Goal: Check status: Check status

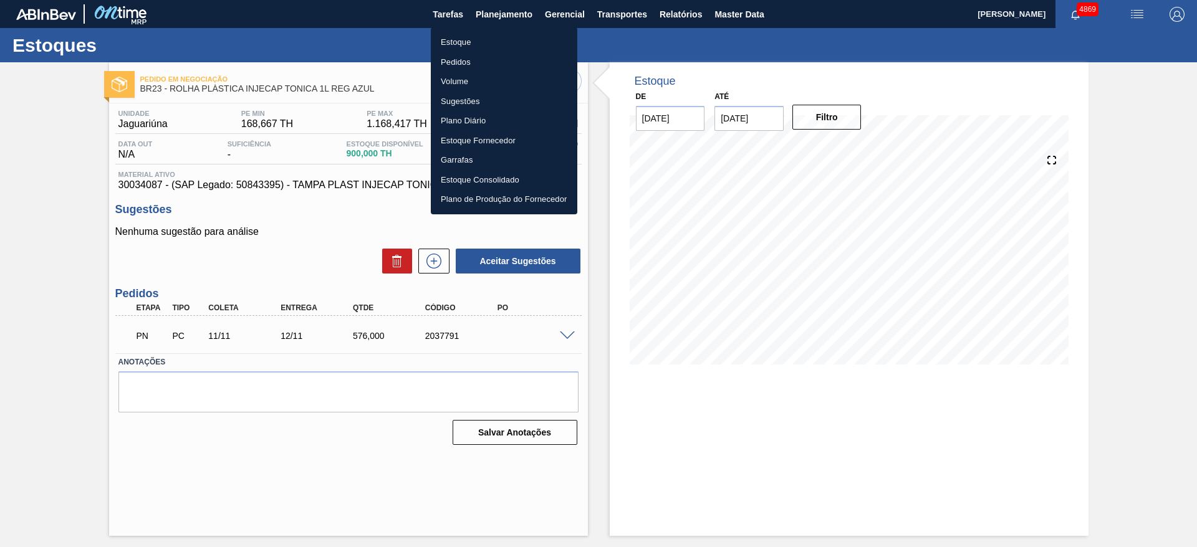
click at [519, 38] on li "Estoque" at bounding box center [504, 42] width 147 height 20
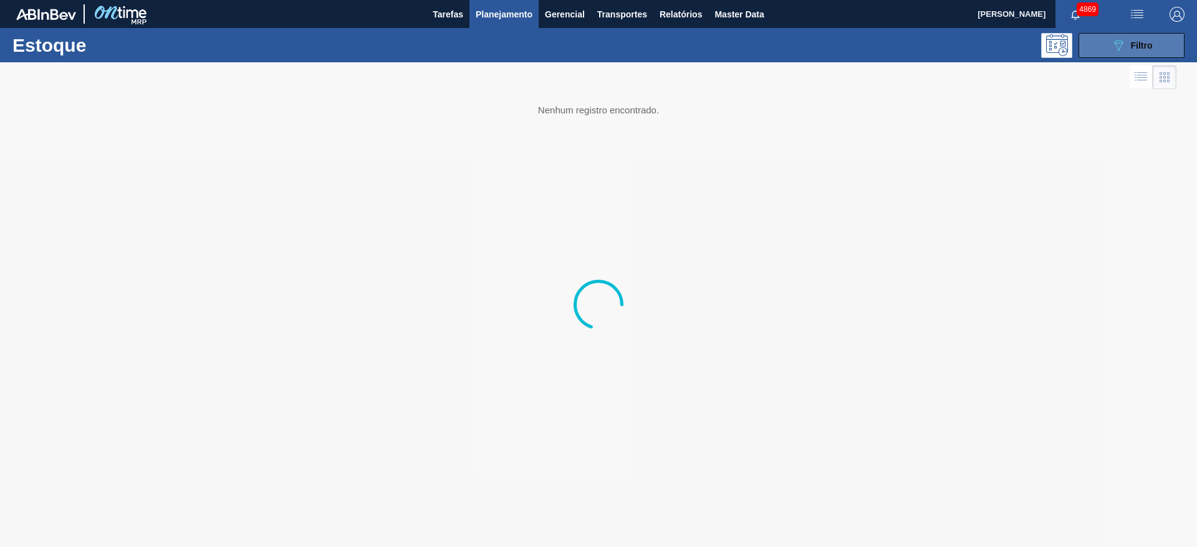
click at [1156, 47] on button "089F7B8B-B2A5-4AFE-B5C0-19BA573D28AC Filtro" at bounding box center [1132, 45] width 106 height 25
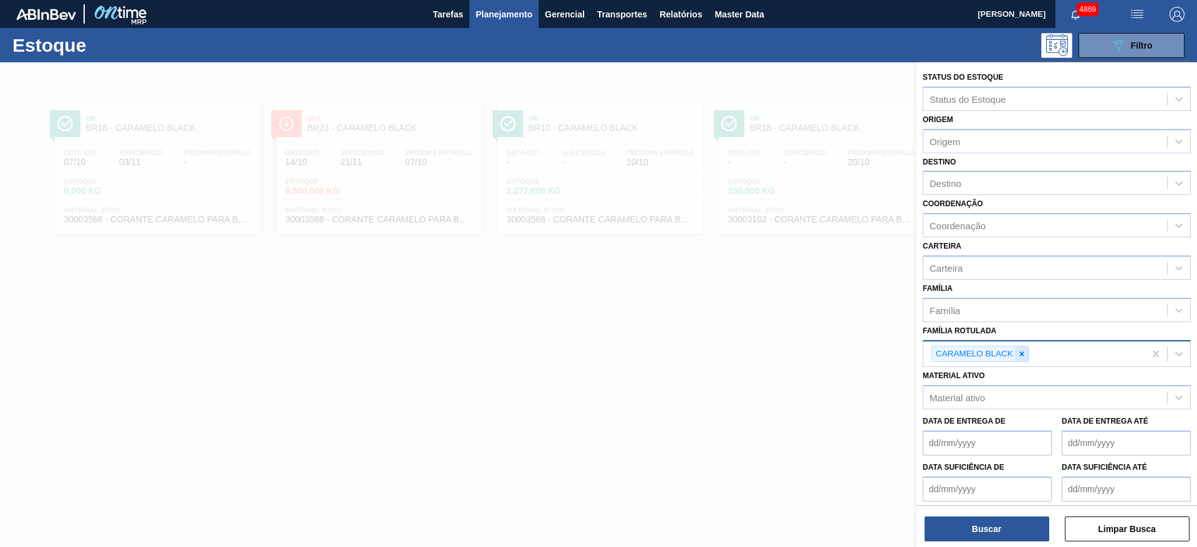
click at [1022, 360] on div at bounding box center [1022, 355] width 14 height 16
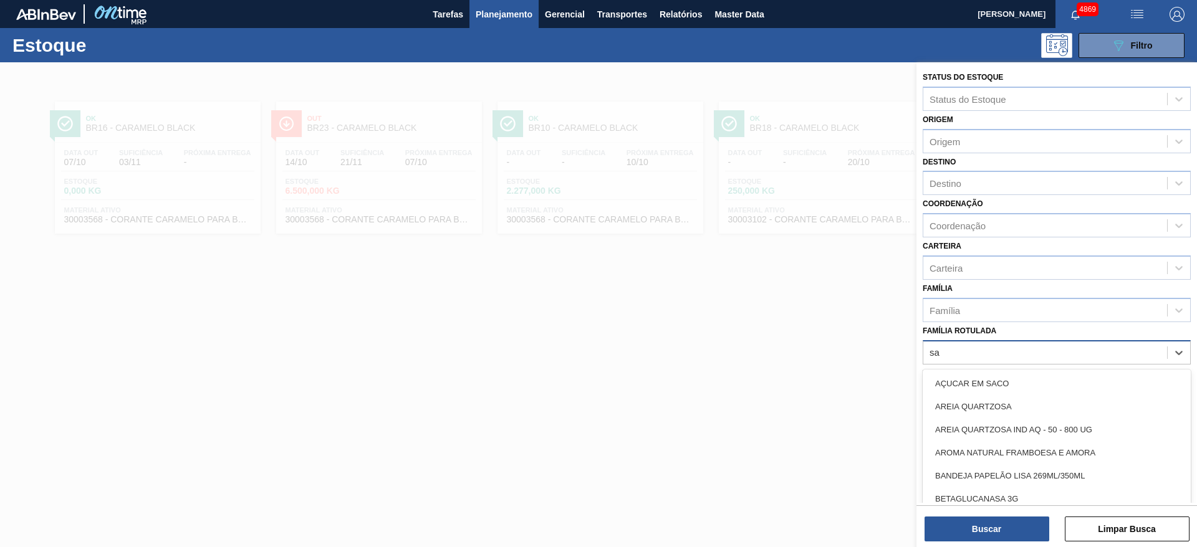
type Rotulada "sak"
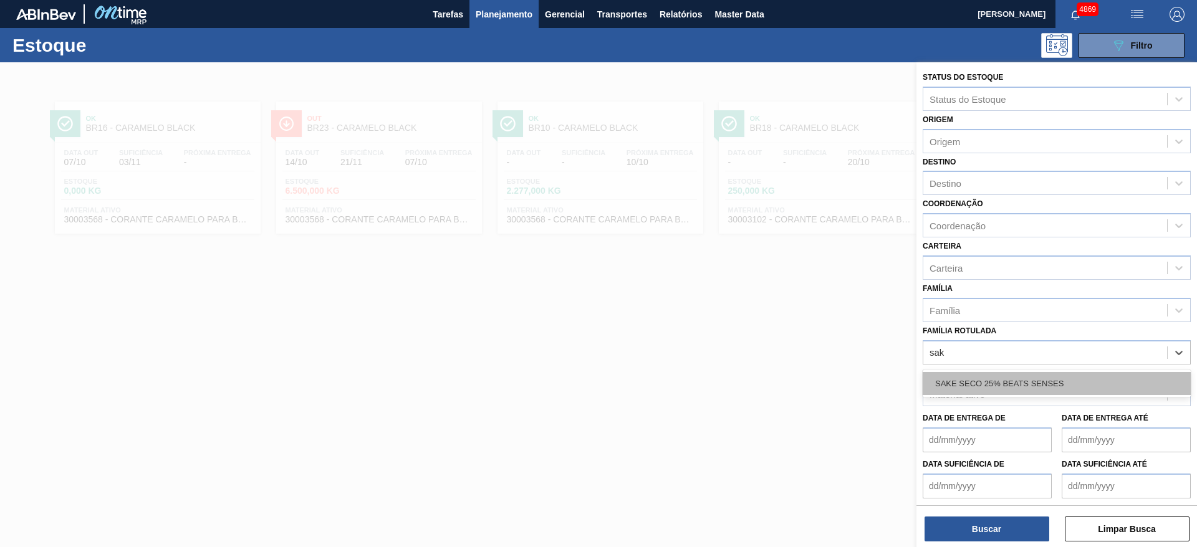
click at [1016, 388] on div "SAKE SECO 25% BEATS SENSES" at bounding box center [1057, 383] width 268 height 23
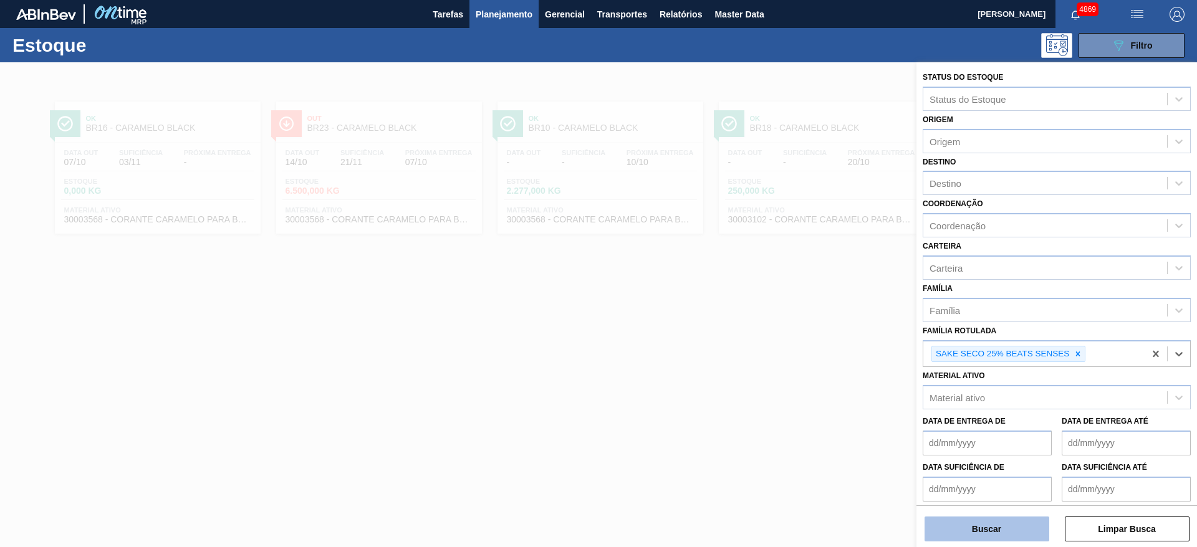
click at [1001, 526] on button "Buscar" at bounding box center [987, 529] width 125 height 25
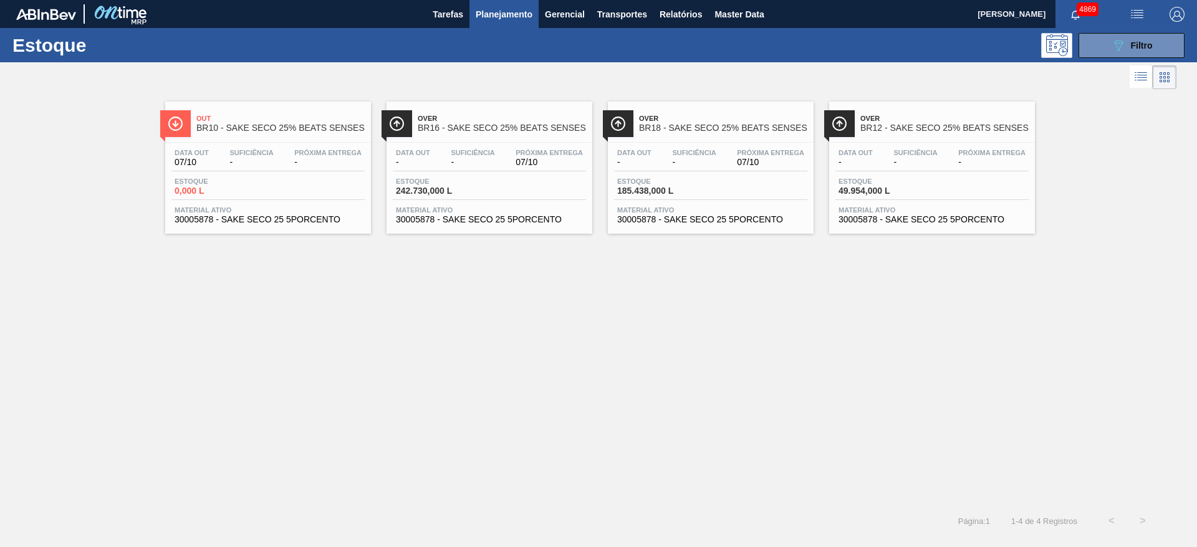
click at [408, 183] on span "Estoque" at bounding box center [439, 181] width 87 height 7
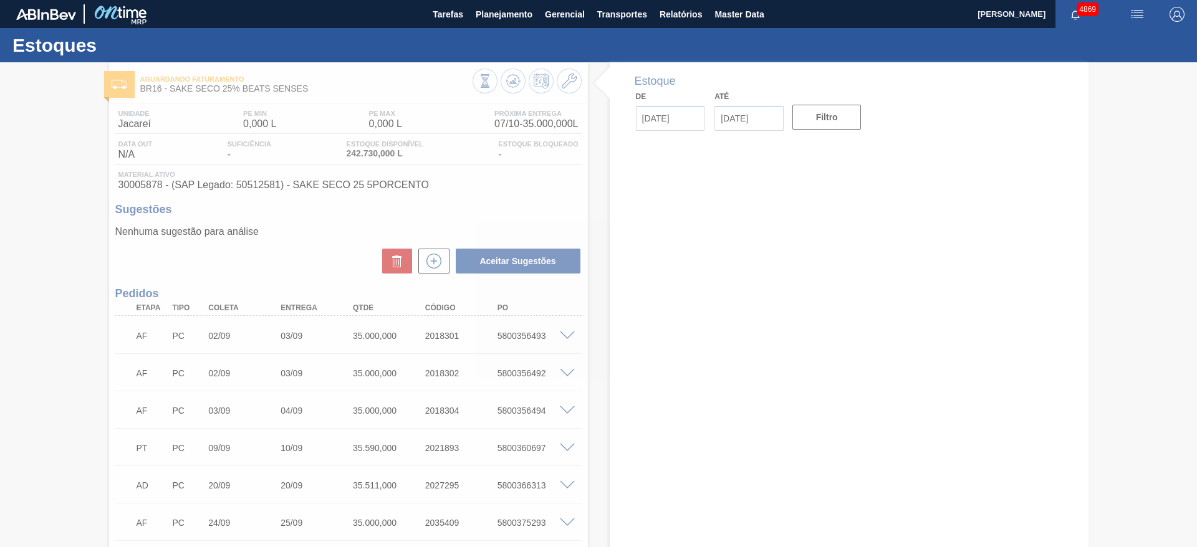
type input "[DATE]"
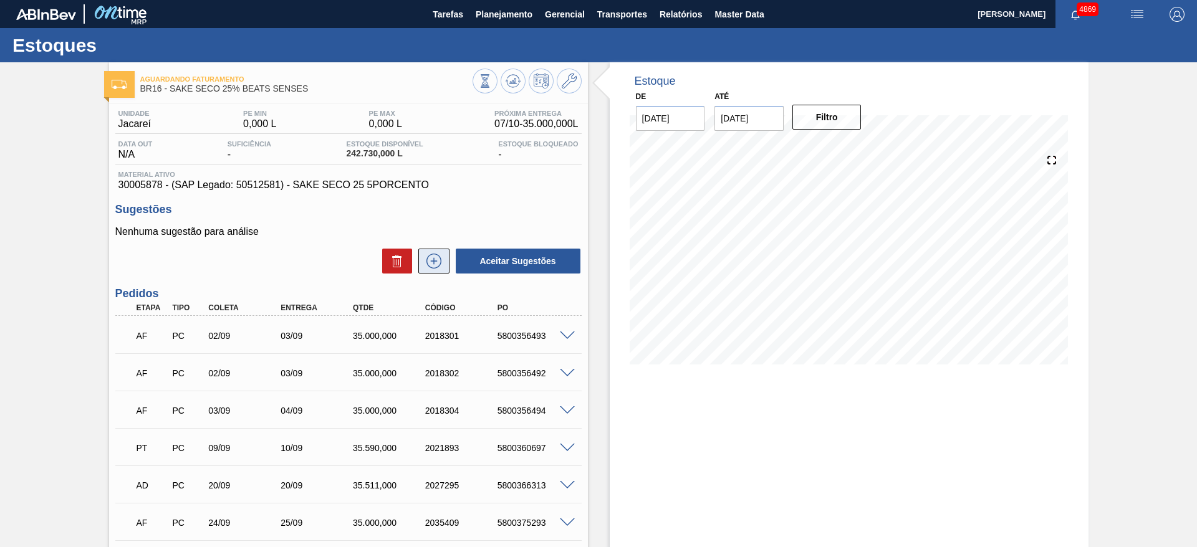
click at [436, 265] on icon at bounding box center [434, 261] width 20 height 15
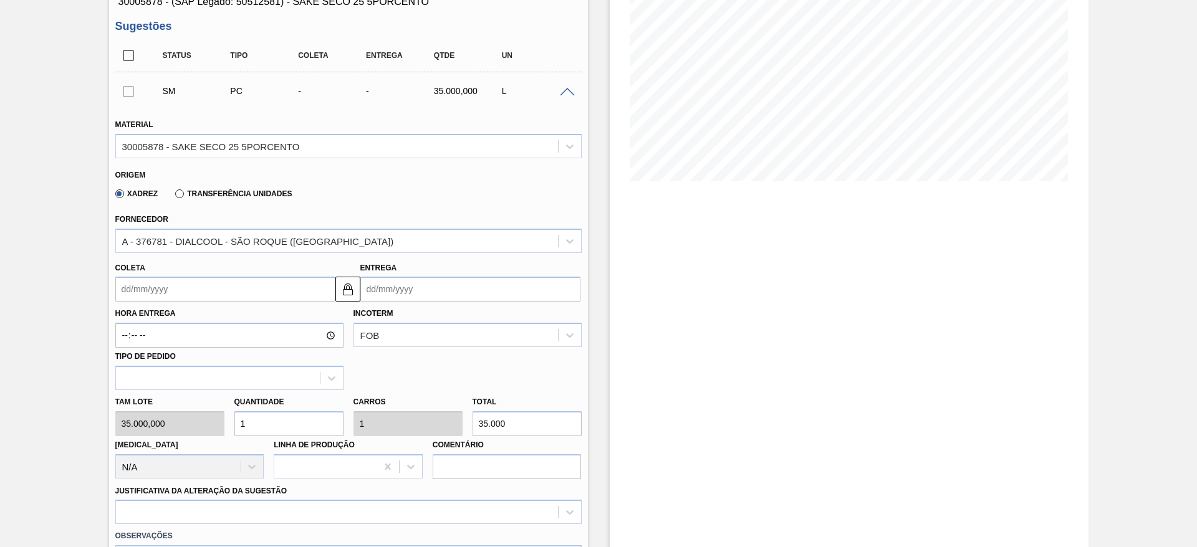
scroll to position [187, 0]
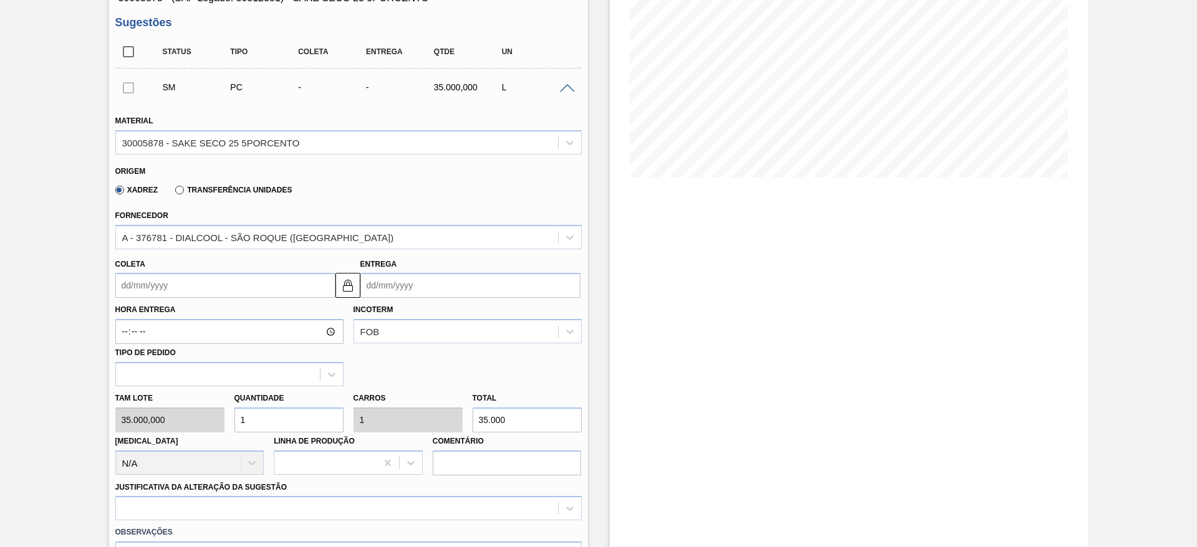
click at [253, 281] on input "Coleta" at bounding box center [225, 285] width 220 height 25
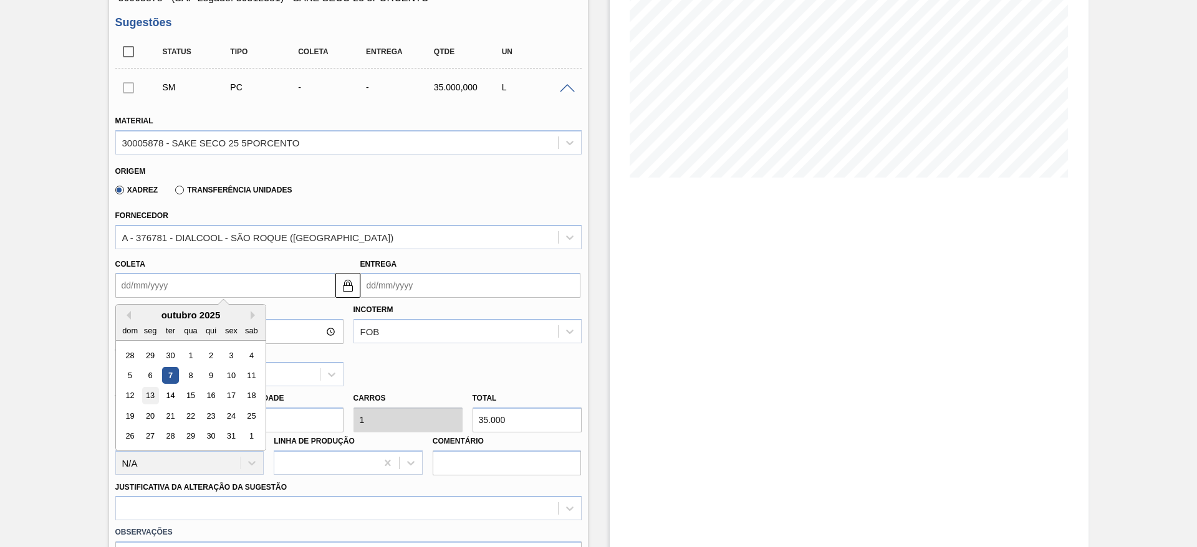
click at [152, 401] on div "13" at bounding box center [150, 396] width 17 height 17
type input "[DATE]"
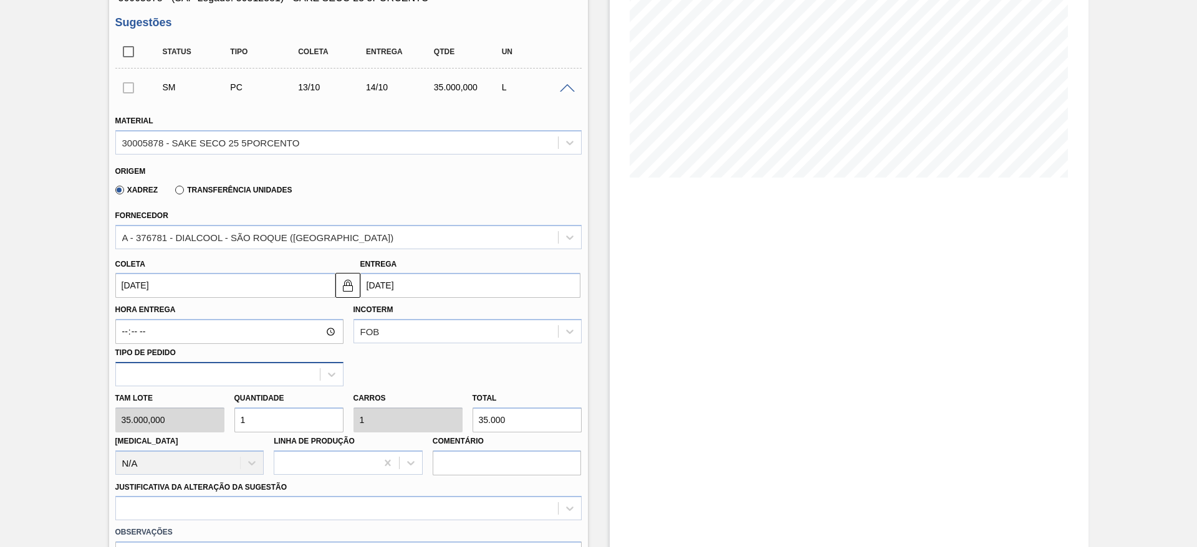
scroll to position [374, 0]
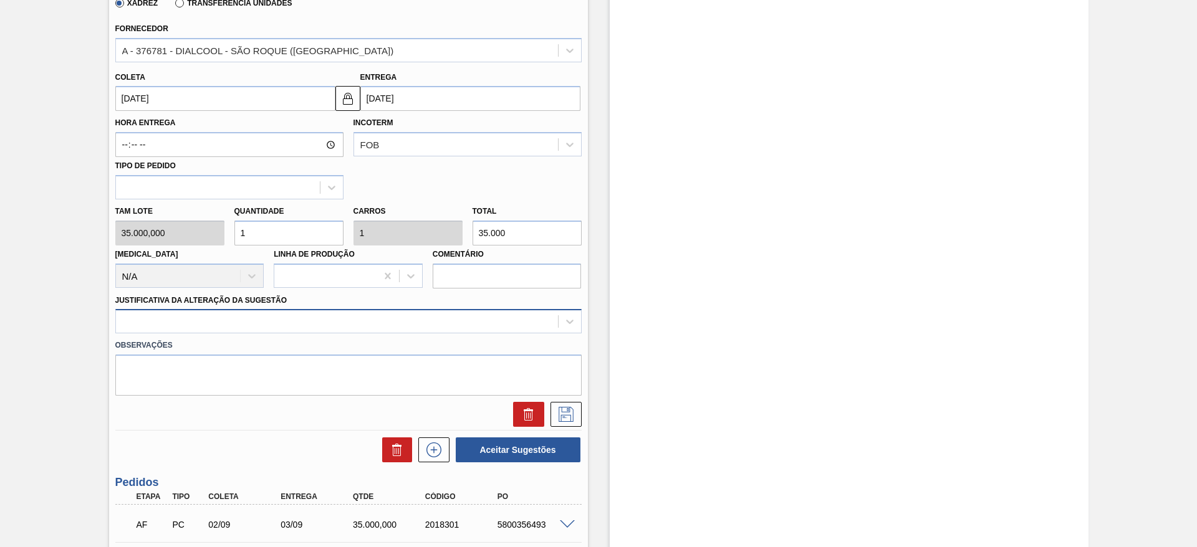
click at [294, 320] on div at bounding box center [337, 322] width 442 height 18
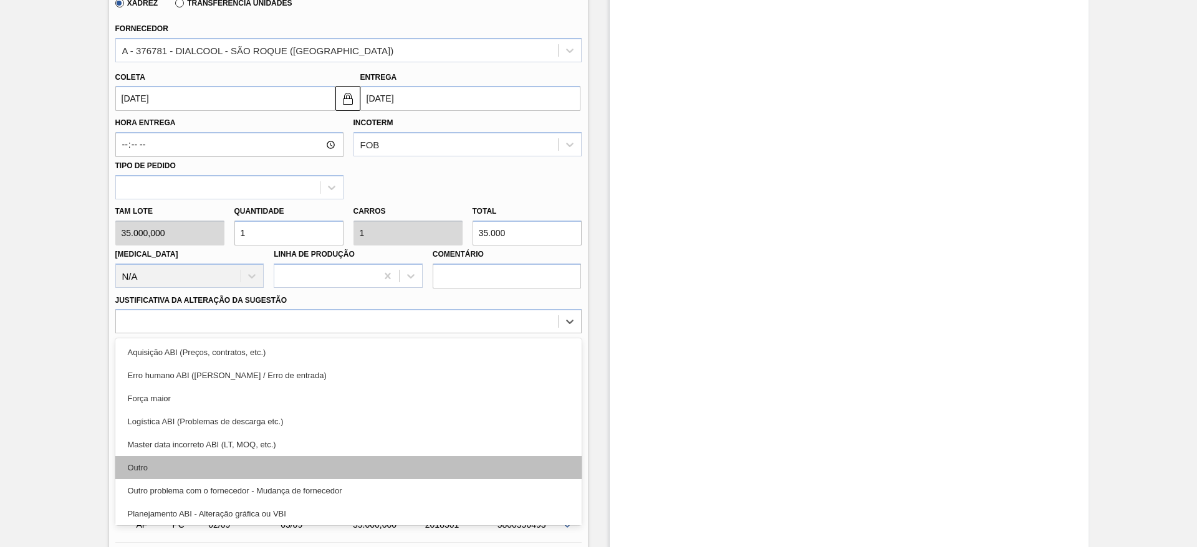
click at [228, 462] on div "Outro" at bounding box center [348, 467] width 466 height 23
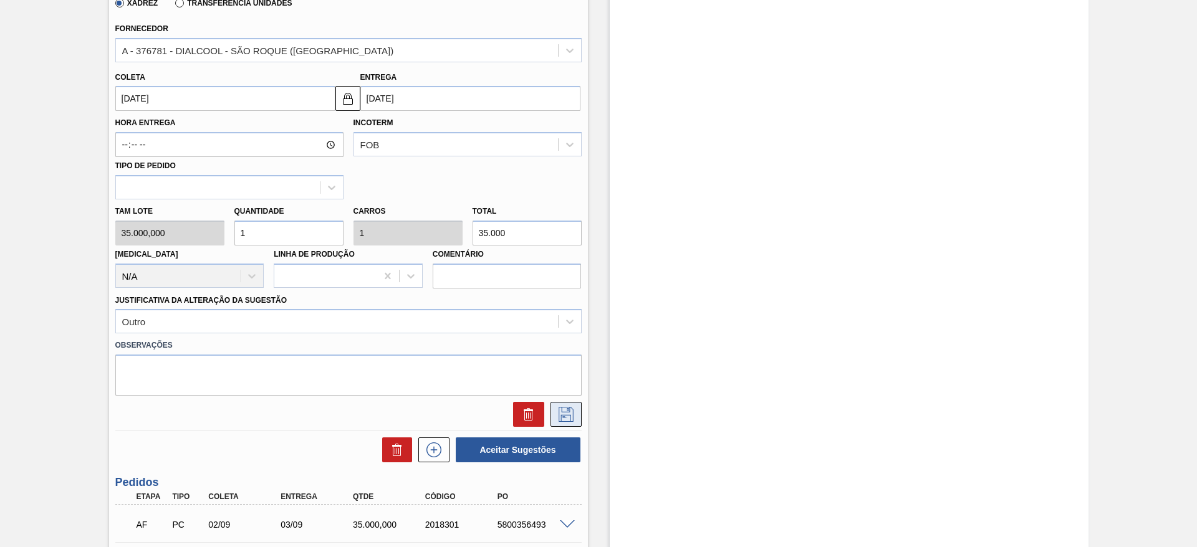
click at [572, 417] on icon at bounding box center [566, 414] width 20 height 15
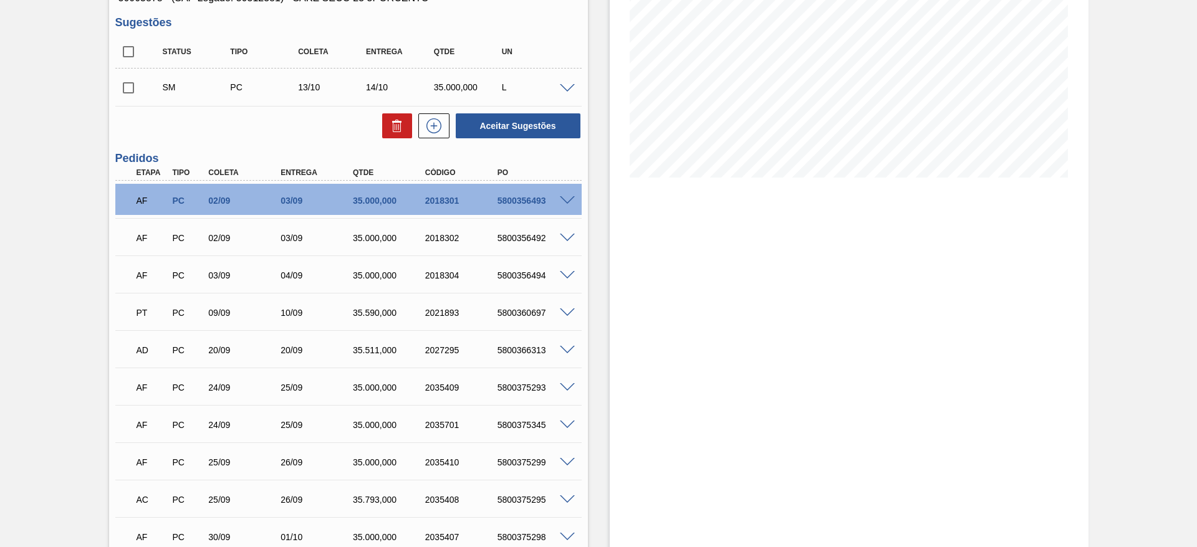
scroll to position [0, 0]
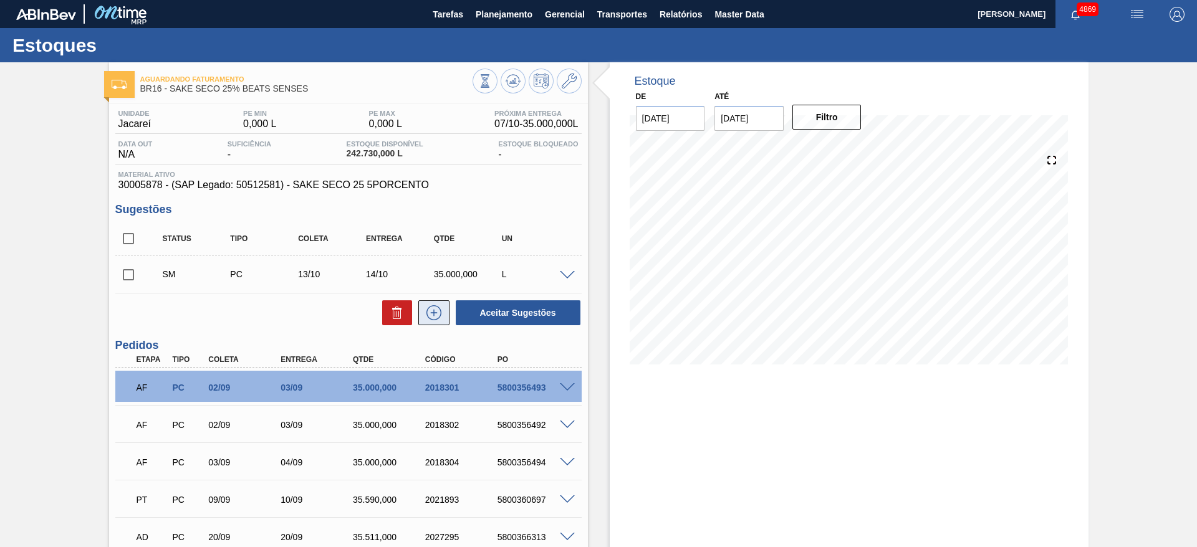
click at [443, 320] on button at bounding box center [433, 313] width 31 height 25
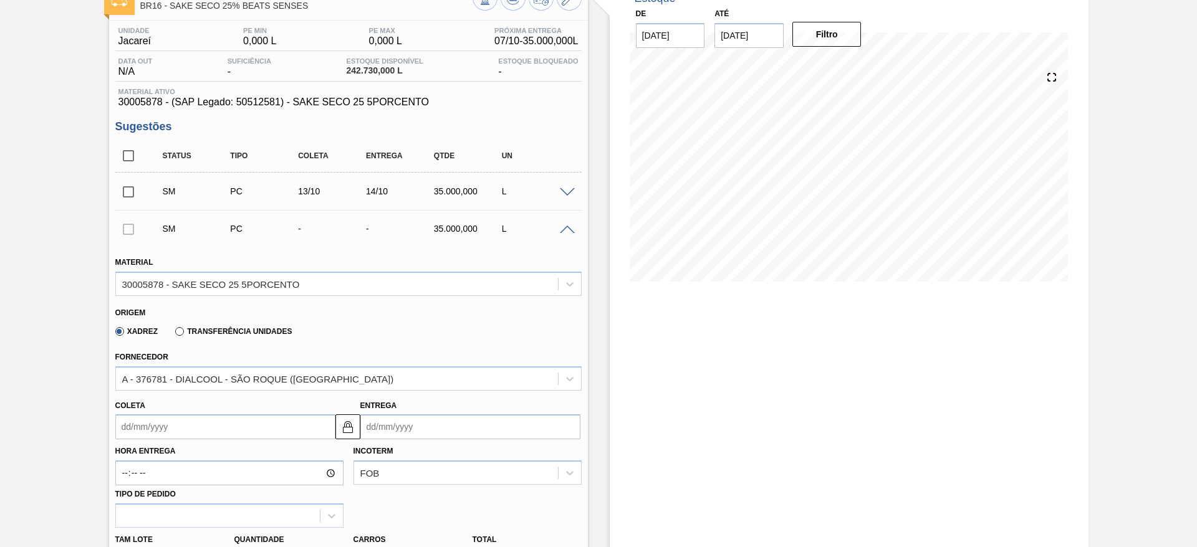
scroll to position [187, 0]
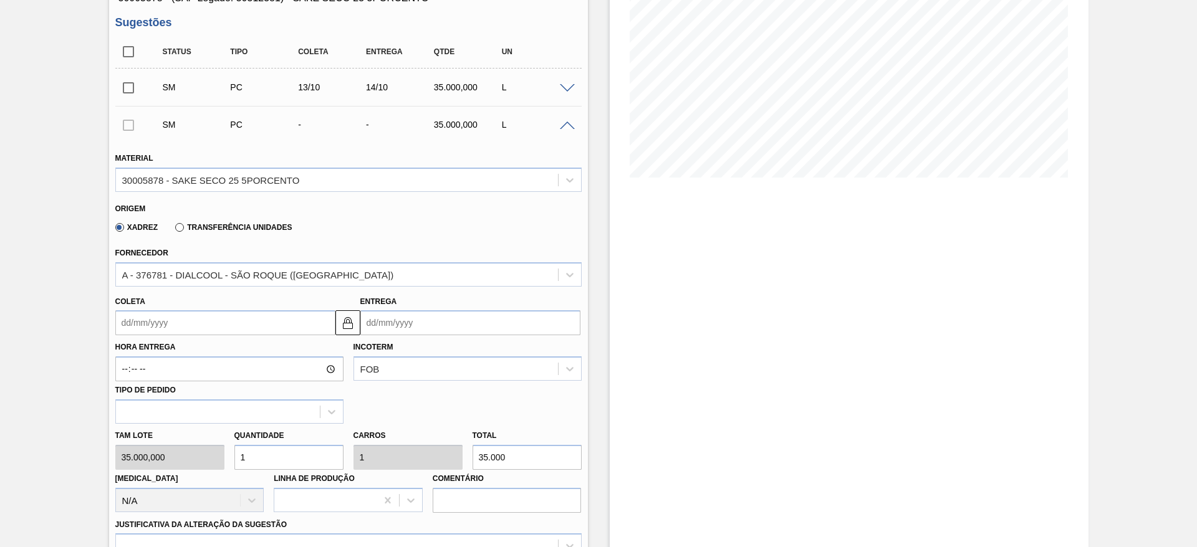
click at [194, 316] on input "Coleta" at bounding box center [225, 322] width 220 height 25
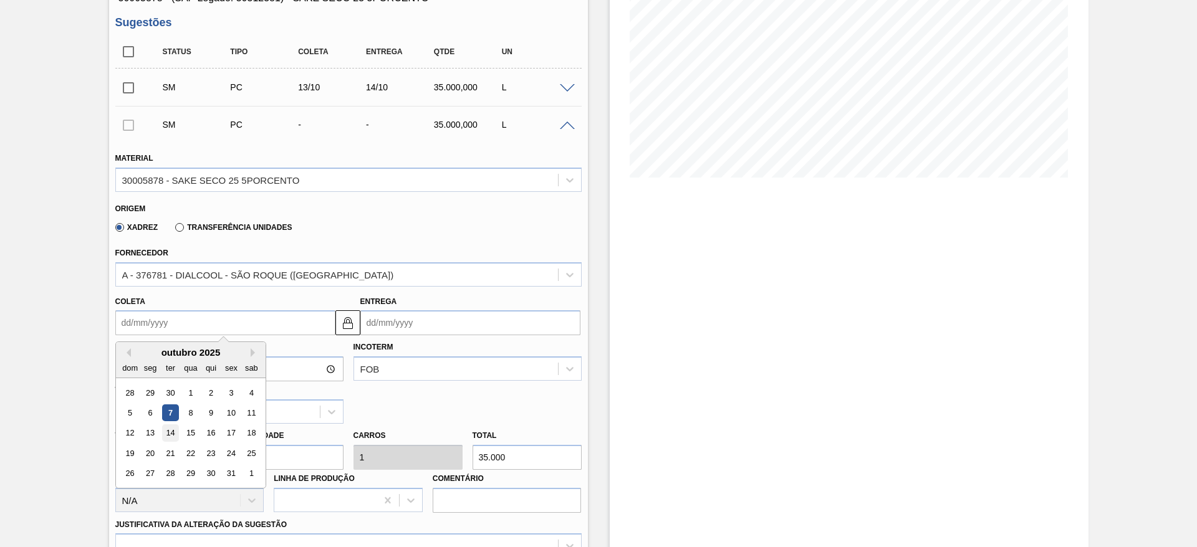
click at [172, 433] on div "14" at bounding box center [169, 433] width 17 height 17
type input "[DATE]"
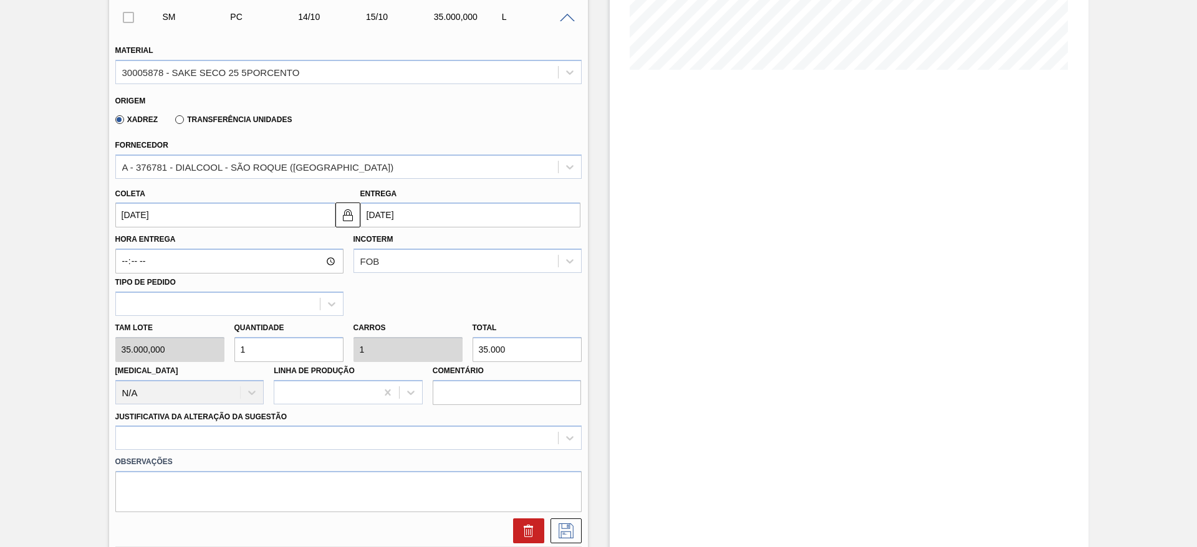
scroll to position [468, 0]
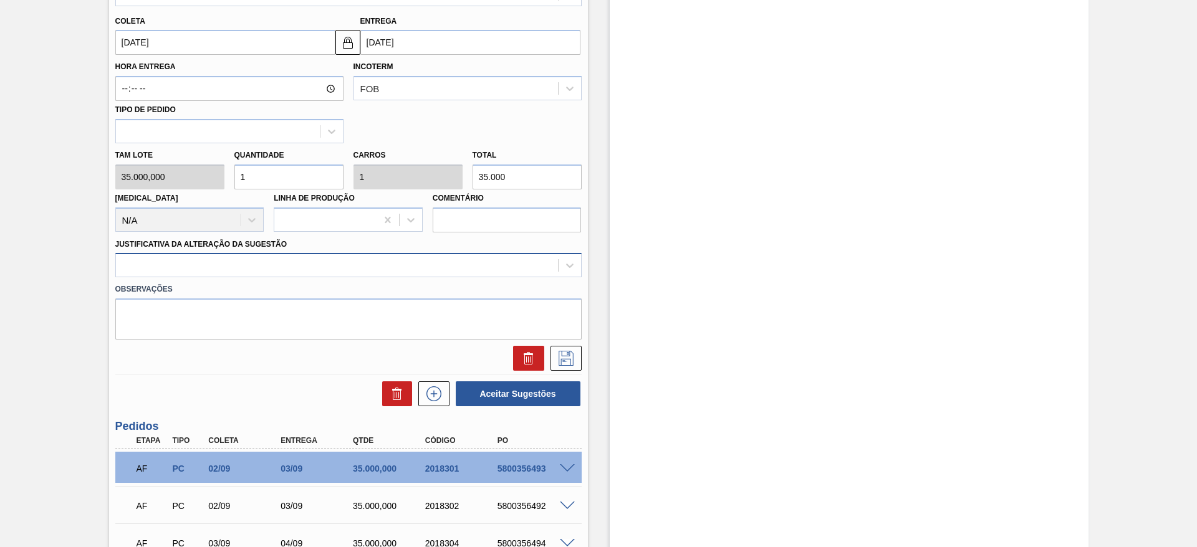
click at [277, 271] on div at bounding box center [337, 266] width 442 height 18
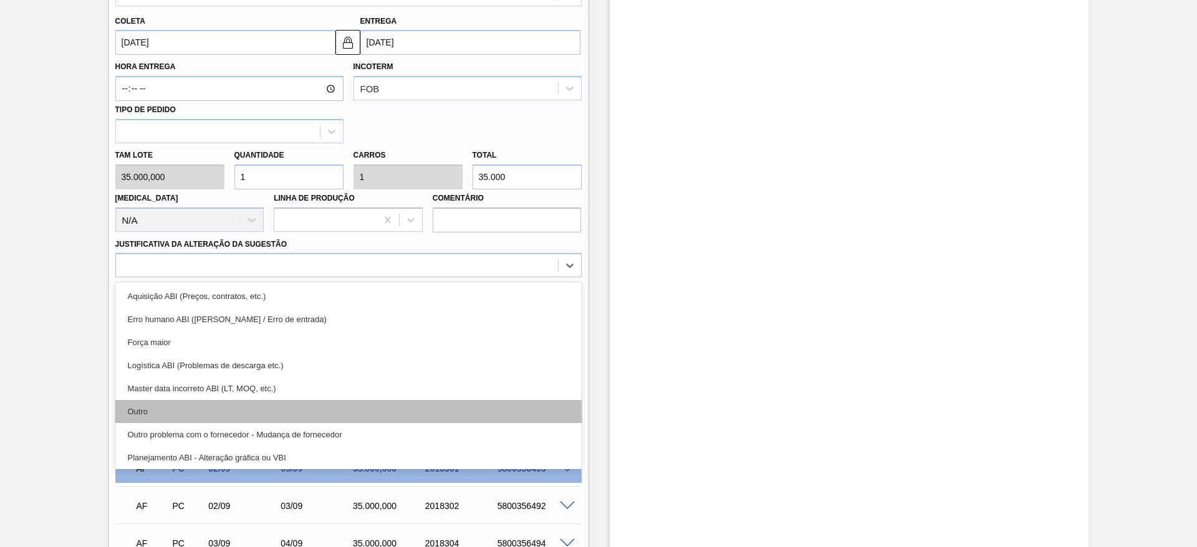
click at [261, 418] on div "Outro" at bounding box center [348, 411] width 466 height 23
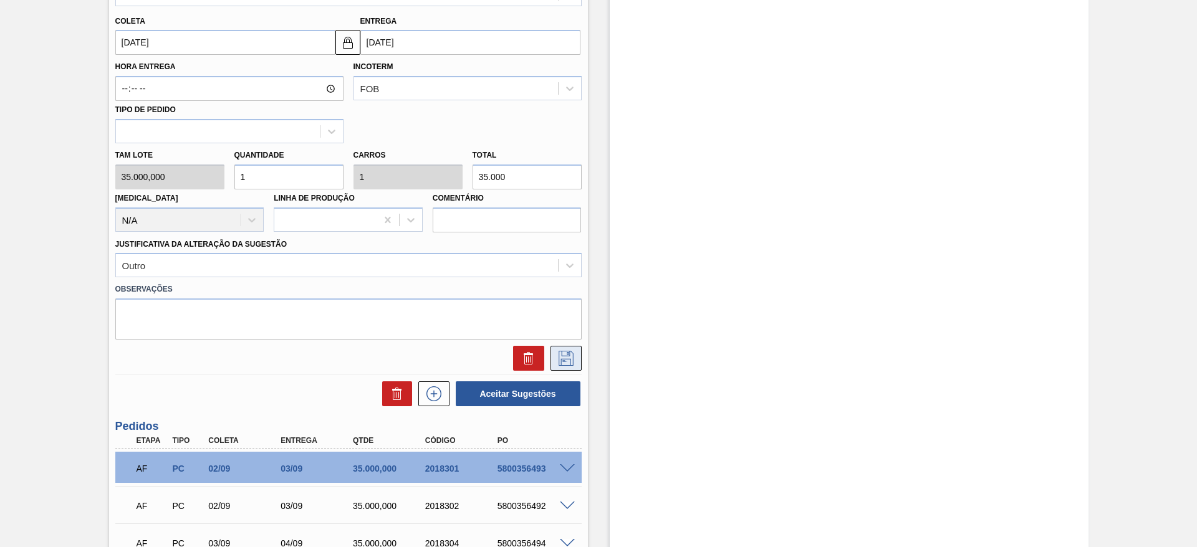
click at [573, 365] on icon at bounding box center [566, 358] width 20 height 15
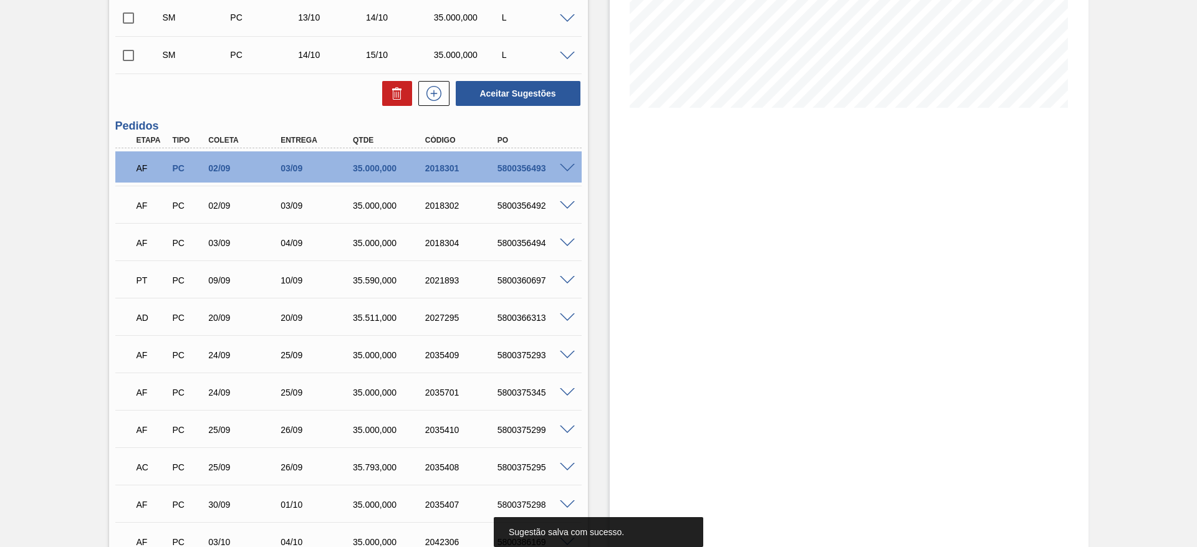
scroll to position [94, 0]
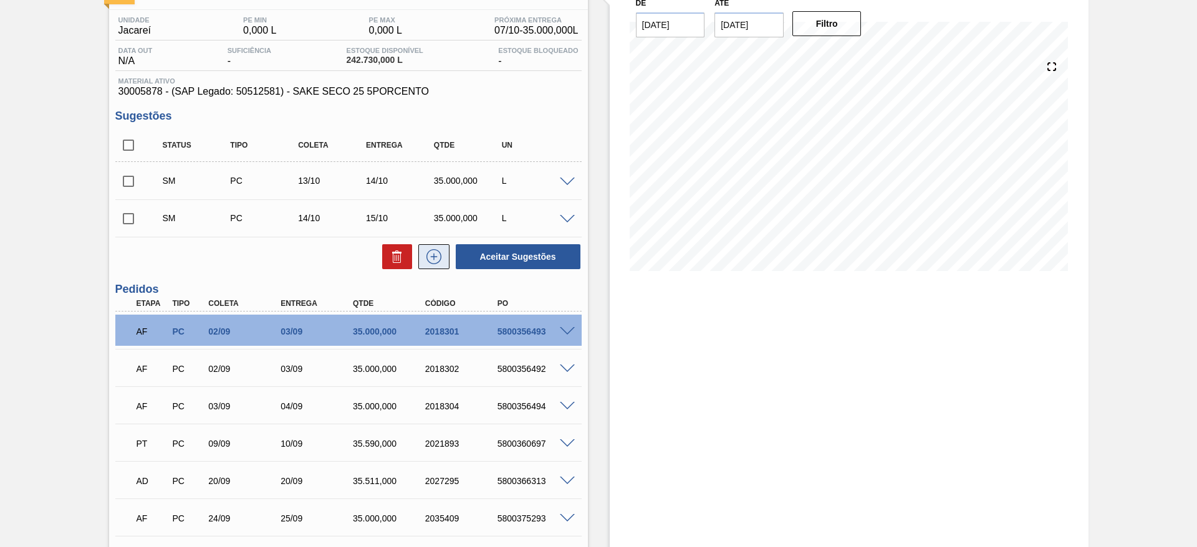
click at [430, 253] on icon at bounding box center [434, 256] width 20 height 15
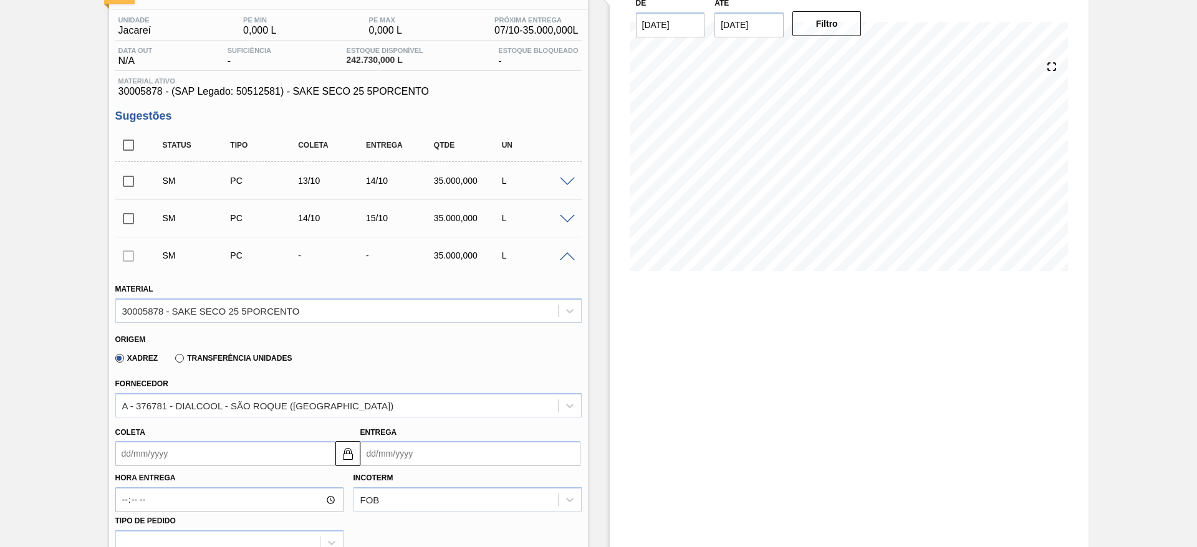
click at [271, 460] on input "Coleta" at bounding box center [225, 453] width 220 height 25
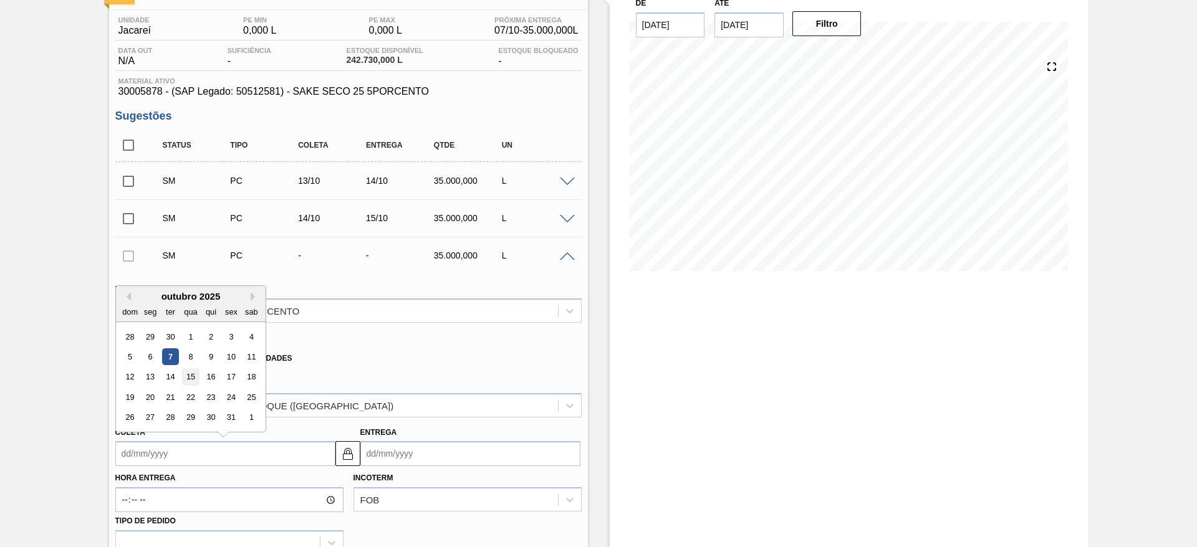
click at [186, 377] on div "15" at bounding box center [190, 377] width 17 height 17
type input "[DATE]"
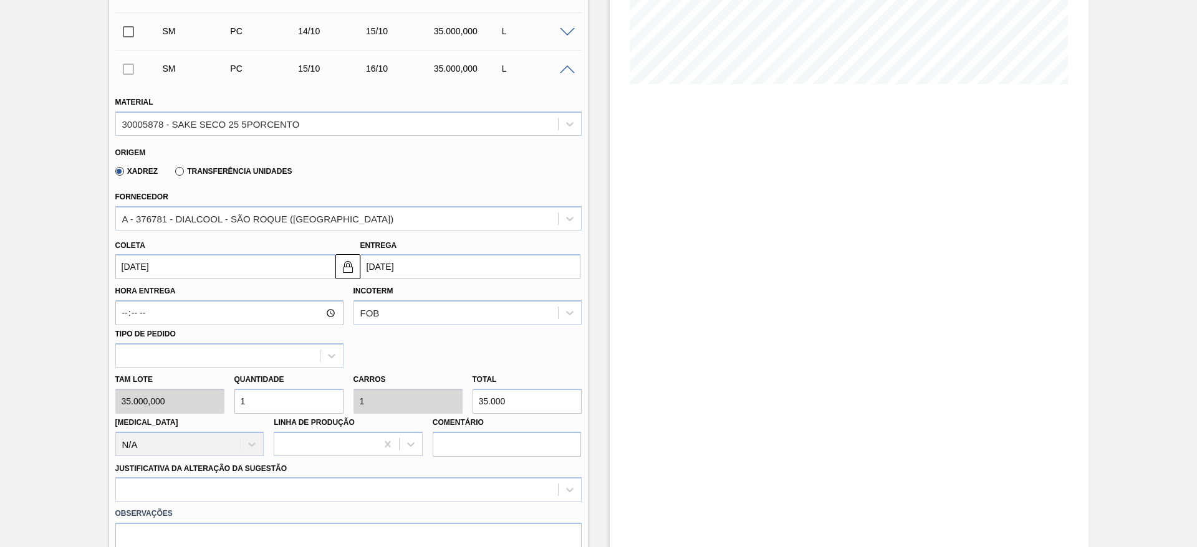
scroll to position [468, 0]
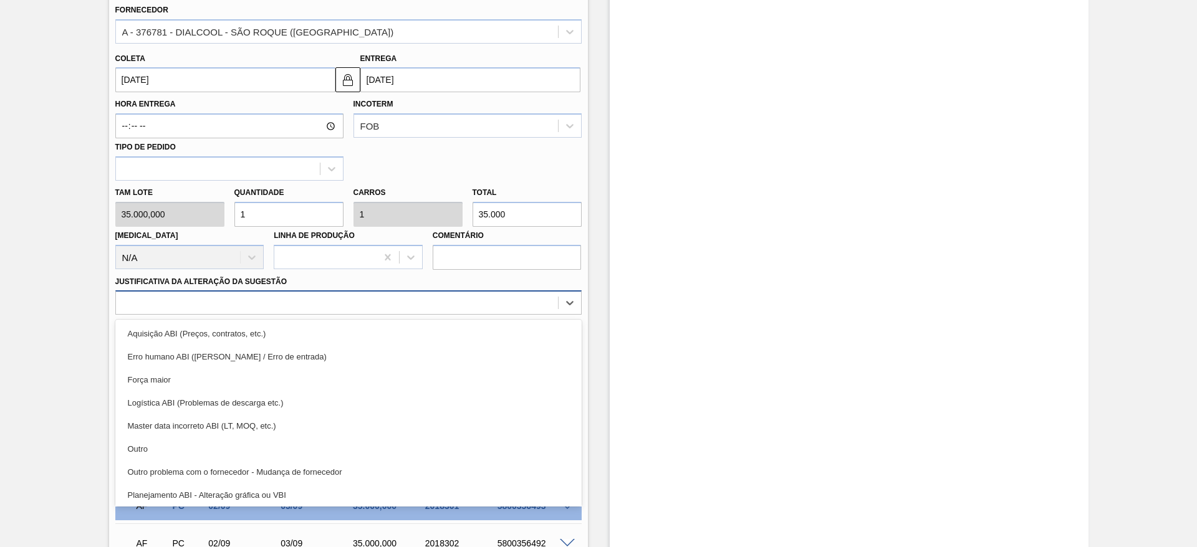
click at [239, 302] on div at bounding box center [337, 303] width 442 height 18
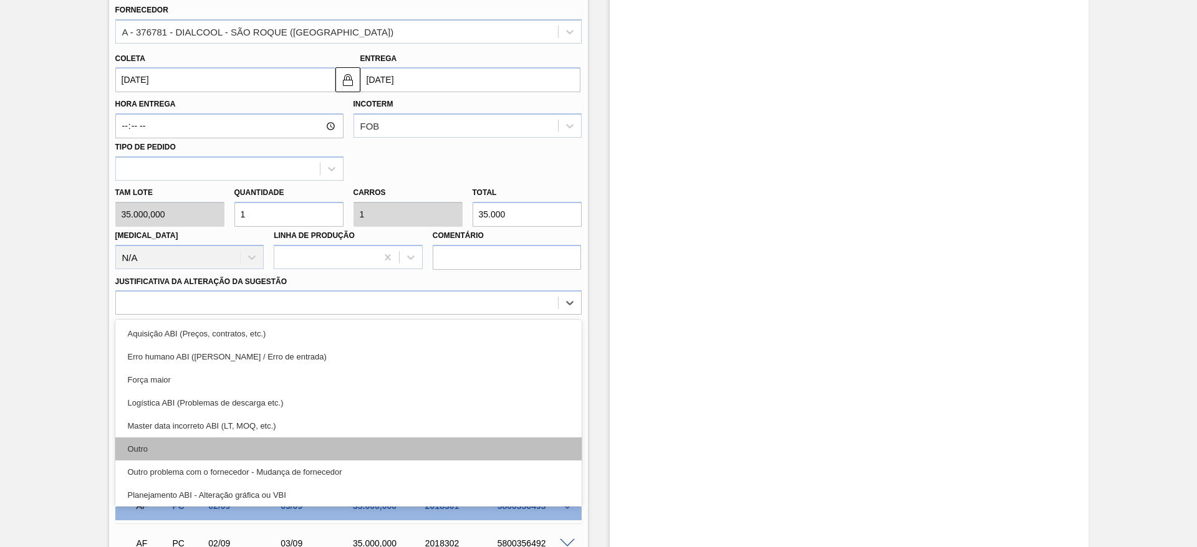
click at [201, 447] on div "Outro" at bounding box center [348, 449] width 466 height 23
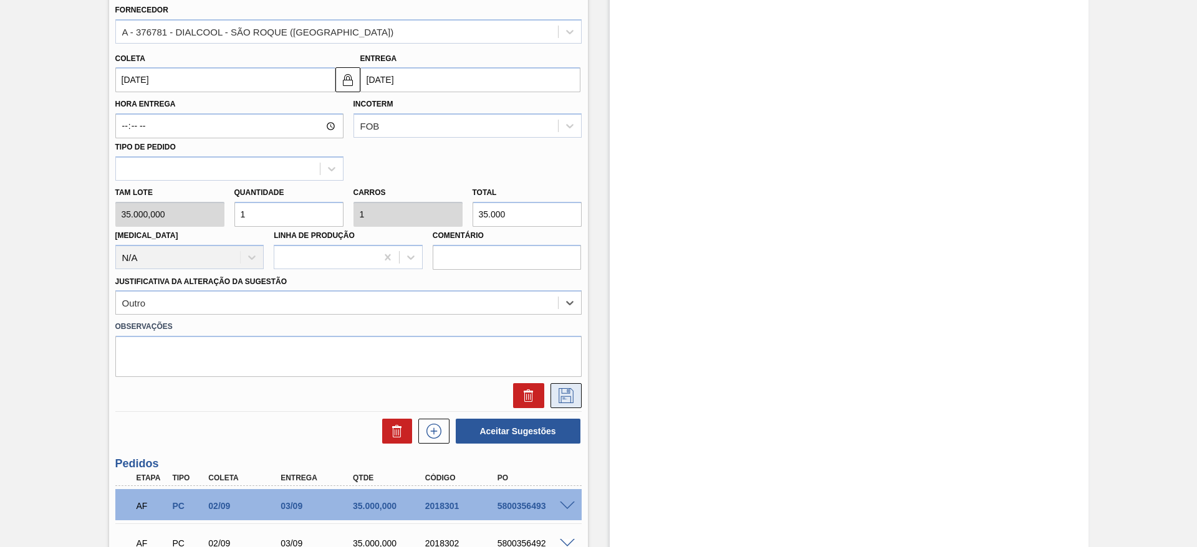
click at [569, 396] on icon at bounding box center [566, 395] width 20 height 15
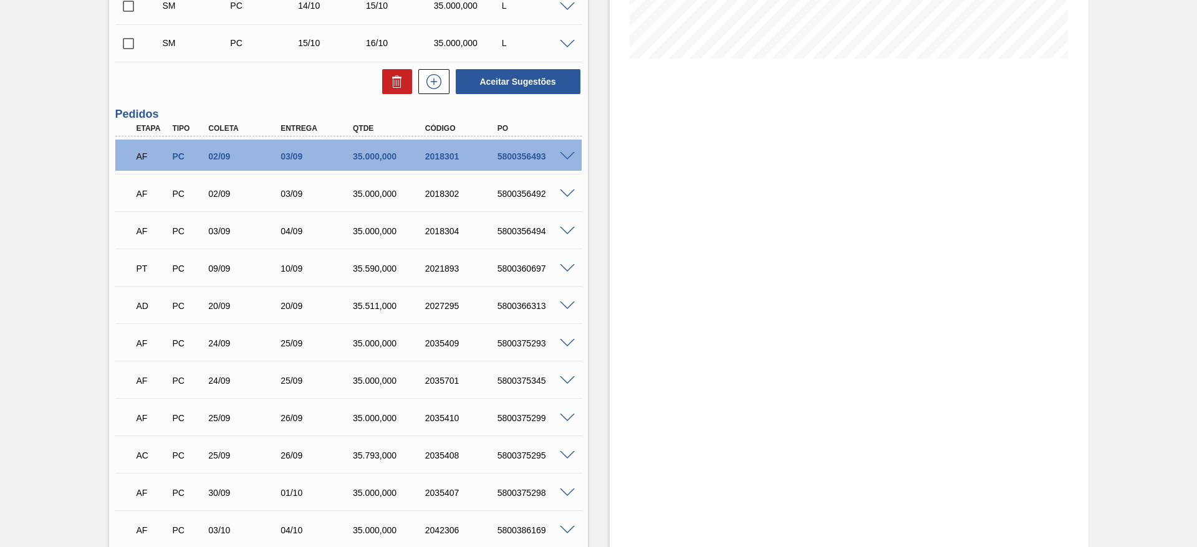
scroll to position [187, 0]
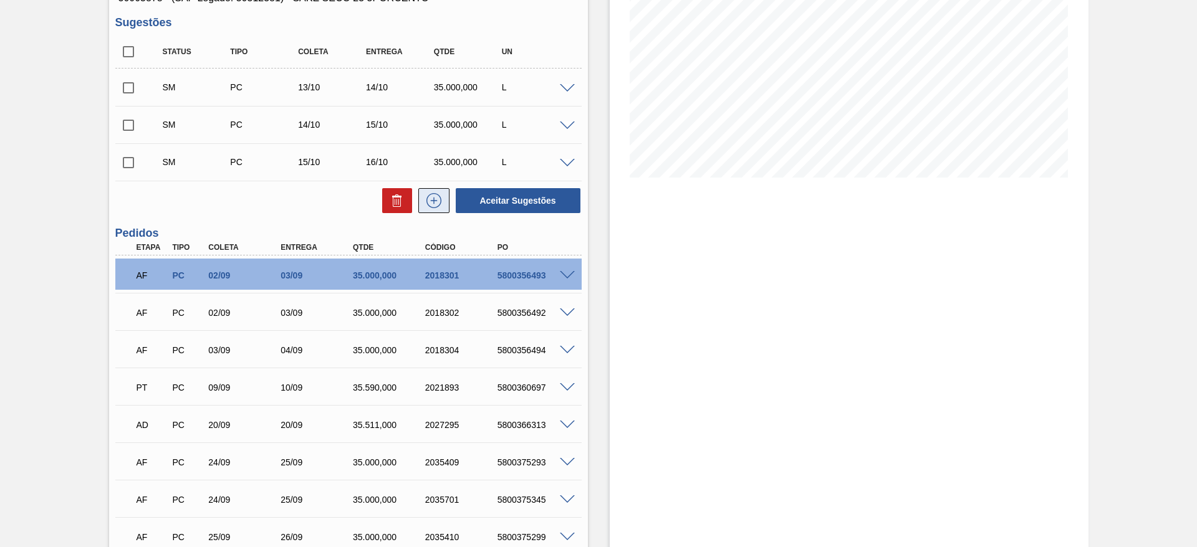
click at [429, 204] on icon at bounding box center [434, 200] width 20 height 15
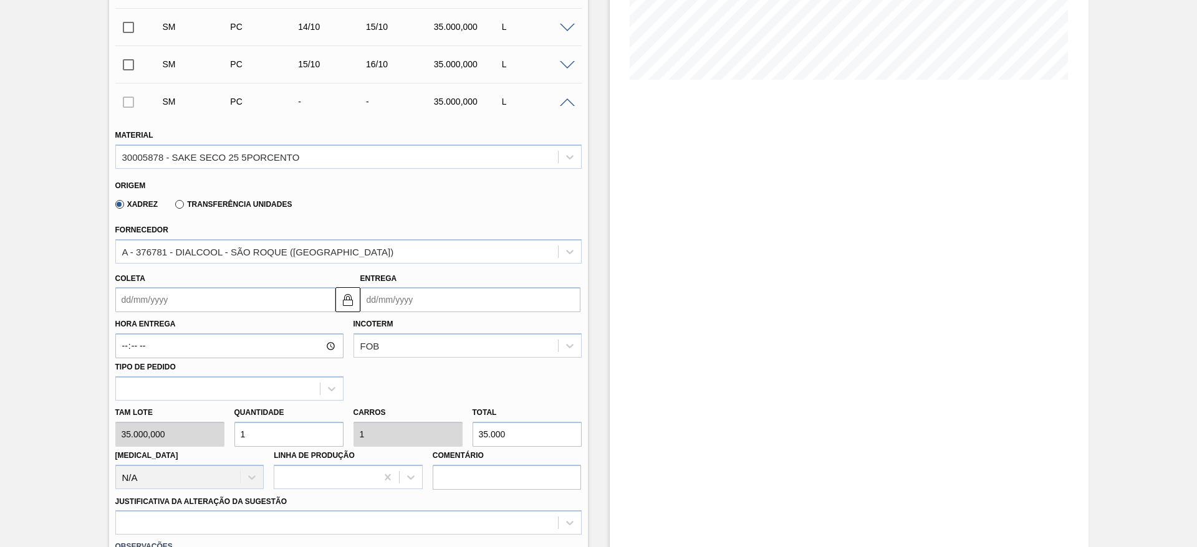
scroll to position [374, 0]
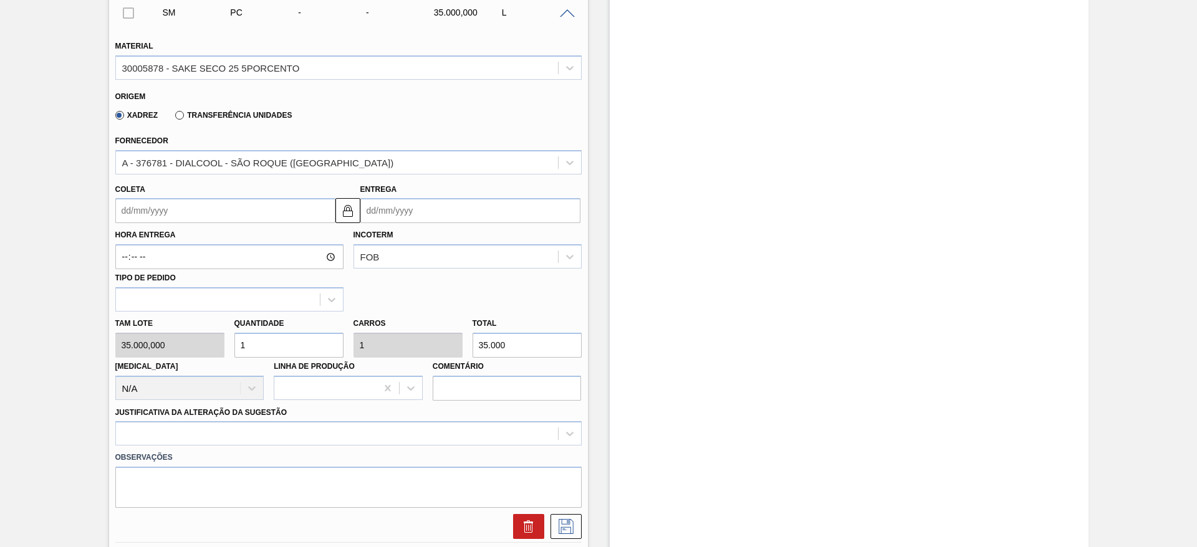
click at [251, 211] on input "Coleta" at bounding box center [225, 210] width 220 height 25
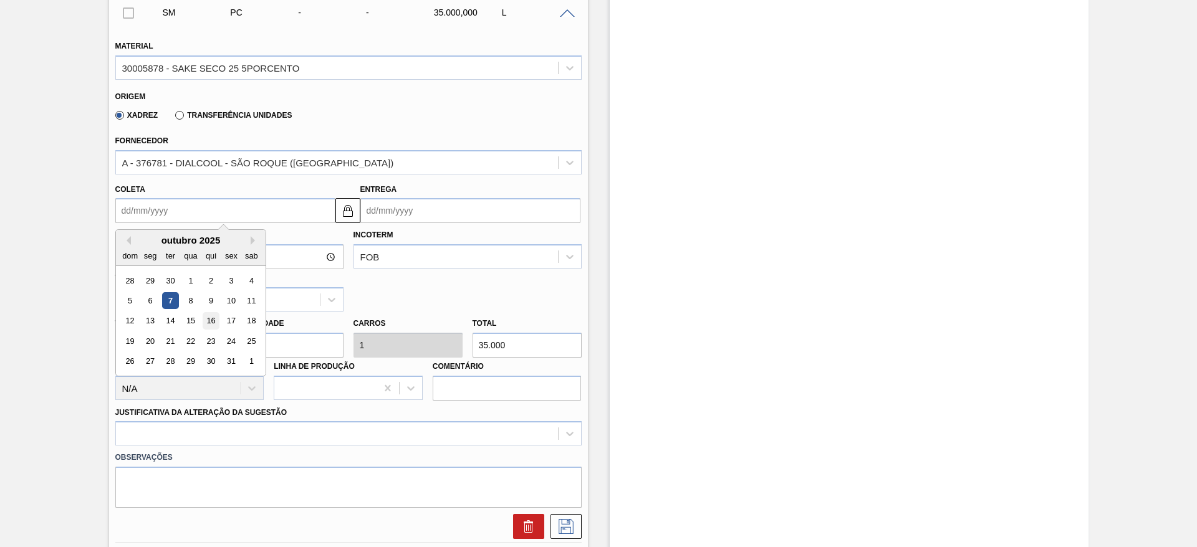
click at [210, 319] on div "16" at bounding box center [210, 321] width 17 height 17
type input "[DATE]"
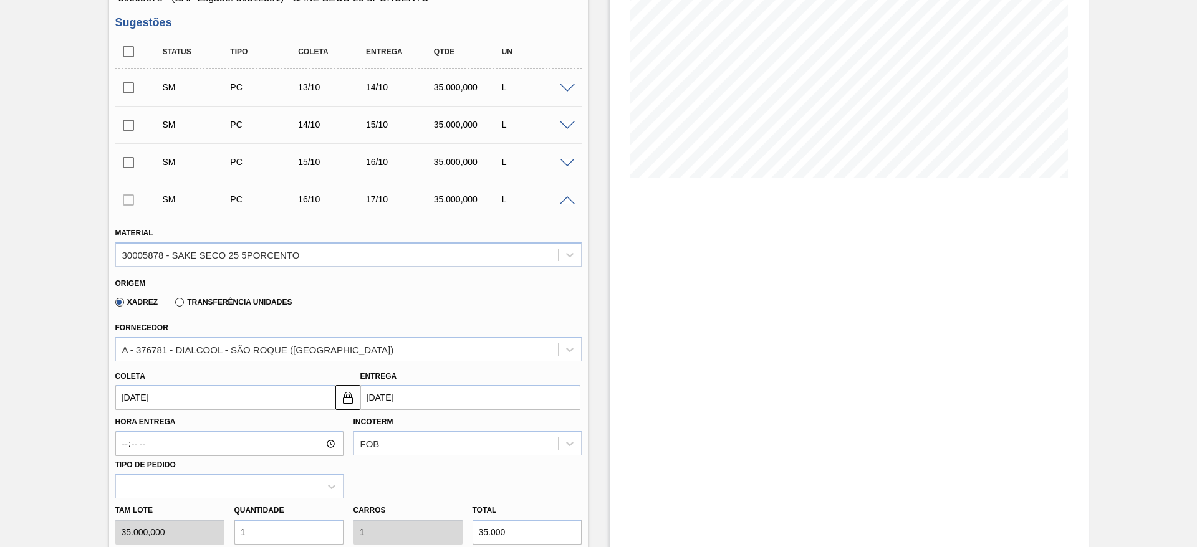
scroll to position [468, 0]
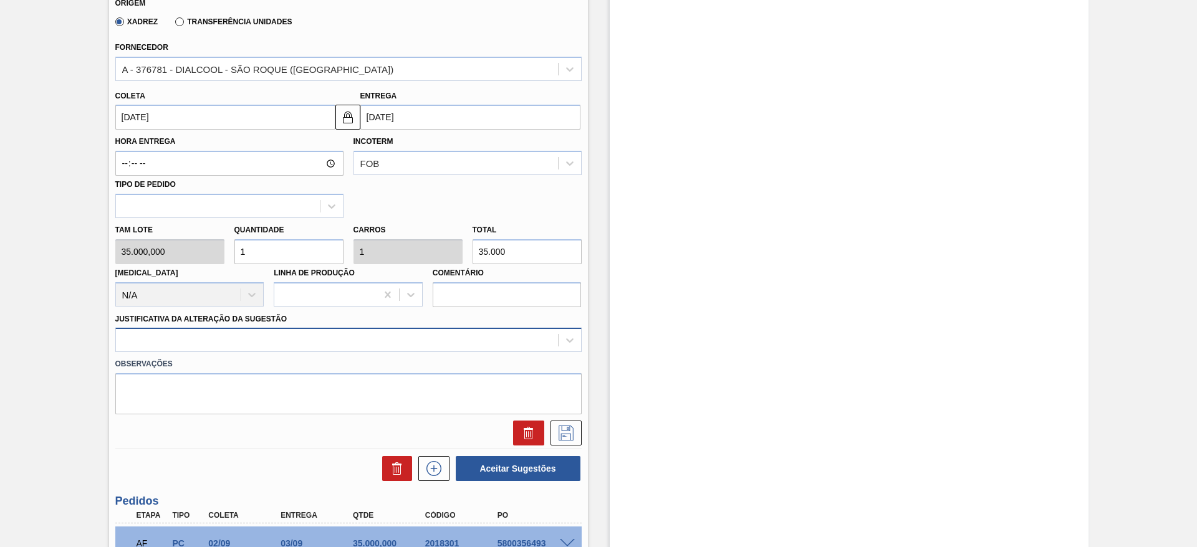
click at [255, 348] on div at bounding box center [337, 341] width 442 height 18
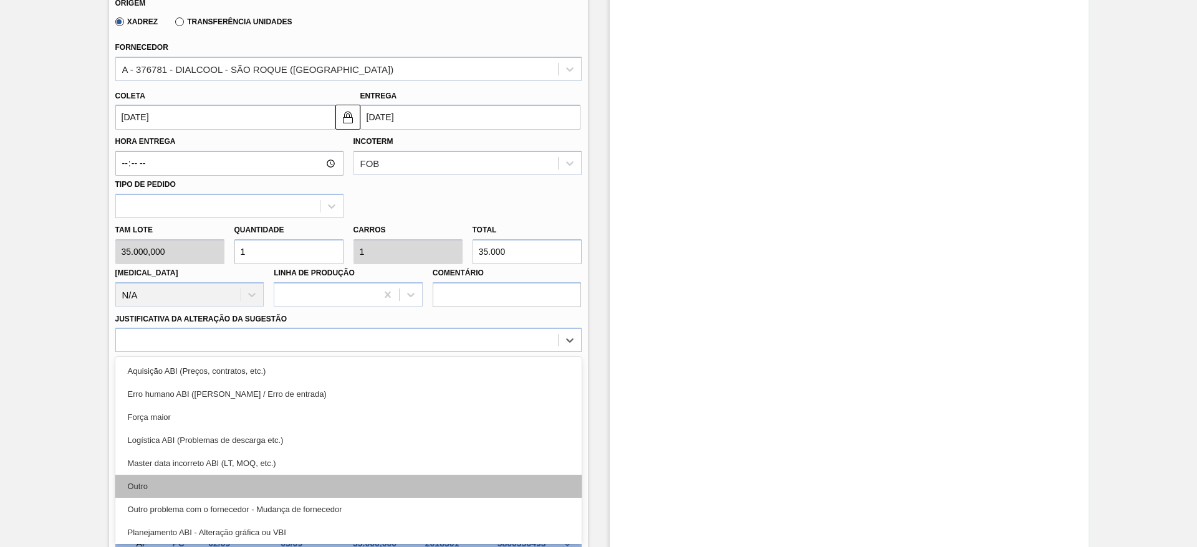
click at [214, 493] on div "Outro" at bounding box center [348, 486] width 466 height 23
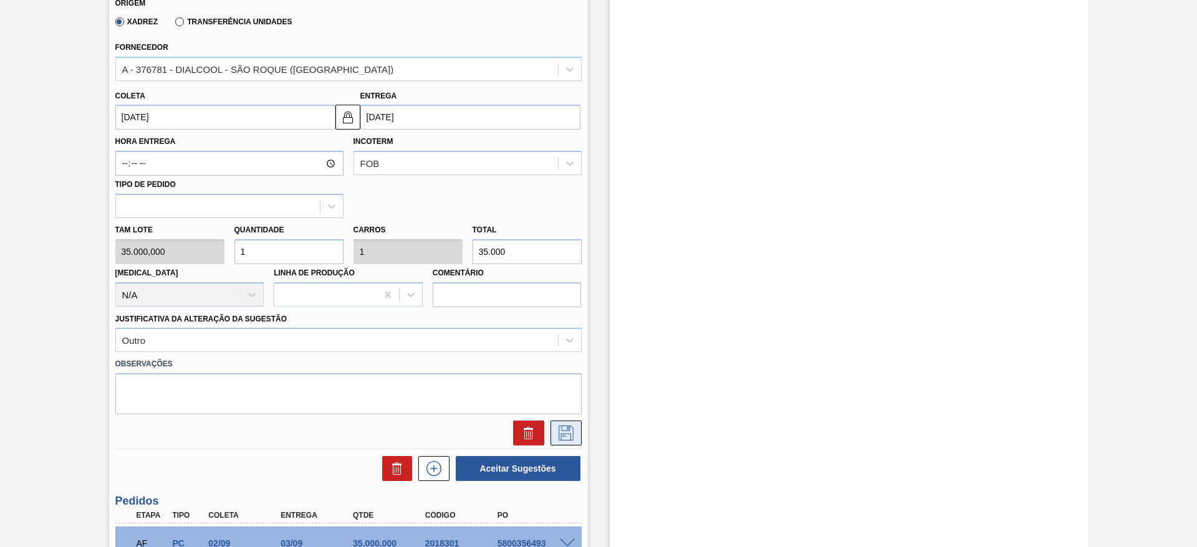
click at [559, 436] on icon at bounding box center [566, 433] width 20 height 15
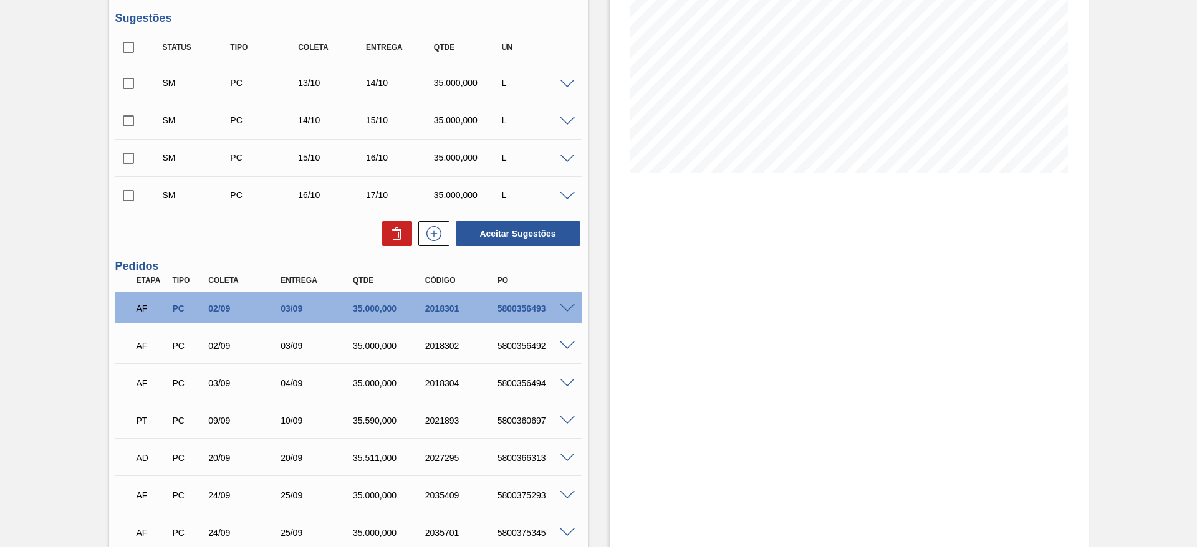
scroll to position [94, 0]
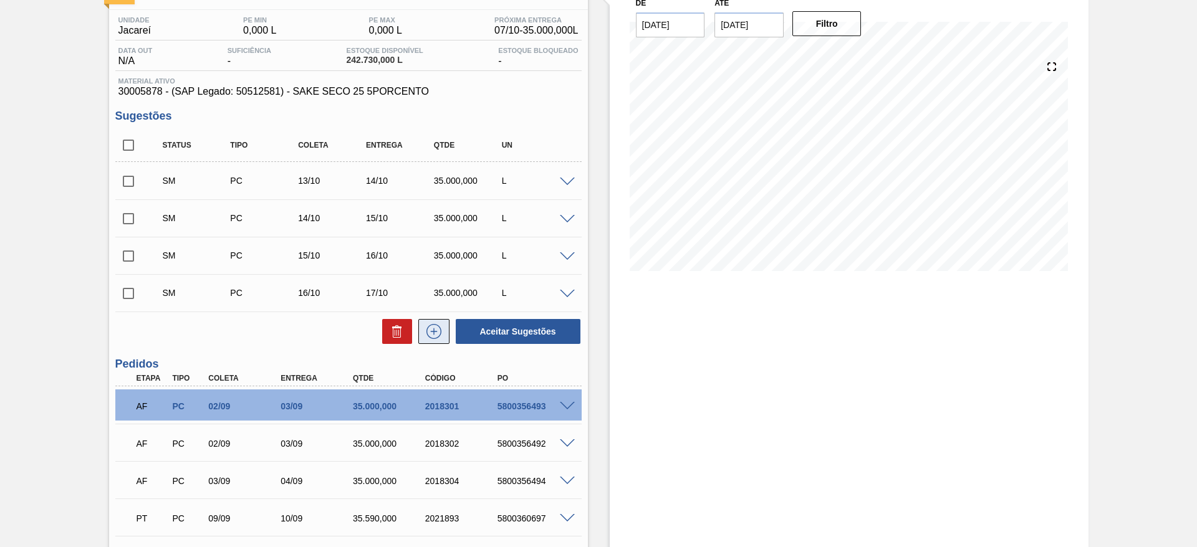
click at [440, 336] on icon at bounding box center [434, 331] width 20 height 15
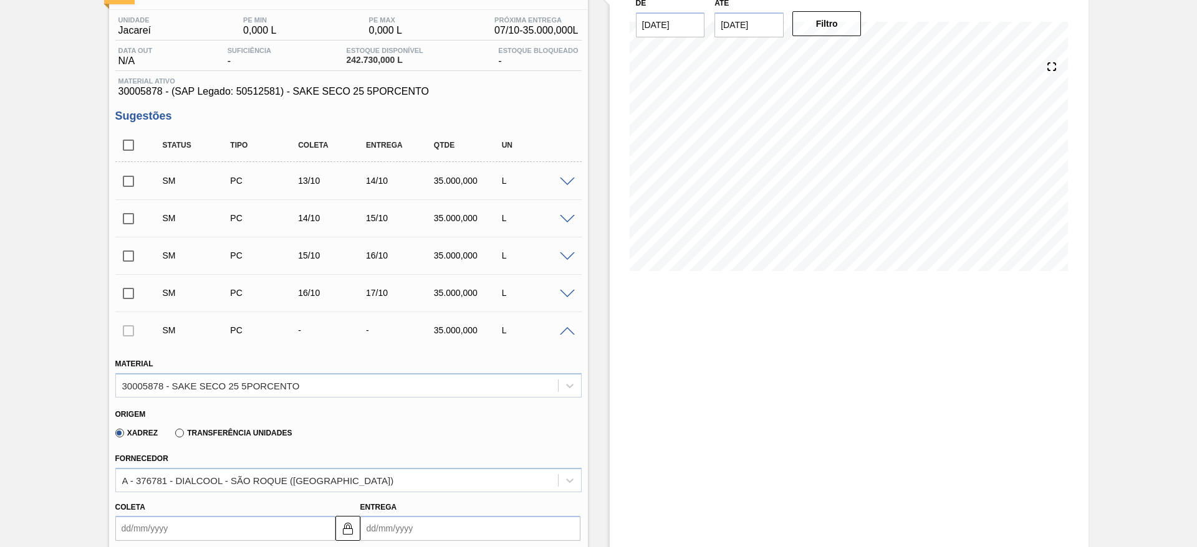
scroll to position [374, 0]
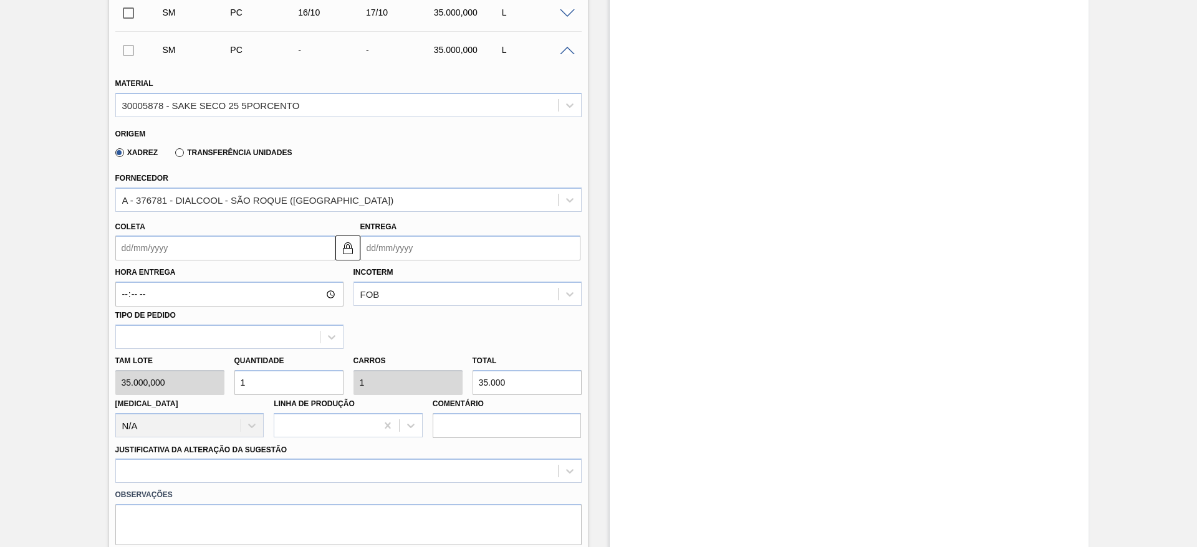
click at [216, 254] on input "Coleta" at bounding box center [225, 248] width 220 height 25
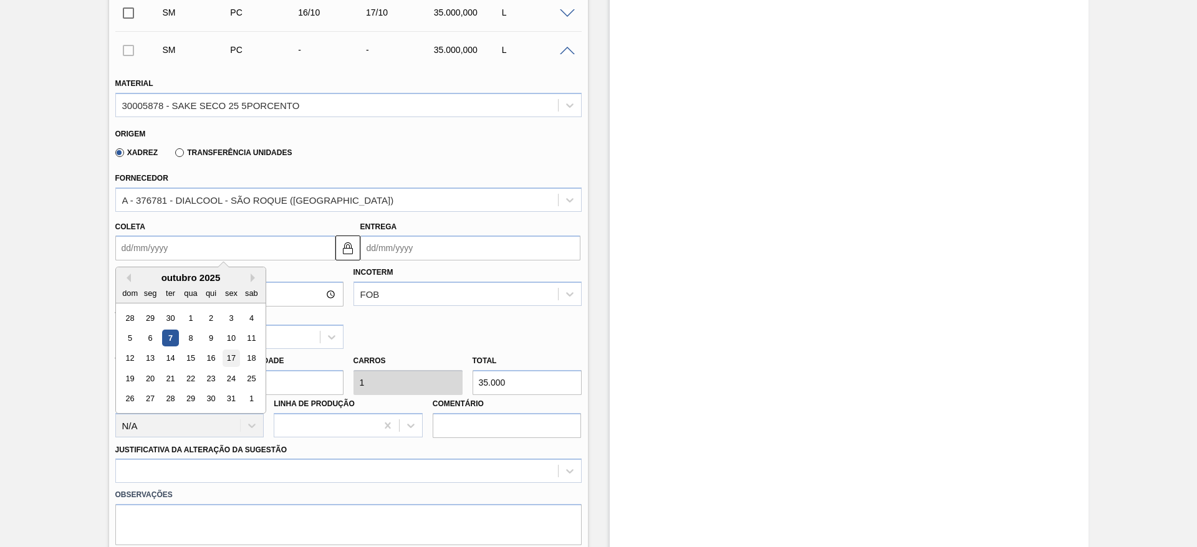
click at [226, 354] on div "17" at bounding box center [231, 358] width 17 height 17
type input "[DATE]"
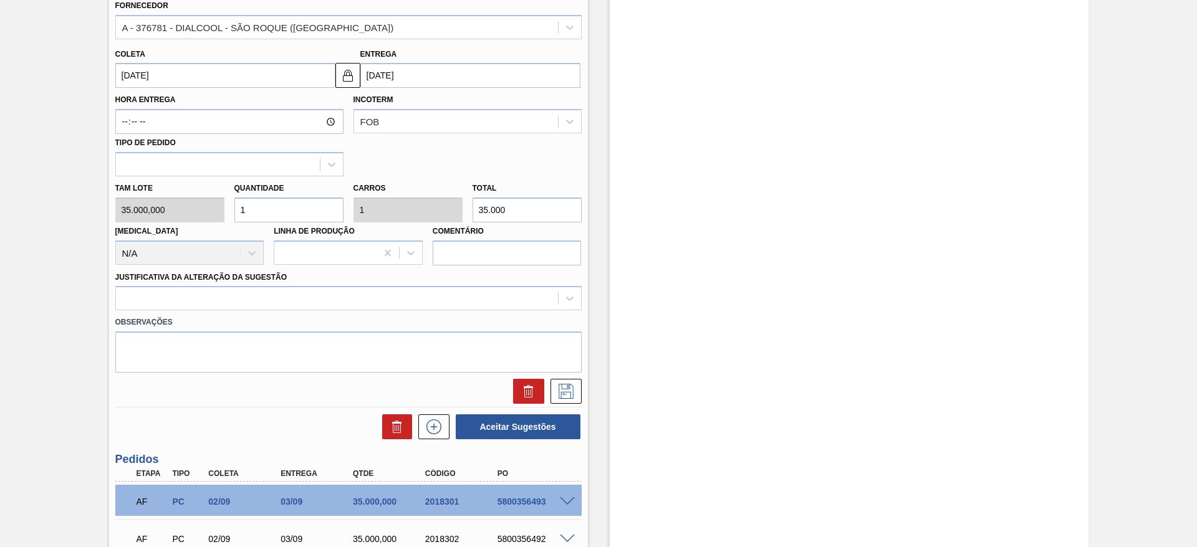
scroll to position [561, 0]
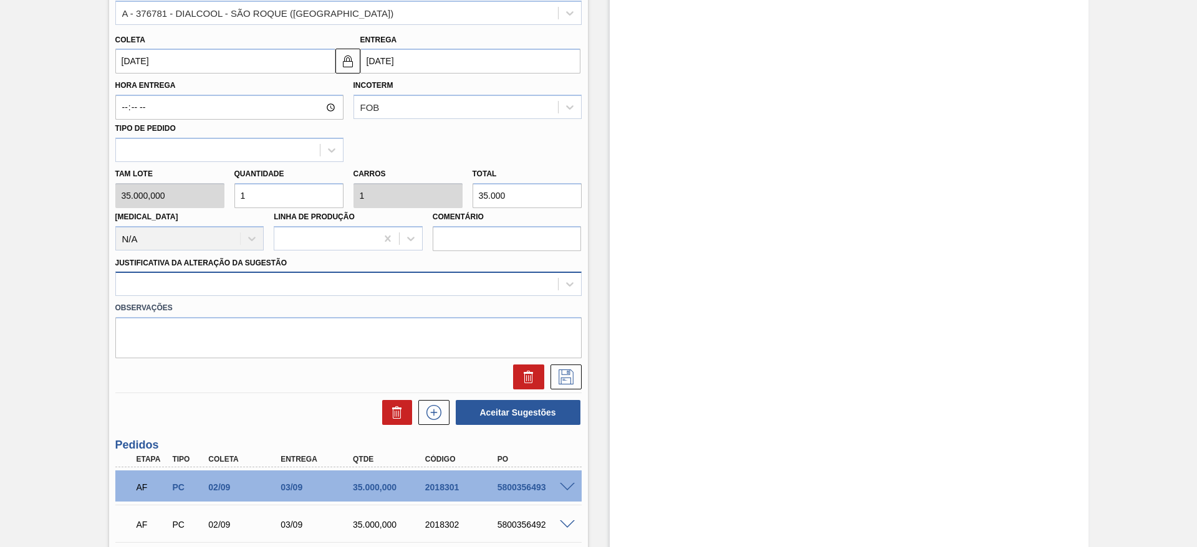
click at [216, 282] on div at bounding box center [337, 285] width 442 height 18
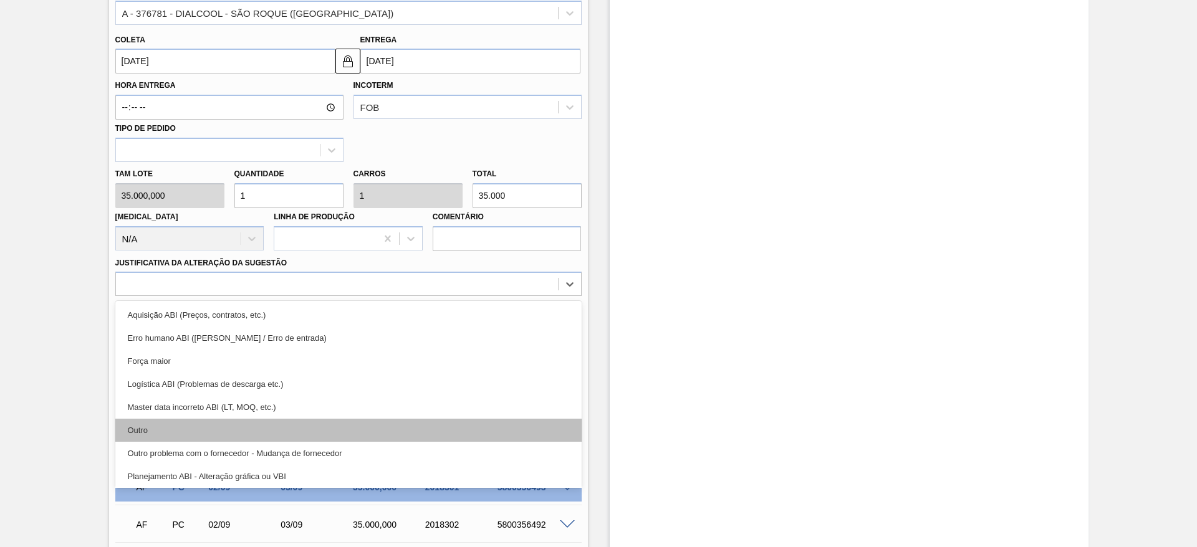
click at [213, 438] on div "Outro" at bounding box center [348, 430] width 466 height 23
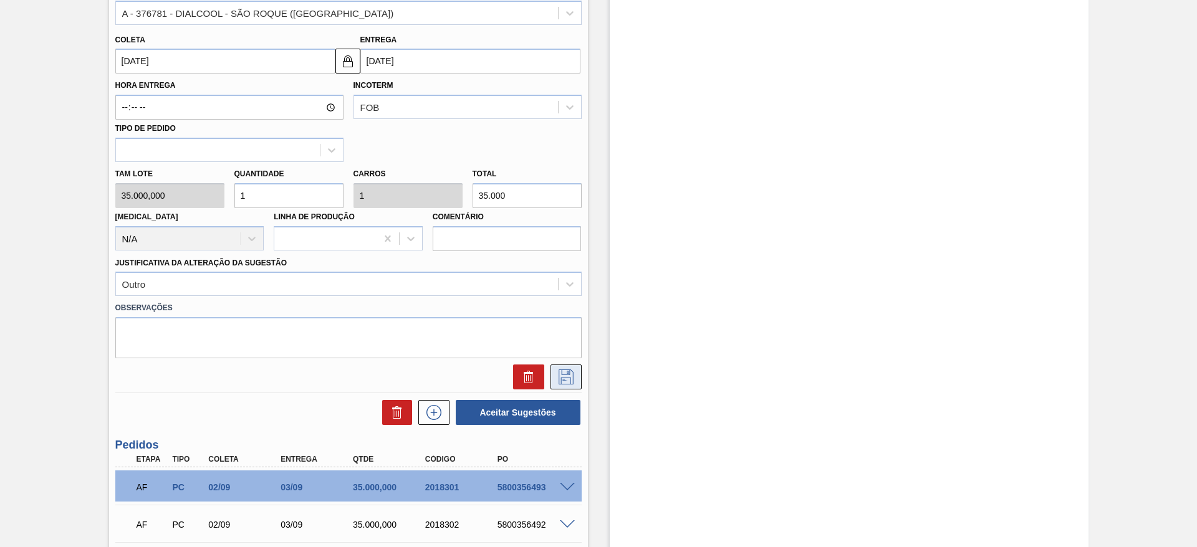
click at [574, 377] on icon at bounding box center [566, 377] width 20 height 15
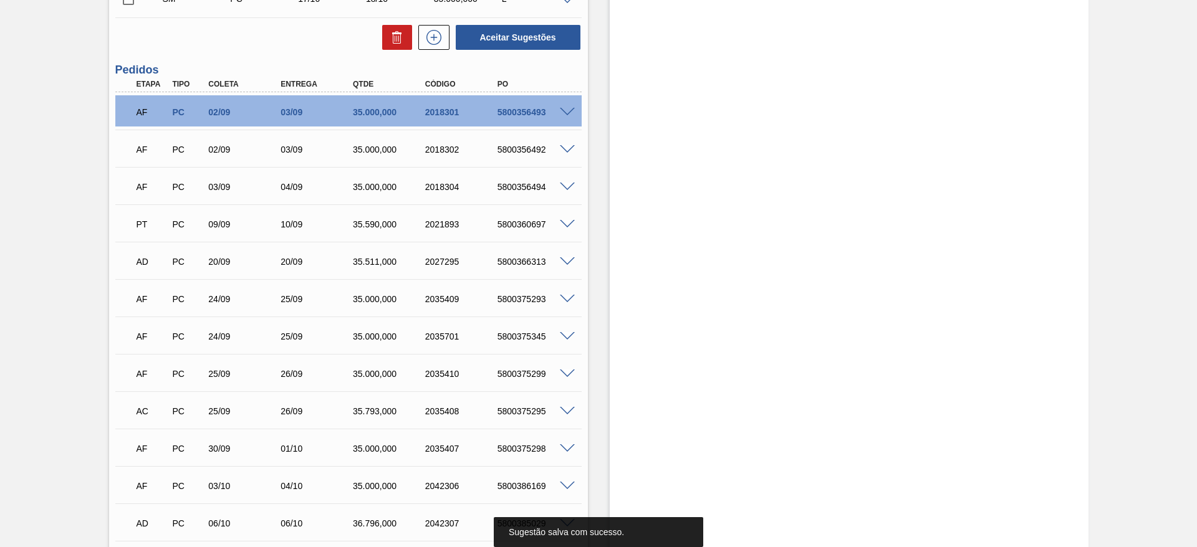
scroll to position [187, 0]
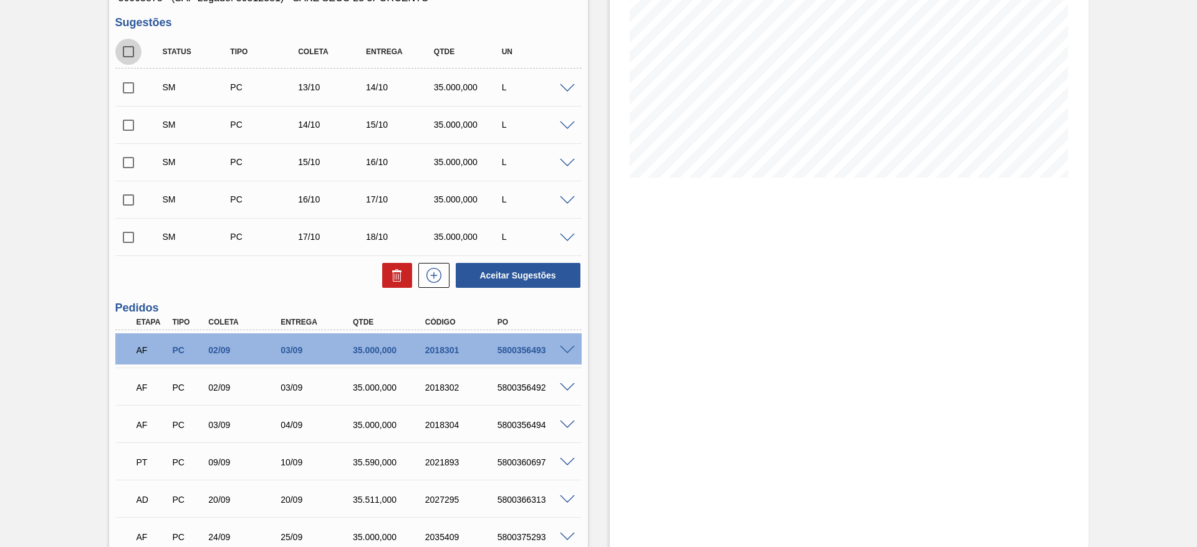
click at [128, 55] on input "checkbox" at bounding box center [128, 52] width 26 height 26
checkbox input "true"
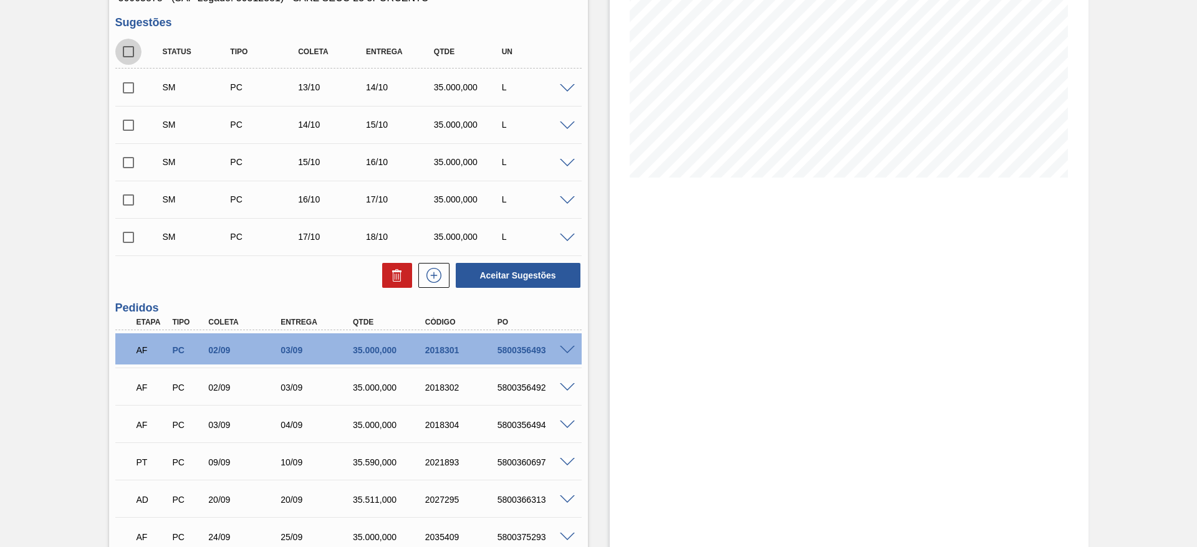
checkbox input "true"
click at [519, 266] on button "Aceitar Sugestões" at bounding box center [518, 275] width 125 height 25
checkbox input "false"
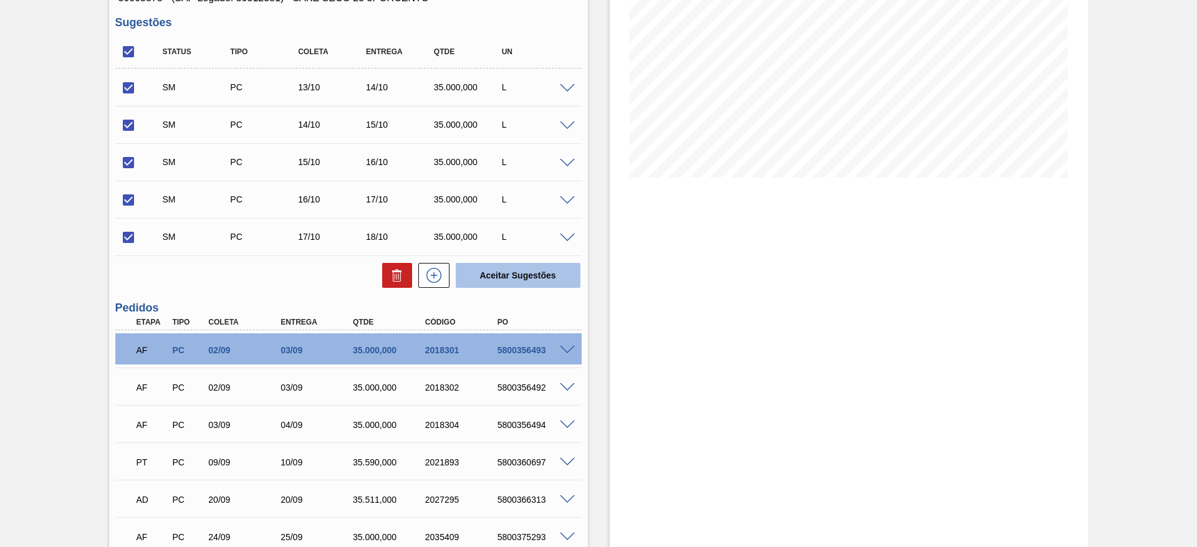
checkbox input "false"
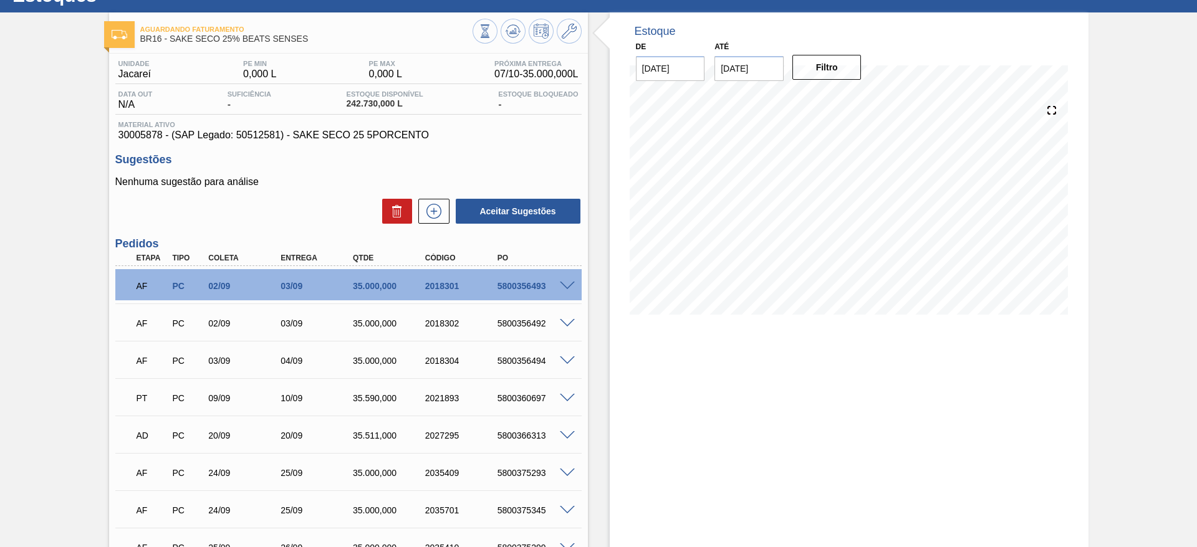
scroll to position [0, 0]
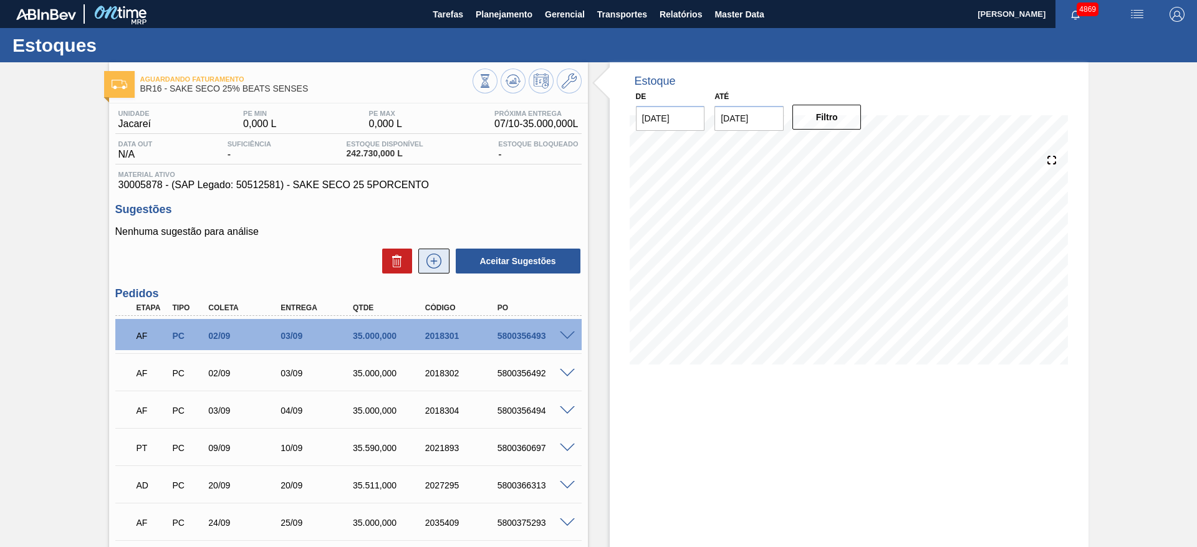
click at [430, 269] on button at bounding box center [433, 261] width 31 height 25
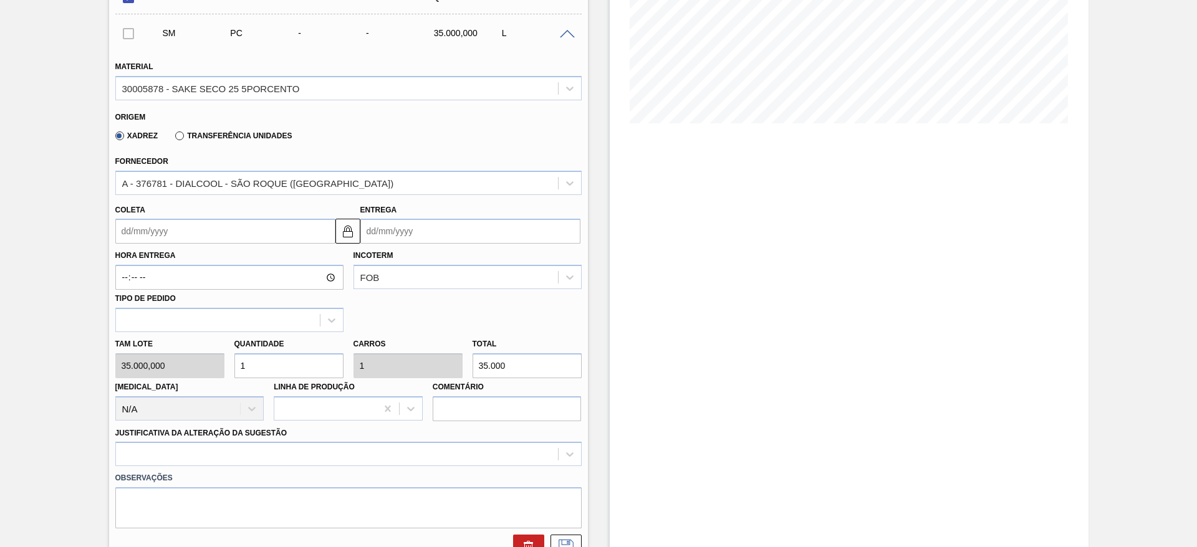
scroll to position [281, 0]
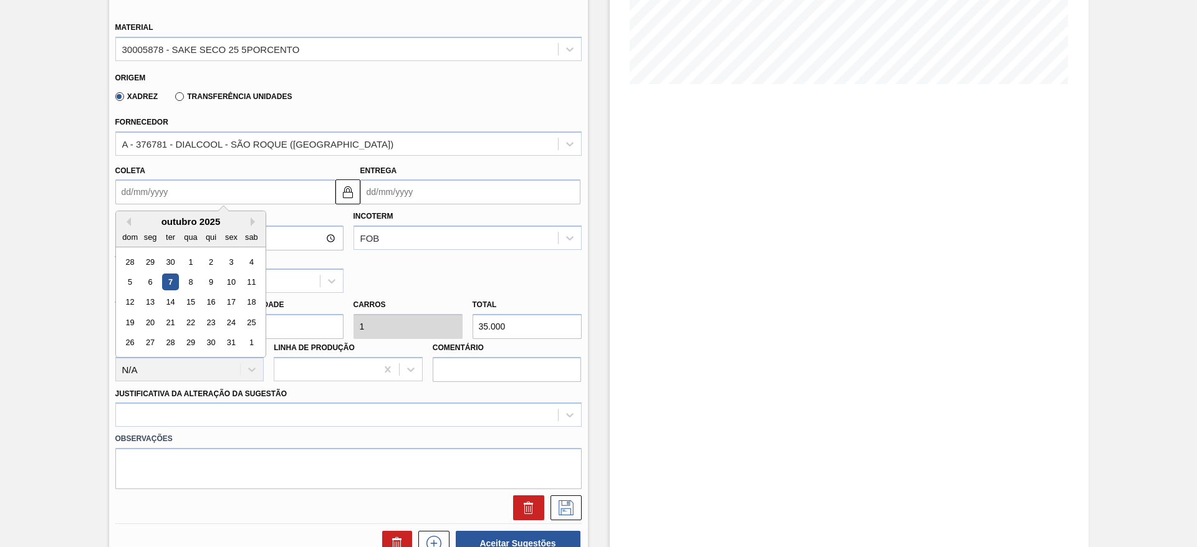
click at [291, 200] on input "Coleta" at bounding box center [225, 192] width 220 height 25
click at [143, 328] on div "20" at bounding box center [150, 322] width 17 height 17
type input "20/10/2025"
type input "[DATE]"
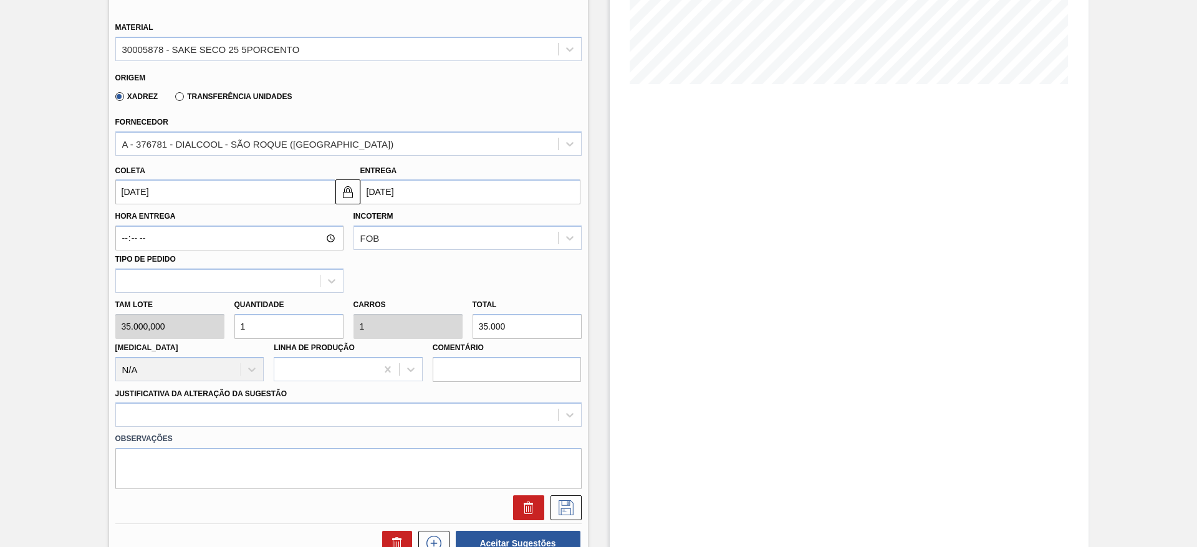
scroll to position [468, 0]
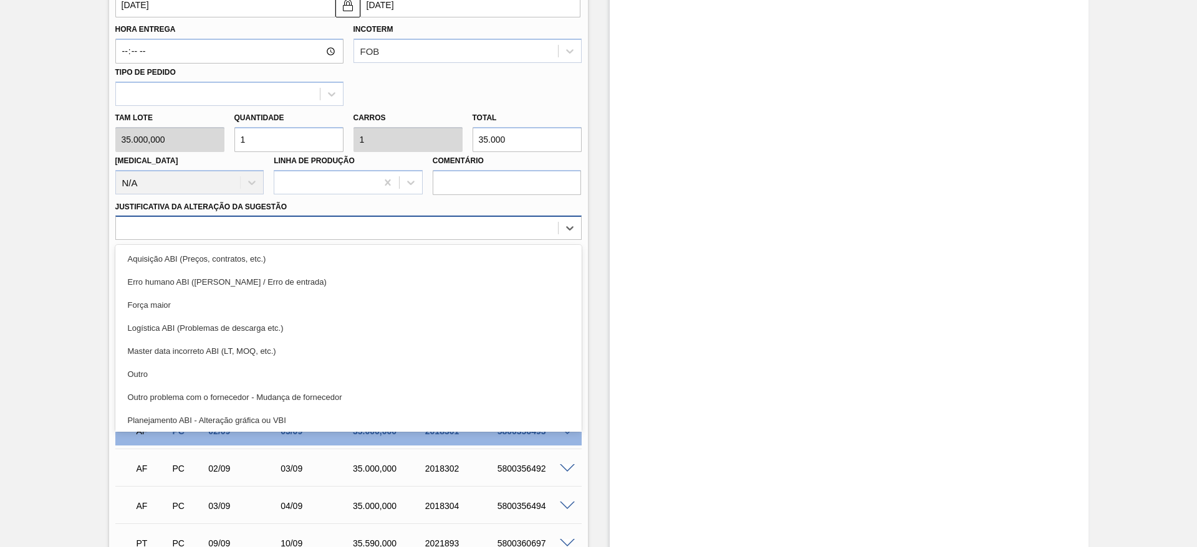
click at [236, 222] on div at bounding box center [337, 228] width 442 height 18
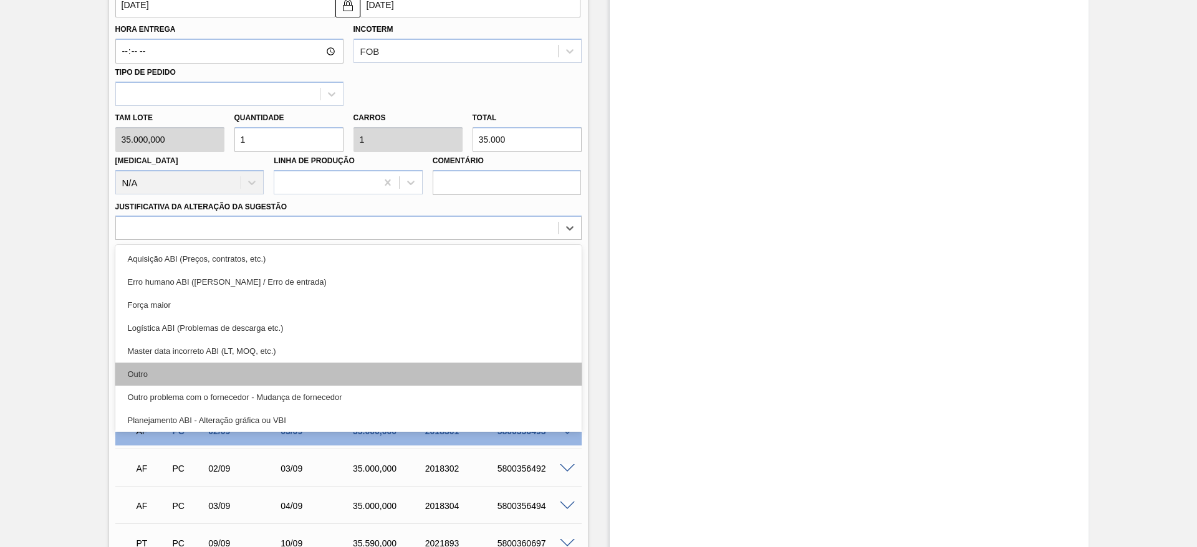
click at [238, 372] on div "Outro" at bounding box center [348, 374] width 466 height 23
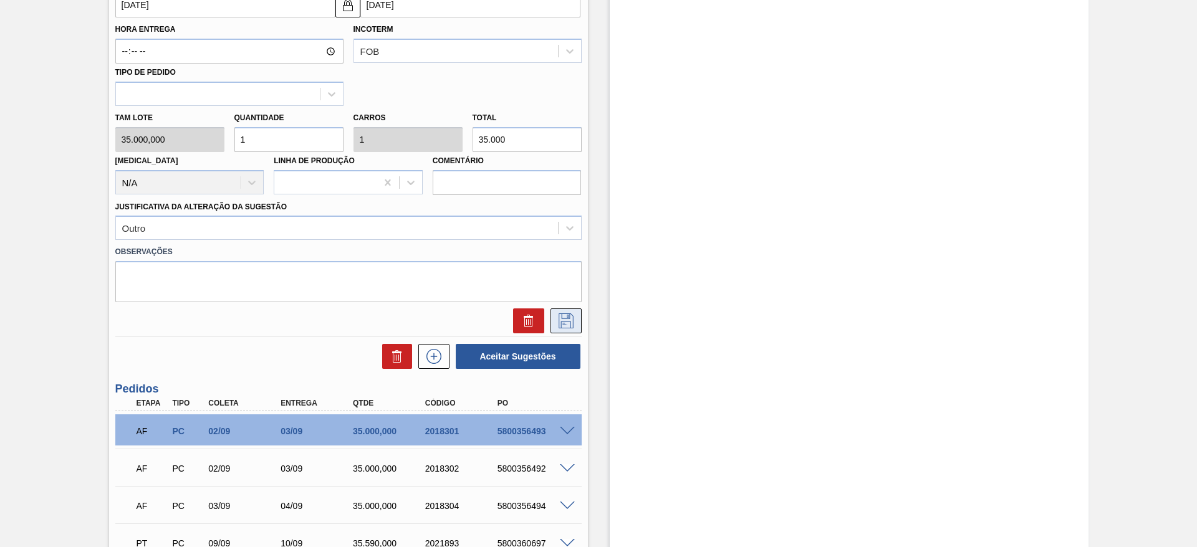
click at [567, 330] on button at bounding box center [566, 321] width 31 height 25
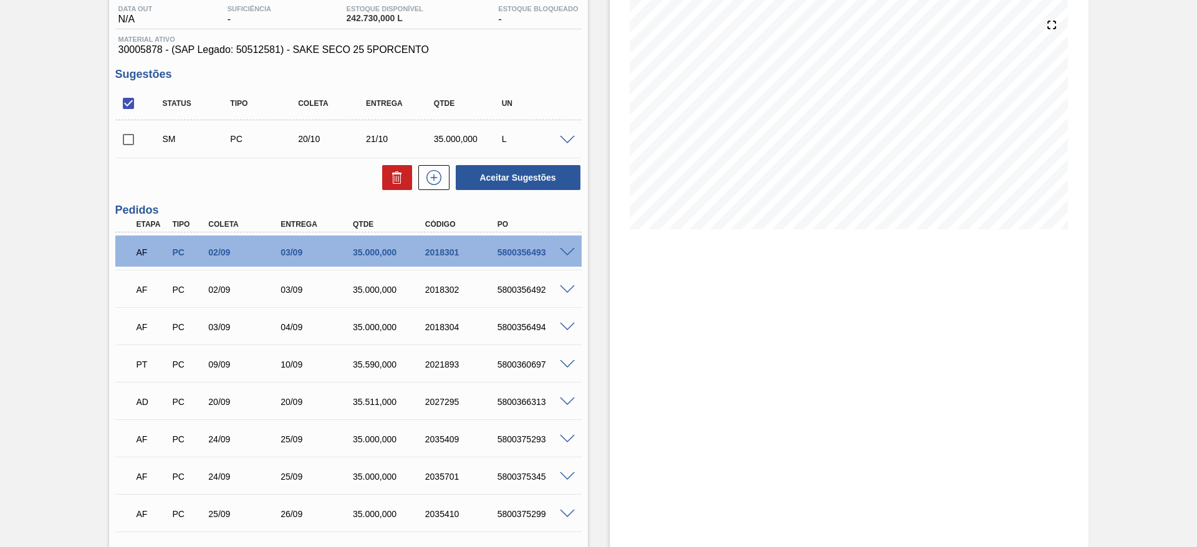
scroll to position [94, 0]
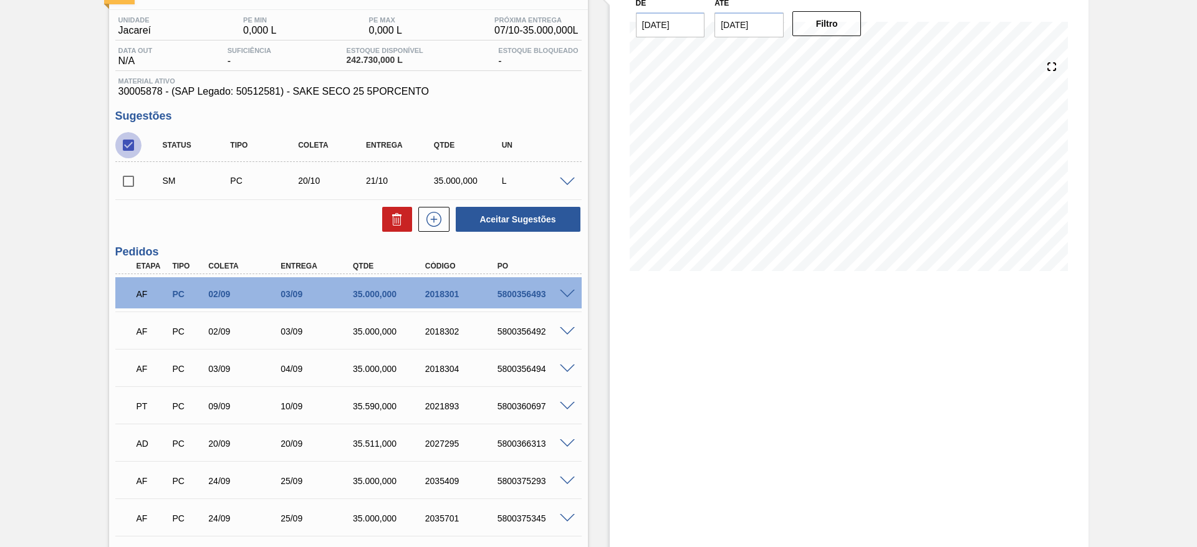
click at [127, 142] on input "checkbox" at bounding box center [128, 145] width 26 height 26
checkbox input "false"
click at [430, 228] on button at bounding box center [433, 219] width 31 height 25
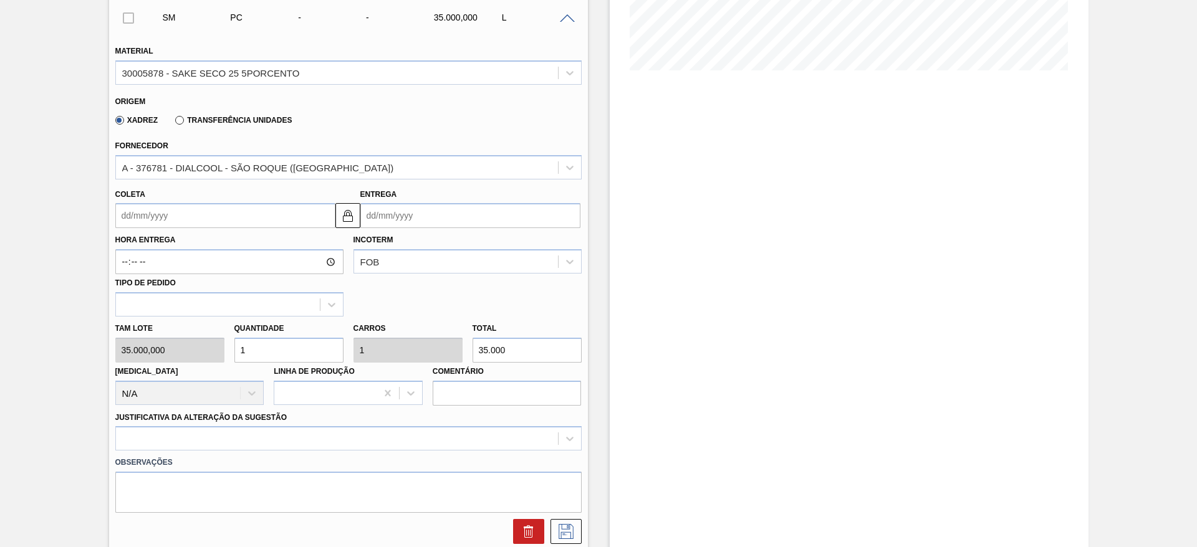
scroll to position [374, 0]
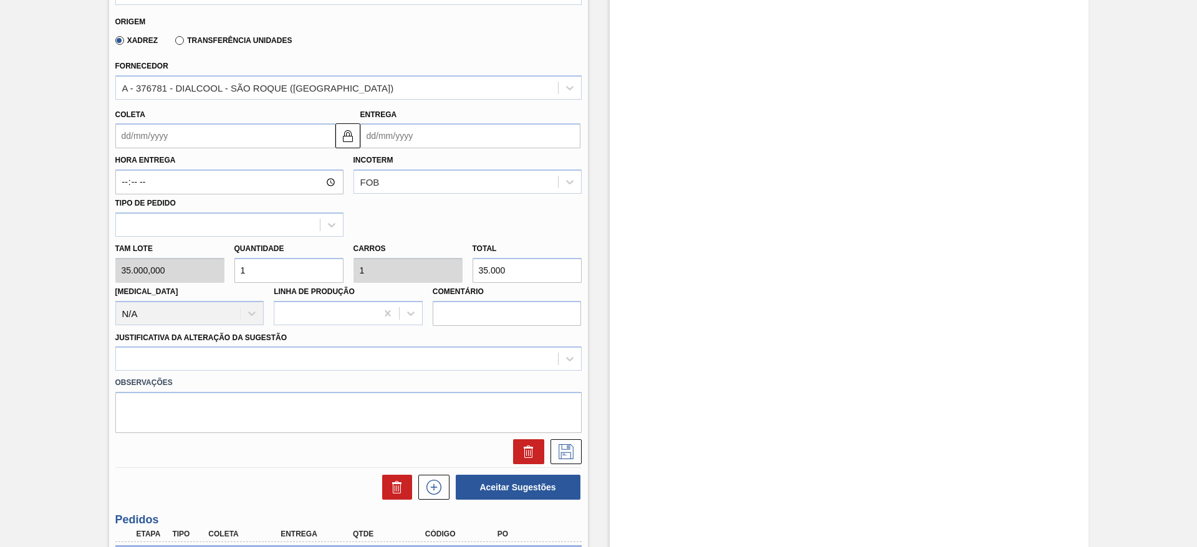
click at [182, 137] on input "Coleta" at bounding box center [225, 135] width 220 height 25
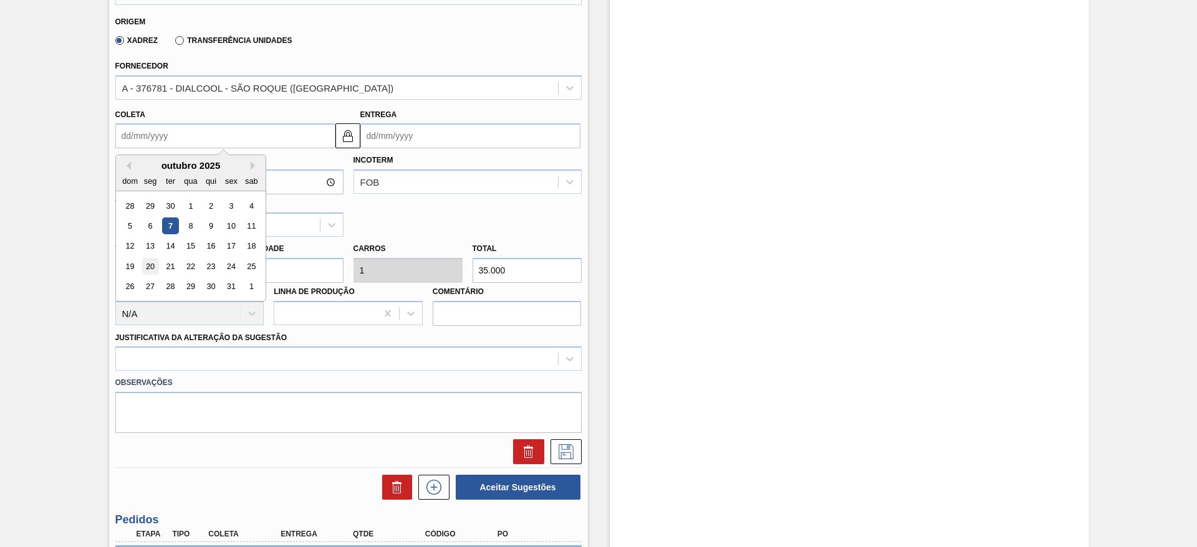
click at [146, 271] on div "20" at bounding box center [150, 266] width 17 height 17
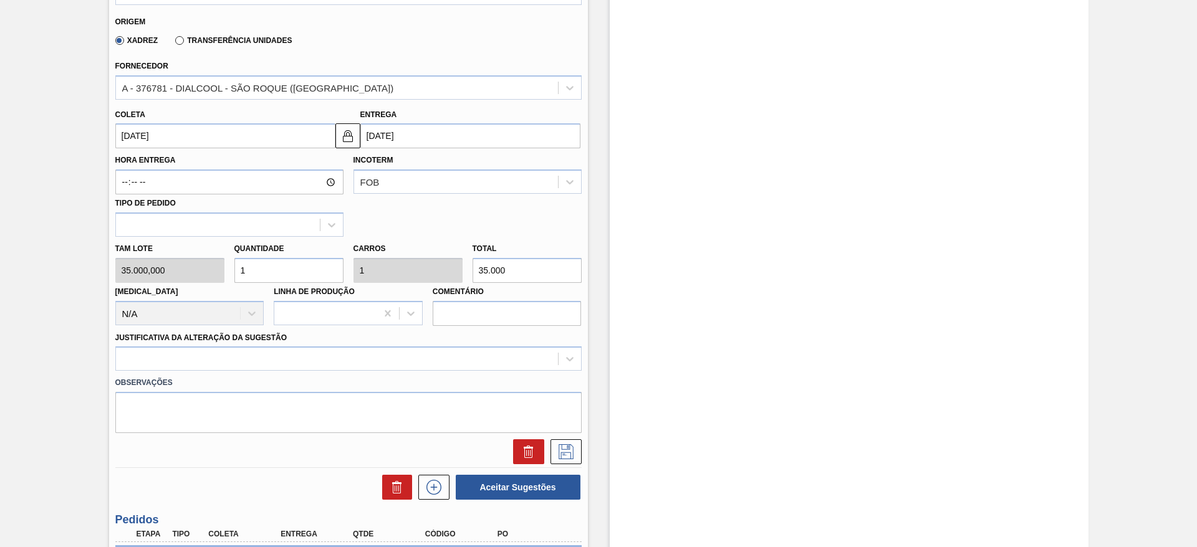
type input "20/10/2025"
type input "[DATE]"
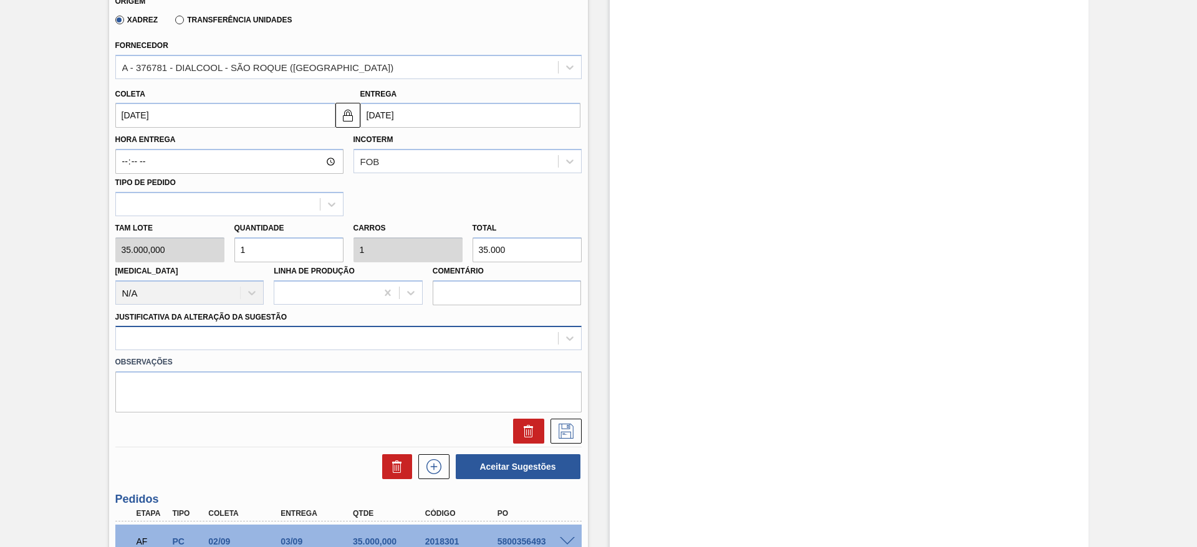
click at [175, 350] on div at bounding box center [348, 338] width 466 height 24
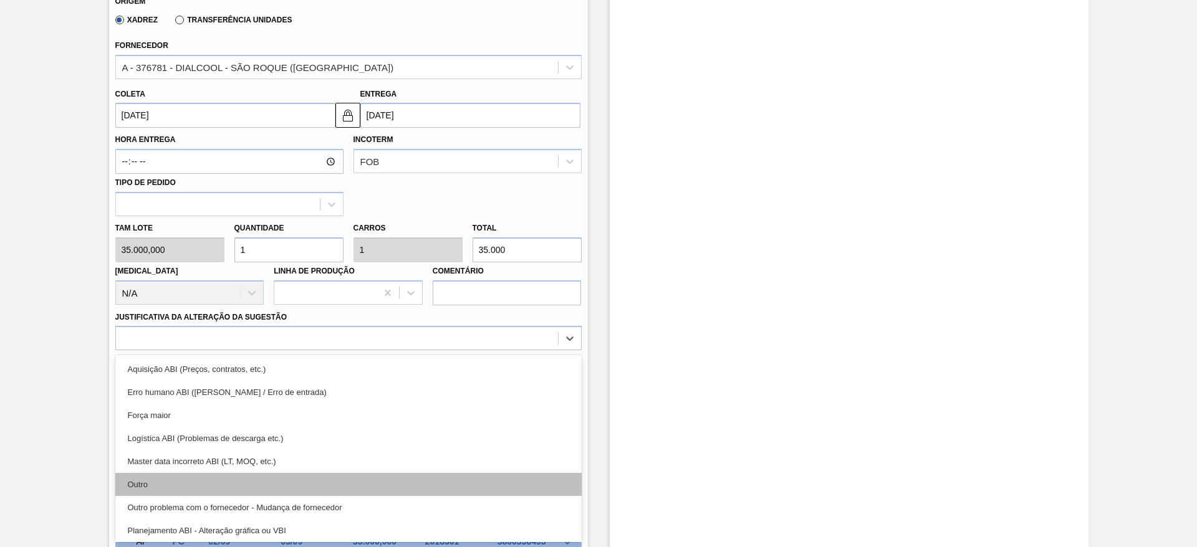
click at [163, 486] on div "Outro" at bounding box center [348, 484] width 466 height 23
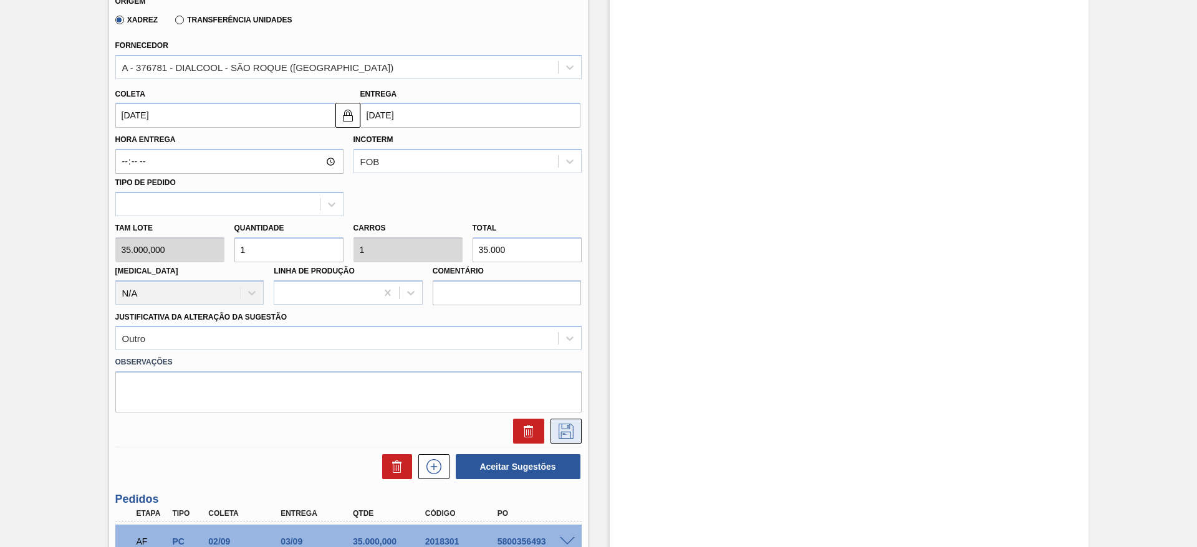
click at [557, 421] on button at bounding box center [566, 431] width 31 height 25
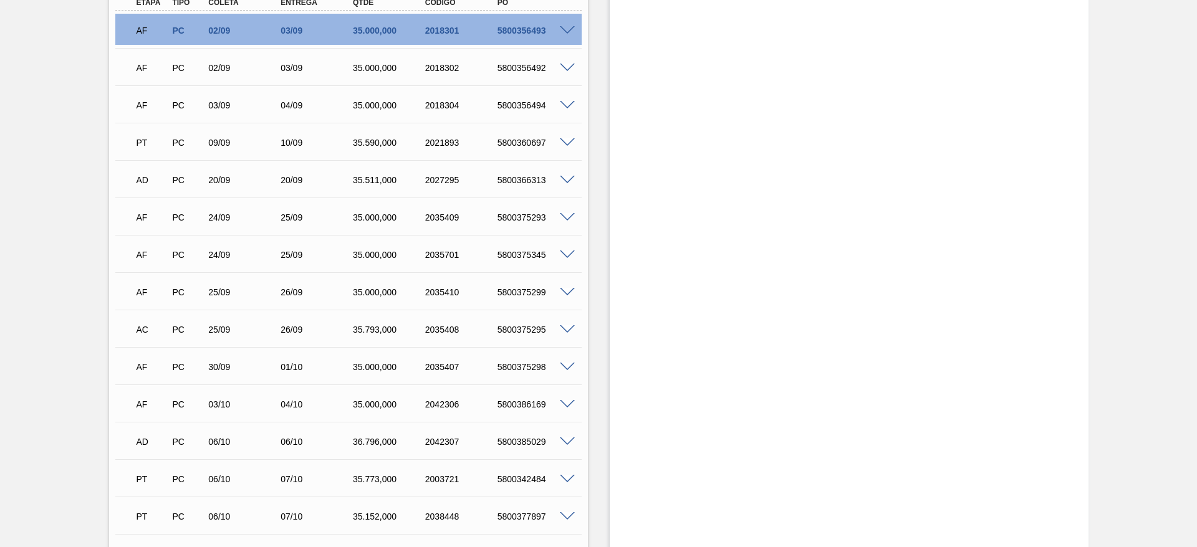
scroll to position [21, 0]
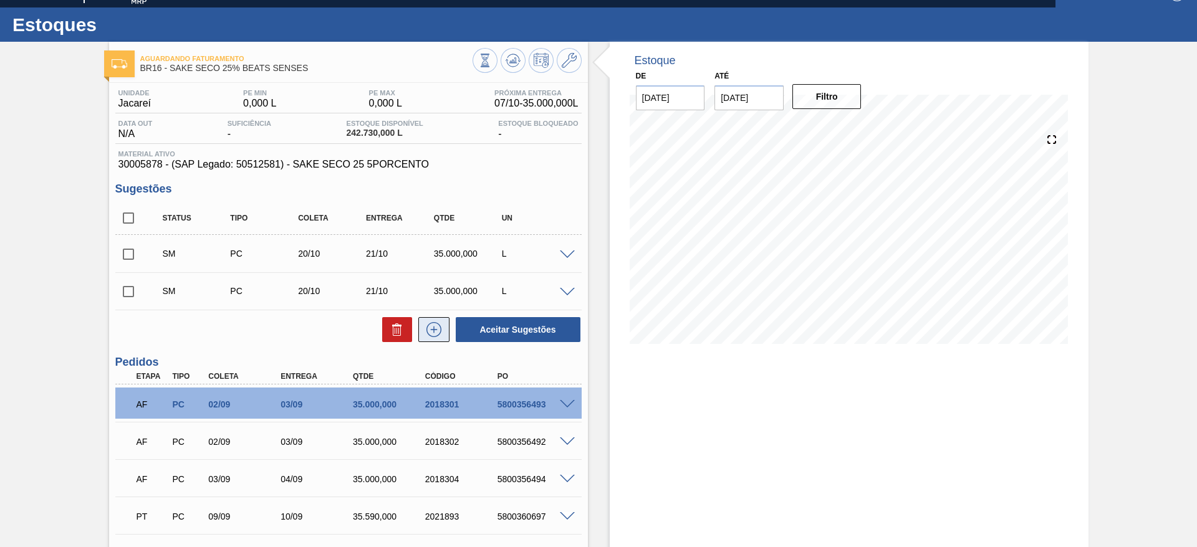
click at [434, 330] on icon at bounding box center [433, 329] width 7 height 1
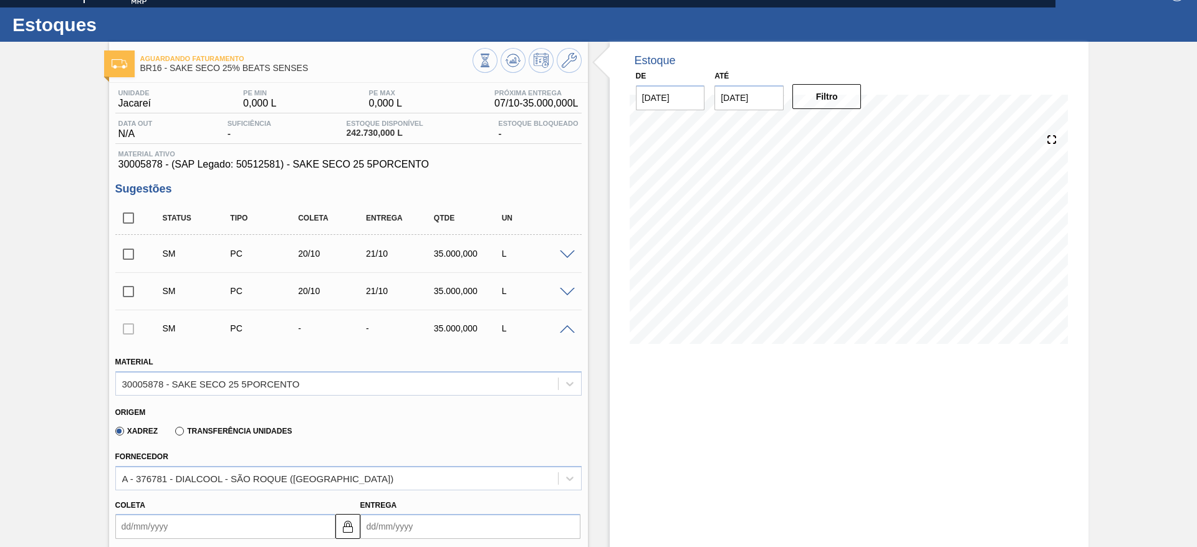
scroll to position [301, 0]
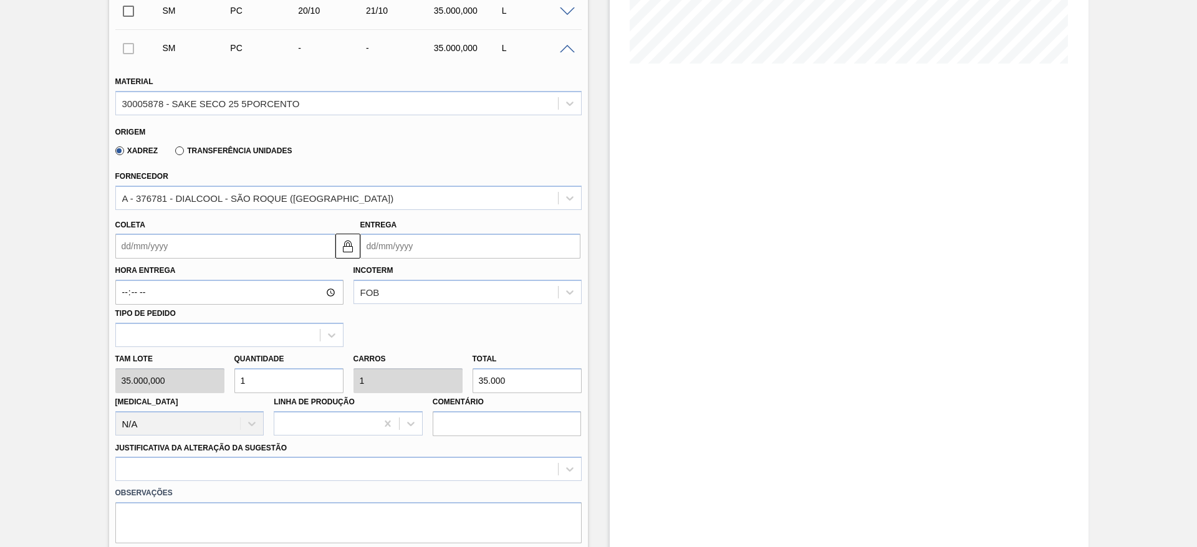
click at [262, 239] on input "Coleta" at bounding box center [225, 246] width 220 height 25
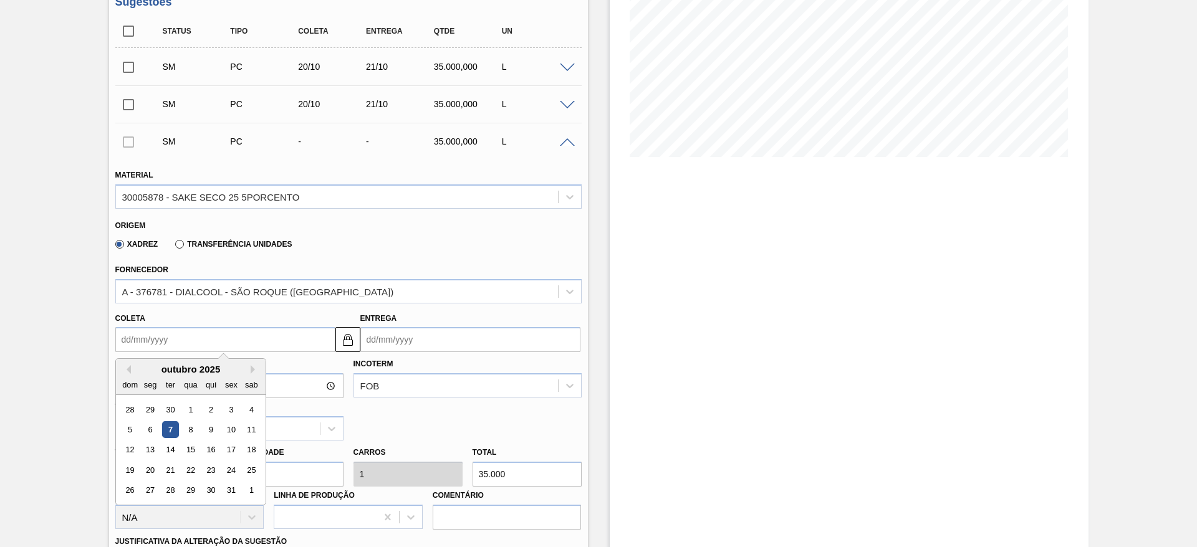
scroll to position [395, 0]
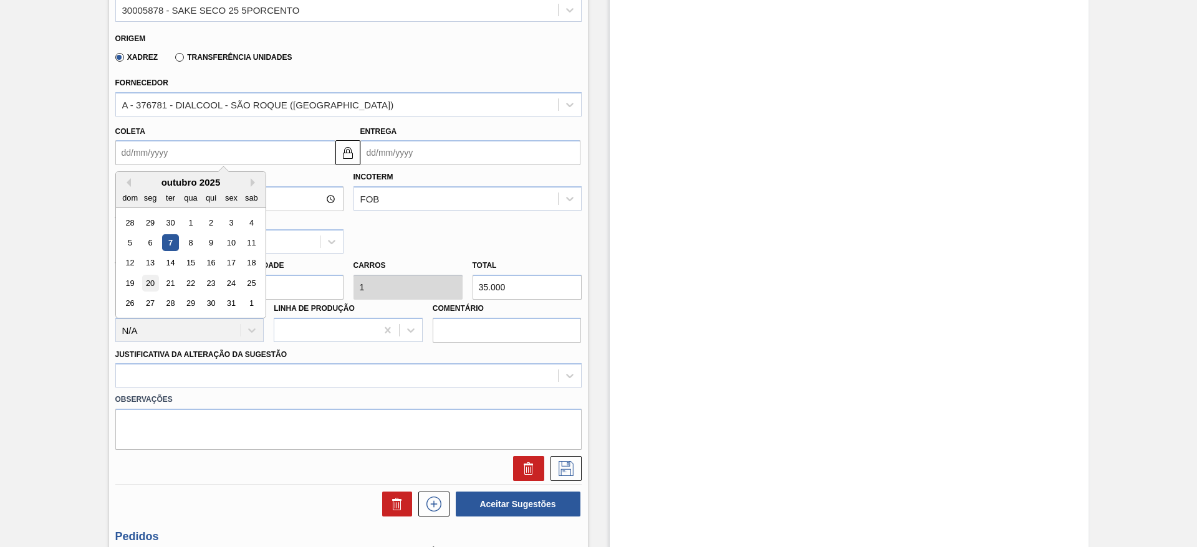
click at [144, 283] on div "20" at bounding box center [150, 283] width 17 height 17
type input "20/10/2025"
type input "[DATE]"
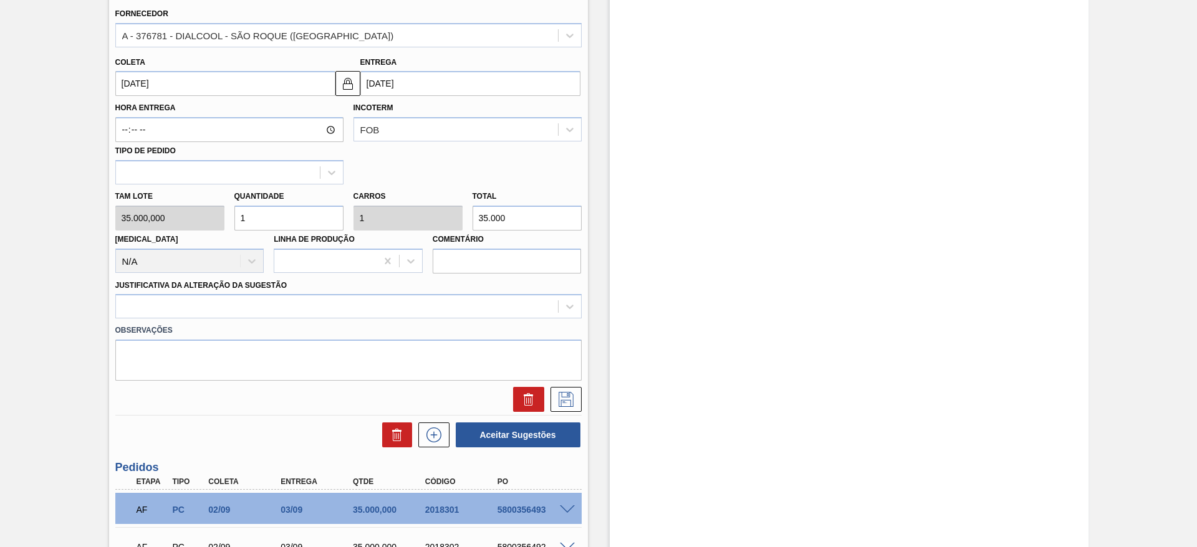
scroll to position [488, 0]
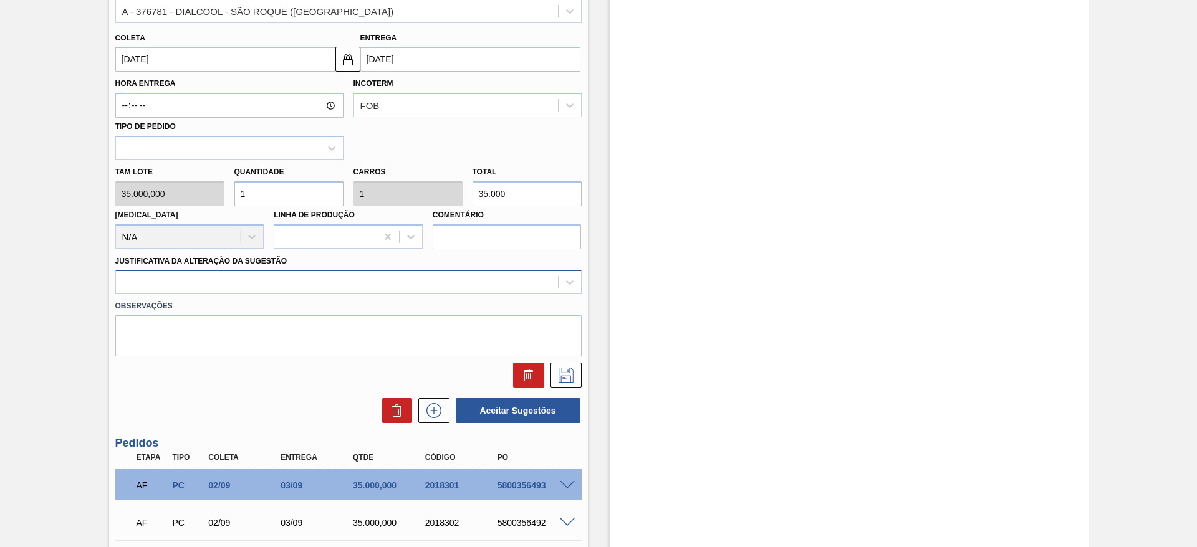
click at [211, 274] on div at bounding box center [337, 283] width 442 height 18
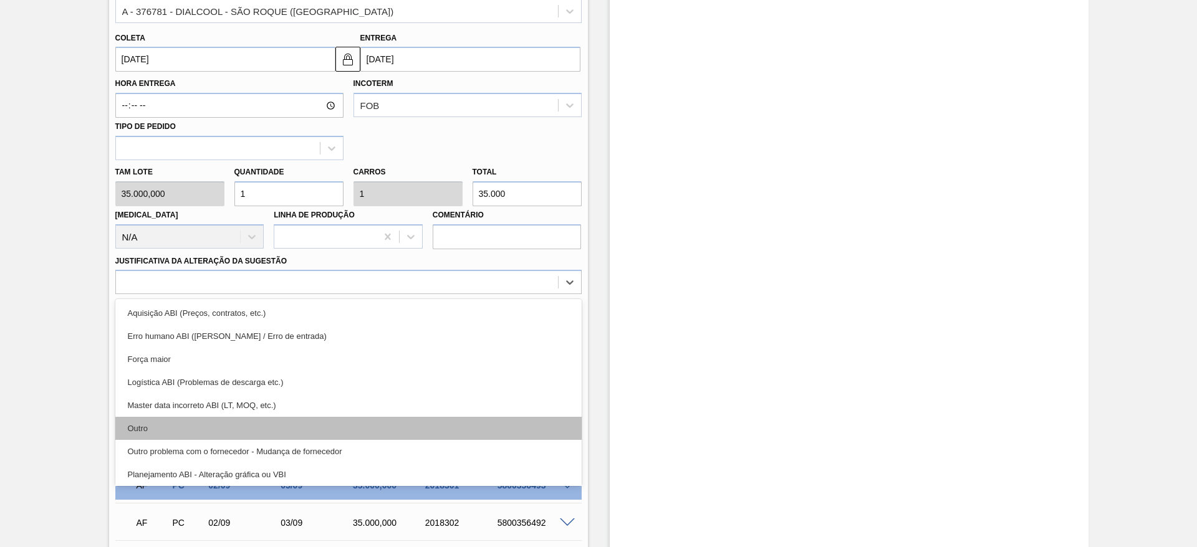
click at [188, 431] on div "Outro" at bounding box center [348, 428] width 466 height 23
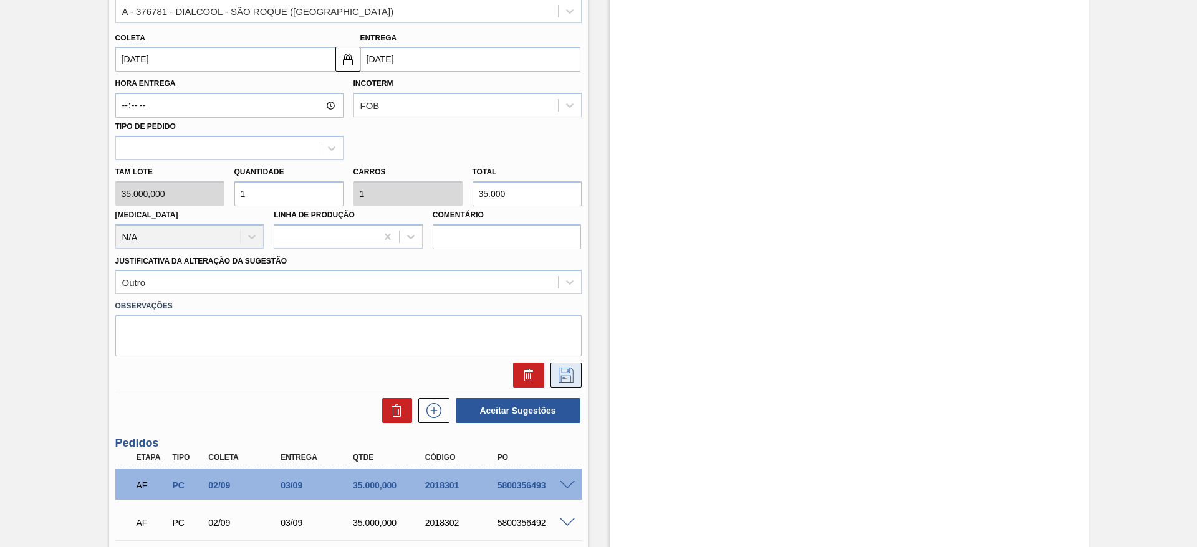
click at [562, 378] on icon at bounding box center [566, 375] width 20 height 15
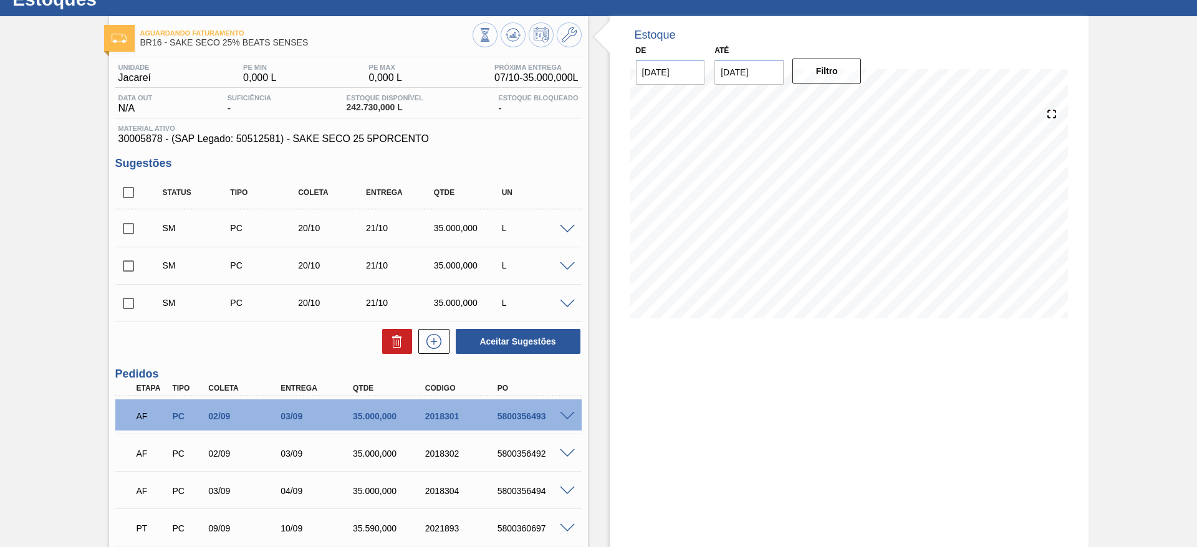
scroll to position [0, 0]
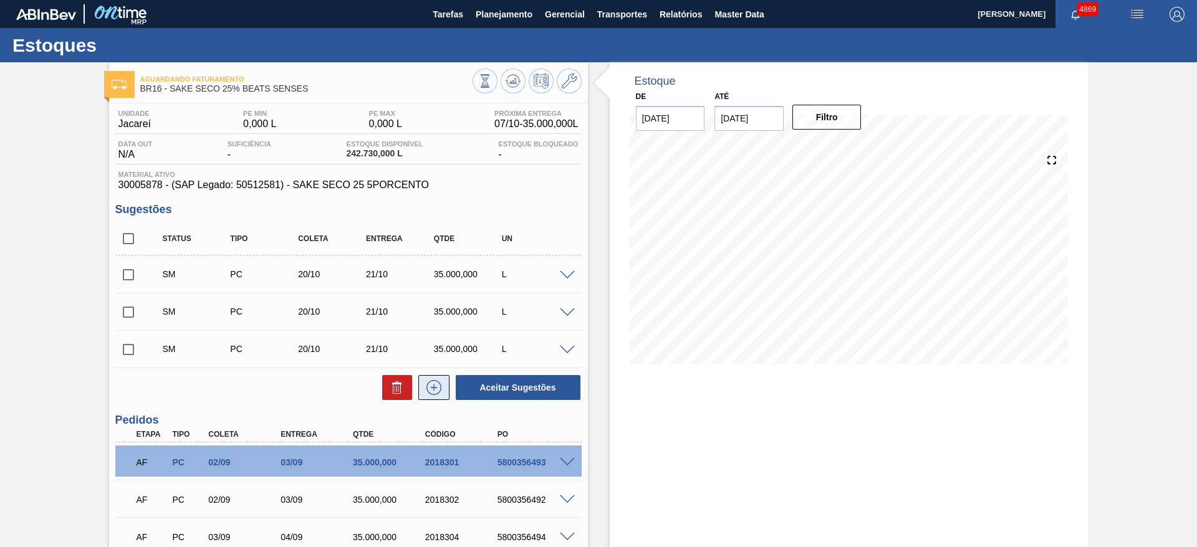
click at [440, 396] on button at bounding box center [433, 387] width 31 height 25
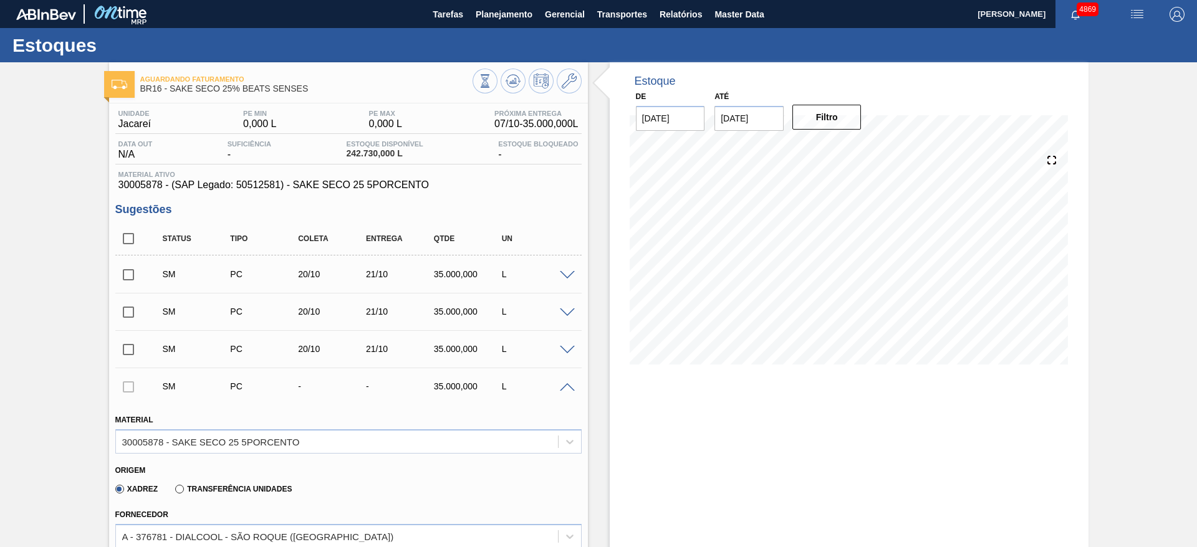
scroll to position [281, 0]
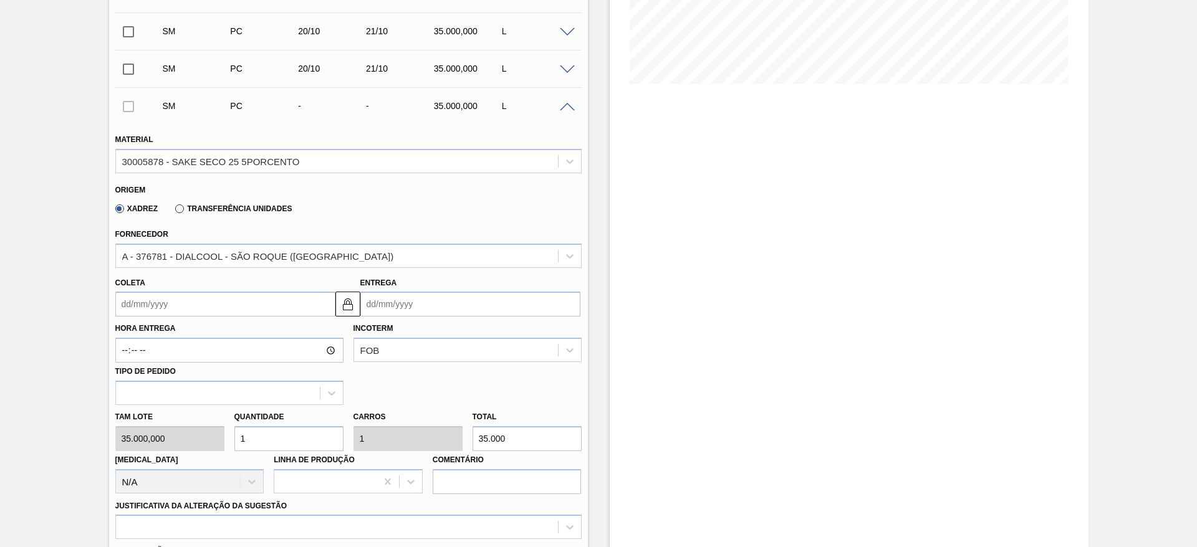
click at [223, 307] on input "Coleta" at bounding box center [225, 304] width 220 height 25
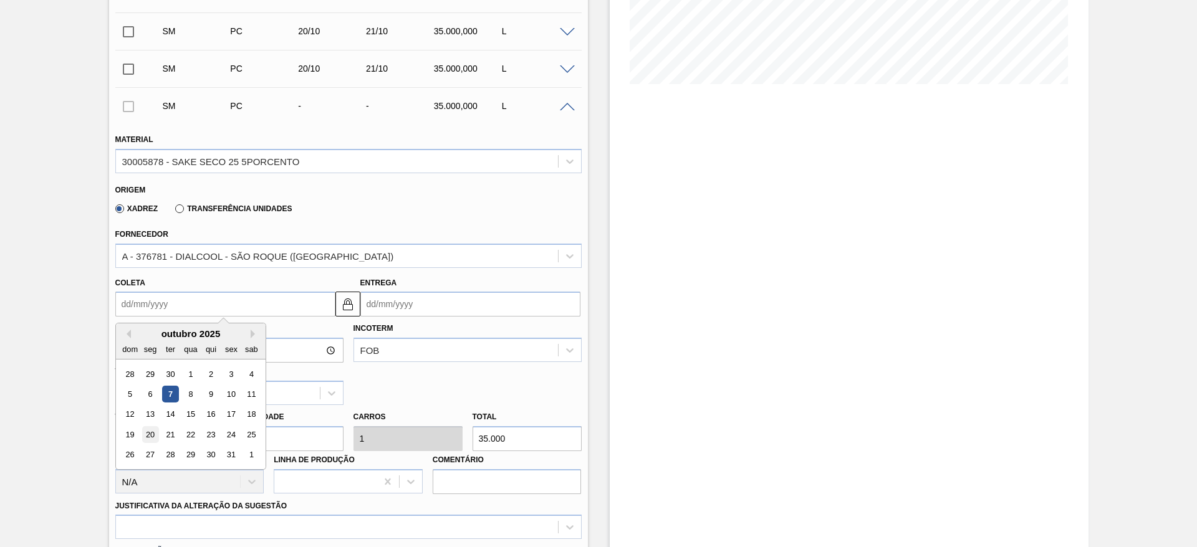
click at [152, 440] on div "20" at bounding box center [150, 434] width 17 height 17
type input "20/10/2025"
type input "[DATE]"
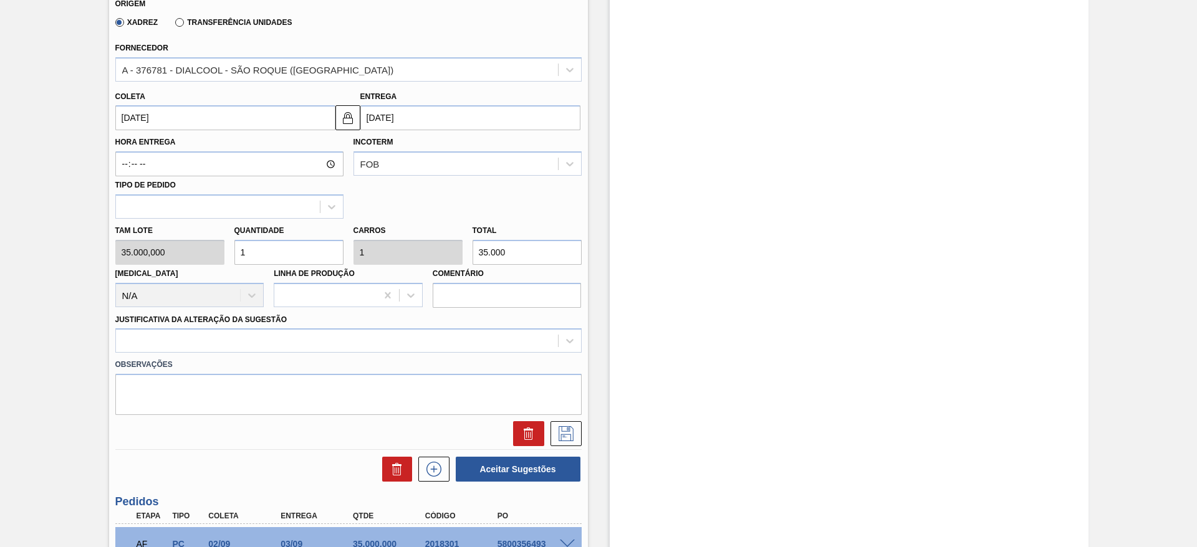
scroll to position [468, 0]
click at [233, 347] on div at bounding box center [337, 341] width 442 height 18
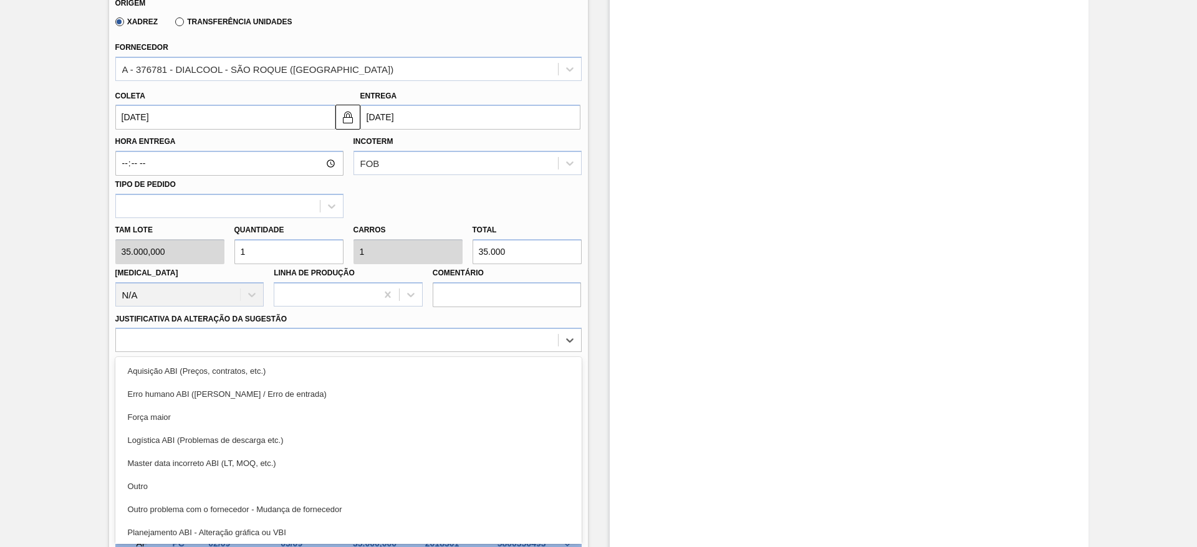
click at [218, 478] on div "Outro" at bounding box center [348, 486] width 466 height 23
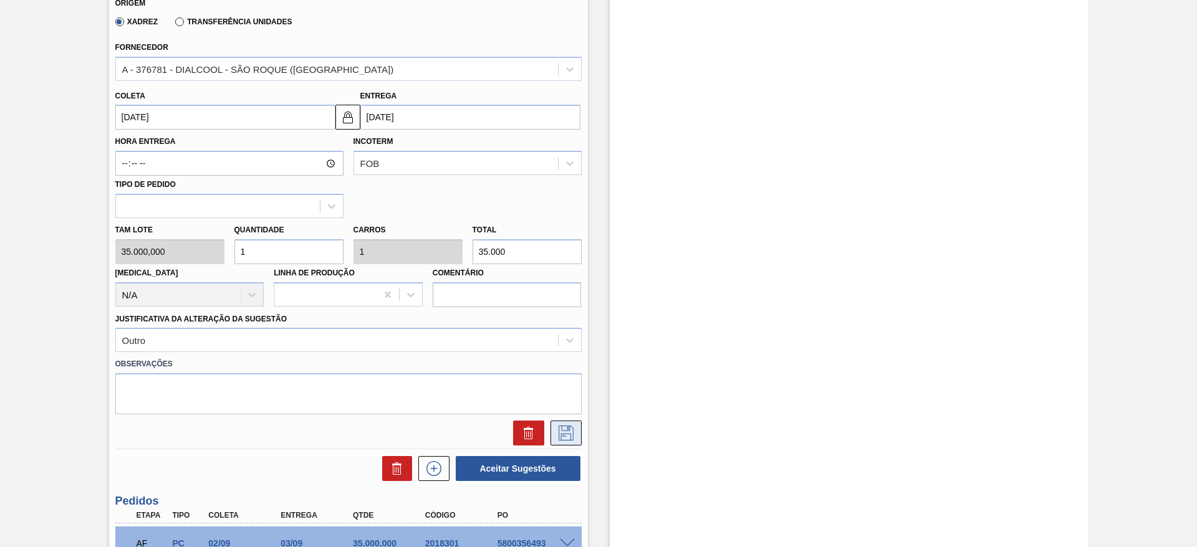
click at [560, 435] on icon at bounding box center [566, 433] width 15 height 15
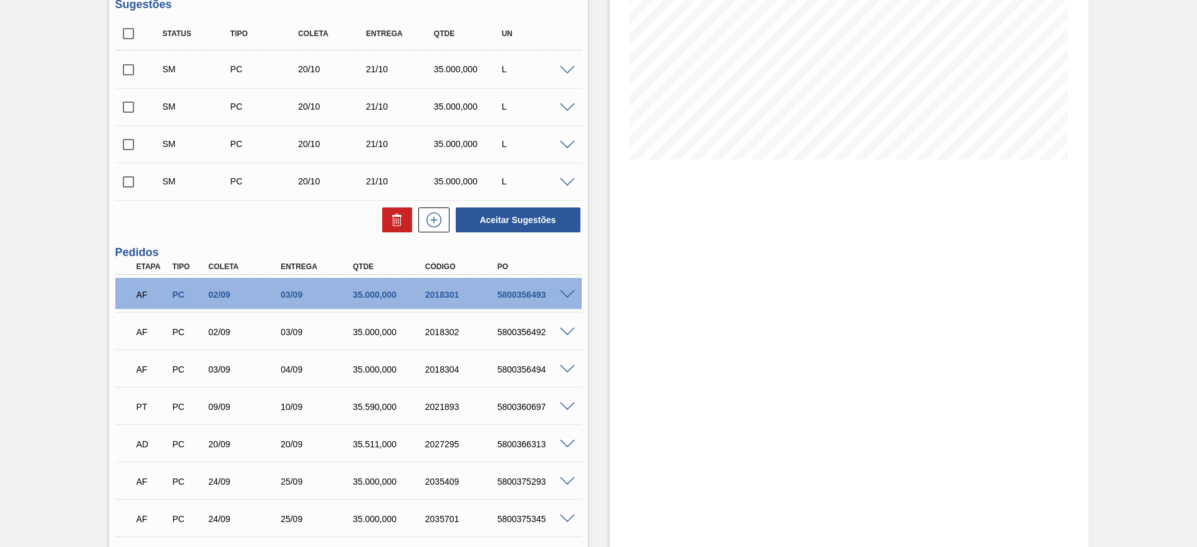
scroll to position [187, 0]
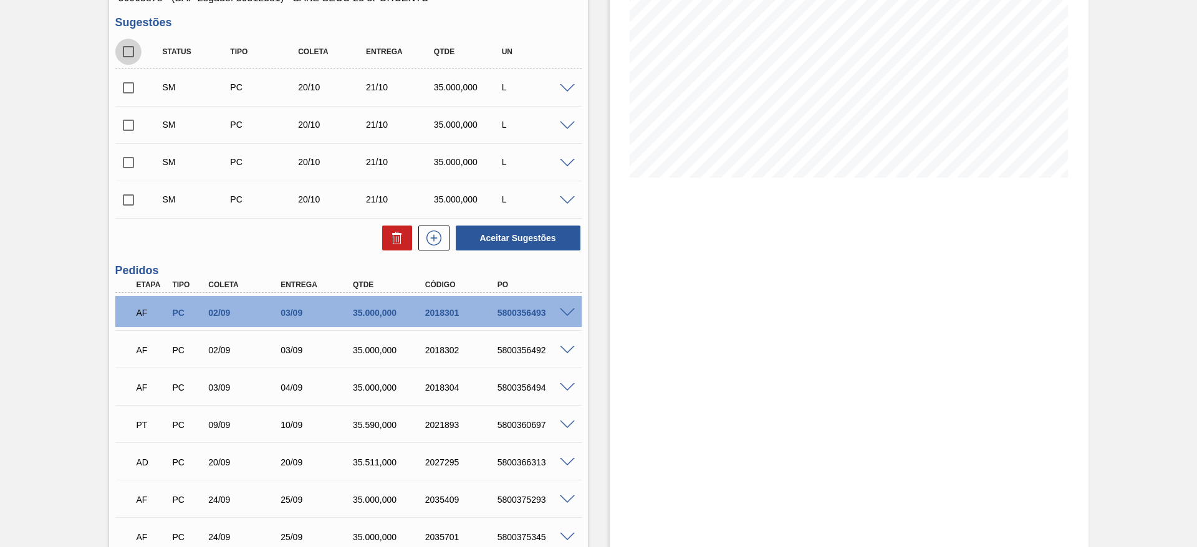
click at [129, 55] on input "checkbox" at bounding box center [128, 52] width 26 height 26
checkbox input "true"
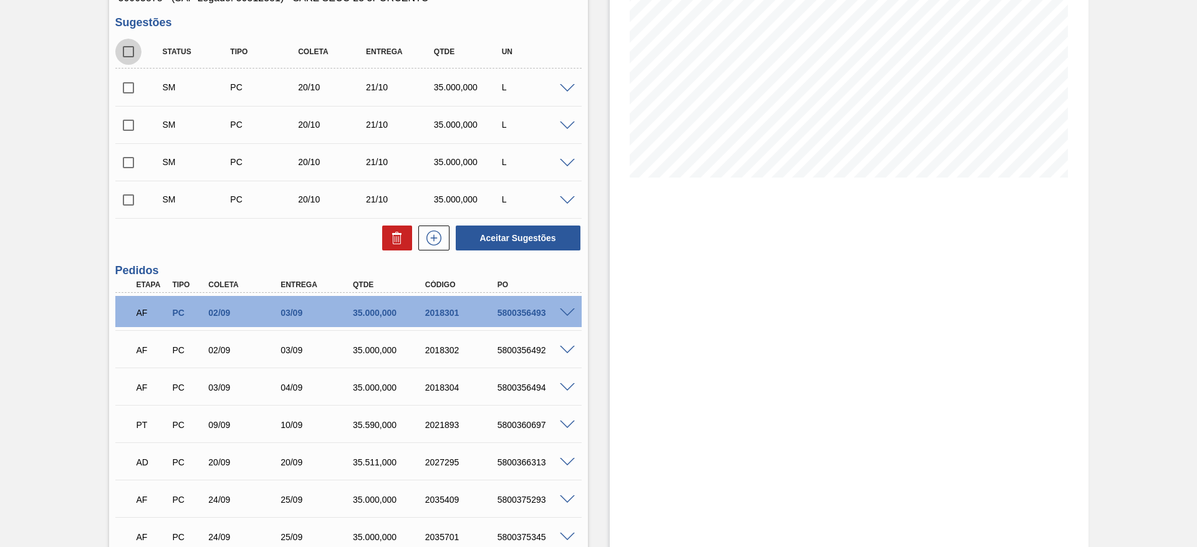
checkbox input "true"
click at [504, 246] on button "Aceitar Sugestões" at bounding box center [518, 238] width 125 height 25
checkbox input "false"
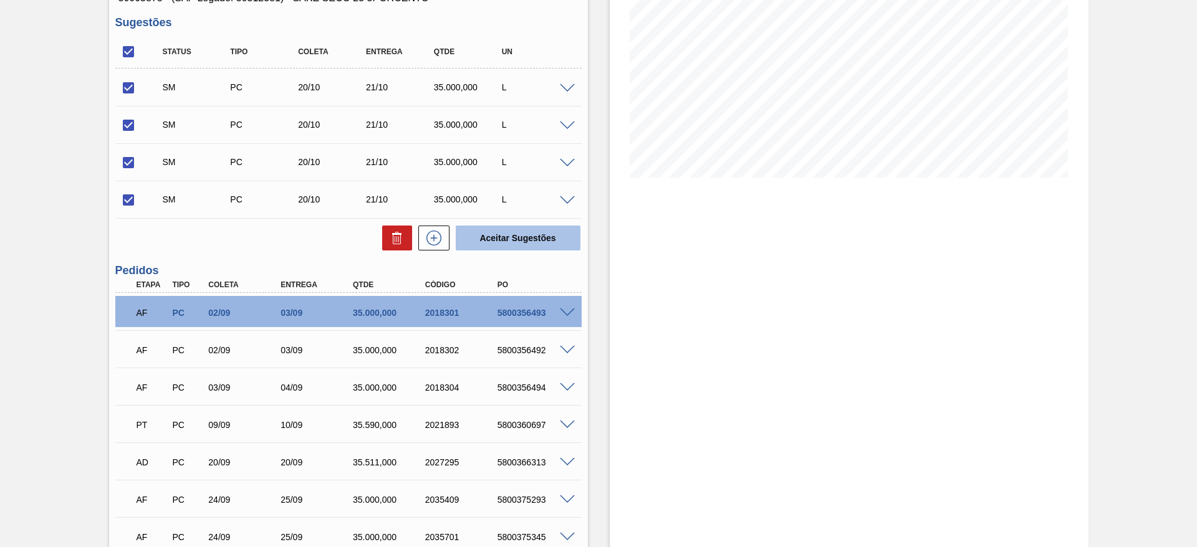
checkbox input "false"
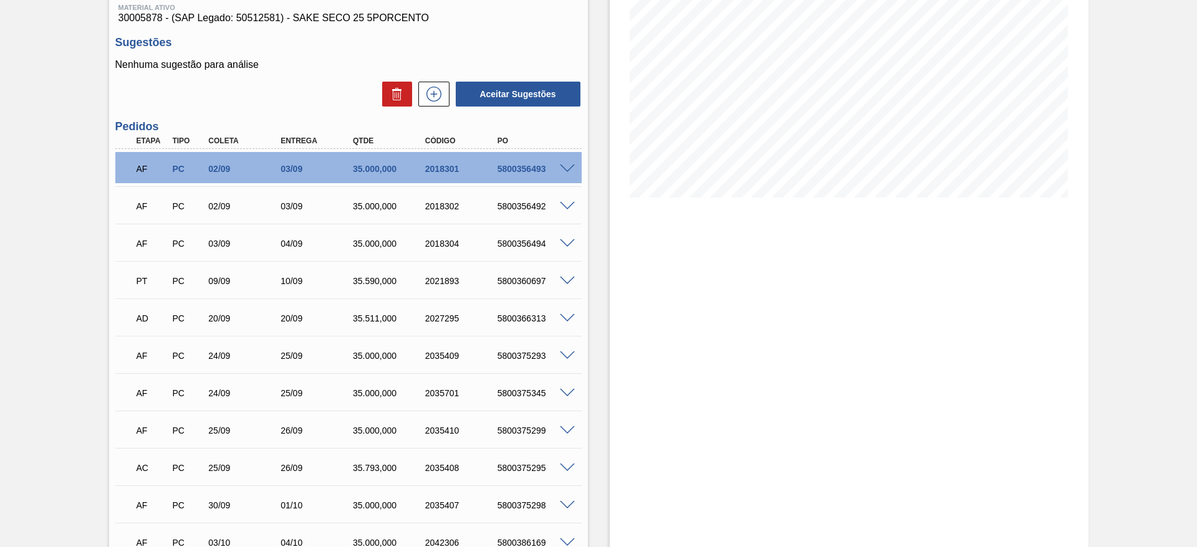
scroll to position [0, 0]
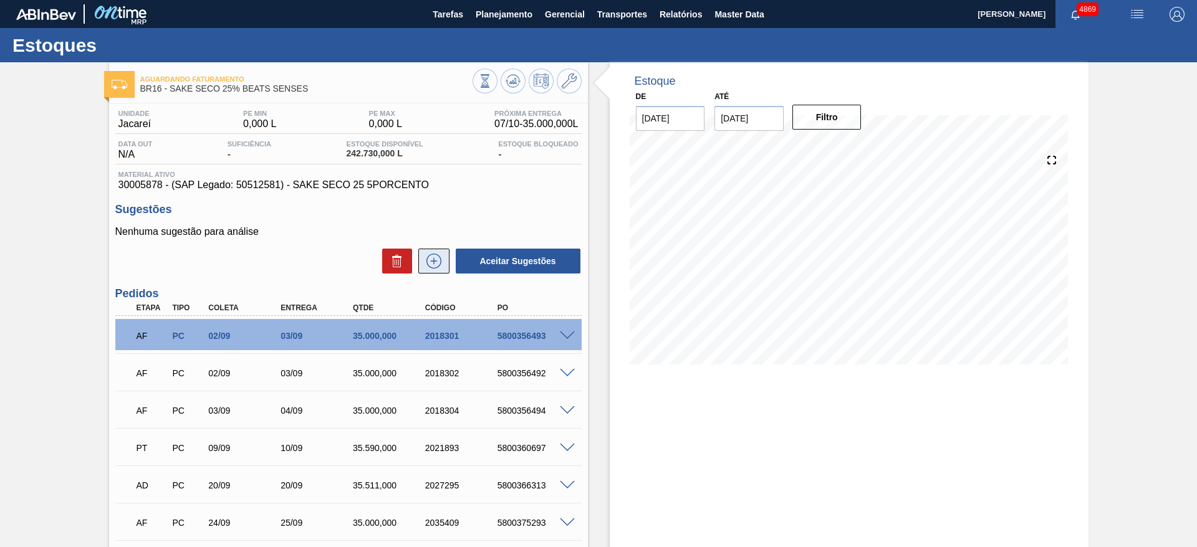
click at [428, 257] on icon at bounding box center [434, 261] width 20 height 15
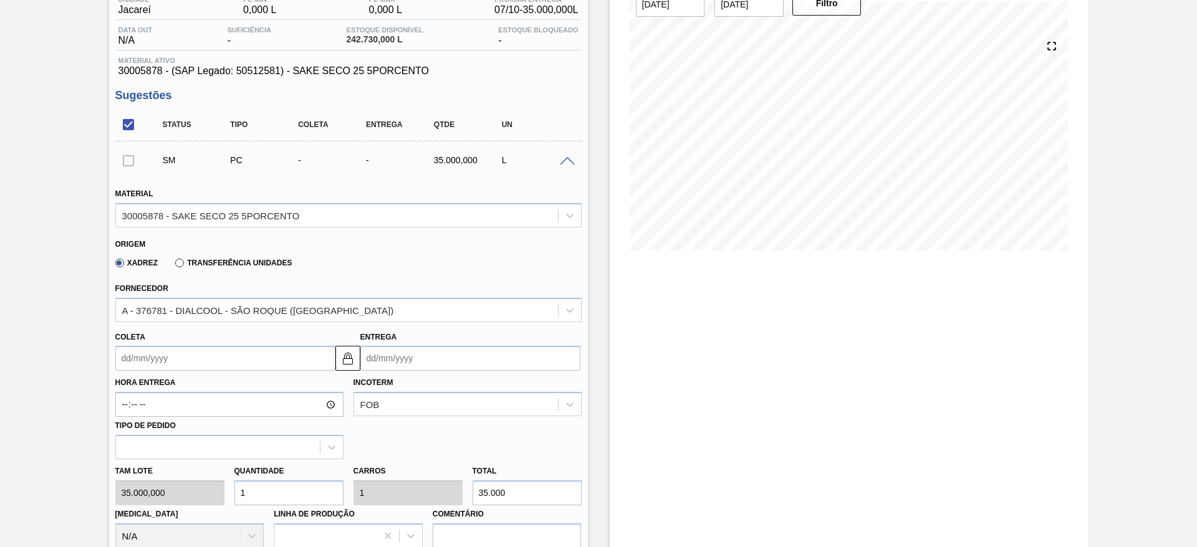
scroll to position [94, 0]
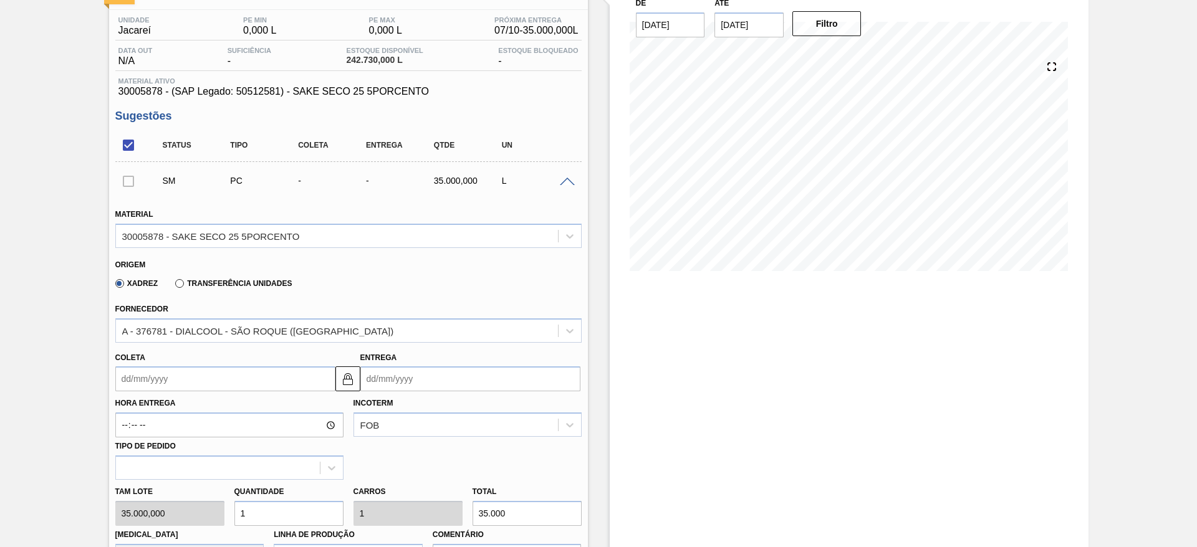
click at [216, 382] on input "Coleta" at bounding box center [225, 379] width 220 height 25
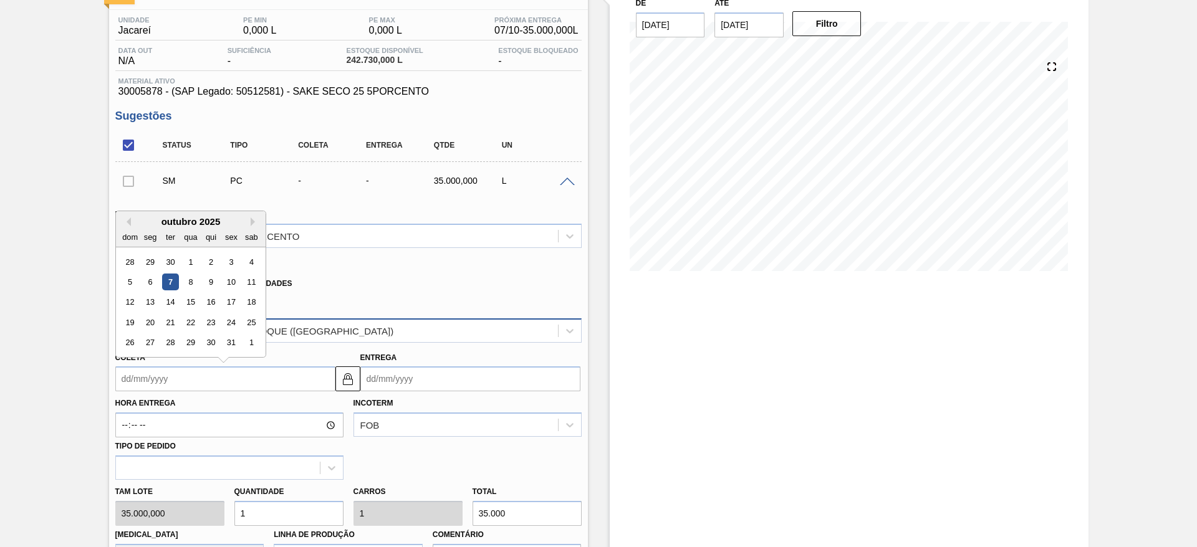
click at [169, 324] on div "21" at bounding box center [169, 322] width 17 height 17
type input "[DATE]"
type input "22/10/2025"
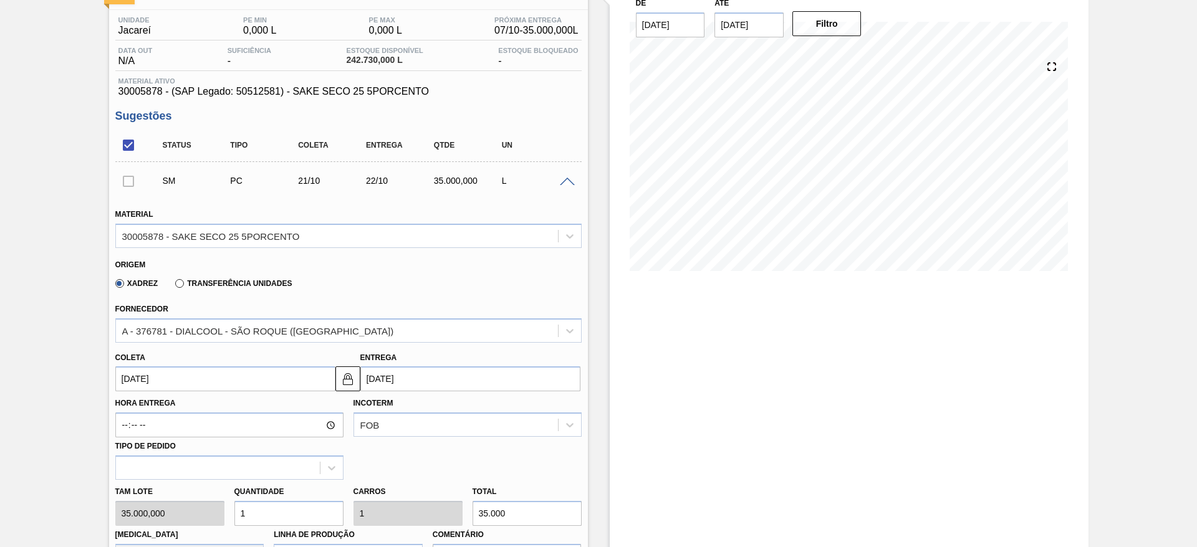
scroll to position [374, 0]
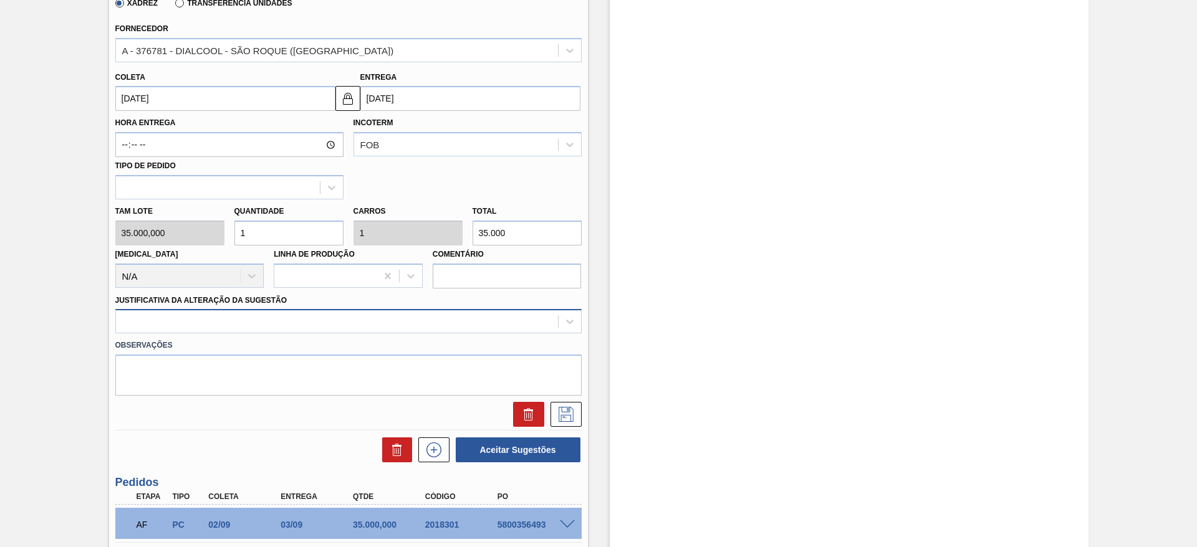
click at [370, 320] on div at bounding box center [337, 322] width 442 height 18
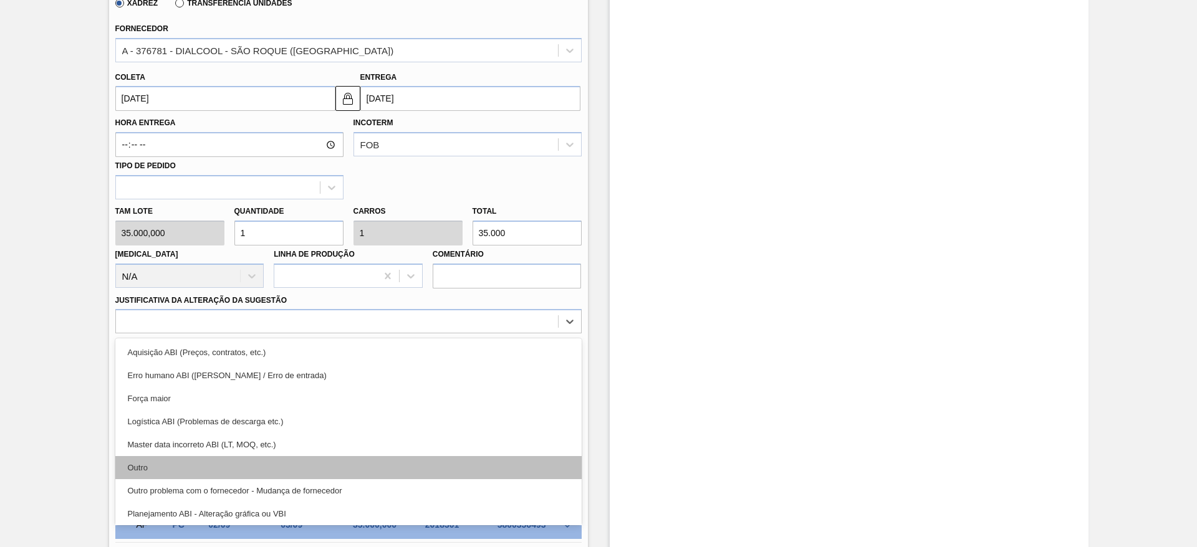
click at [283, 463] on div "Outro" at bounding box center [348, 467] width 466 height 23
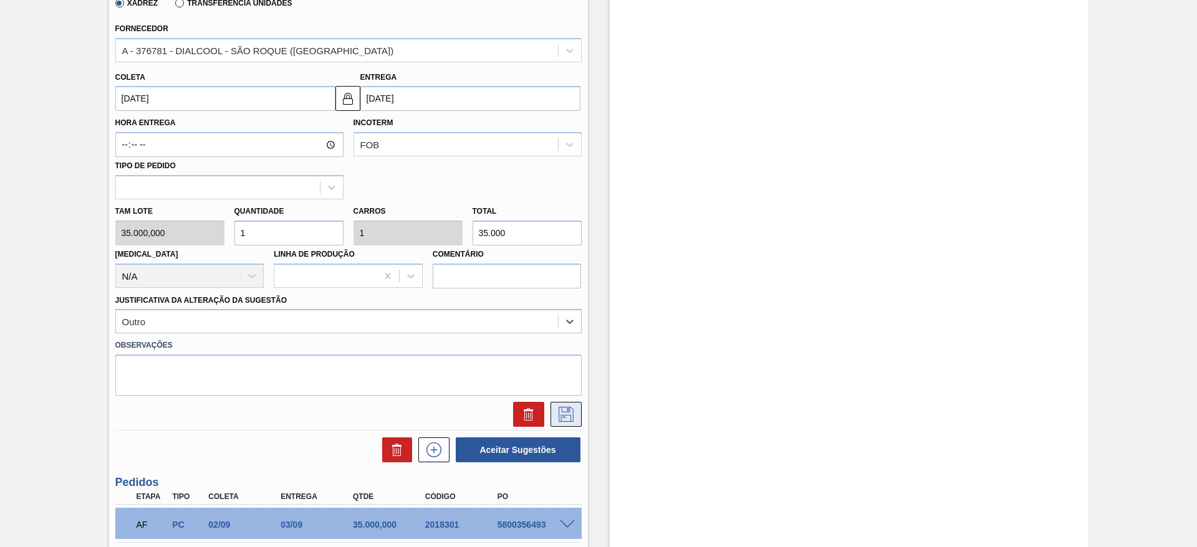
click at [561, 413] on icon at bounding box center [566, 414] width 20 height 15
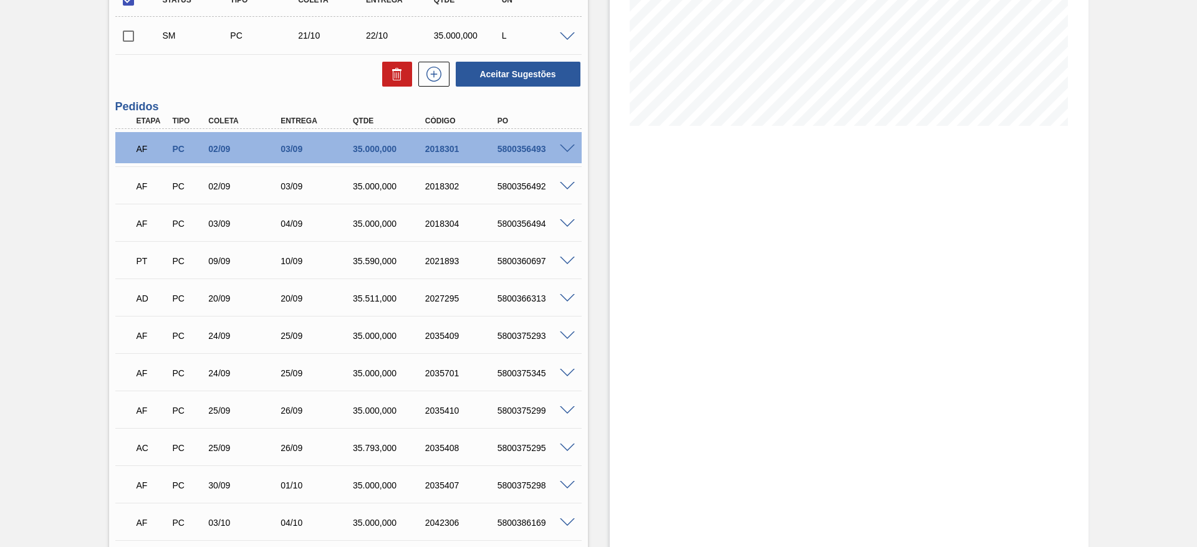
scroll to position [0, 0]
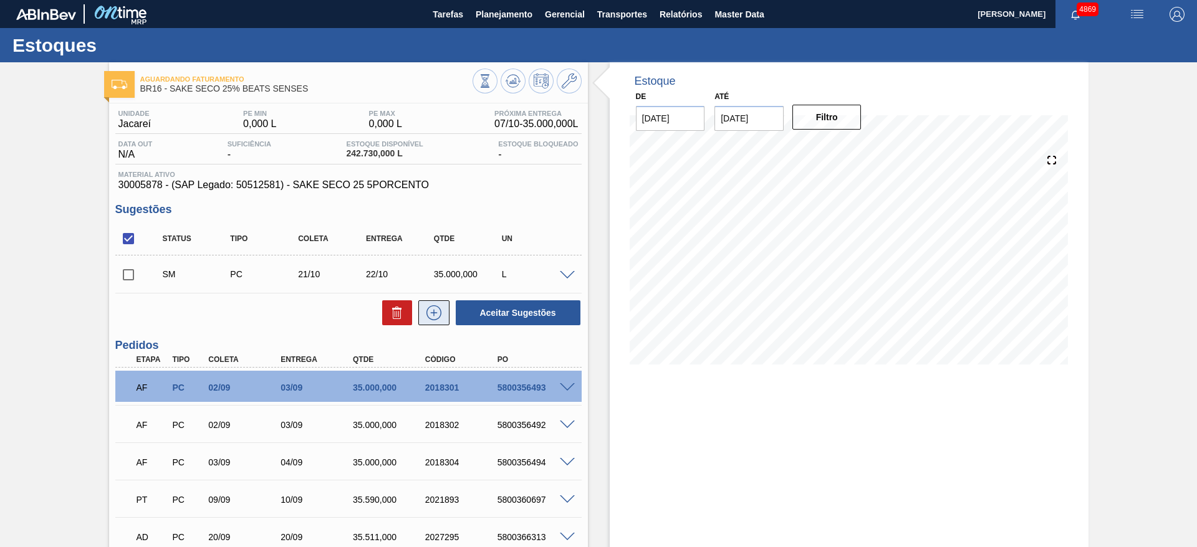
click at [425, 314] on icon at bounding box center [434, 313] width 20 height 15
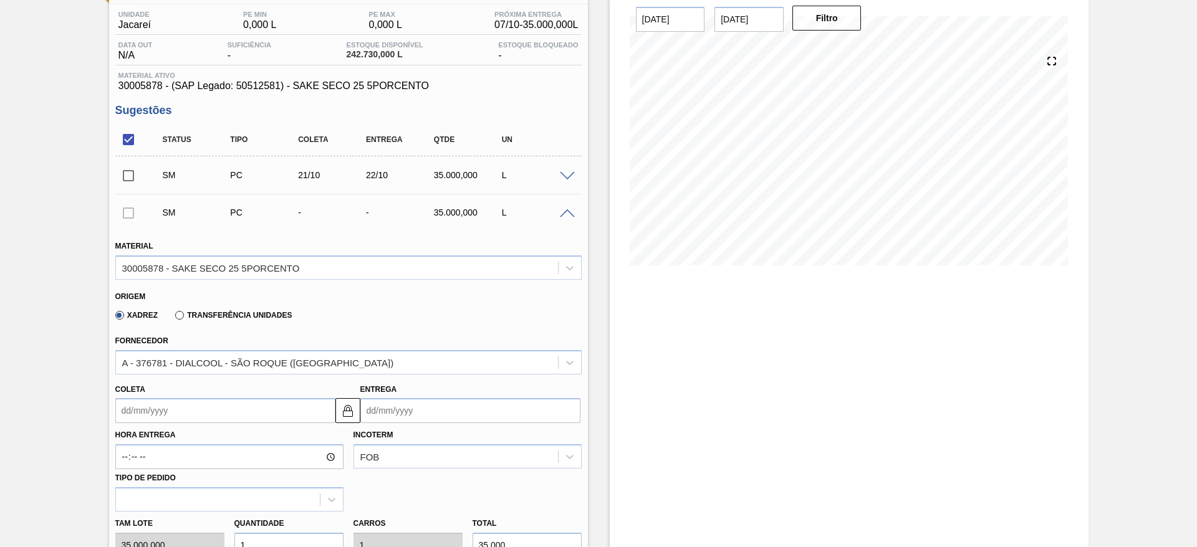
scroll to position [187, 0]
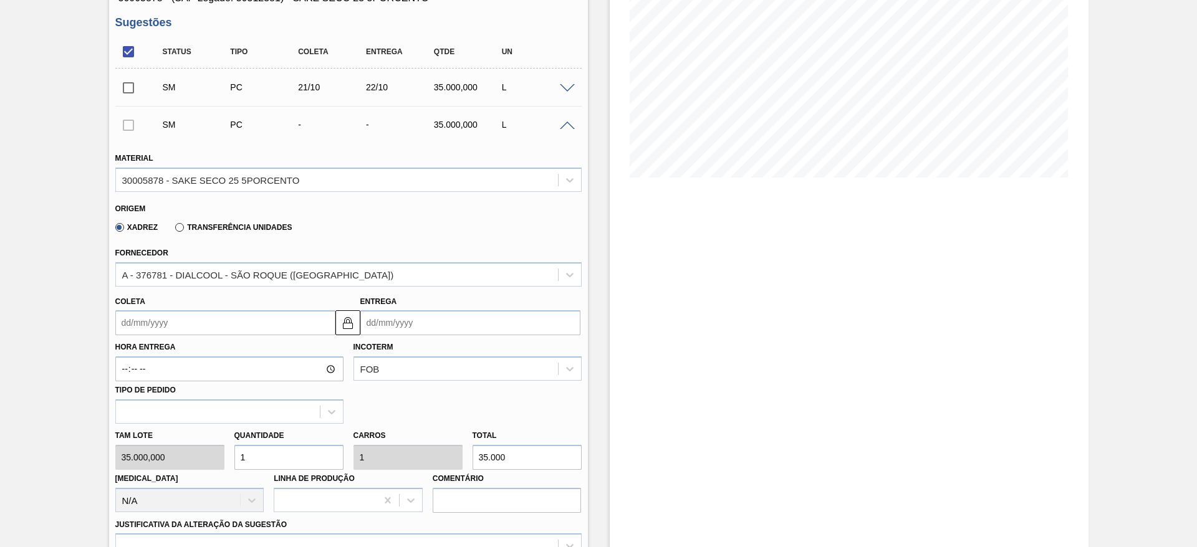
click at [223, 325] on input "Coleta" at bounding box center [225, 322] width 220 height 25
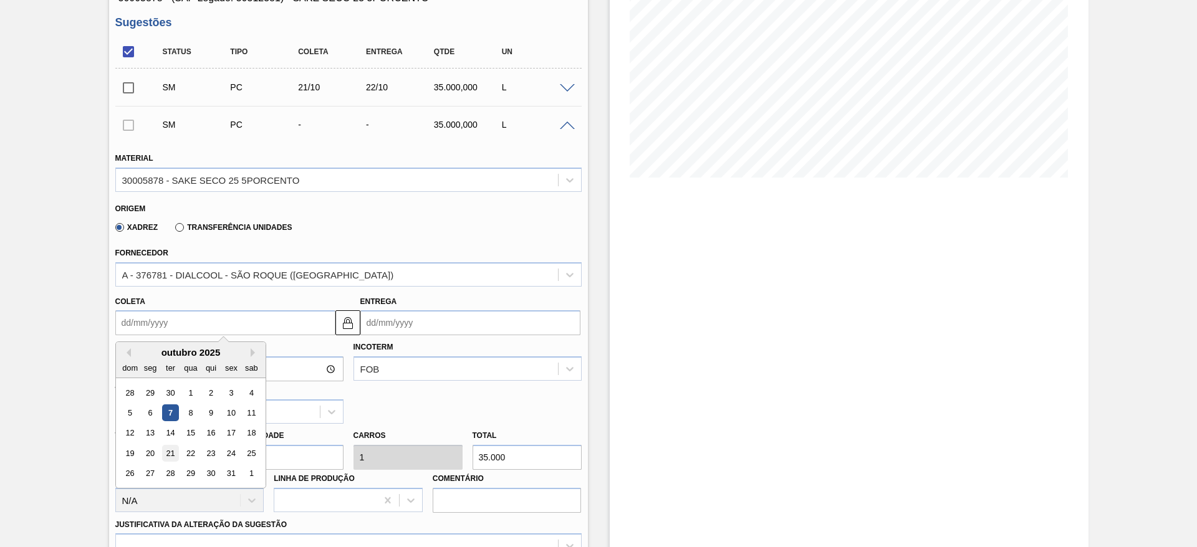
click at [168, 458] on div "21" at bounding box center [169, 453] width 17 height 17
type input "[DATE]"
type input "22/10/2025"
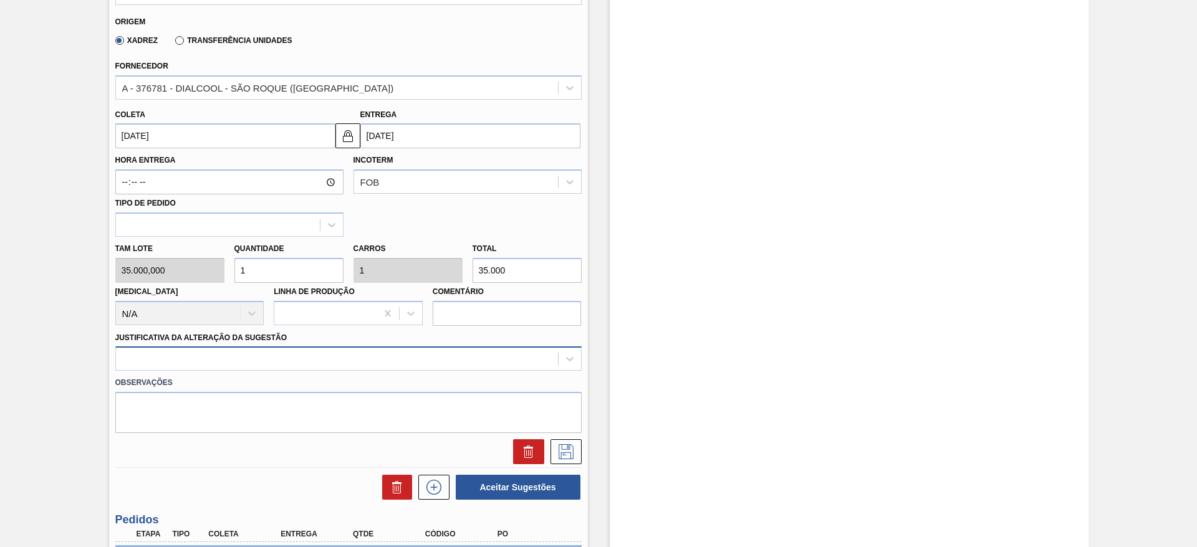
click at [257, 354] on div "Material 30005878 - SAKE SECO 25 5PORCENTO Origem Xadrez Transferência Unidades…" at bounding box center [348, 208] width 466 height 511
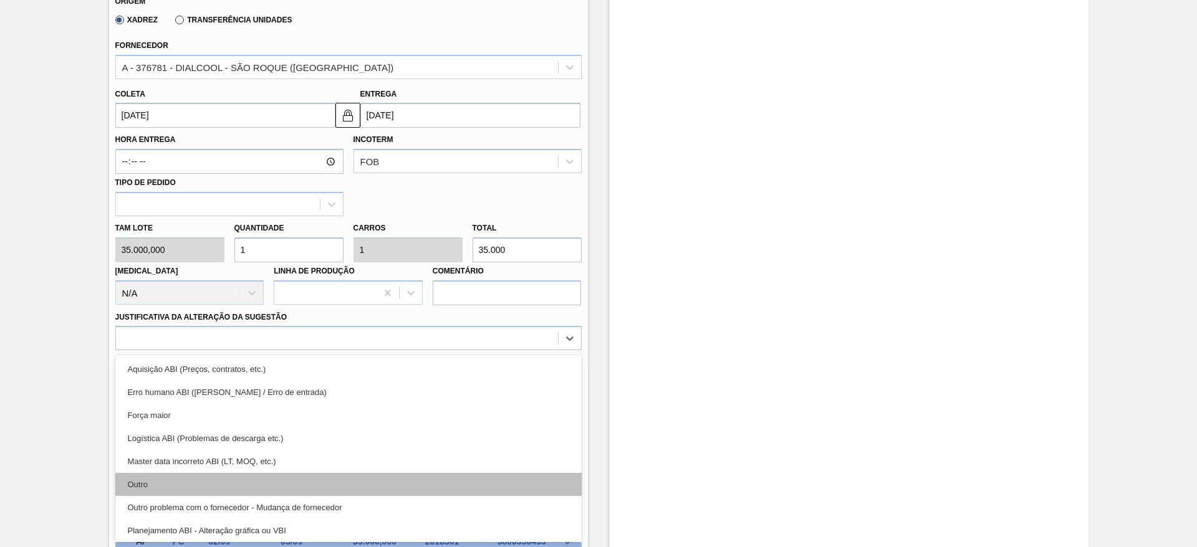
click at [238, 482] on div "Outro" at bounding box center [348, 484] width 466 height 23
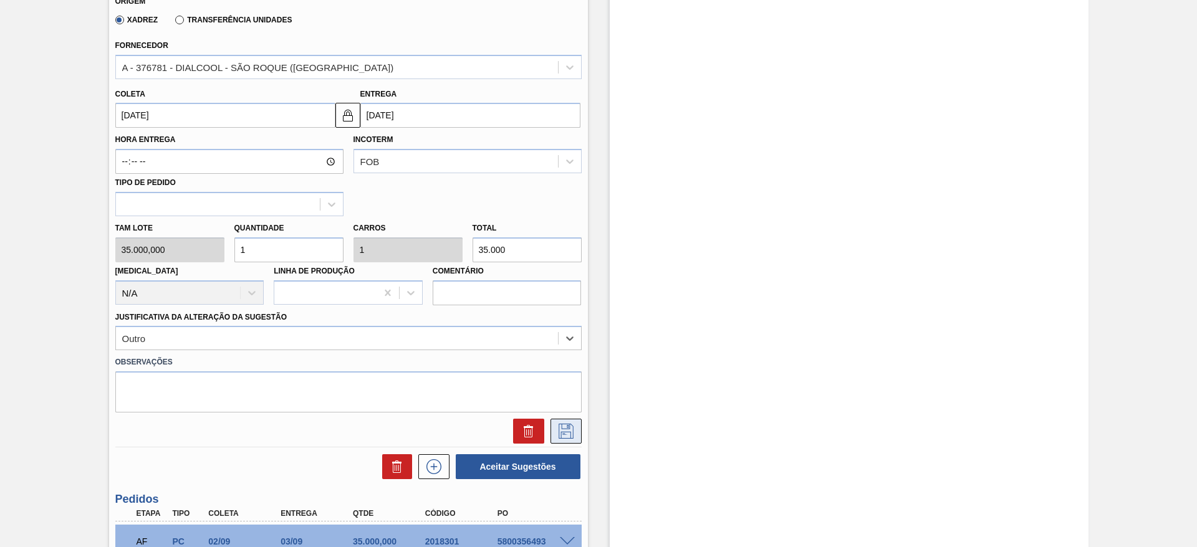
click at [565, 424] on icon at bounding box center [566, 431] width 15 height 15
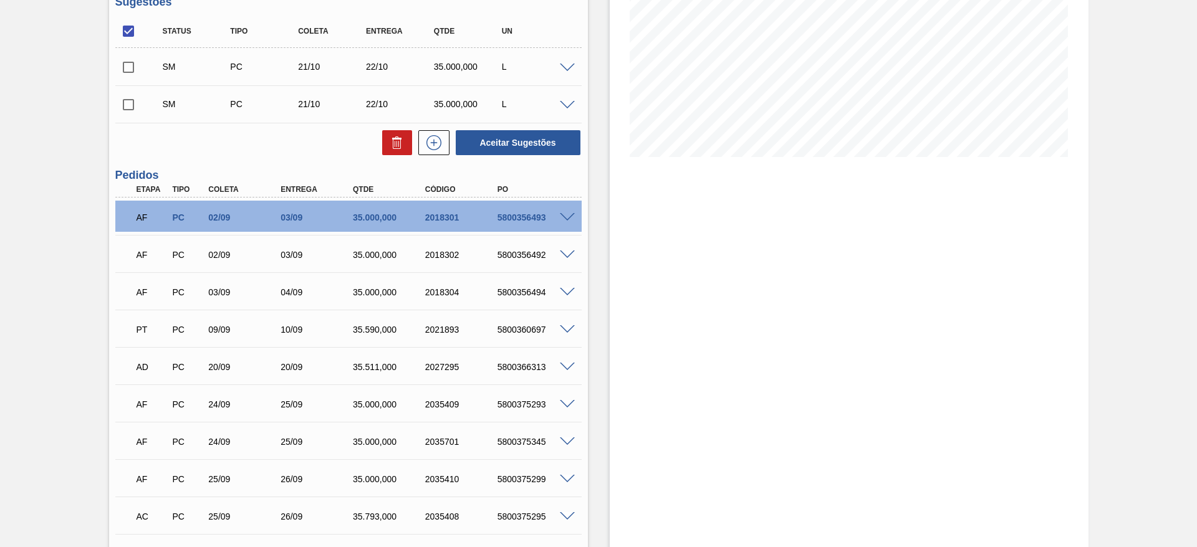
scroll to position [0, 0]
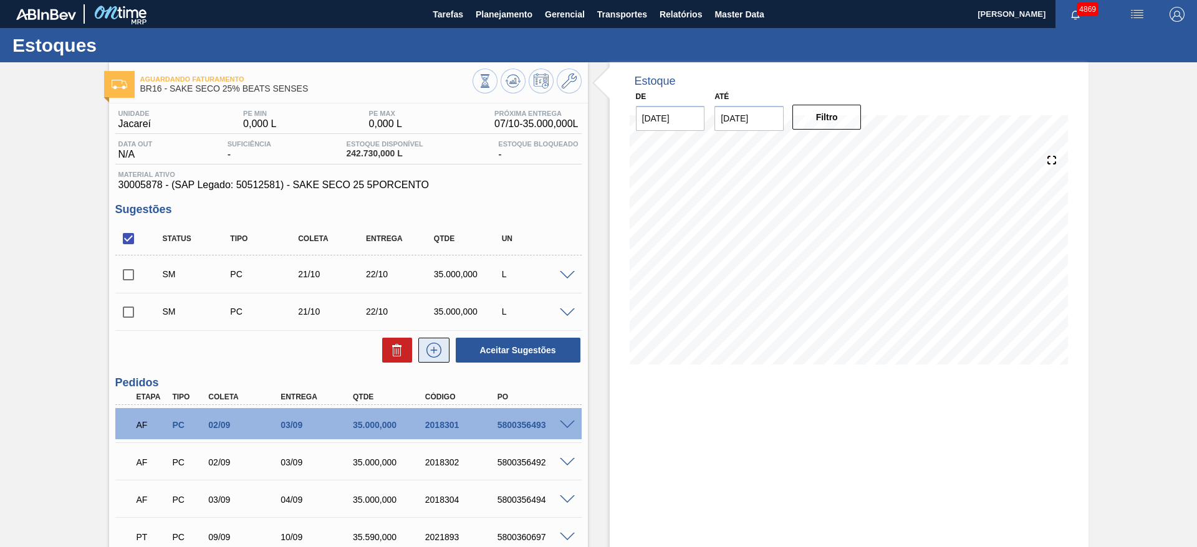
click at [440, 353] on icon at bounding box center [434, 350] width 20 height 15
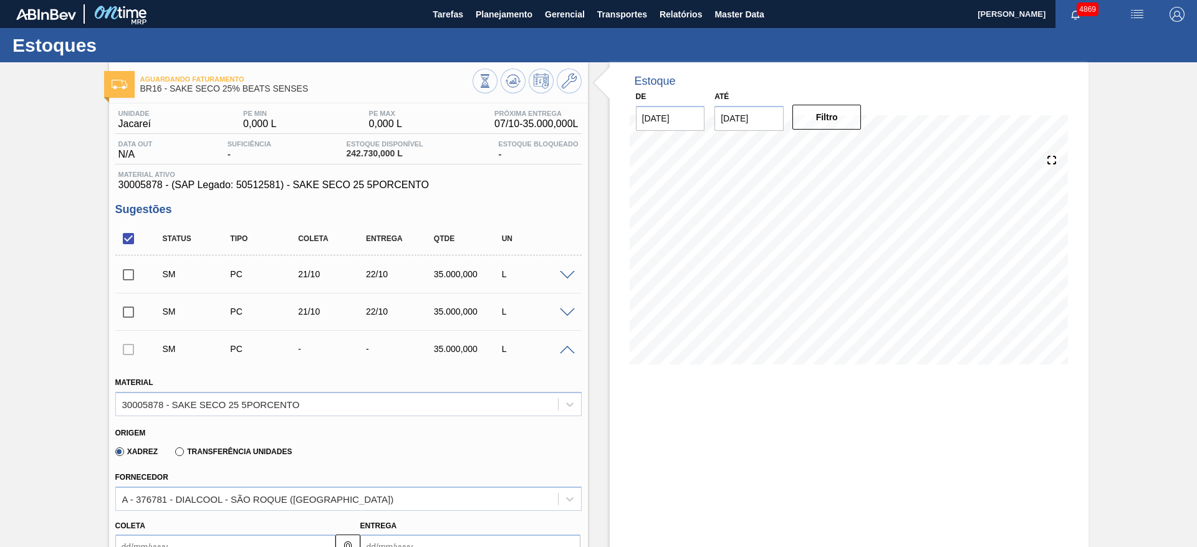
scroll to position [187, 0]
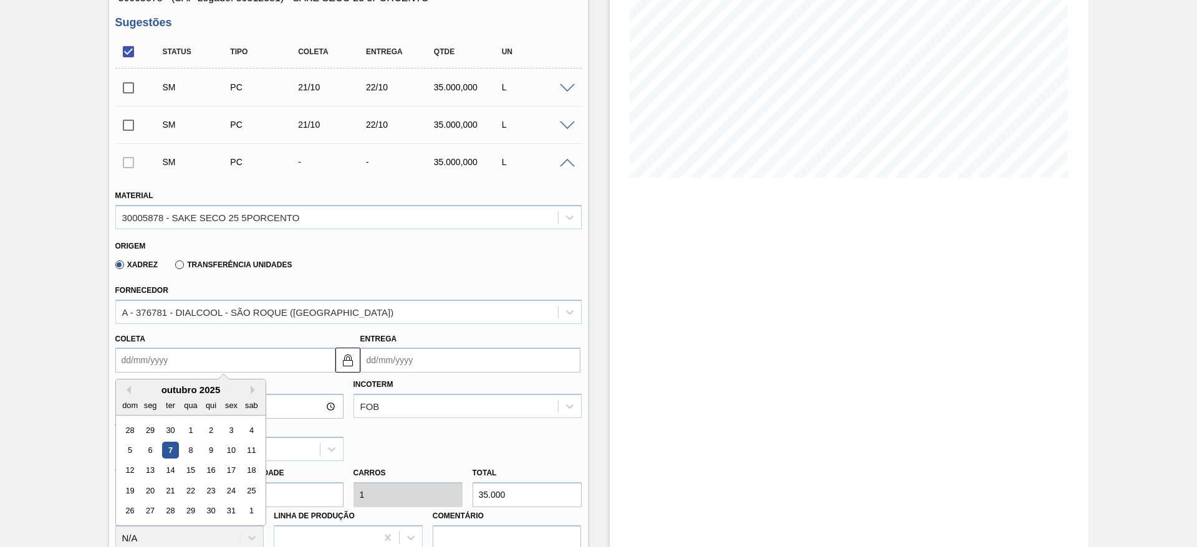
click at [201, 356] on input "Coleta" at bounding box center [225, 360] width 220 height 25
click at [163, 489] on div "21" at bounding box center [169, 491] width 17 height 17
type input "[DATE]"
type input "22/10/2025"
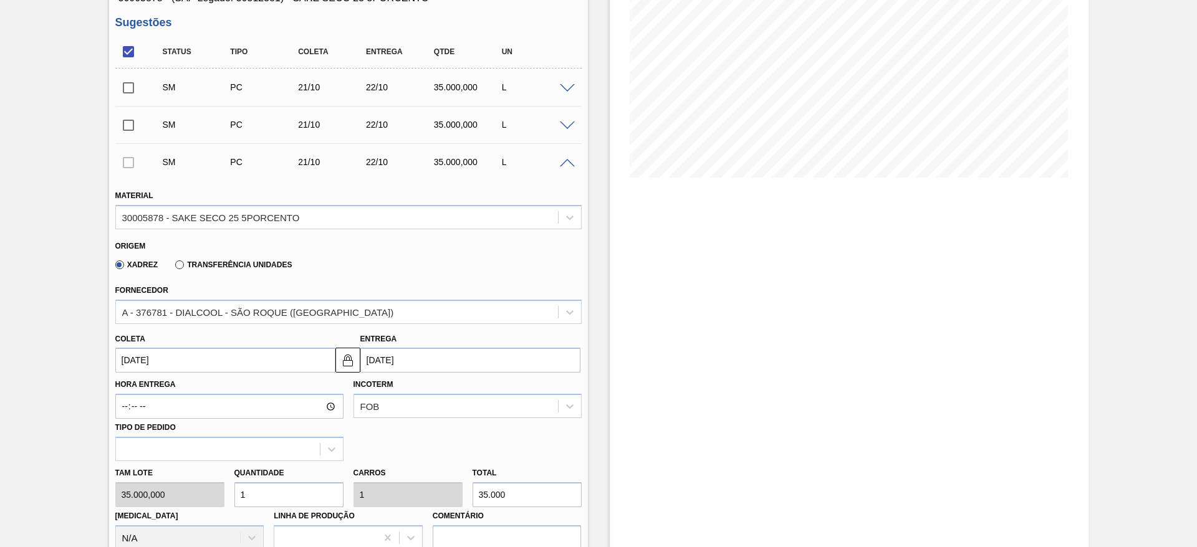
scroll to position [468, 0]
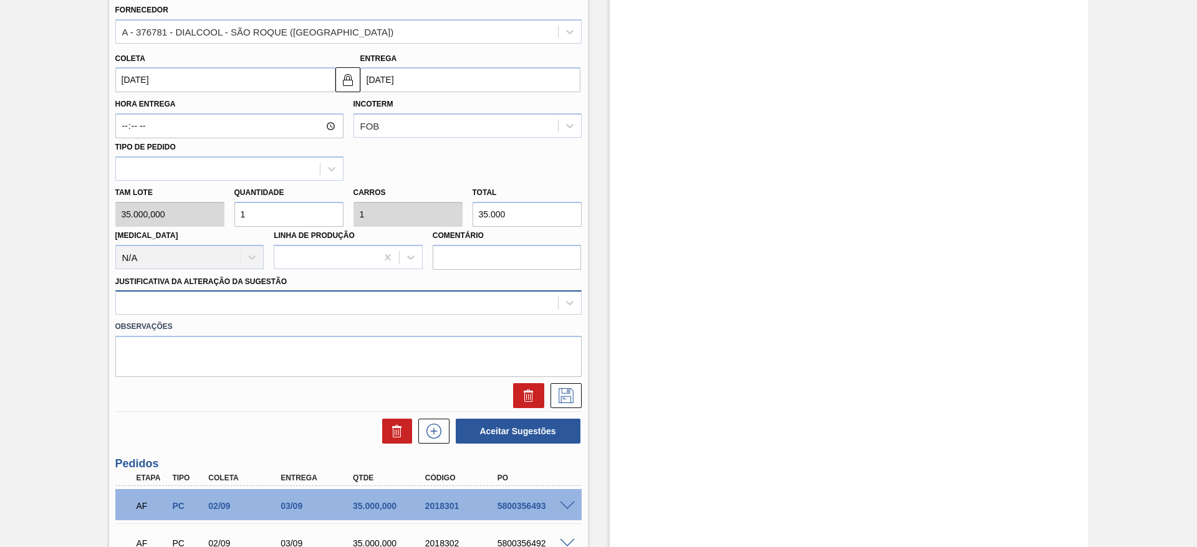
click at [299, 310] on div at bounding box center [337, 303] width 442 height 18
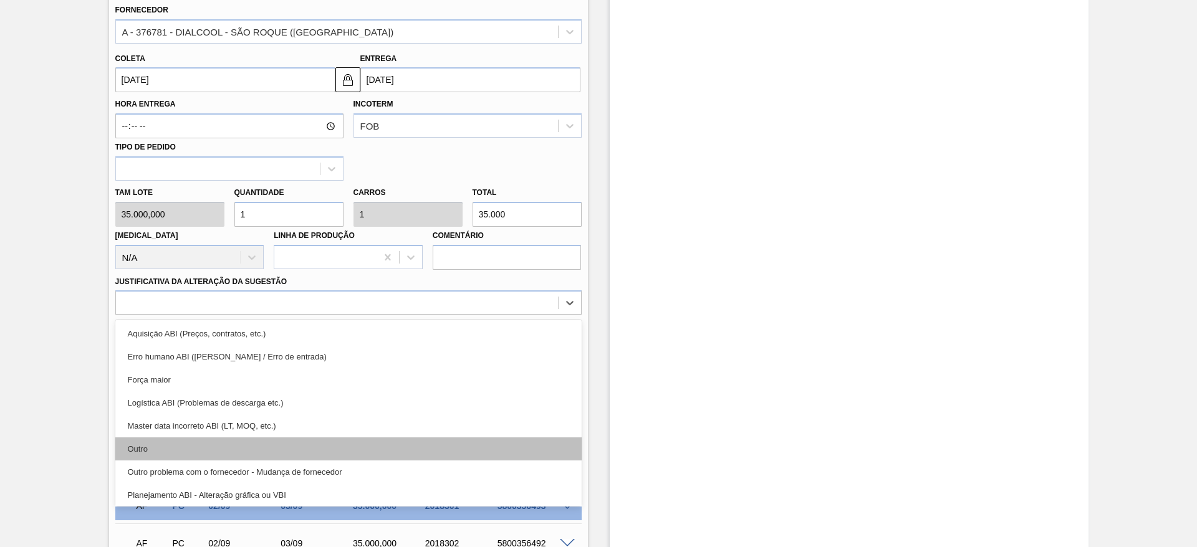
click at [279, 445] on div "Outro" at bounding box center [348, 449] width 466 height 23
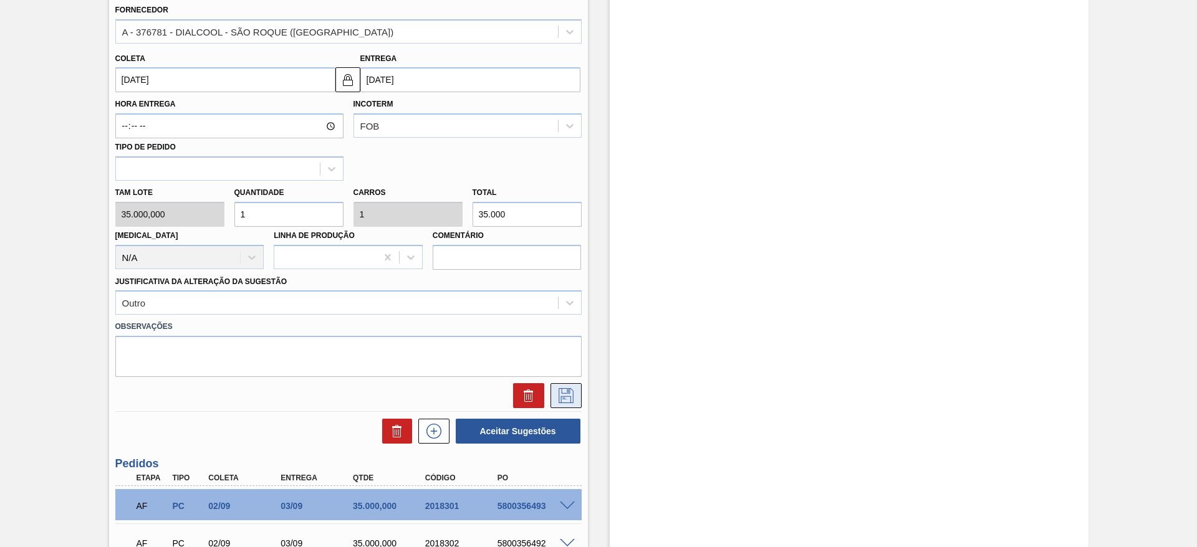
click at [567, 400] on icon at bounding box center [566, 395] width 20 height 15
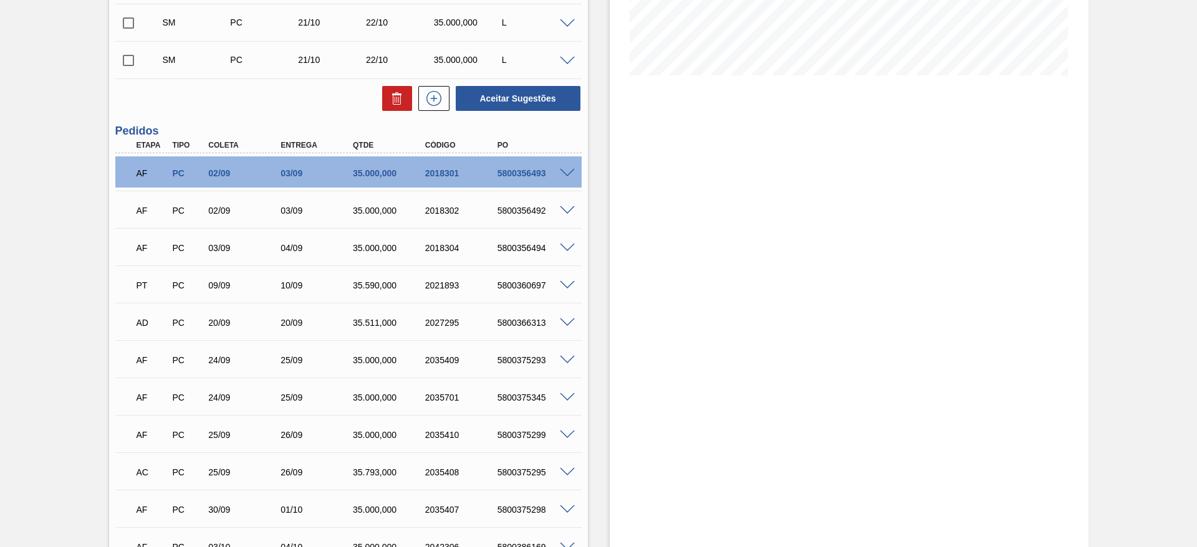
scroll to position [94, 0]
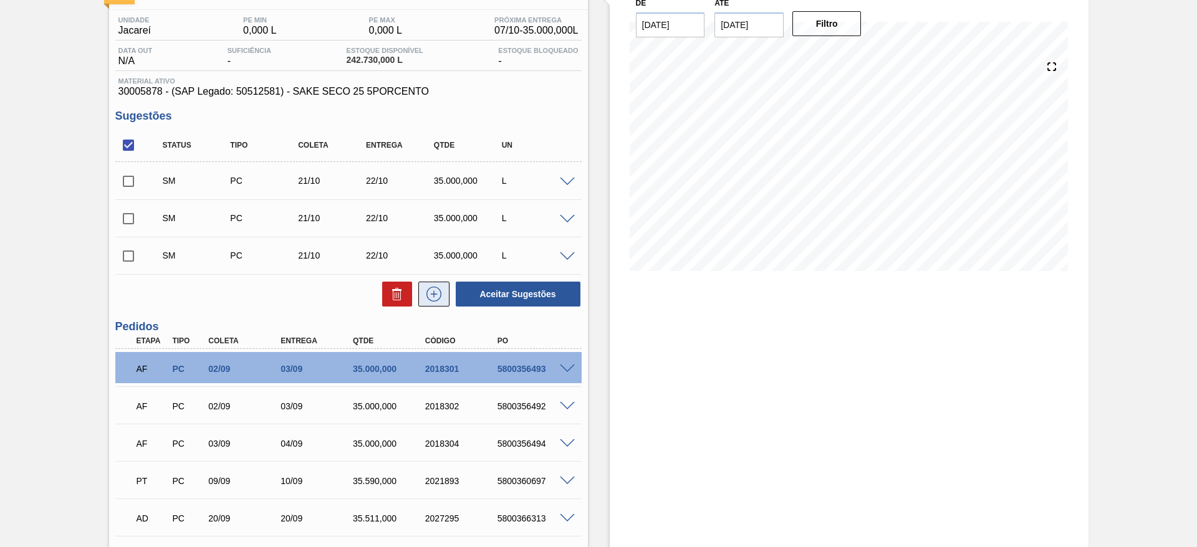
click at [440, 300] on icon at bounding box center [434, 294] width 20 height 15
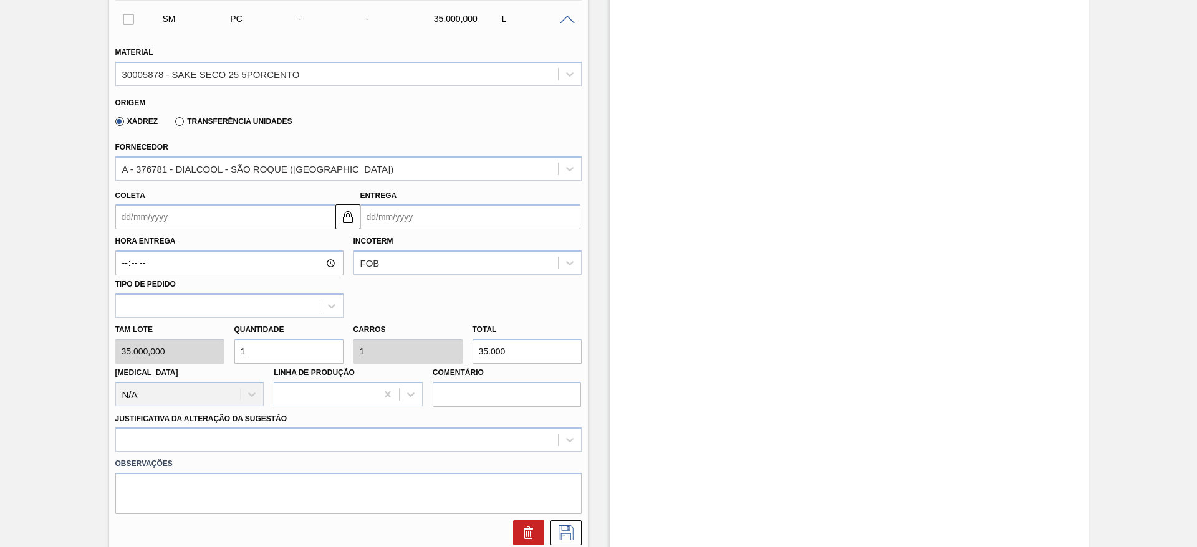
scroll to position [374, 0]
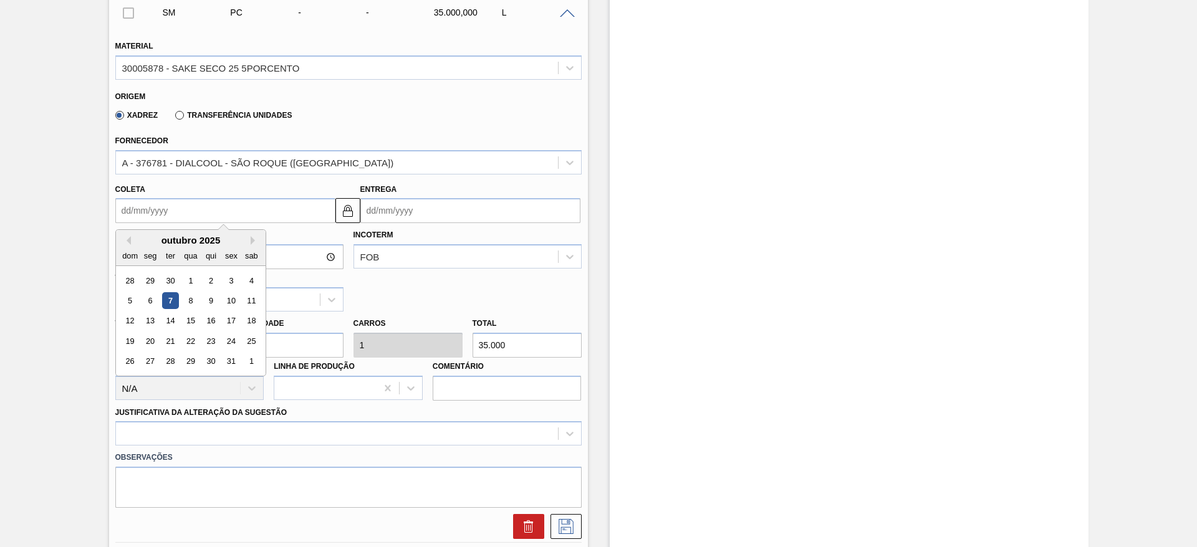
click at [204, 201] on input "Coleta" at bounding box center [225, 210] width 220 height 25
click at [160, 340] on div "19 20 21 22 23 24 25" at bounding box center [191, 342] width 142 height 20
click at [163, 340] on div "21" at bounding box center [169, 341] width 17 height 17
type input "[DATE]"
type input "22/10/2025"
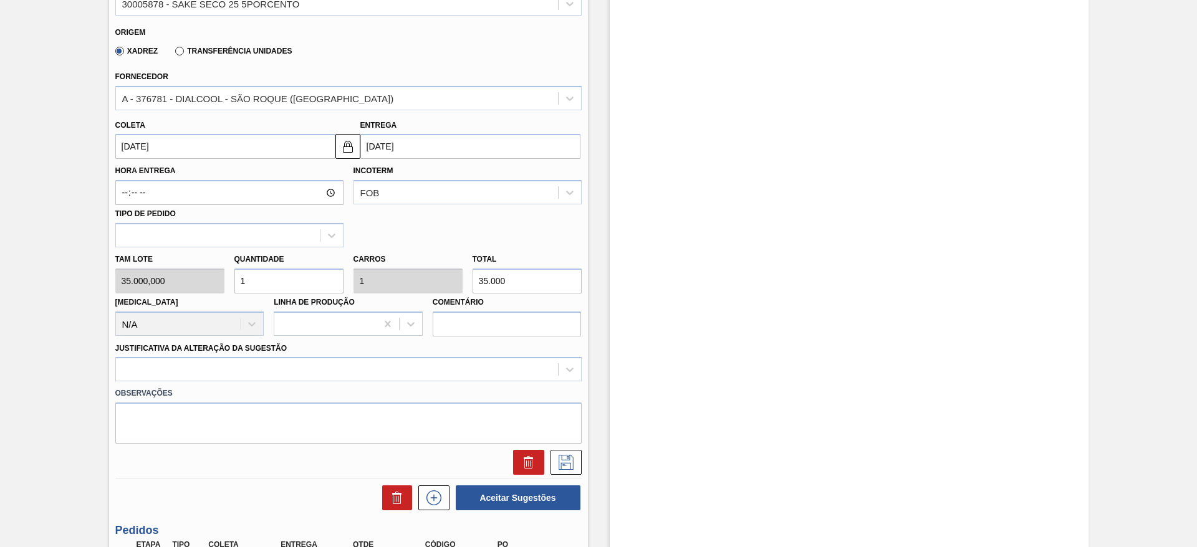
scroll to position [468, 0]
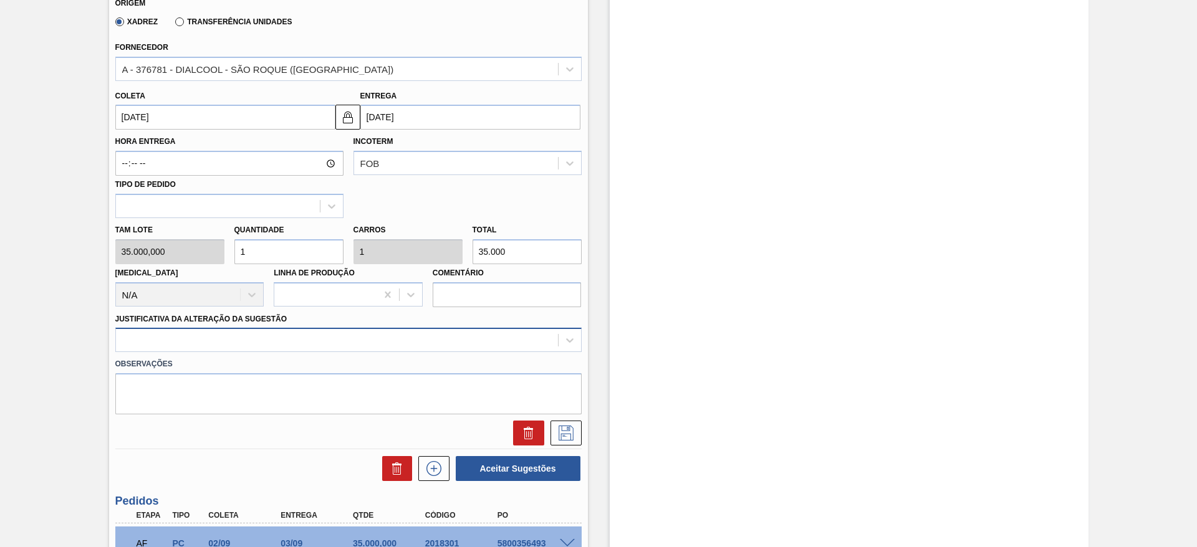
click at [297, 339] on div at bounding box center [337, 341] width 442 height 18
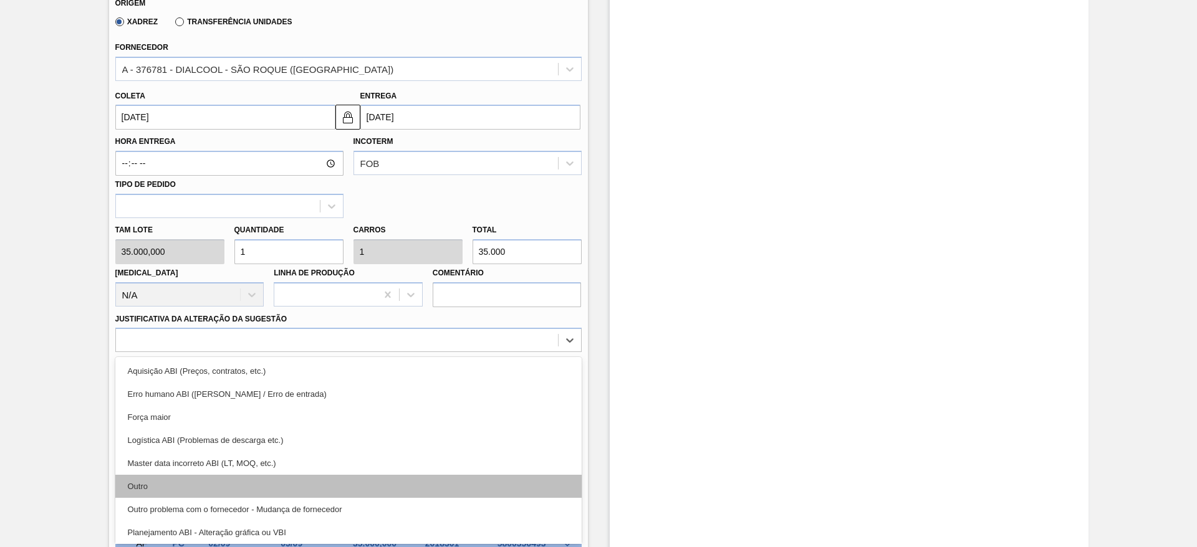
click at [224, 487] on div "Outro" at bounding box center [348, 486] width 466 height 23
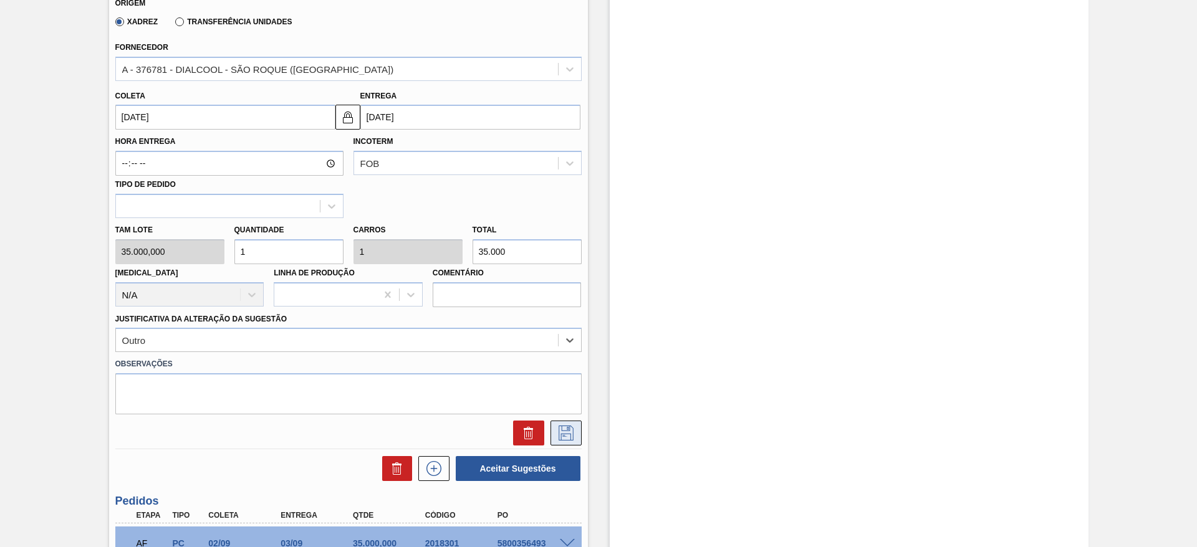
click at [572, 428] on icon at bounding box center [566, 433] width 20 height 15
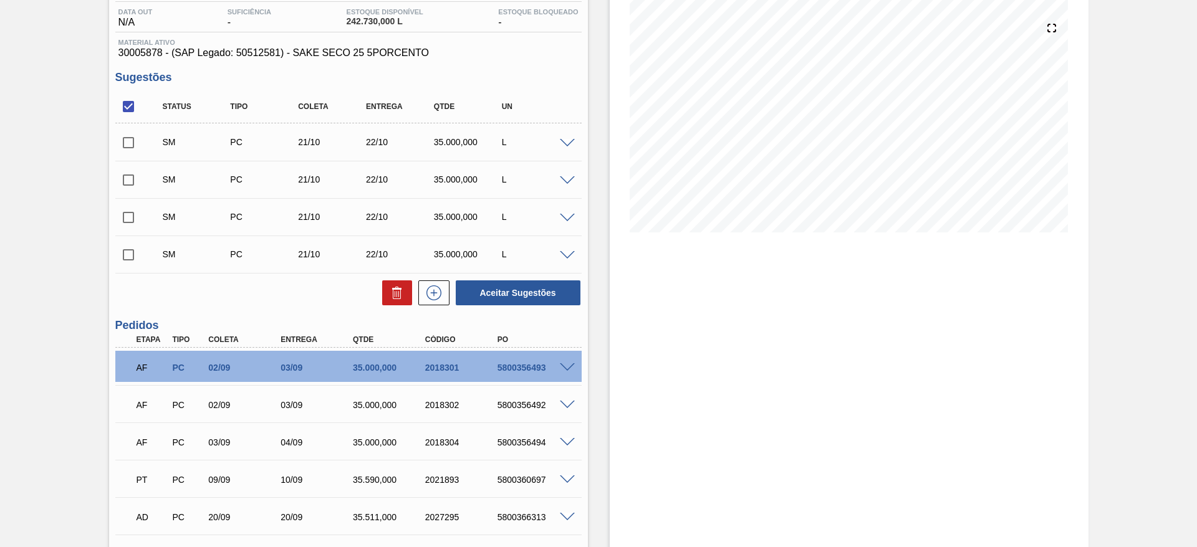
scroll to position [0, 0]
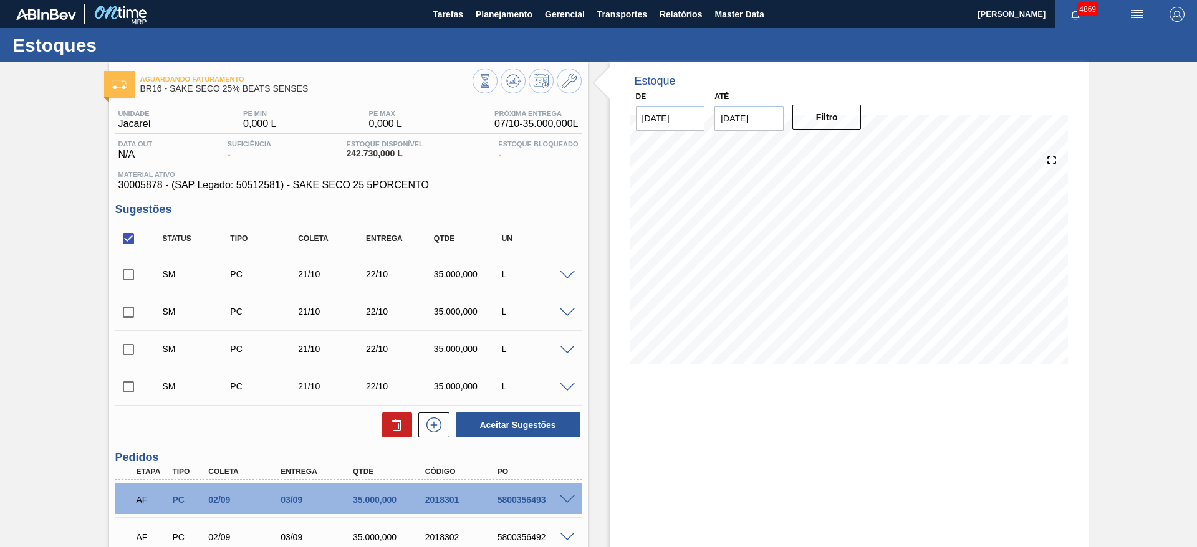
click at [130, 241] on input "checkbox" at bounding box center [128, 239] width 26 height 26
checkbox input "true"
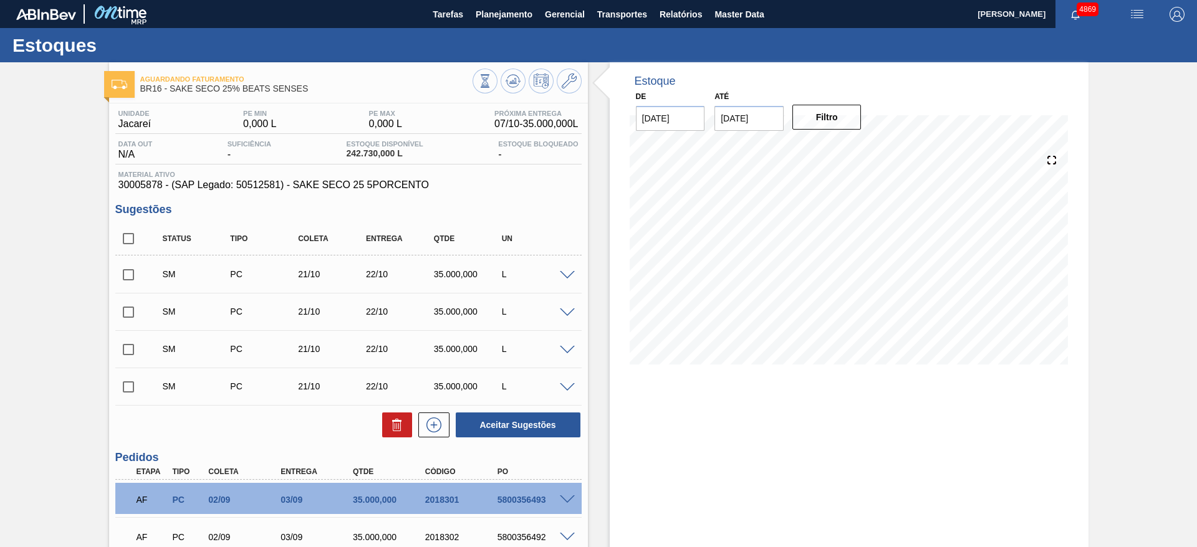
checkbox input "true"
click at [569, 435] on button "Aceitar Sugestões" at bounding box center [518, 425] width 125 height 25
checkbox input "false"
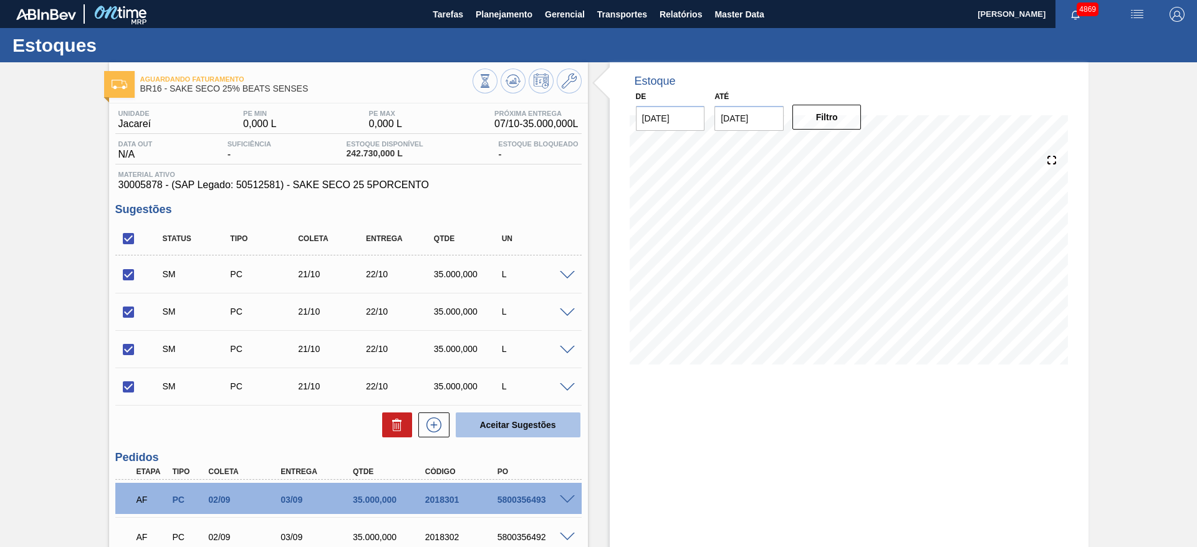
checkbox input "false"
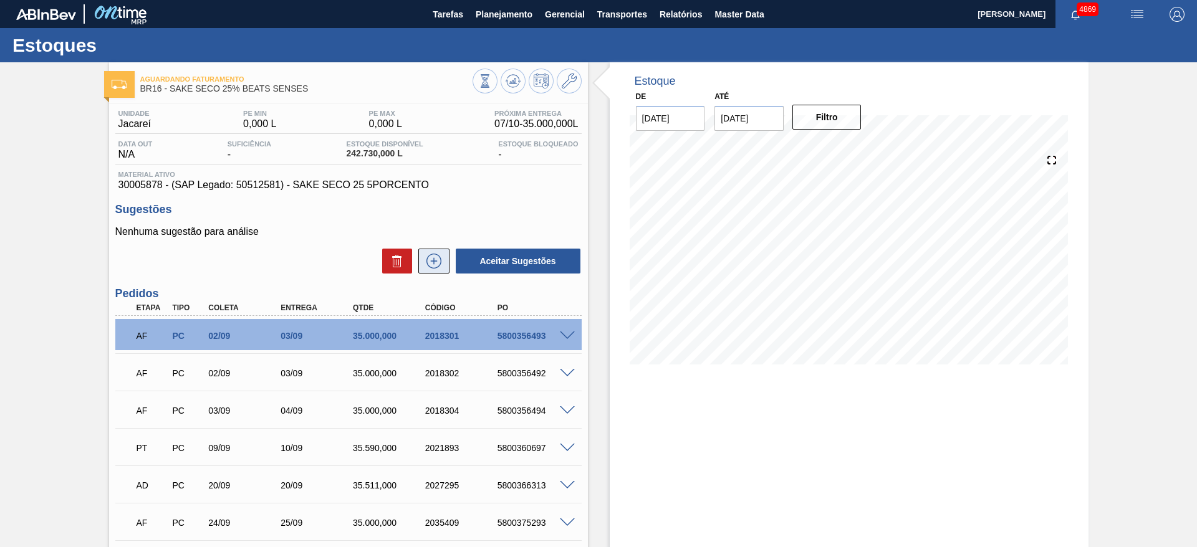
click at [426, 266] on icon at bounding box center [434, 261] width 20 height 15
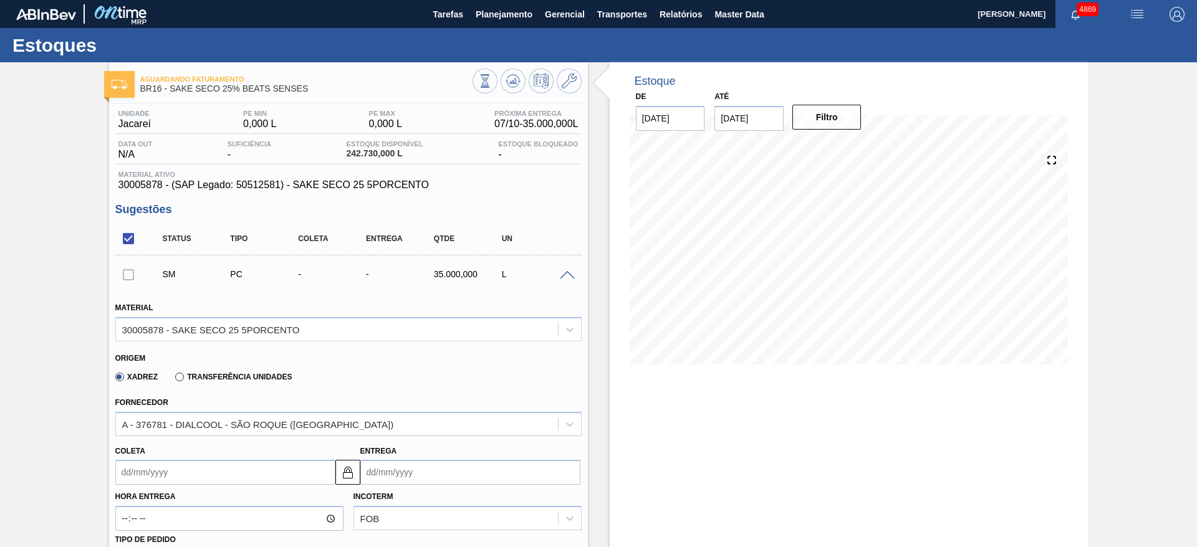
click at [161, 469] on input "Coleta" at bounding box center [225, 472] width 220 height 25
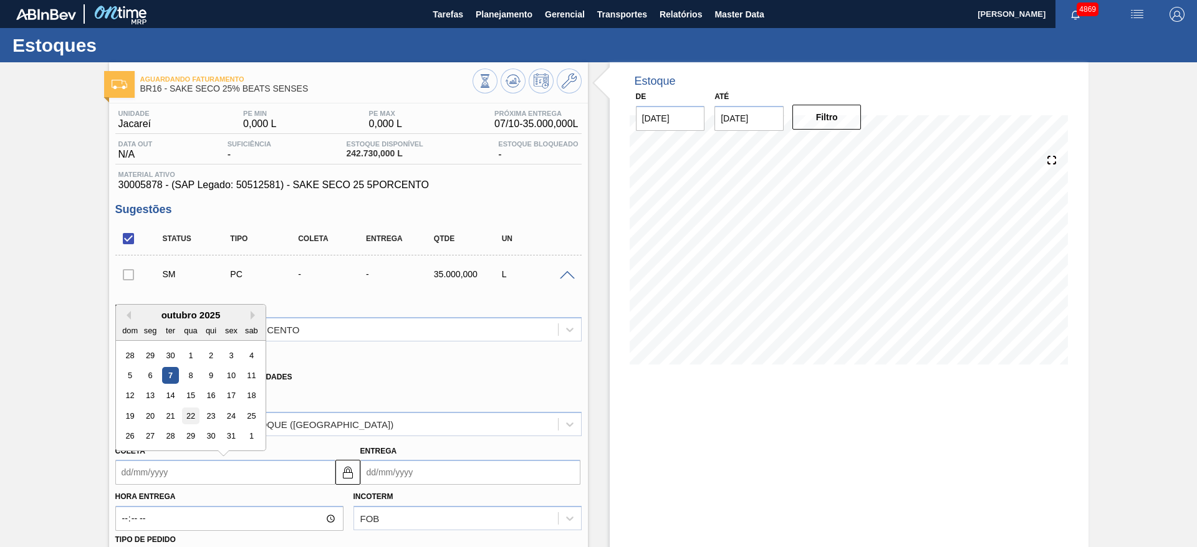
click at [191, 418] on div "22" at bounding box center [190, 416] width 17 height 17
type input "22/10/2025"
type input "23/10/2025"
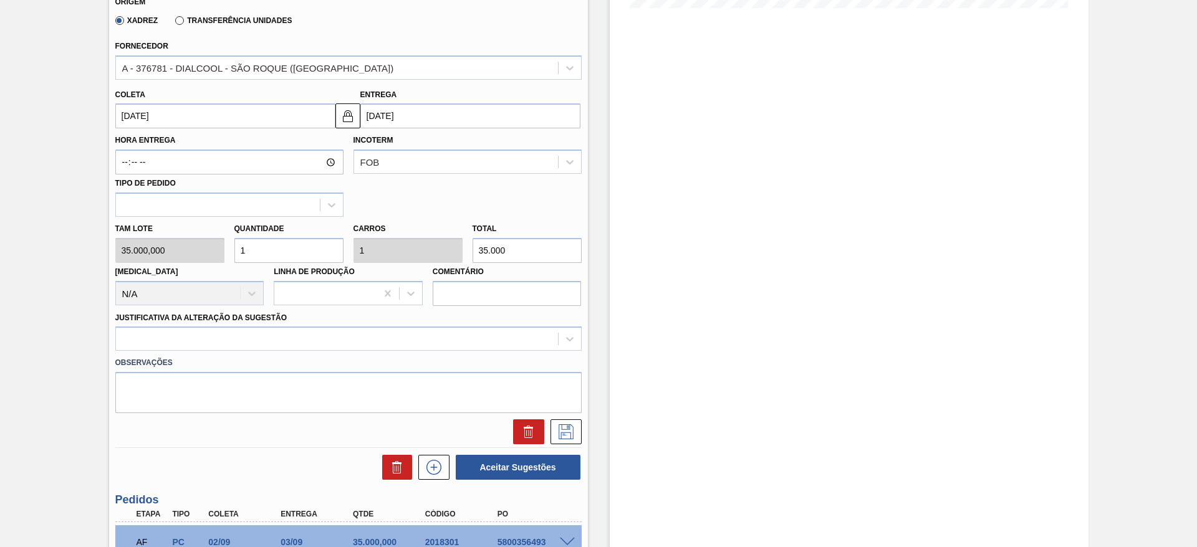
scroll to position [374, 0]
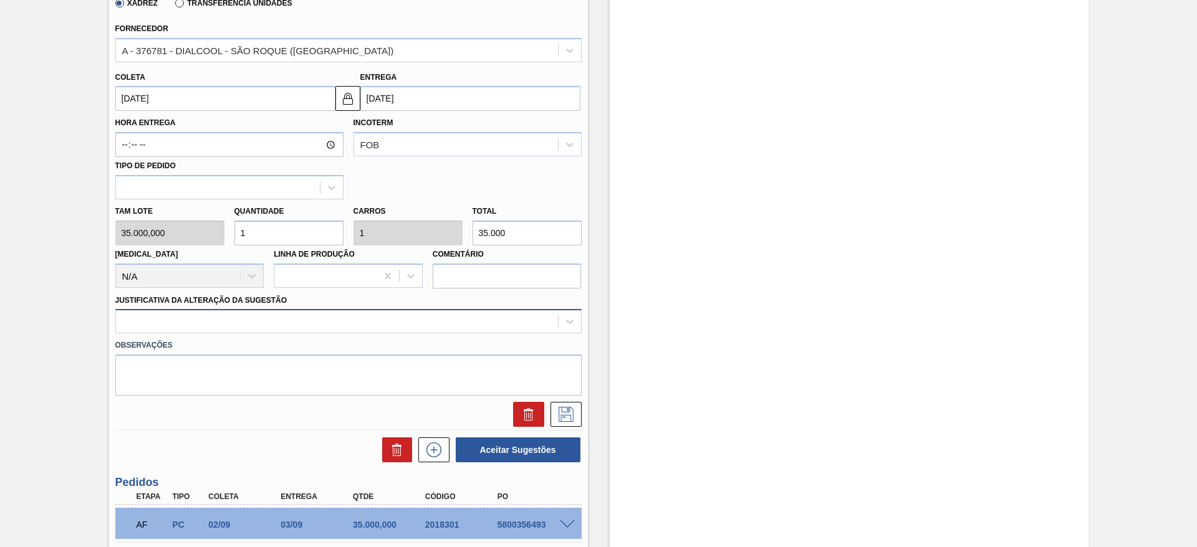
click at [335, 314] on div at bounding box center [337, 322] width 442 height 18
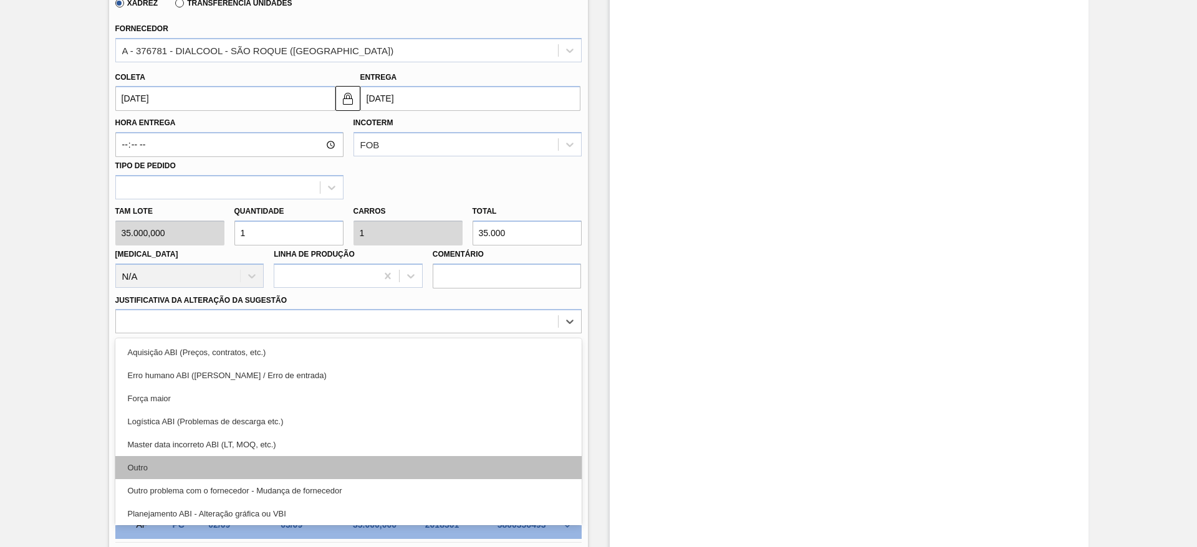
click at [279, 466] on div "Outro" at bounding box center [348, 467] width 466 height 23
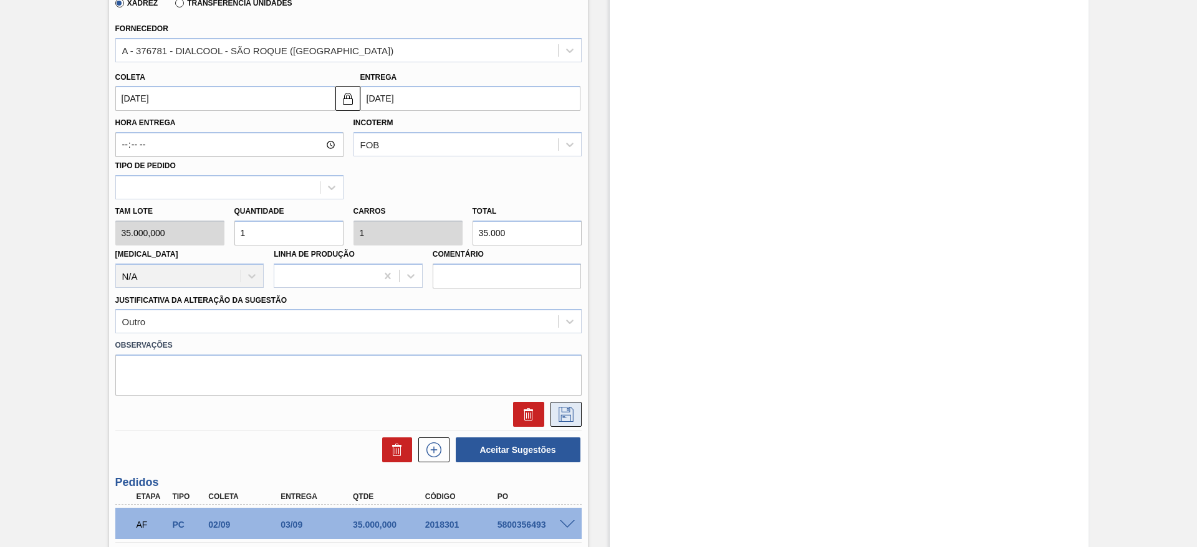
click at [568, 412] on icon at bounding box center [566, 414] width 15 height 15
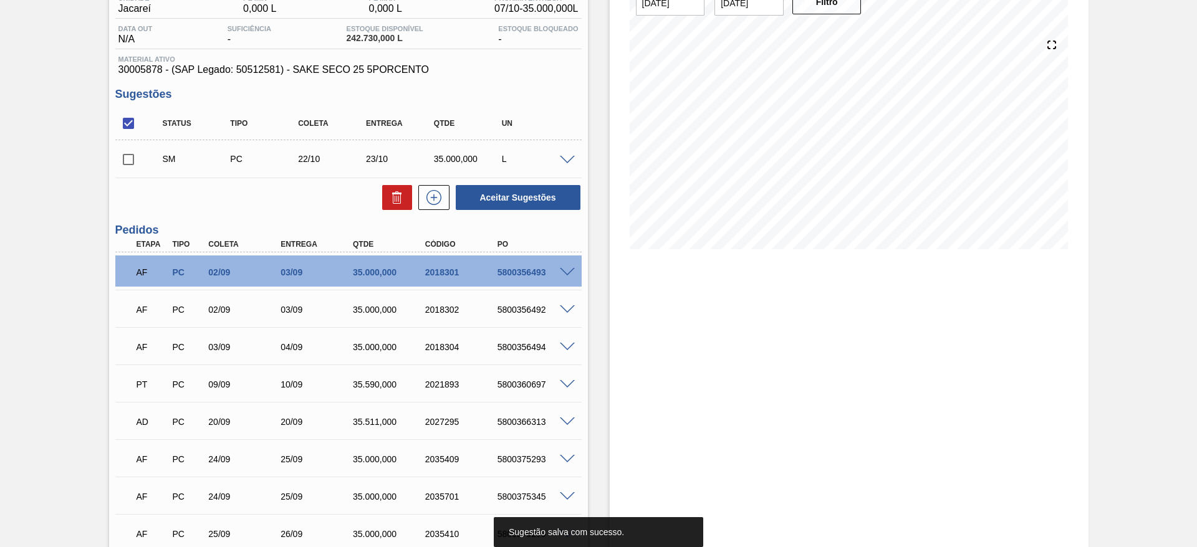
scroll to position [0, 0]
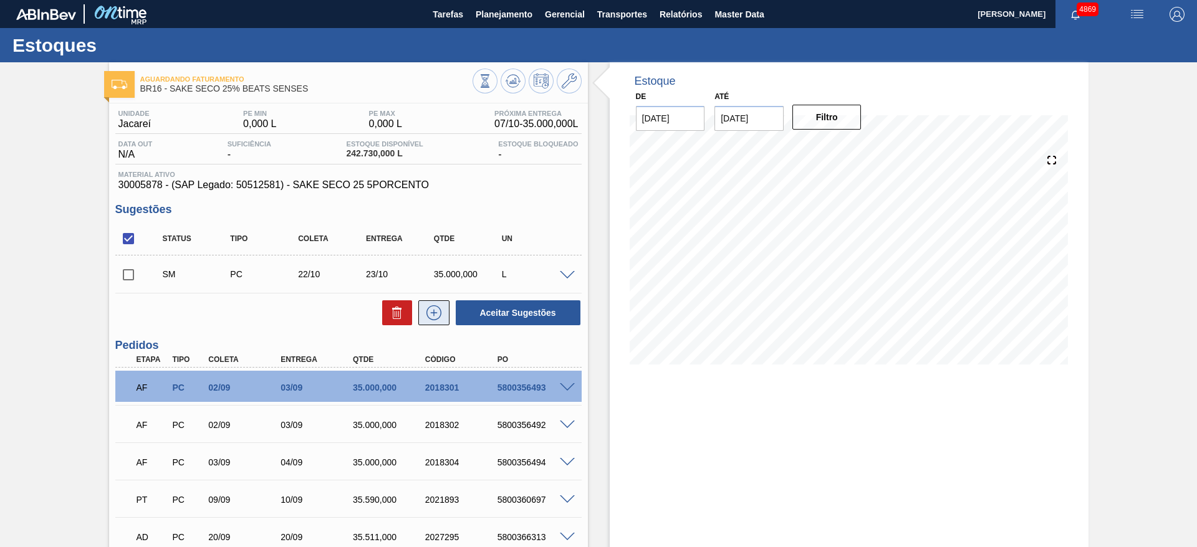
click at [427, 318] on icon at bounding box center [434, 313] width 20 height 15
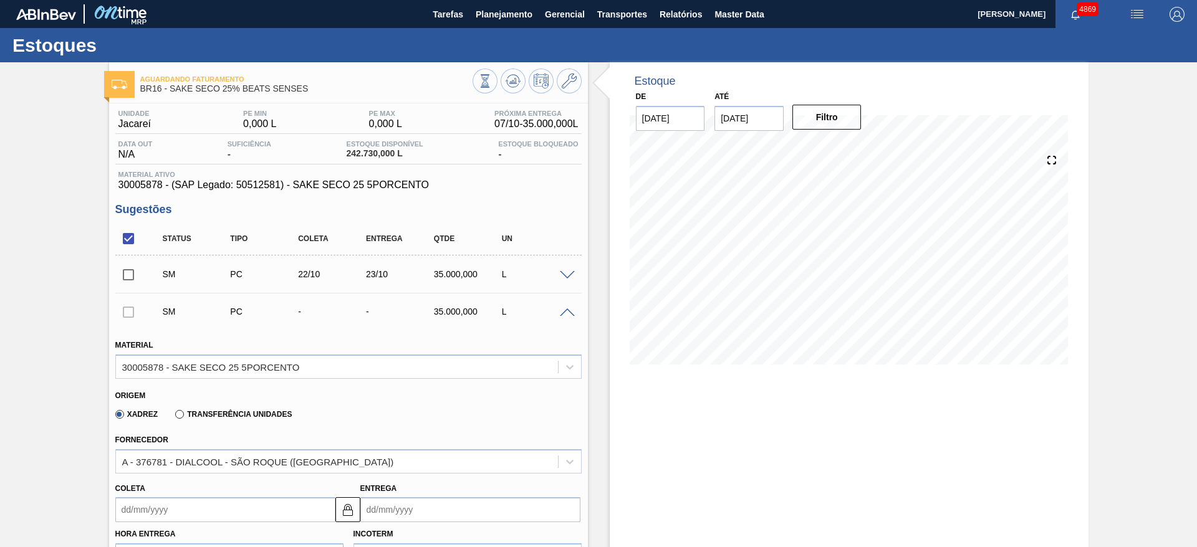
scroll to position [281, 0]
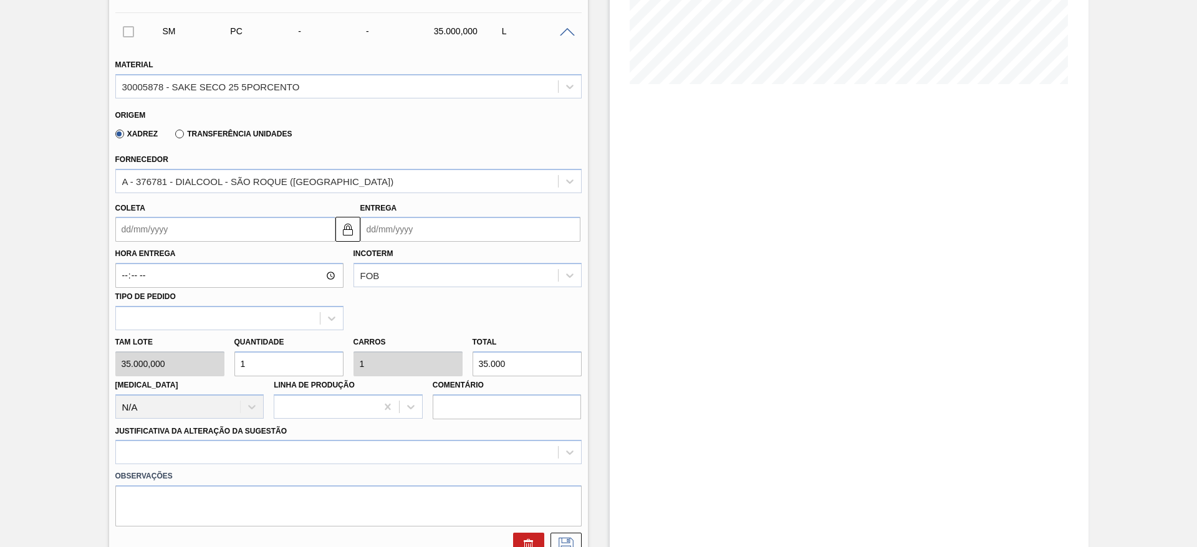
click at [208, 229] on input "Coleta" at bounding box center [225, 229] width 220 height 25
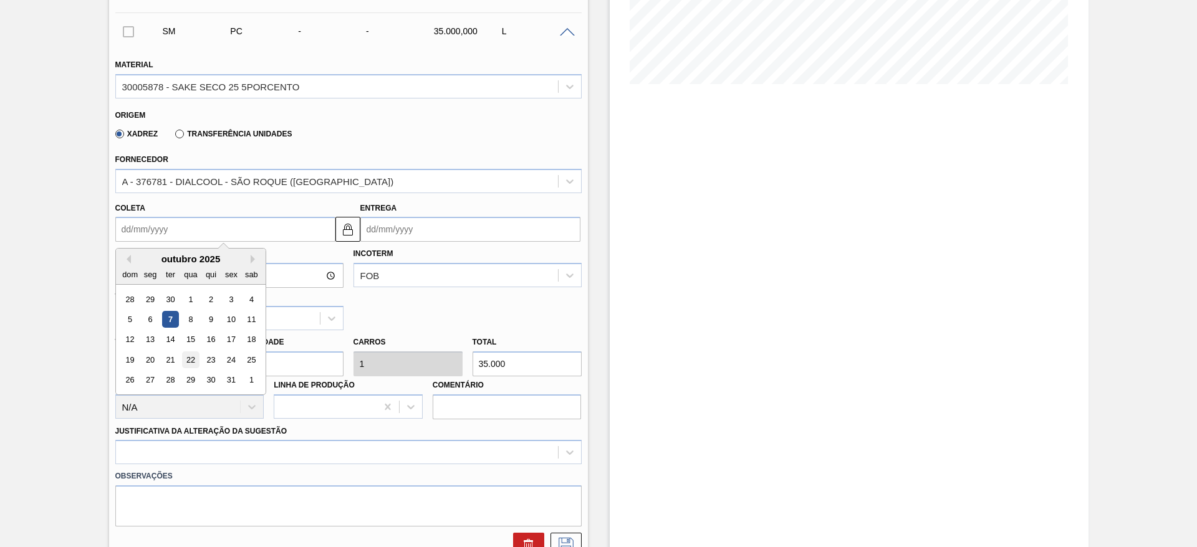
click at [191, 358] on div "22" at bounding box center [190, 360] width 17 height 17
type input "22/10/2025"
type input "23/10/2025"
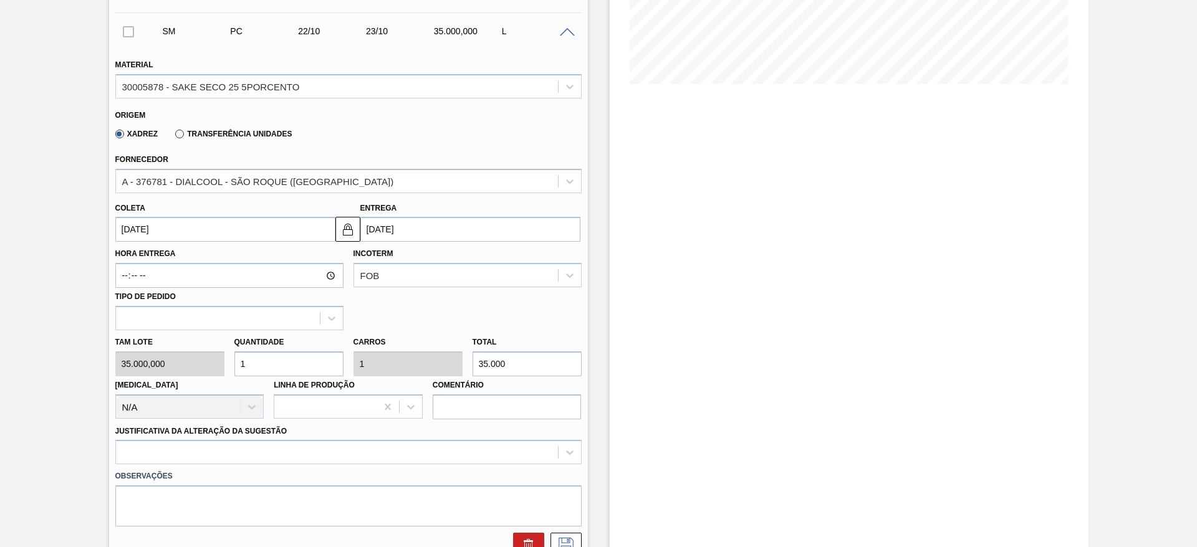
scroll to position [468, 0]
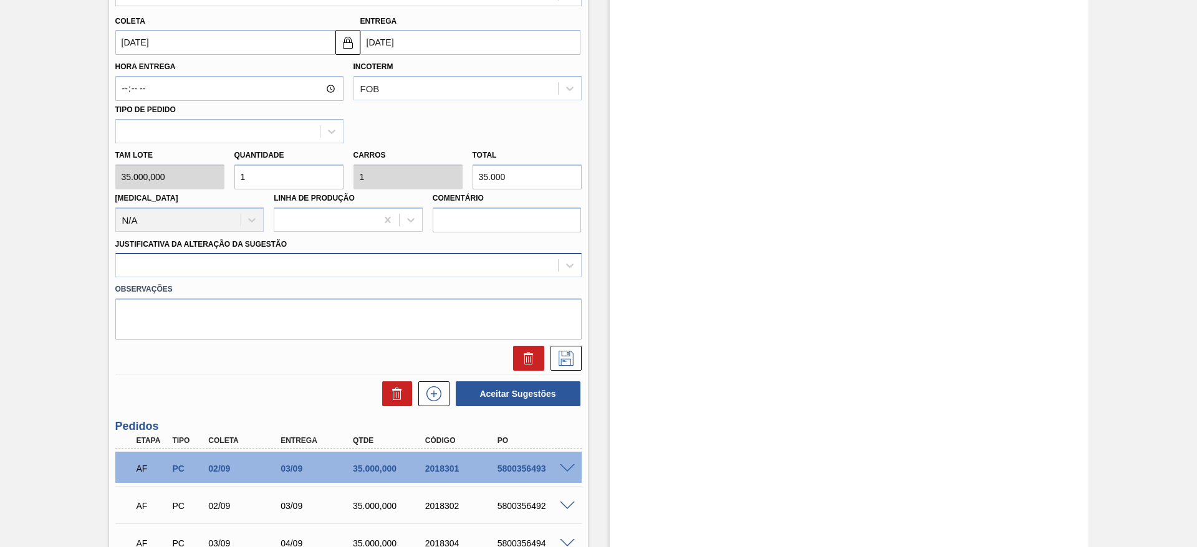
click at [222, 257] on div at bounding box center [337, 266] width 442 height 18
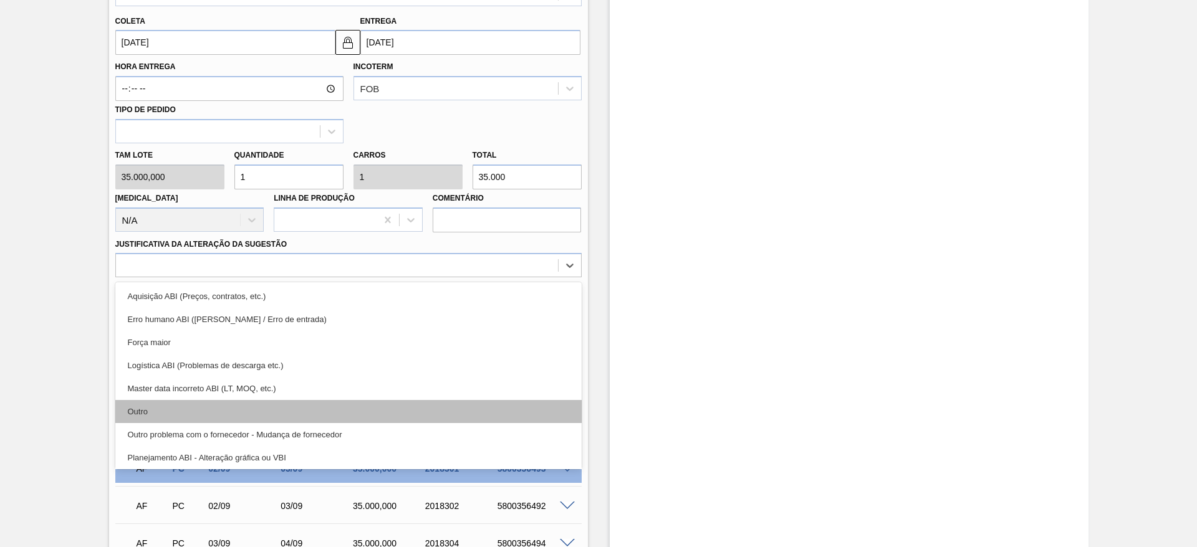
click at [213, 410] on div "Outro" at bounding box center [348, 411] width 466 height 23
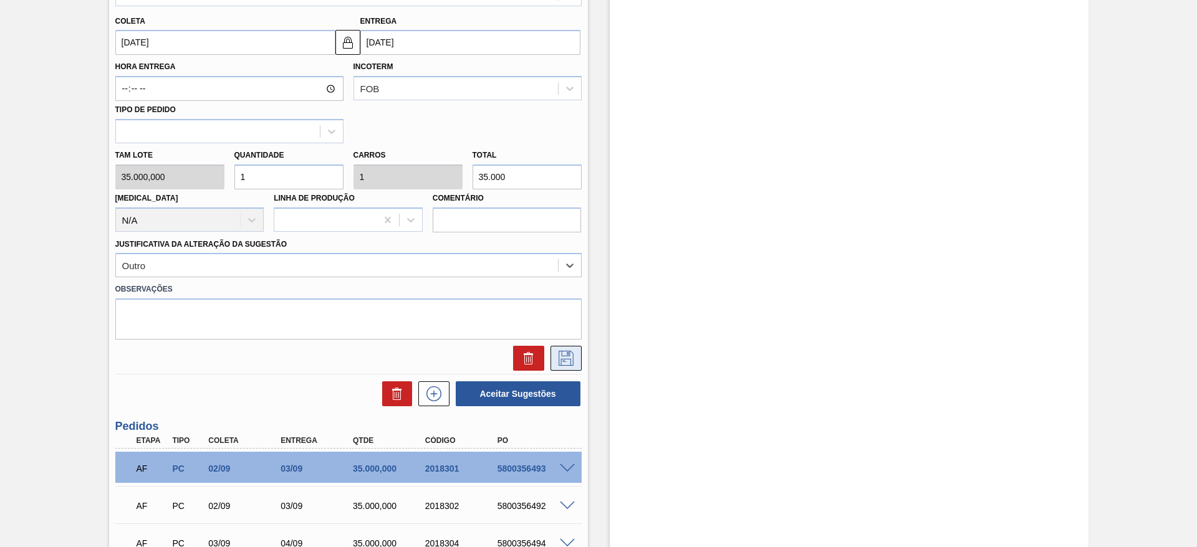
click at [556, 357] on icon at bounding box center [566, 358] width 20 height 15
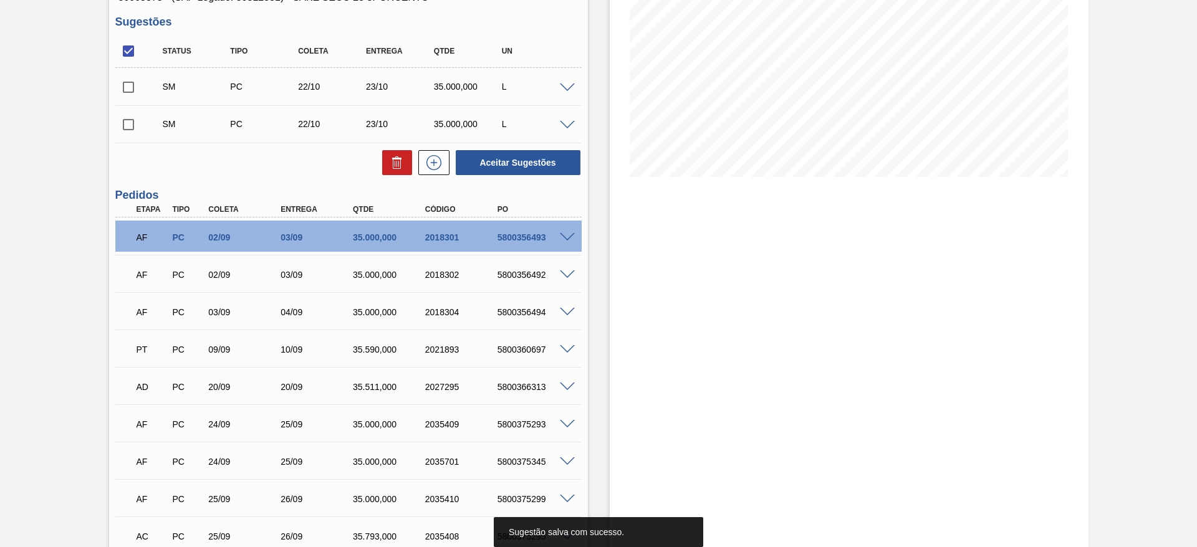
scroll to position [94, 0]
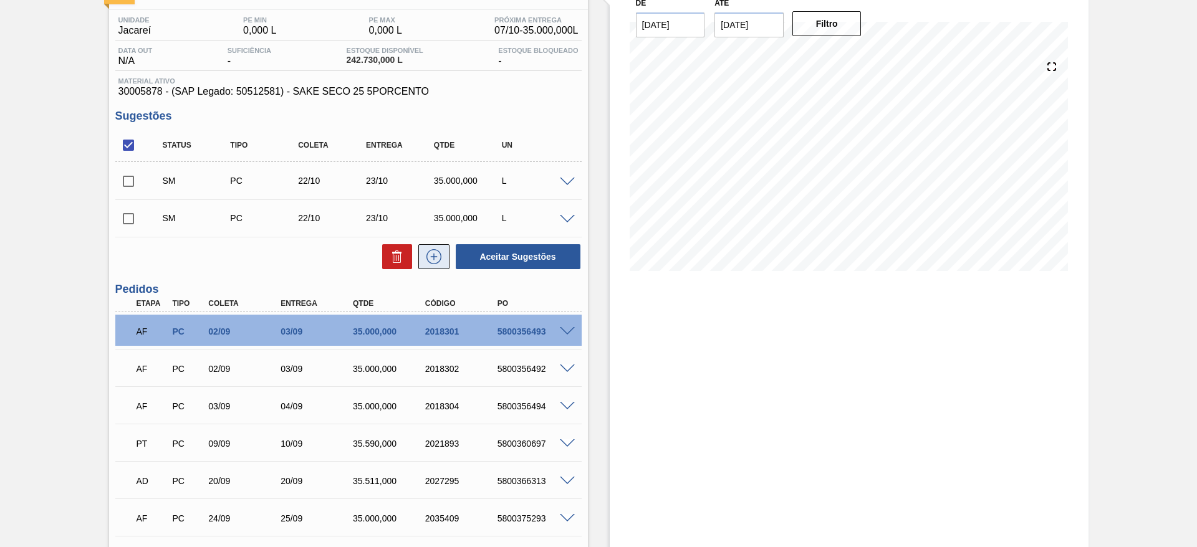
click at [427, 266] on button at bounding box center [433, 256] width 31 height 25
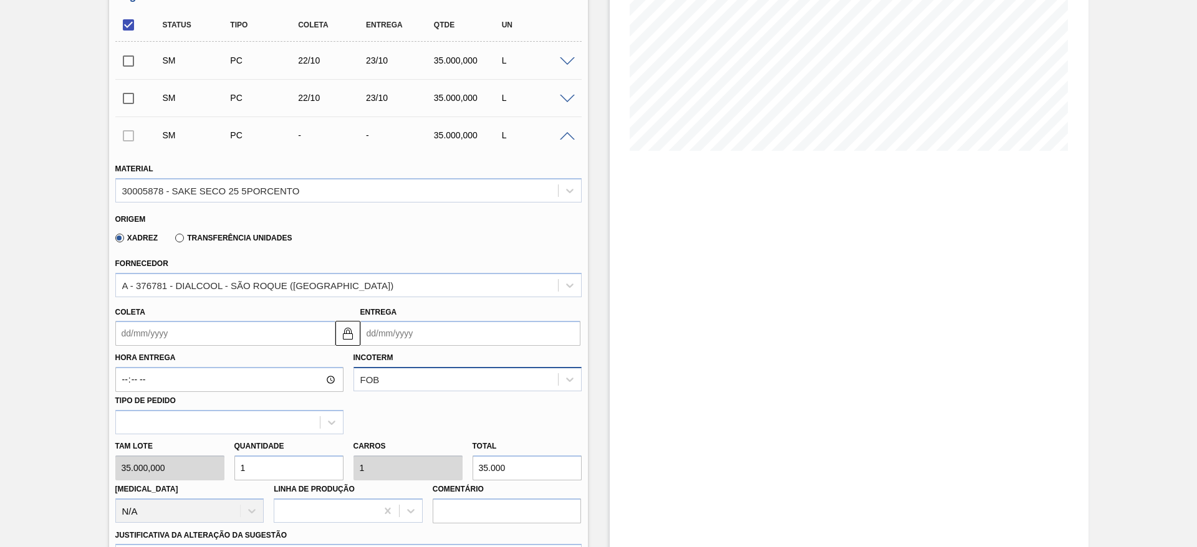
scroll to position [281, 0]
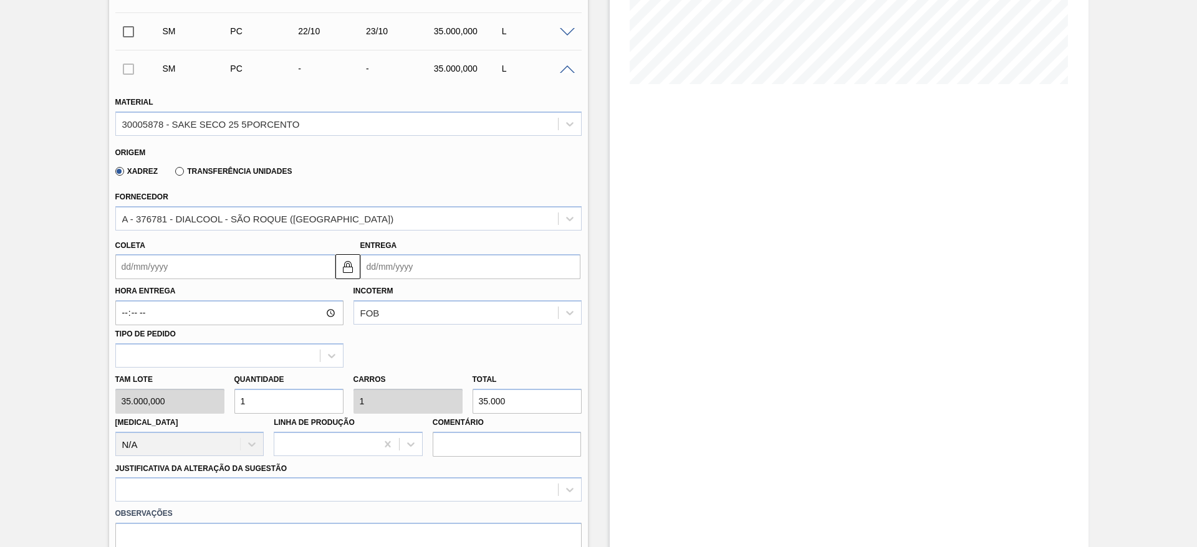
click at [239, 265] on input "Coleta" at bounding box center [225, 266] width 220 height 25
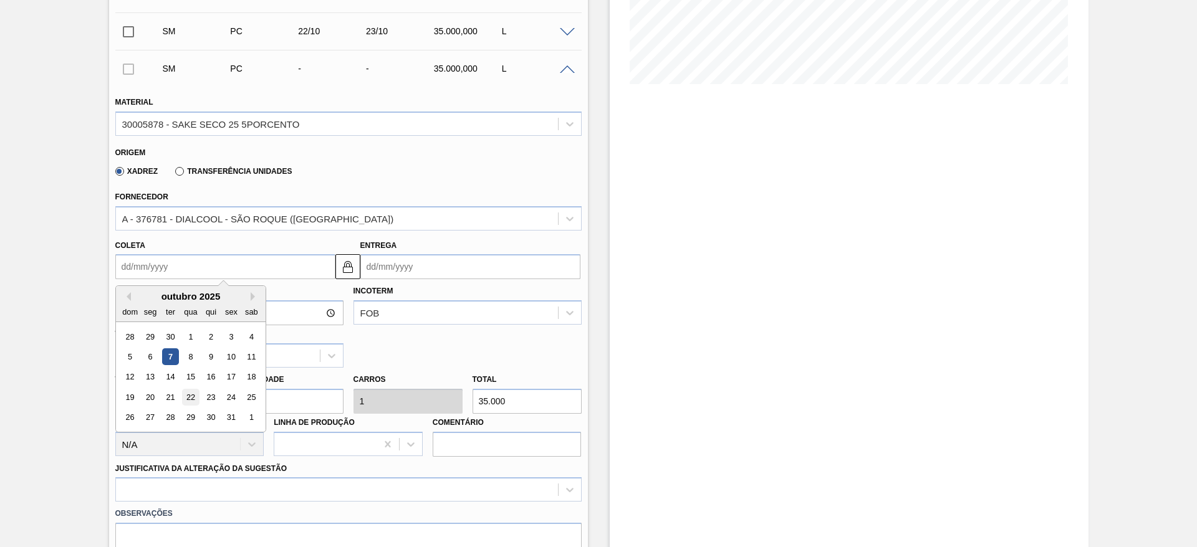
click at [186, 400] on div "22" at bounding box center [190, 397] width 17 height 17
type input "22/10/2025"
type input "23/10/2025"
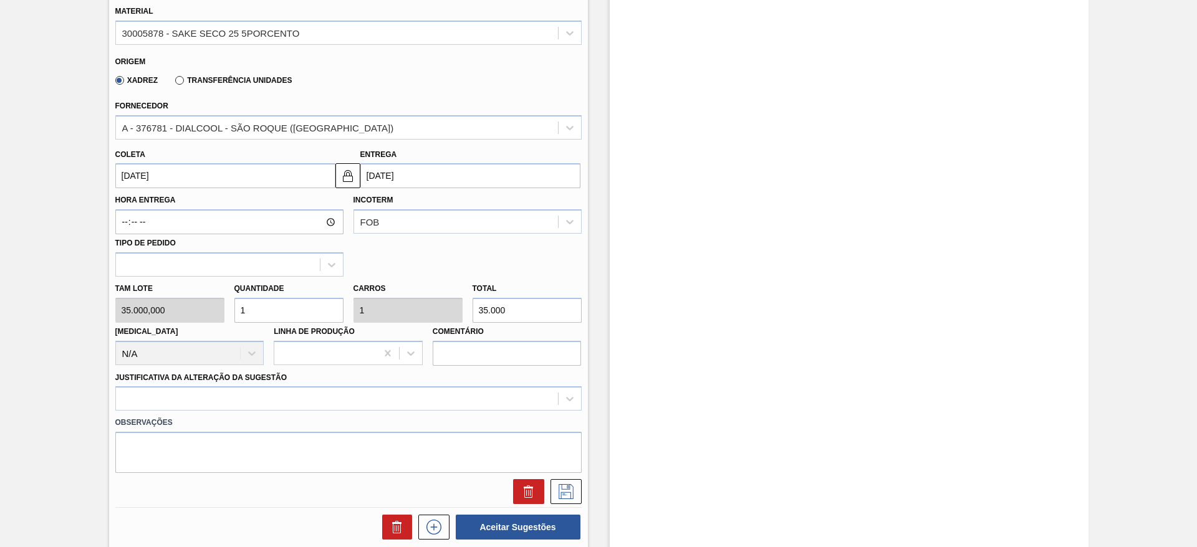
scroll to position [561, 0]
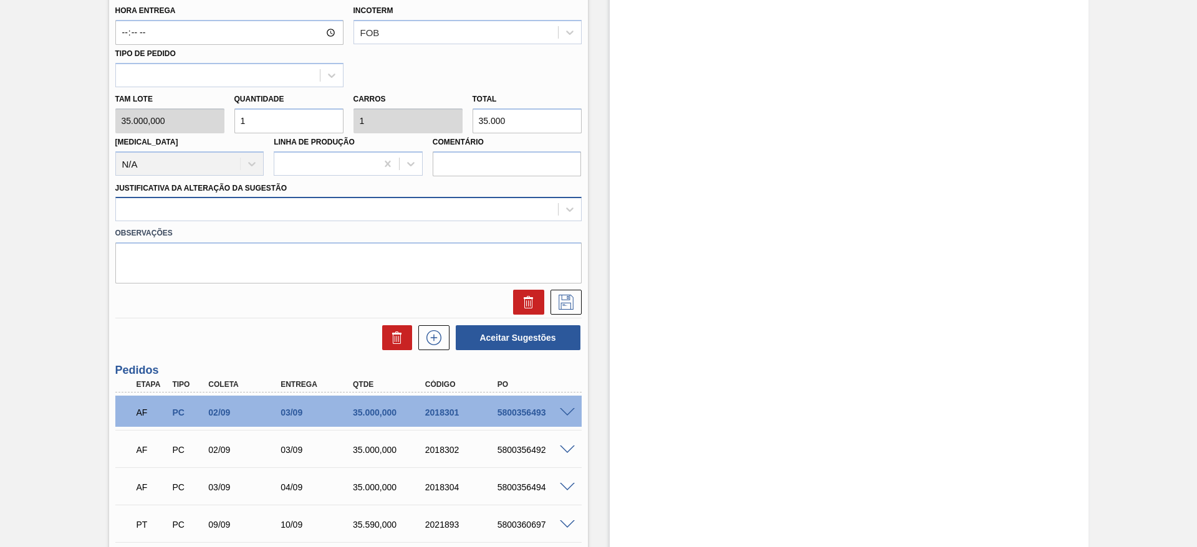
click at [241, 221] on div at bounding box center [348, 209] width 466 height 24
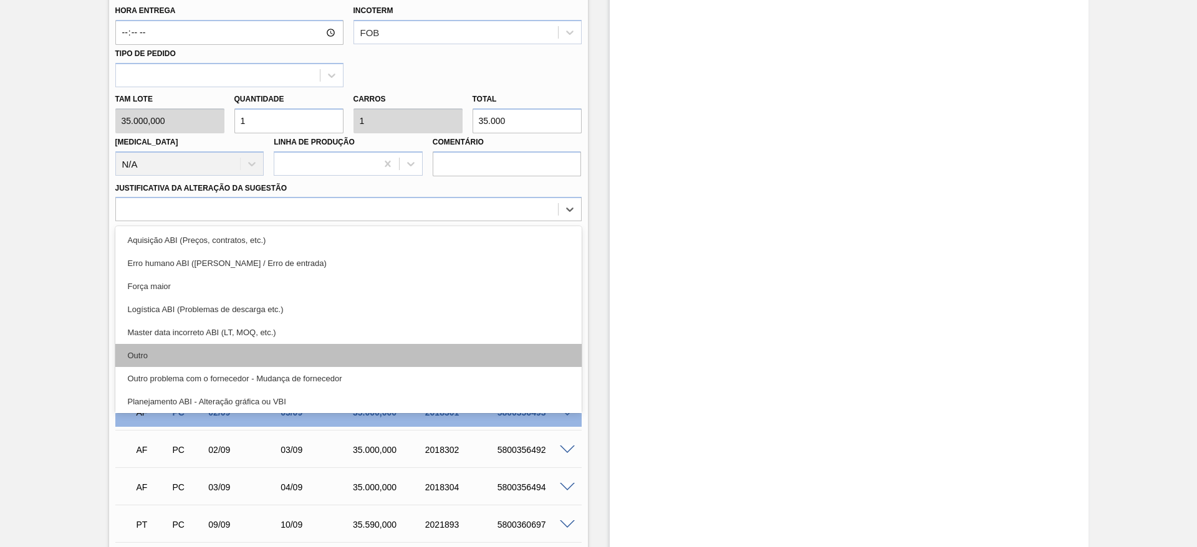
click at [213, 359] on div "Outro" at bounding box center [348, 355] width 466 height 23
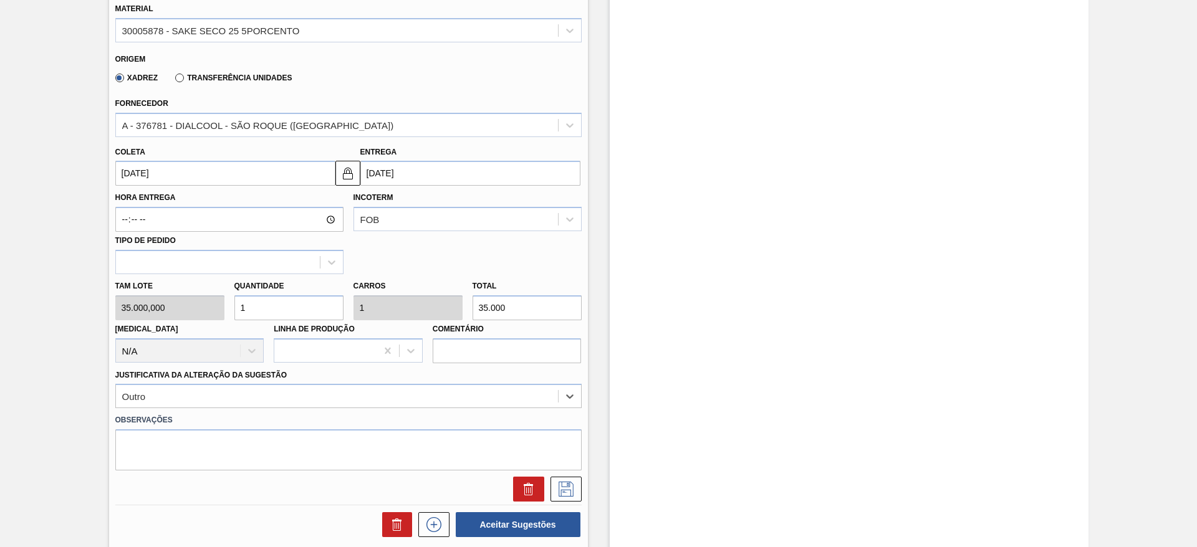
scroll to position [468, 0]
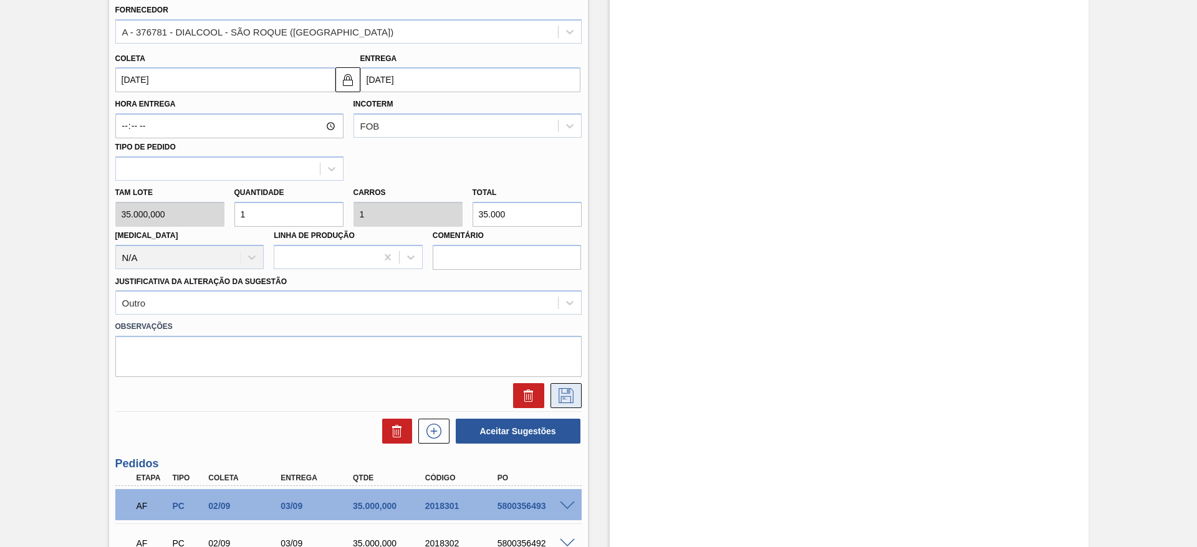
click at [568, 403] on icon at bounding box center [566, 395] width 15 height 15
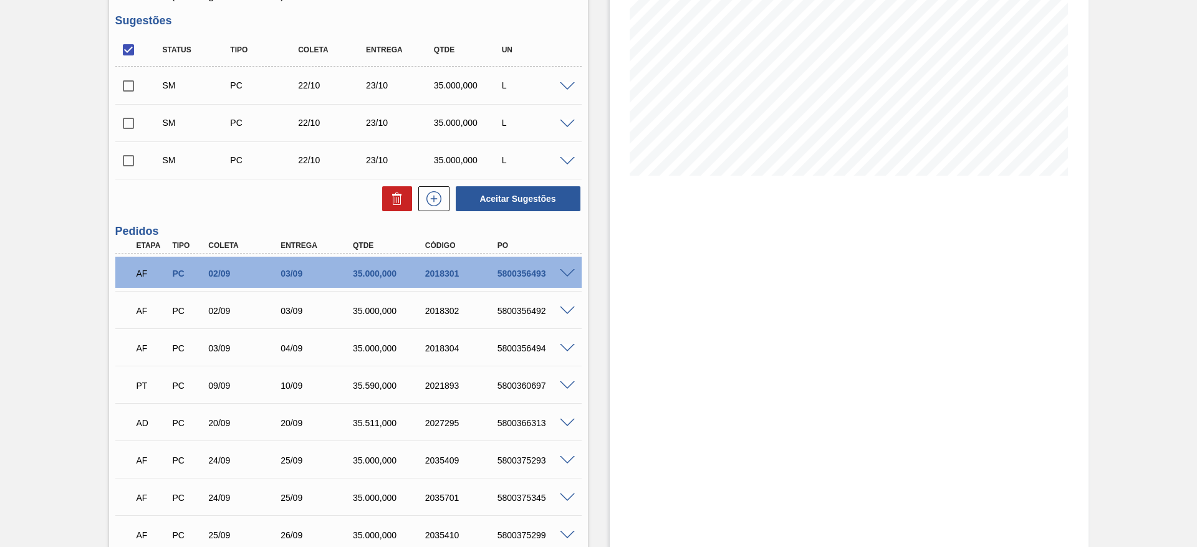
scroll to position [187, 0]
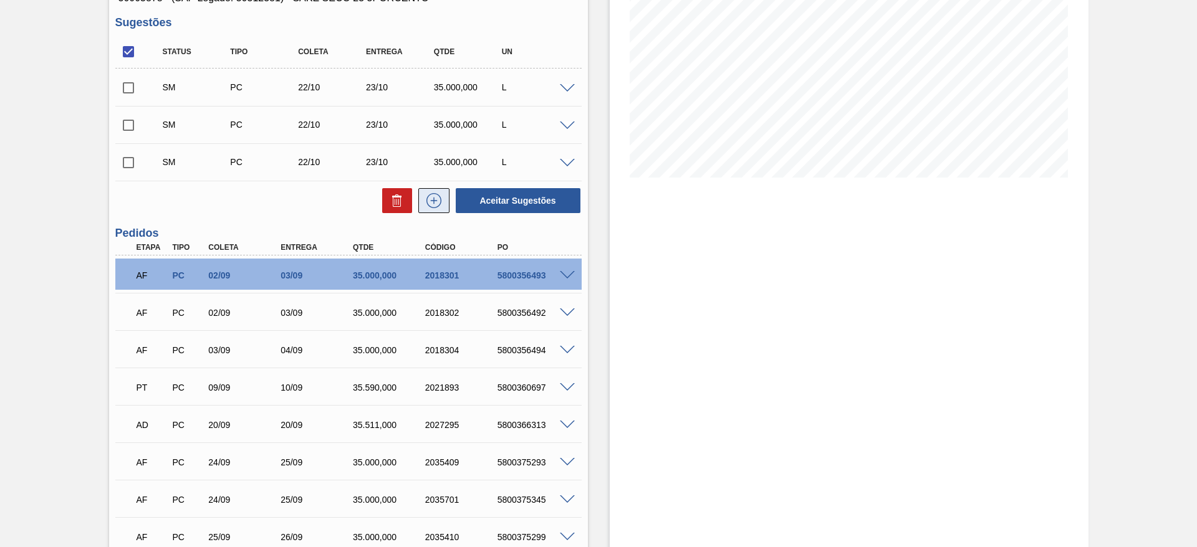
click at [443, 200] on button at bounding box center [433, 200] width 31 height 25
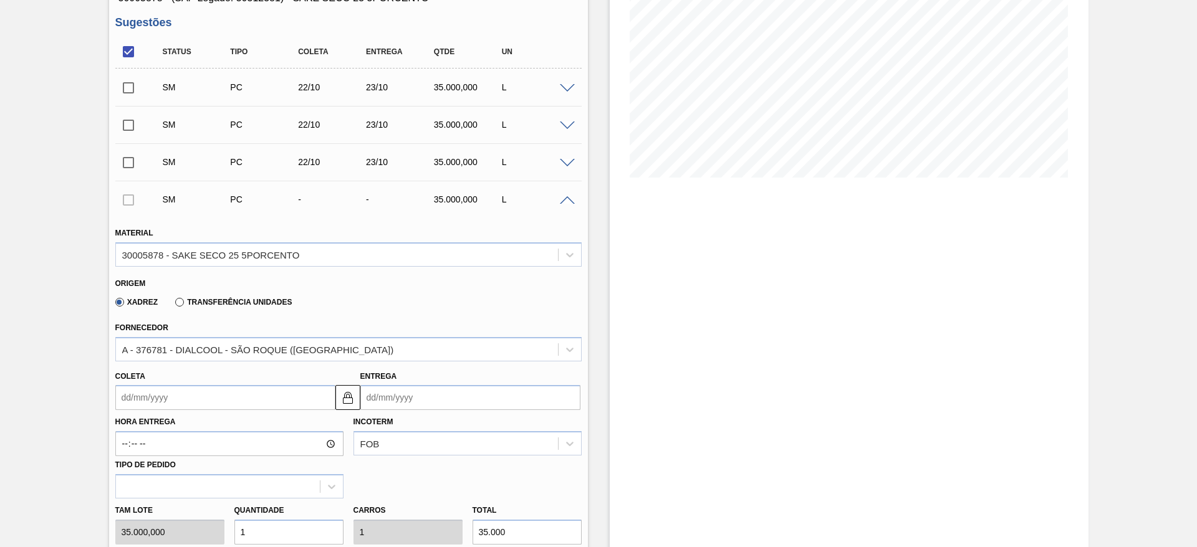
scroll to position [374, 0]
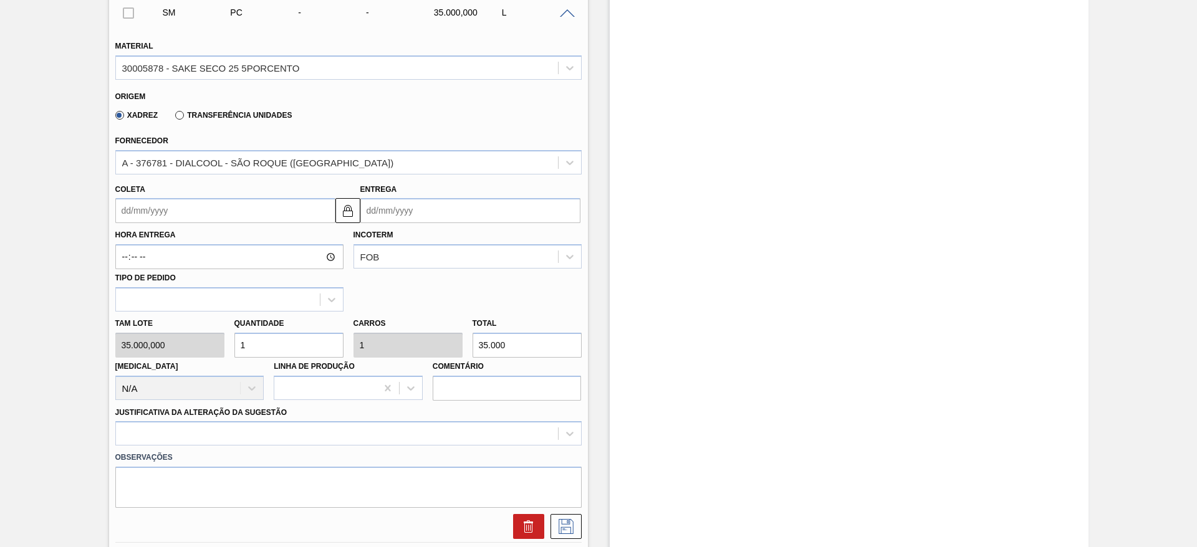
click at [158, 214] on input "Coleta" at bounding box center [225, 210] width 220 height 25
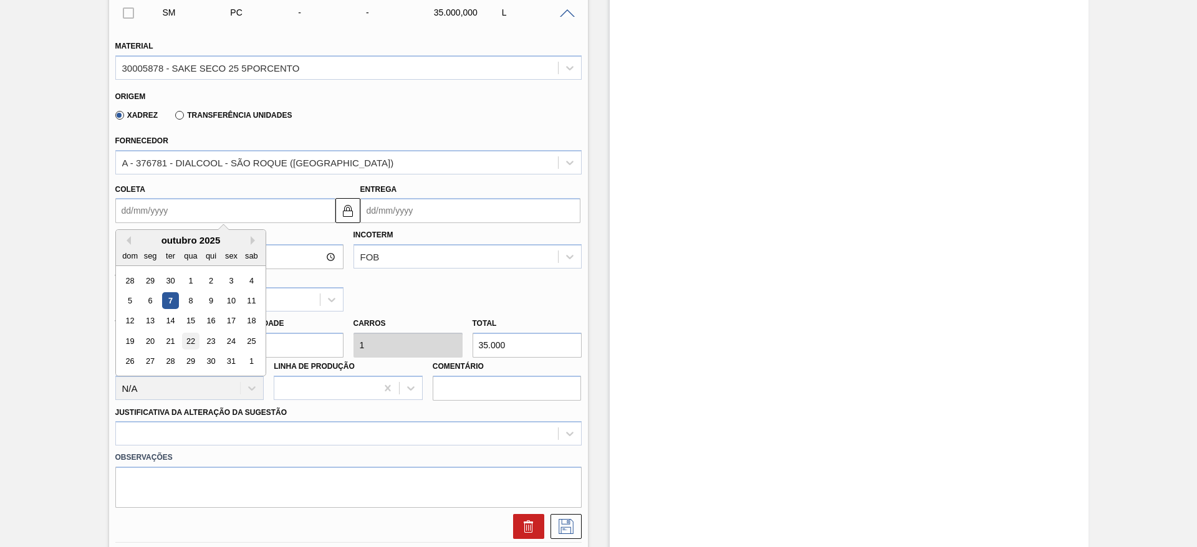
click at [181, 340] on div "19 20 21 22 23 24 25" at bounding box center [191, 342] width 142 height 20
click at [185, 340] on div "22" at bounding box center [190, 341] width 17 height 17
type input "22/10/2025"
type input "23/10/2025"
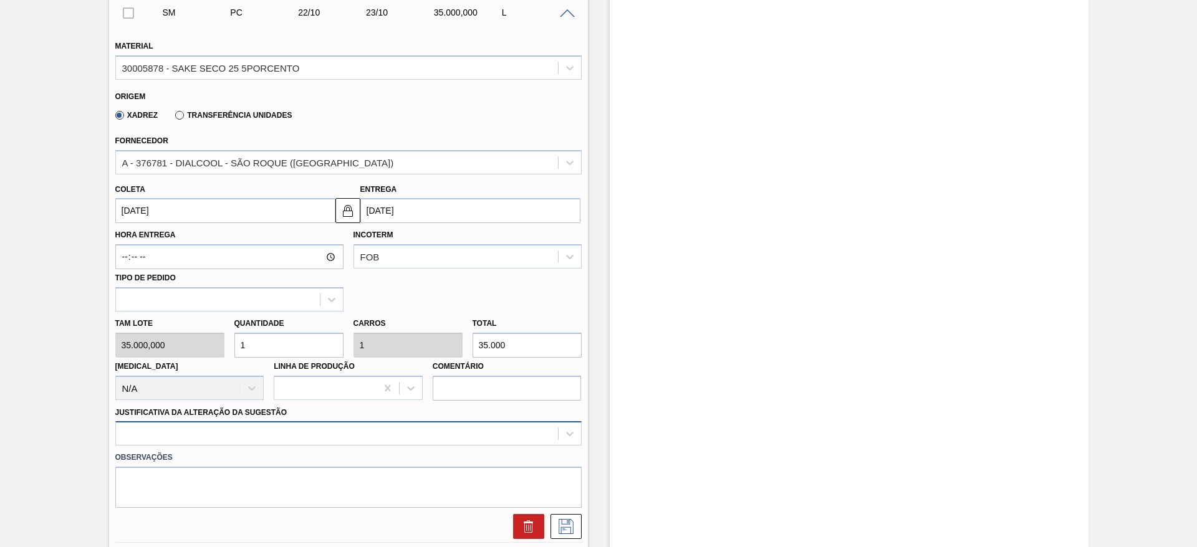
click at [190, 434] on div at bounding box center [348, 433] width 466 height 24
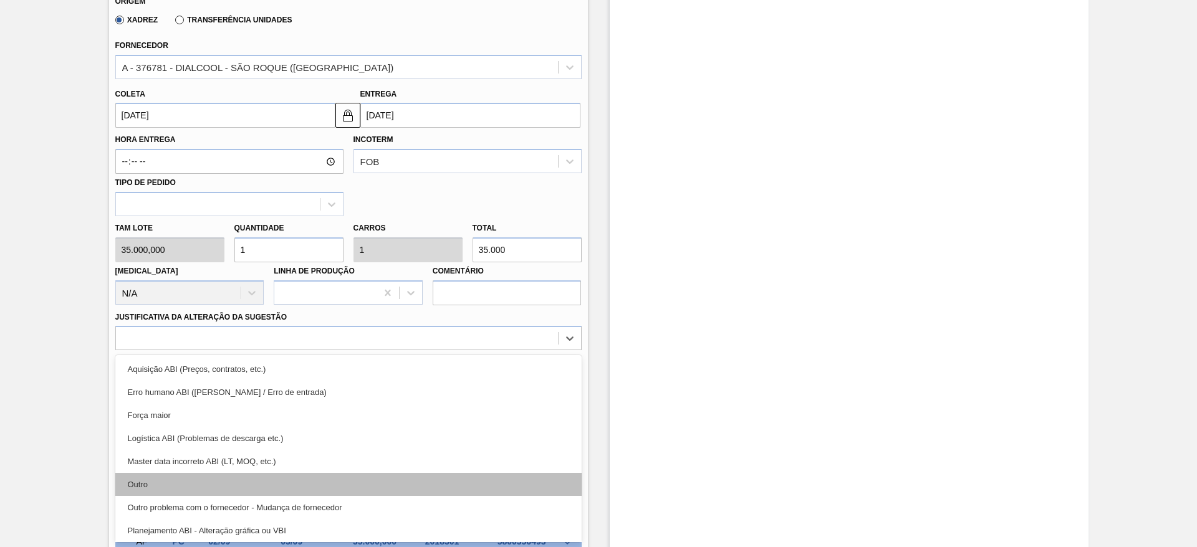
click at [196, 481] on div "Outro" at bounding box center [348, 484] width 466 height 23
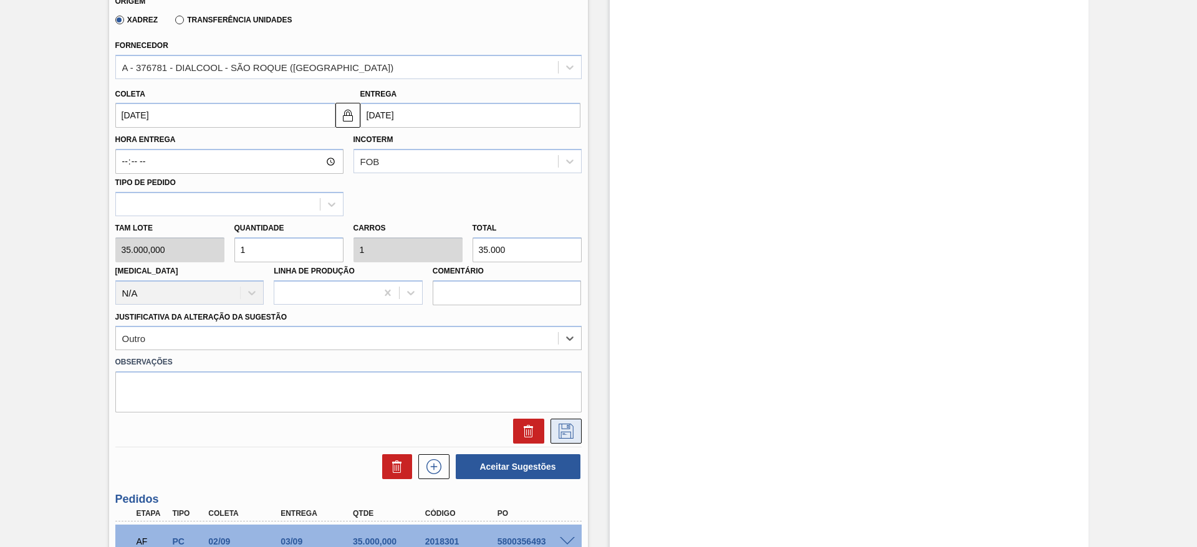
click at [570, 431] on icon at bounding box center [566, 431] width 20 height 15
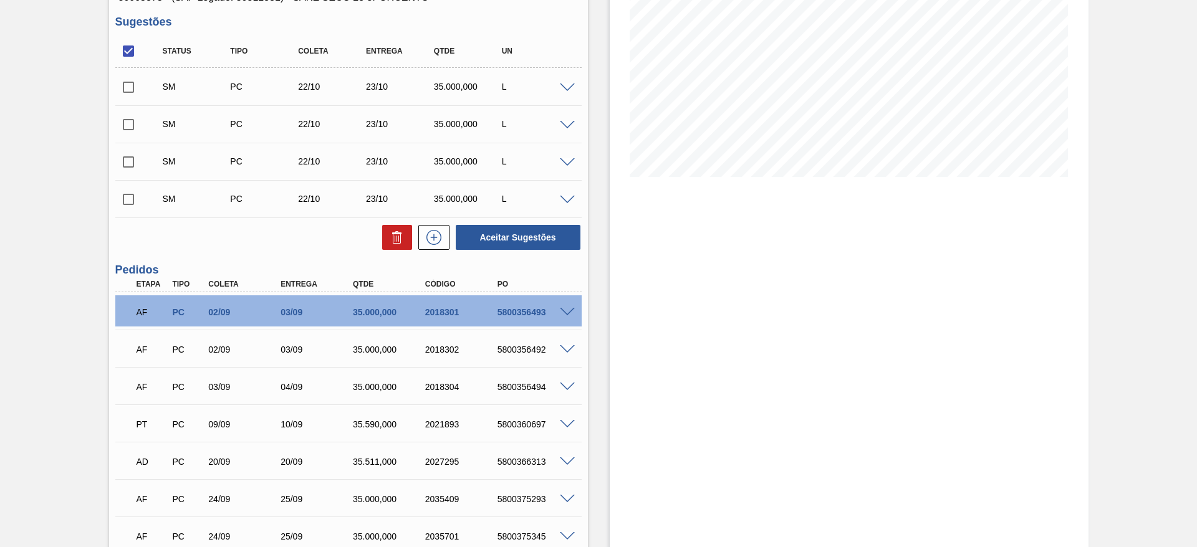
scroll to position [95, 0]
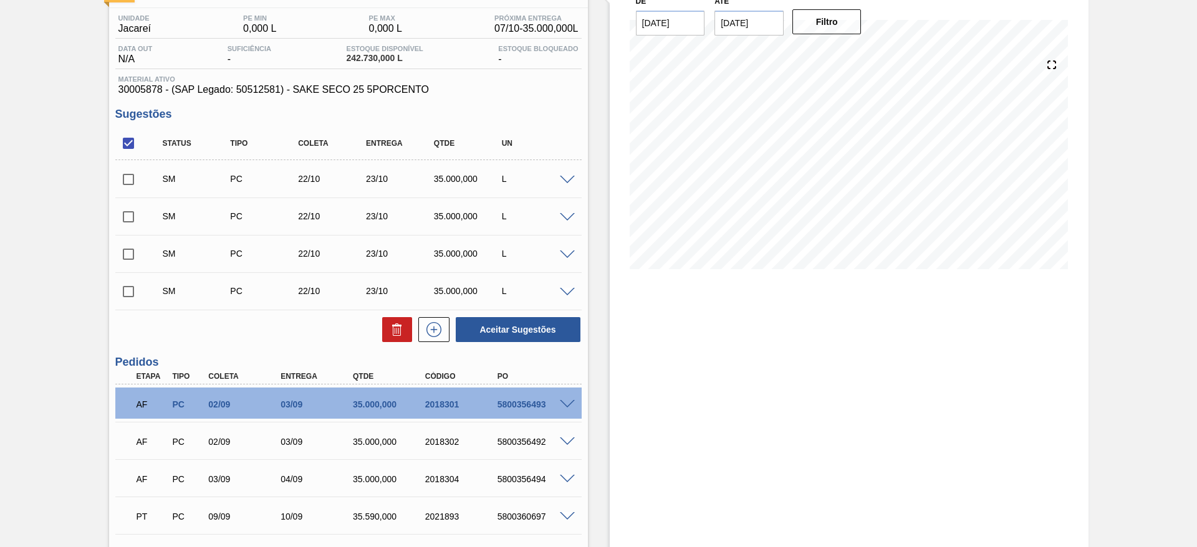
click at [125, 145] on input "checkbox" at bounding box center [128, 143] width 26 height 26
checkbox input "true"
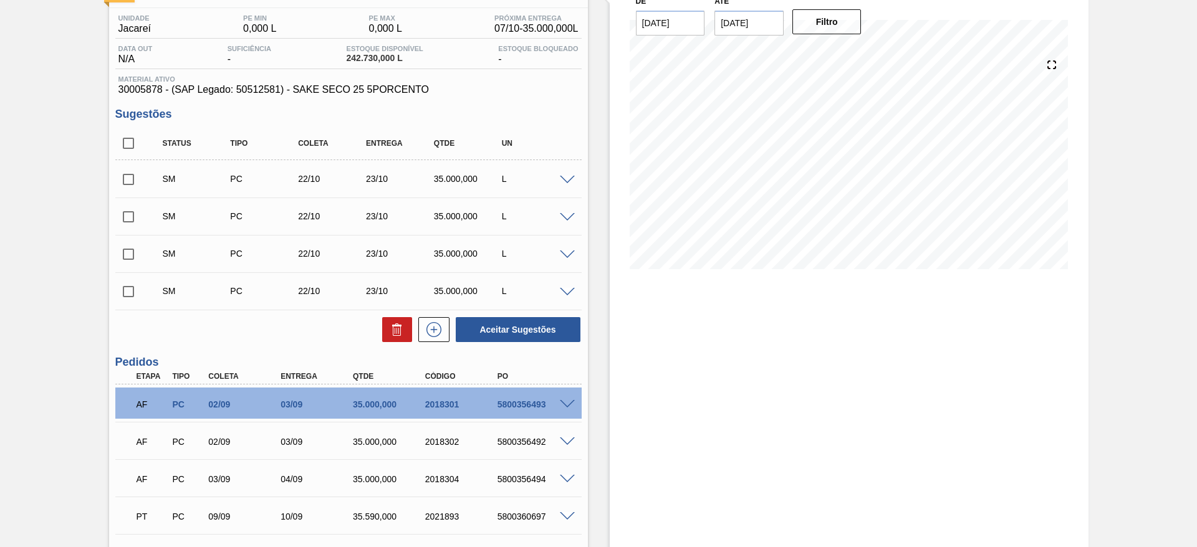
checkbox input "true"
click at [512, 336] on button "Aceitar Sugestões" at bounding box center [518, 329] width 125 height 25
checkbox input "false"
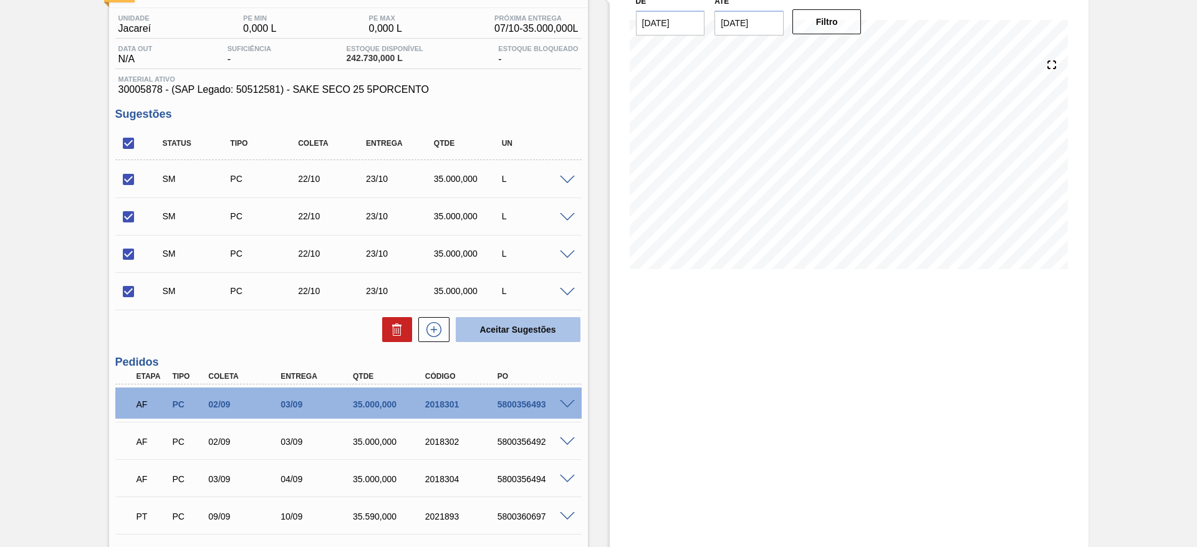
checkbox input "false"
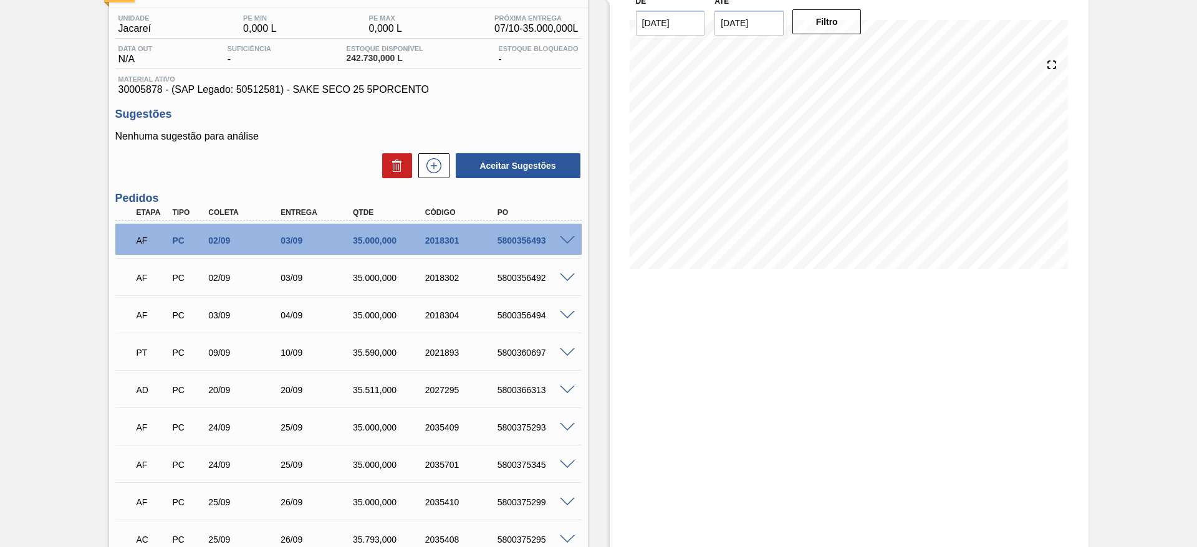
scroll to position [0, 0]
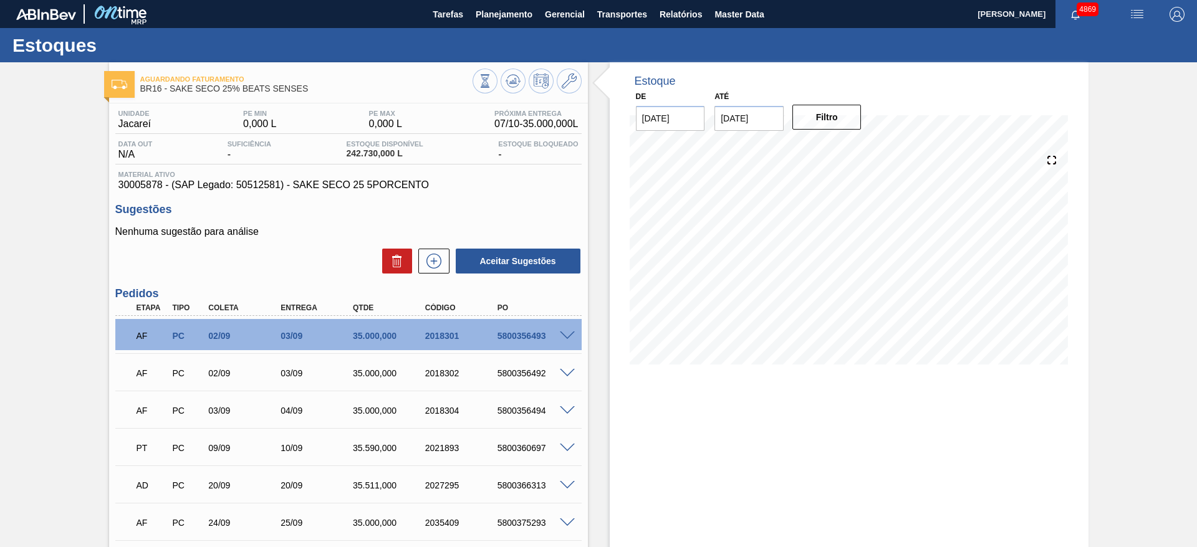
click at [425, 274] on div "Aceitar Sugestões" at bounding box center [348, 261] width 466 height 27
click at [439, 264] on icon at bounding box center [433, 261] width 15 height 15
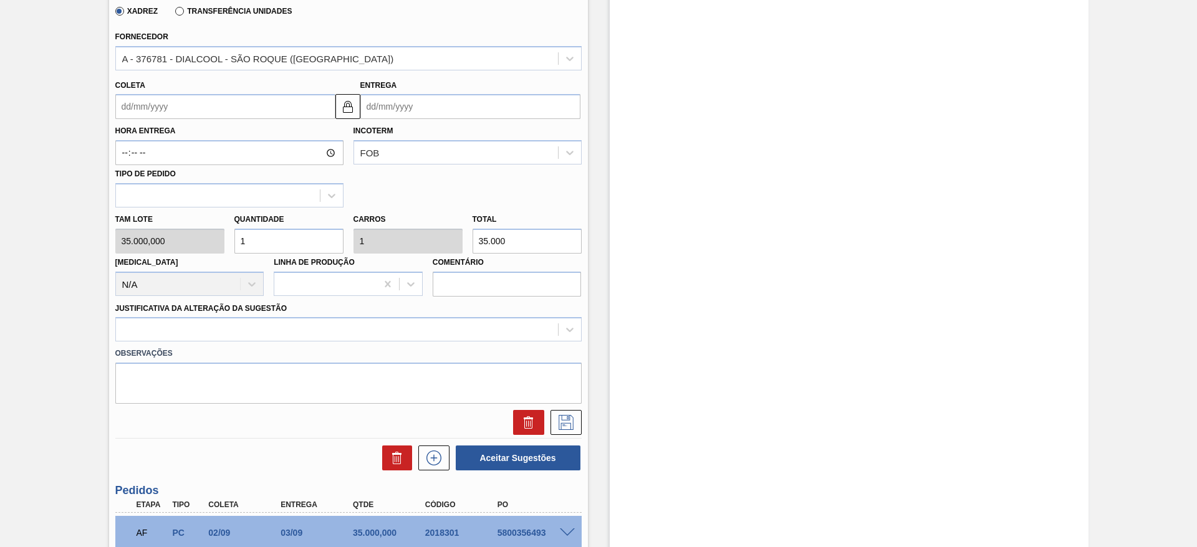
scroll to position [374, 0]
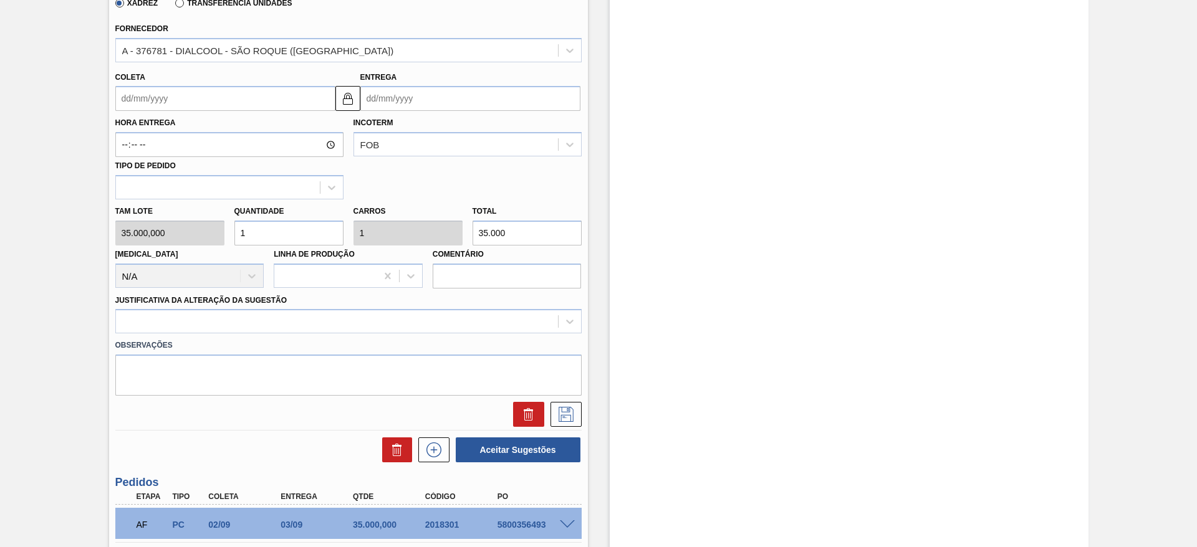
click at [298, 97] on input "Coleta" at bounding box center [225, 98] width 220 height 25
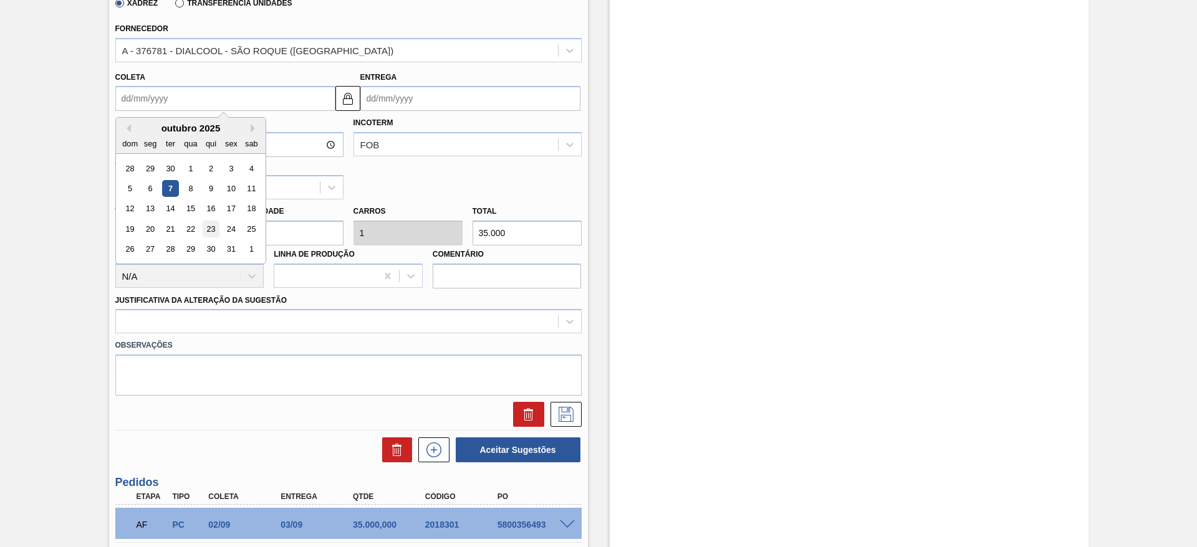
click at [216, 225] on div "23" at bounding box center [210, 229] width 17 height 17
type input "23/10/2025"
type input "24/10/2025"
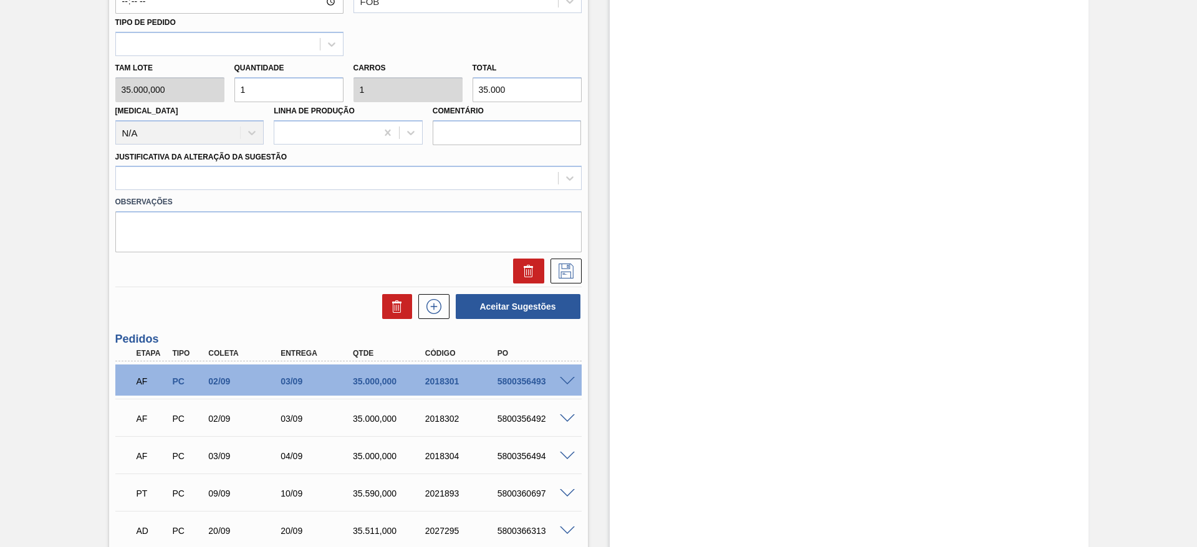
scroll to position [561, 0]
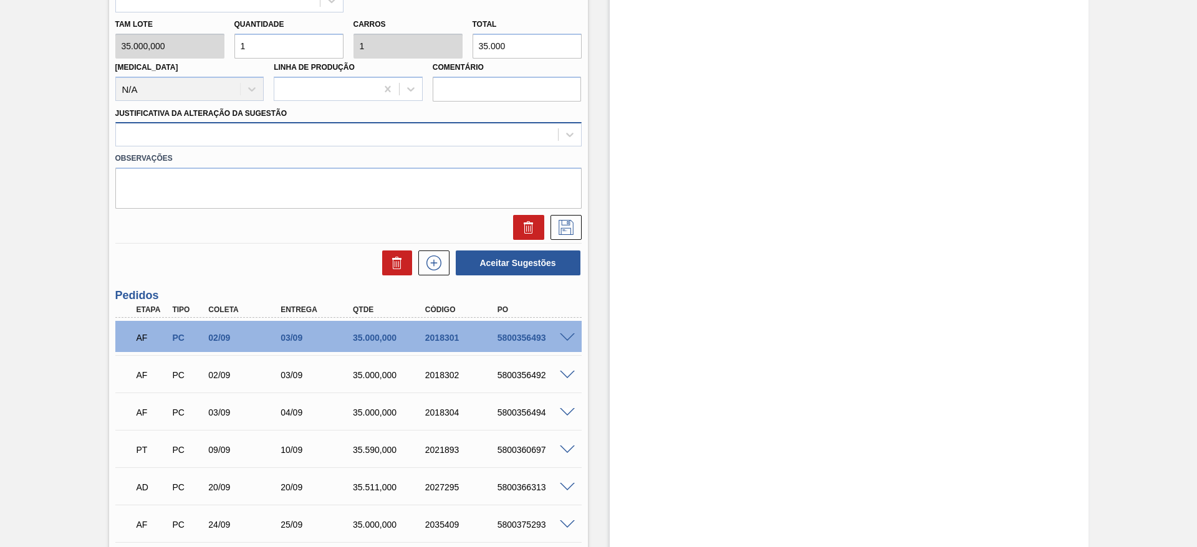
click at [241, 142] on div at bounding box center [337, 135] width 442 height 18
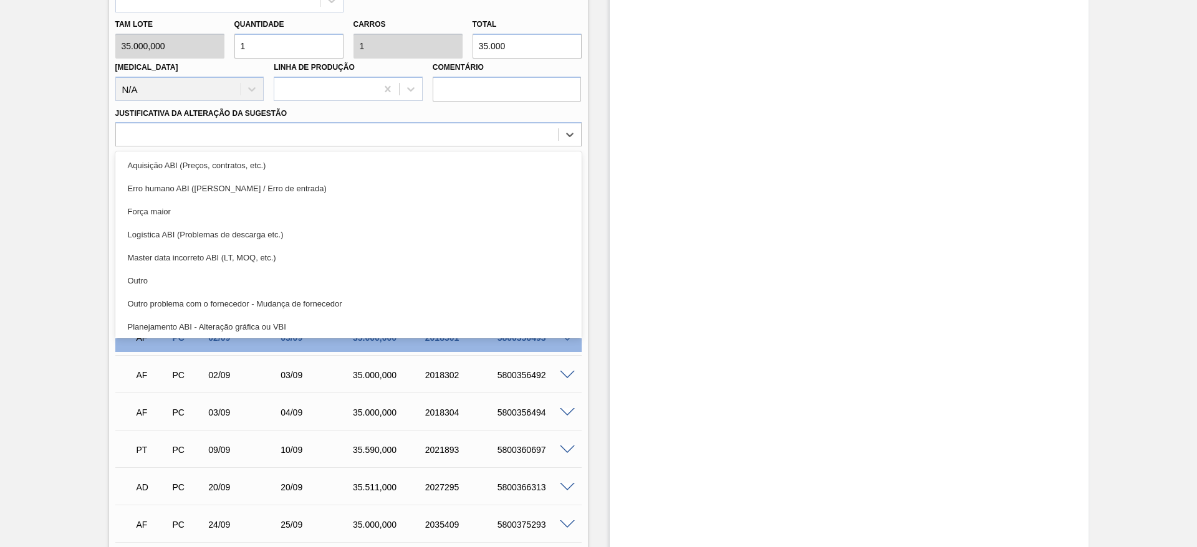
click at [216, 288] on div "Outro" at bounding box center [348, 280] width 466 height 23
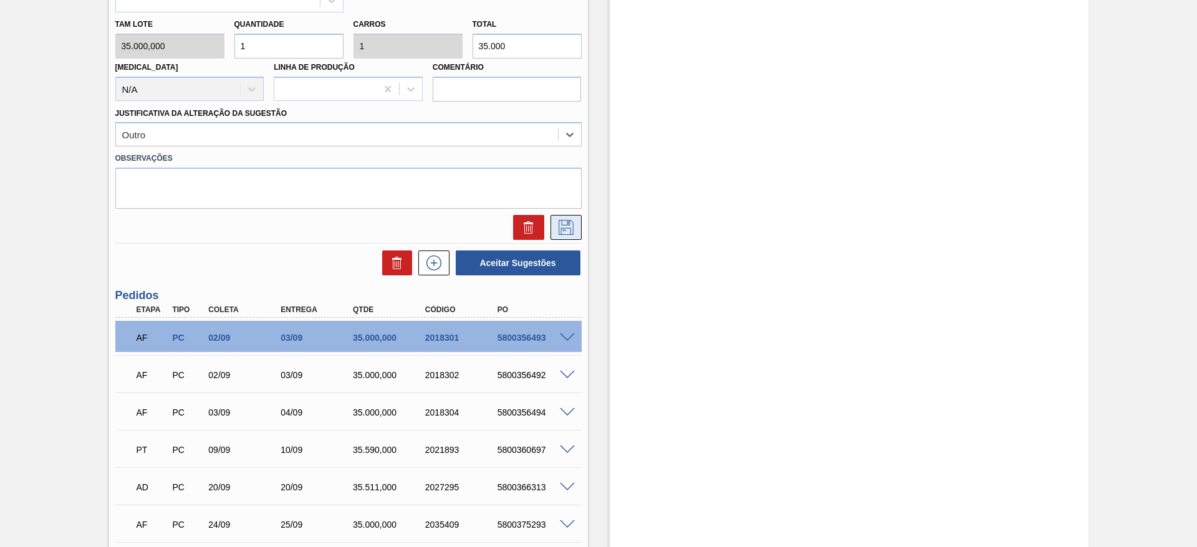
click at [571, 224] on icon at bounding box center [566, 227] width 20 height 15
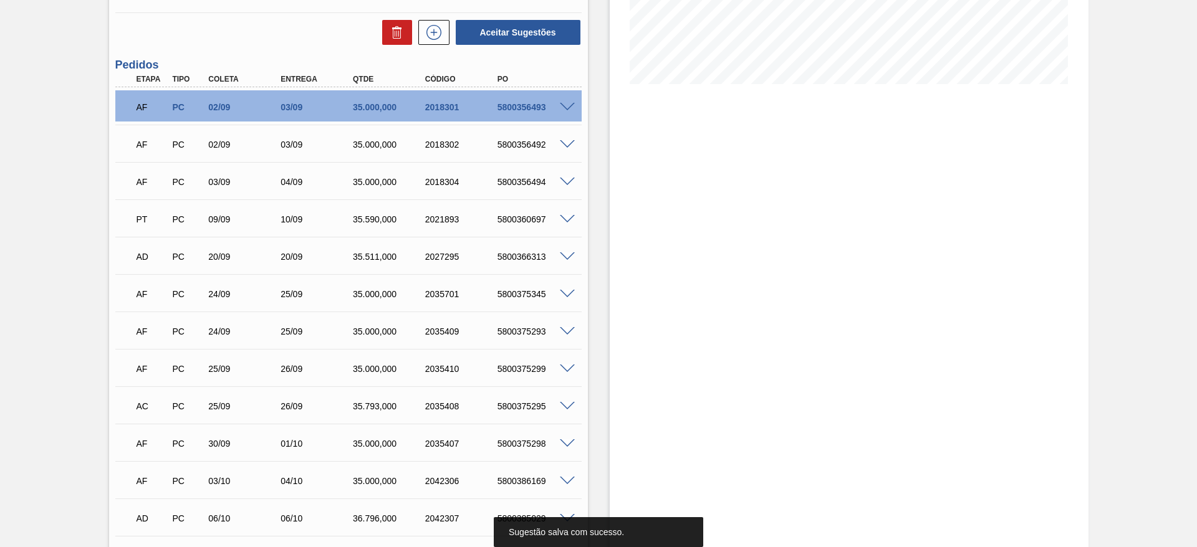
scroll to position [0, 0]
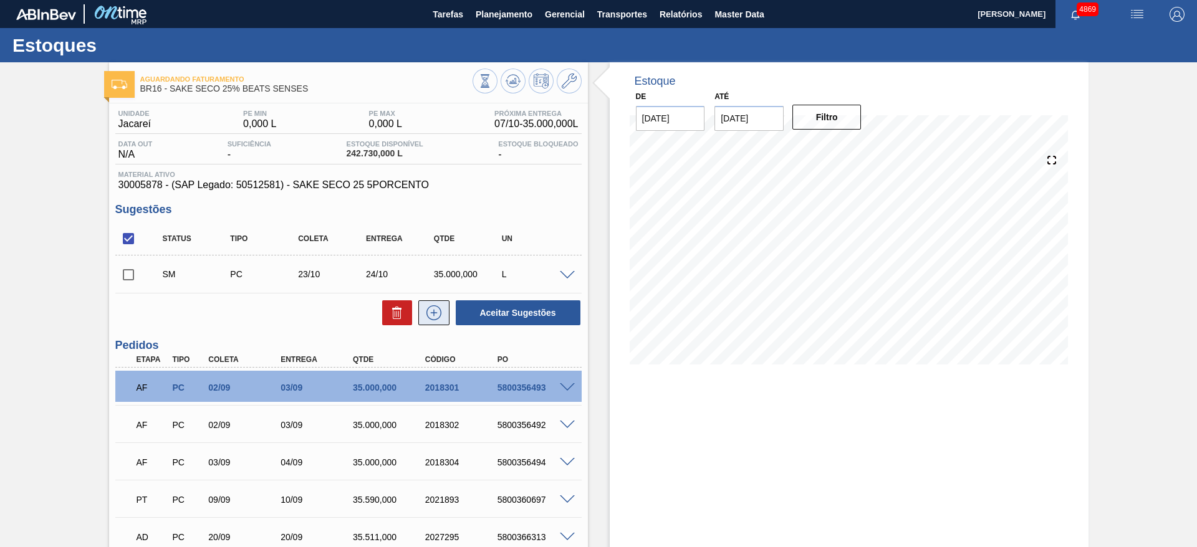
click at [436, 319] on icon at bounding box center [433, 313] width 15 height 15
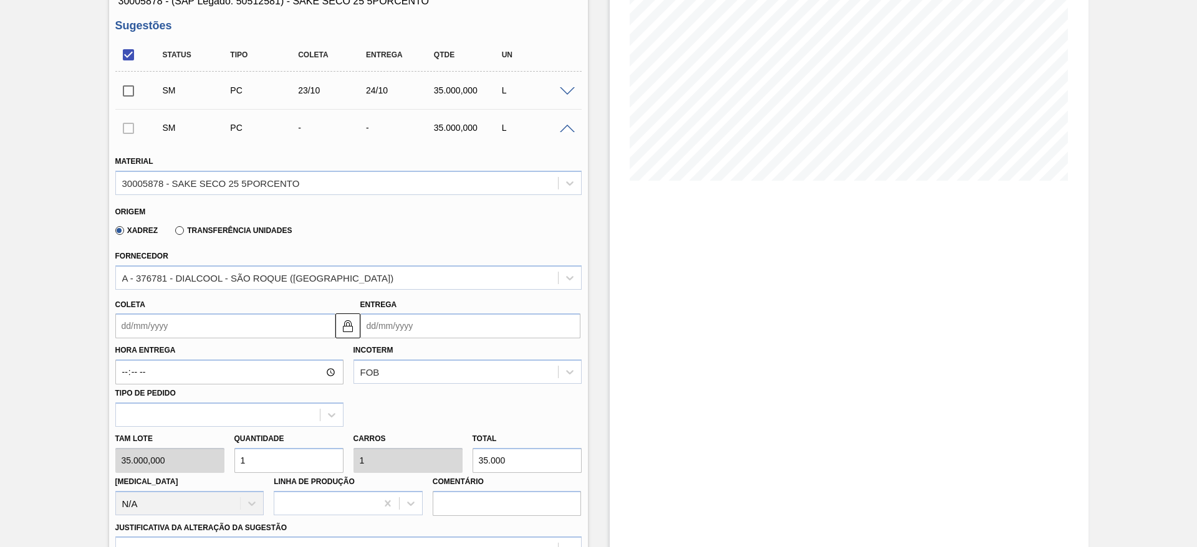
scroll to position [187, 0]
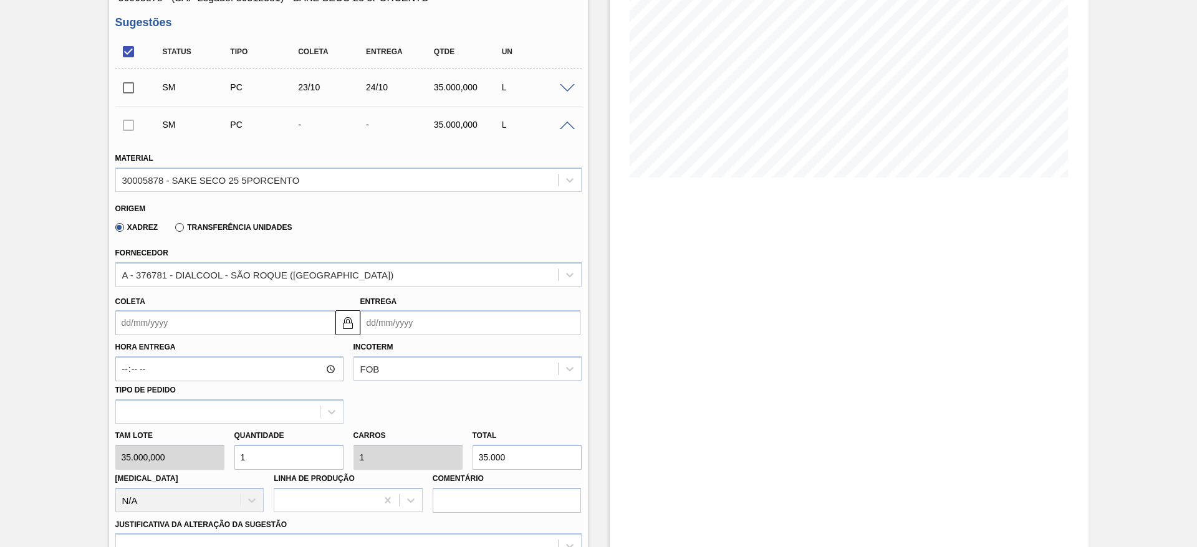
click at [190, 317] on input "Coleta" at bounding box center [225, 322] width 220 height 25
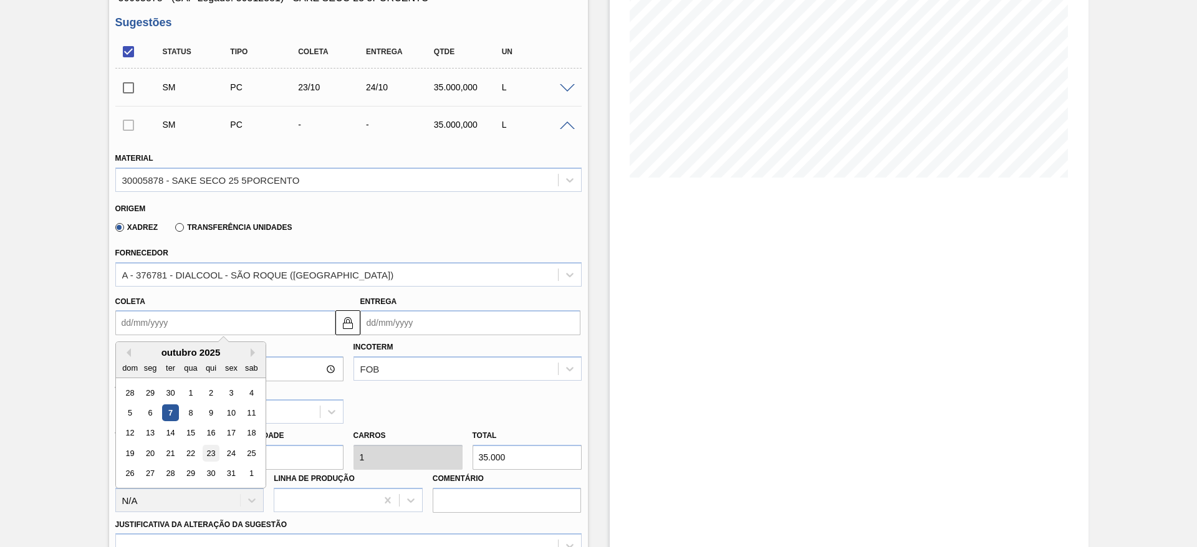
click at [206, 458] on div "23" at bounding box center [210, 453] width 17 height 17
type input "23/10/2025"
type input "24/10/2025"
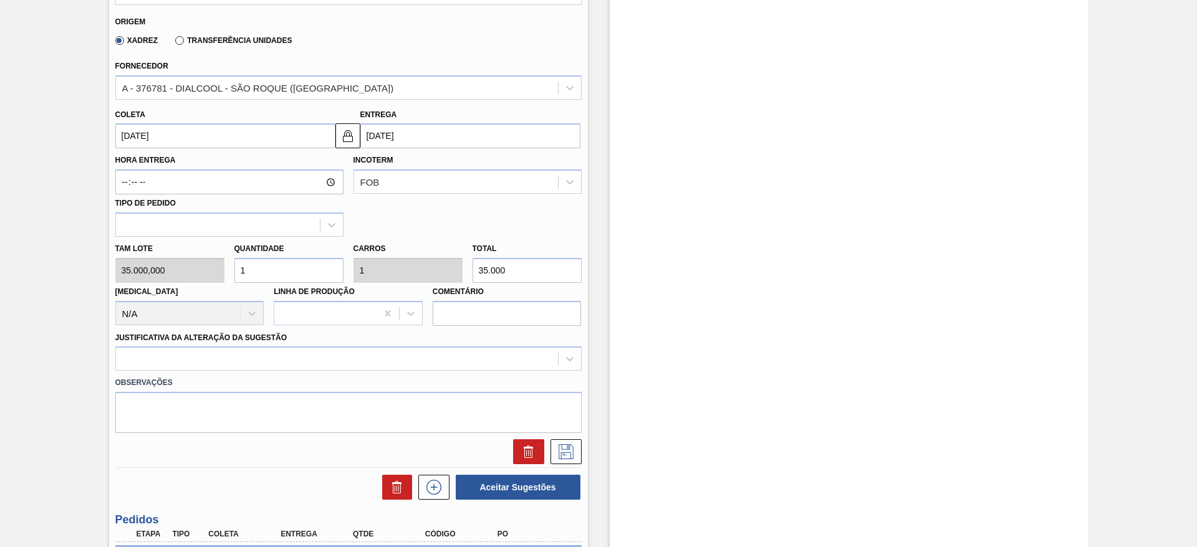
click at [228, 353] on div "Material 30005878 - SAKE SECO 25 5PORCENTO Origem Xadrez Transferência Unidades…" at bounding box center [348, 208] width 466 height 511
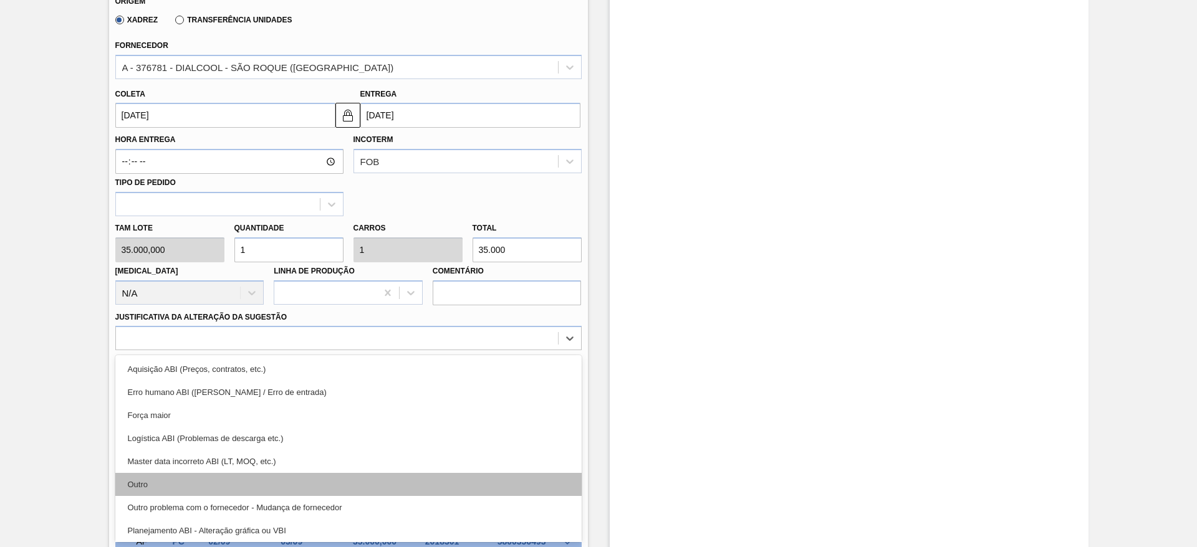
click at [207, 478] on div "Outro" at bounding box center [348, 484] width 466 height 23
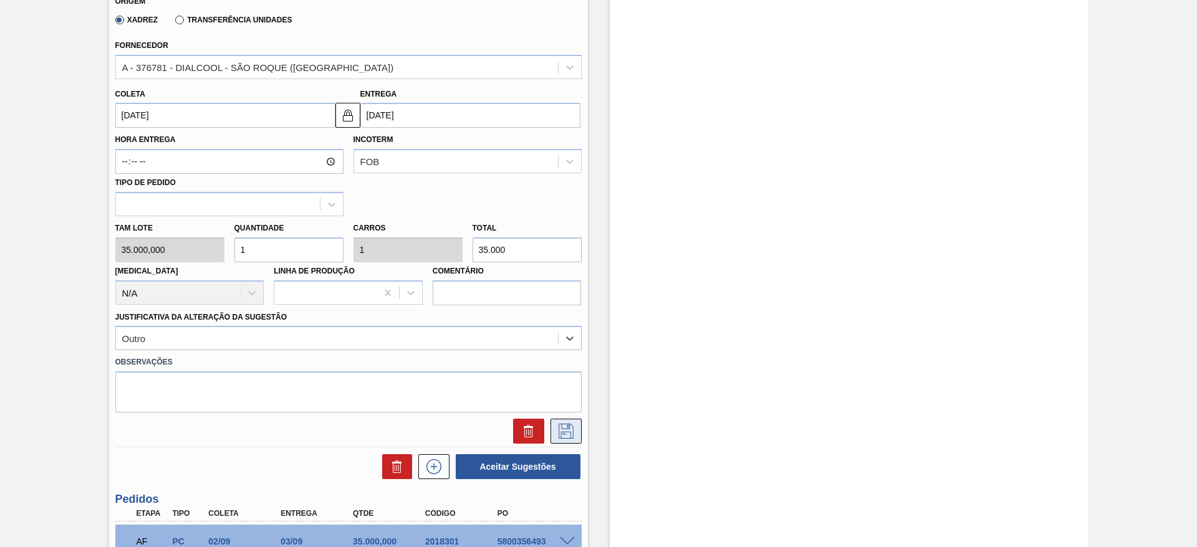
click at [560, 424] on icon at bounding box center [566, 431] width 15 height 15
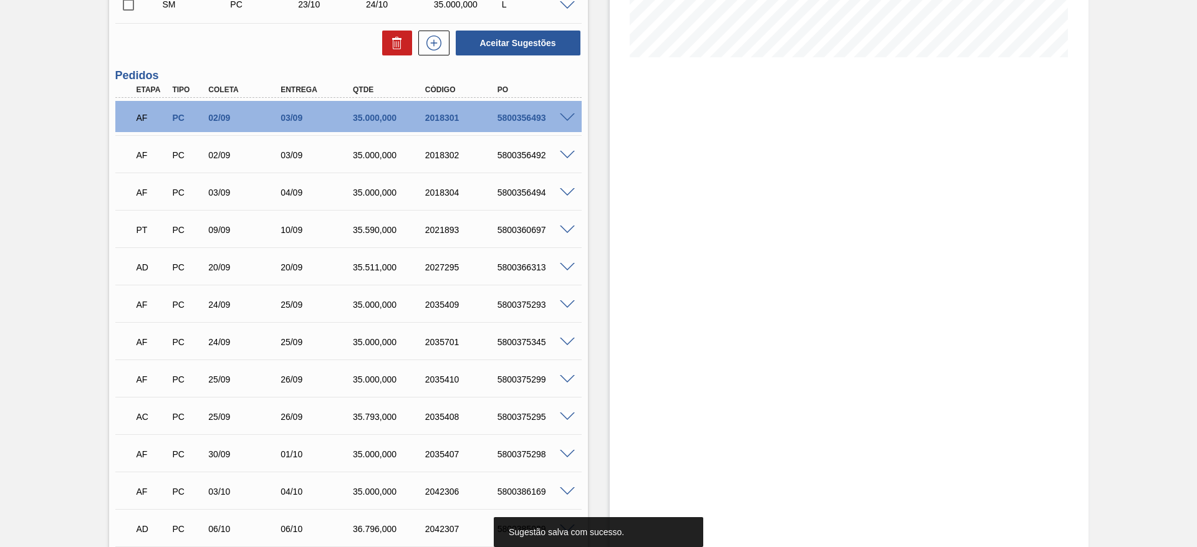
scroll to position [208, 0]
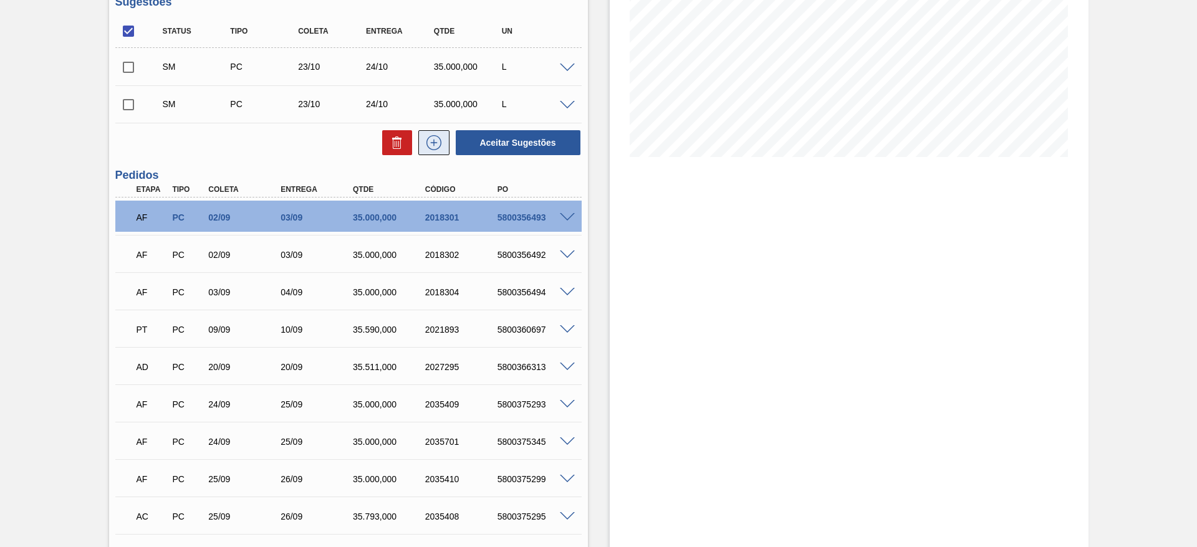
click at [441, 142] on icon at bounding box center [434, 142] width 20 height 15
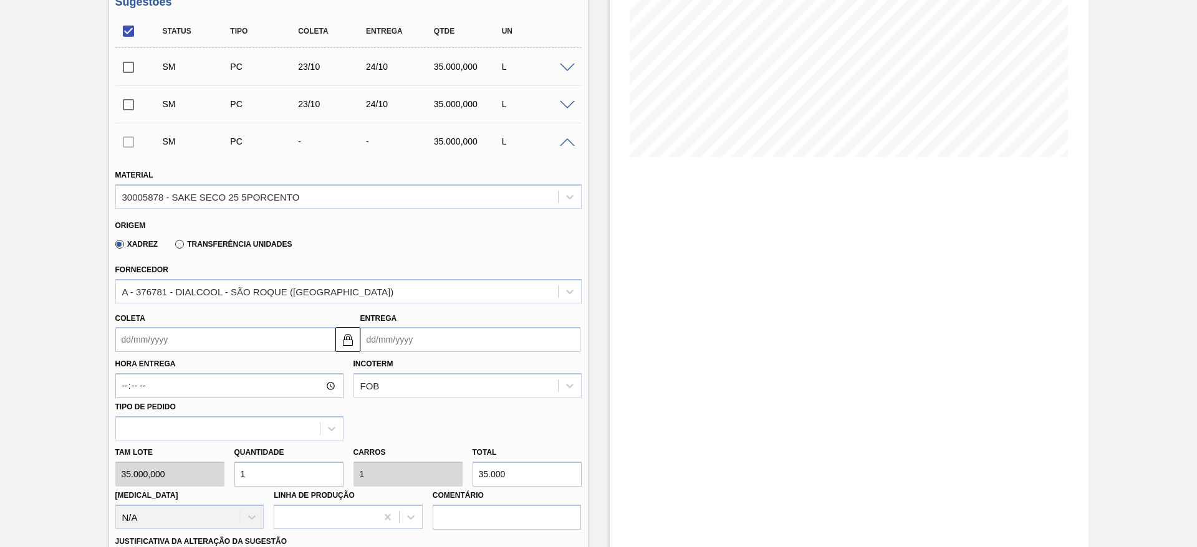
click at [228, 337] on input "Coleta" at bounding box center [225, 339] width 220 height 25
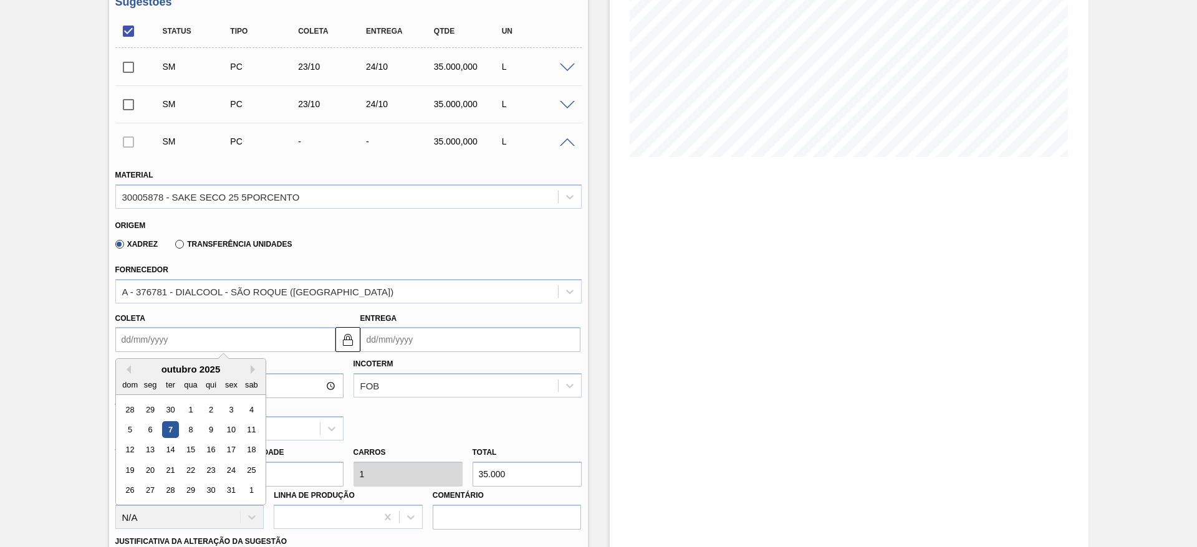
click at [212, 468] on div "23" at bounding box center [210, 470] width 17 height 17
type input "23/10/2025"
type input "24/10/2025"
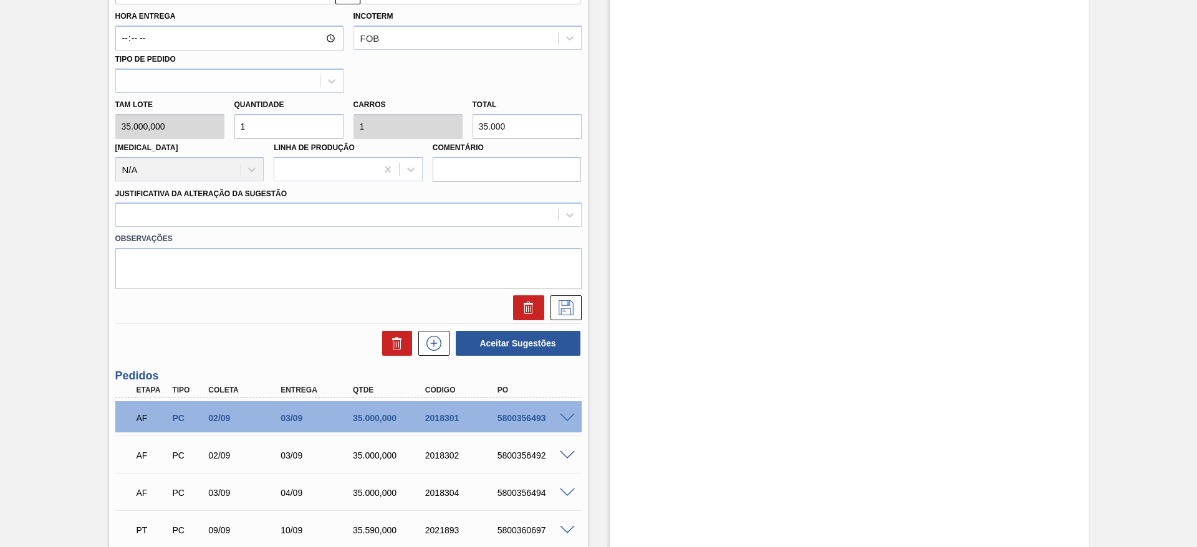
scroll to position [582, 0]
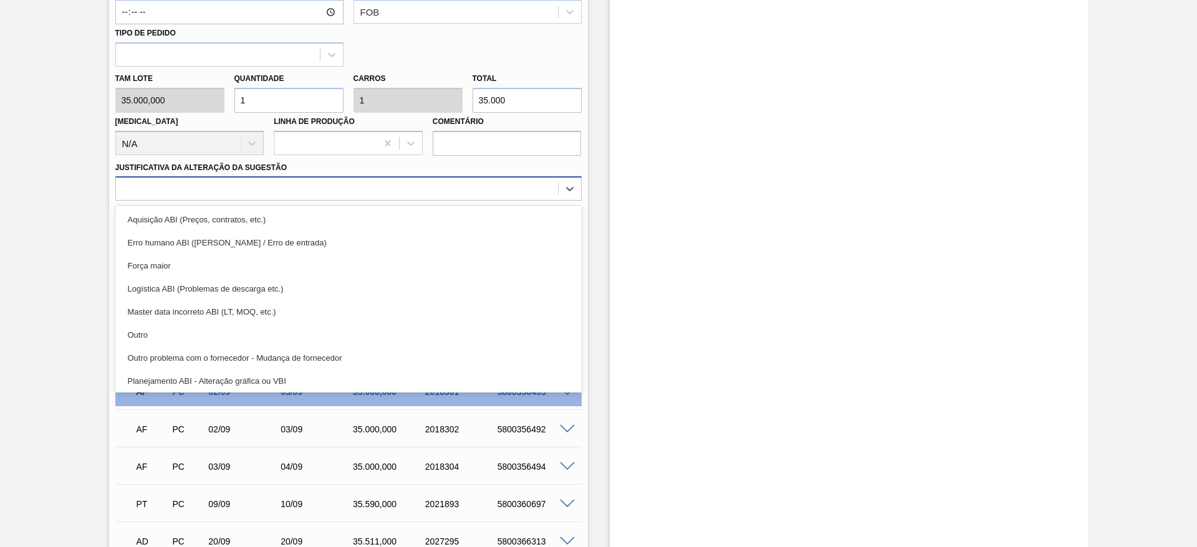
click at [544, 186] on div at bounding box center [337, 189] width 442 height 18
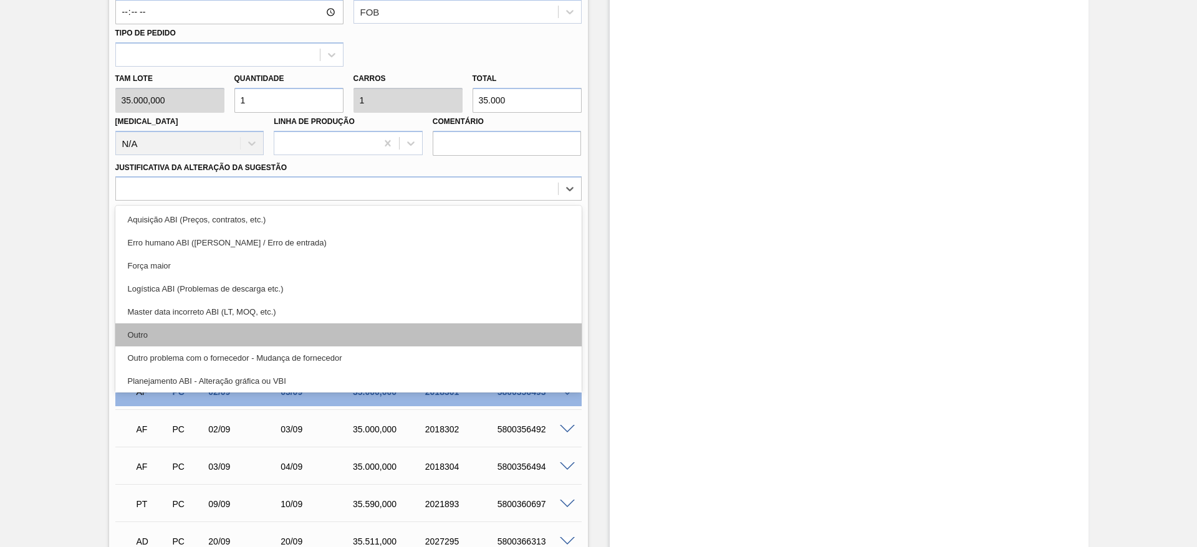
click at [269, 341] on div "Outro" at bounding box center [348, 335] width 466 height 23
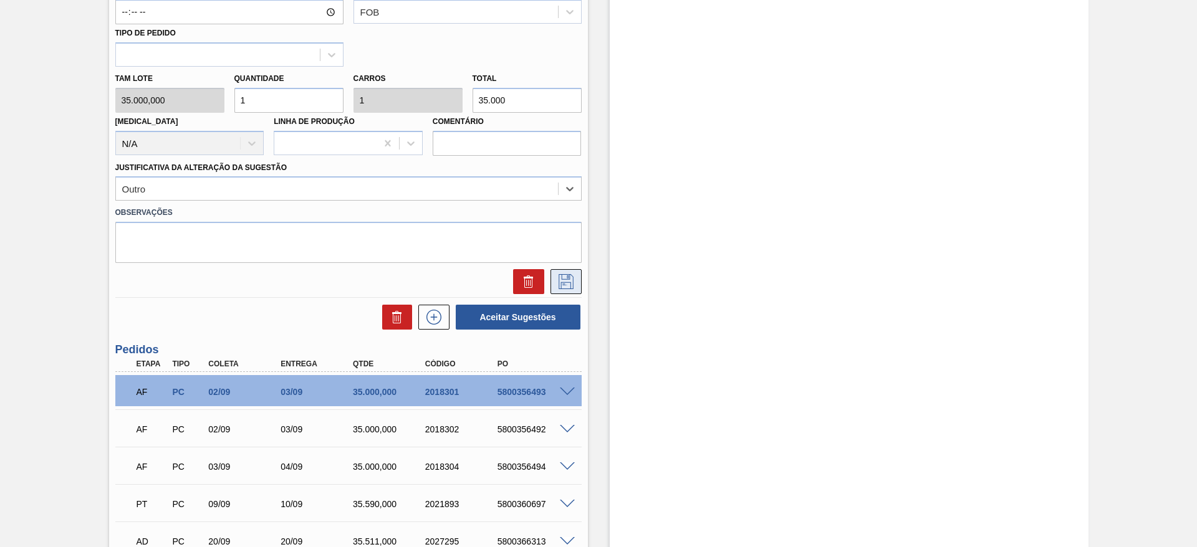
click at [572, 277] on icon at bounding box center [566, 281] width 15 height 15
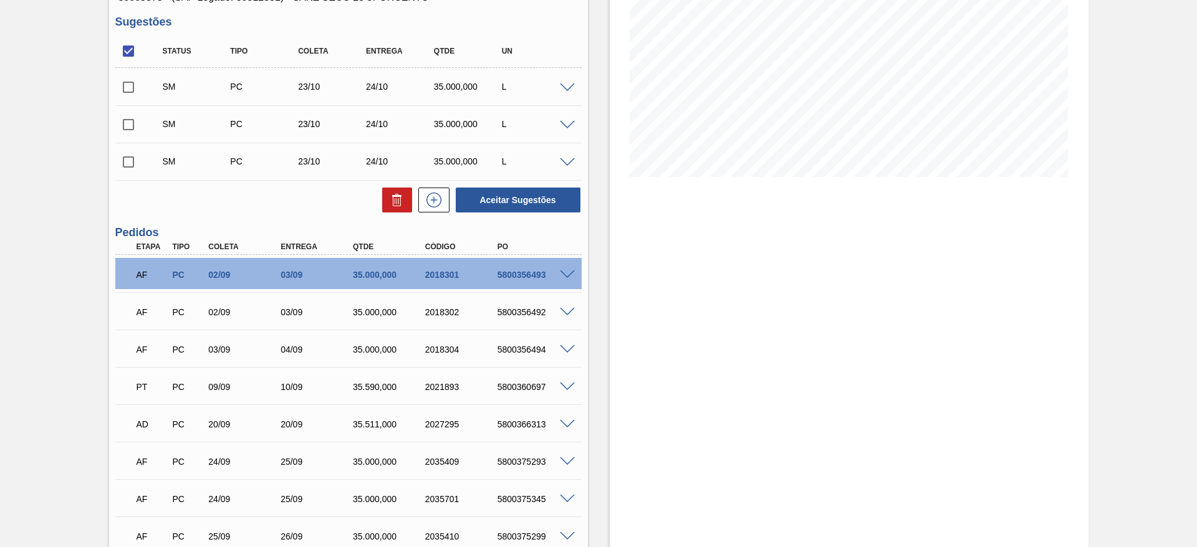
scroll to position [114, 0]
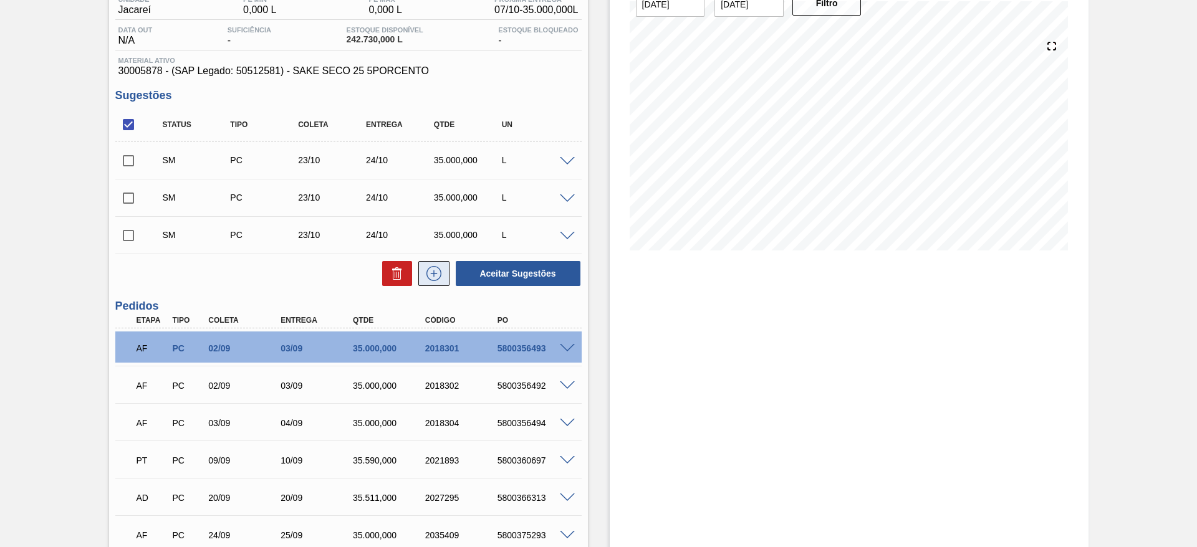
click at [432, 279] on icon at bounding box center [434, 273] width 20 height 15
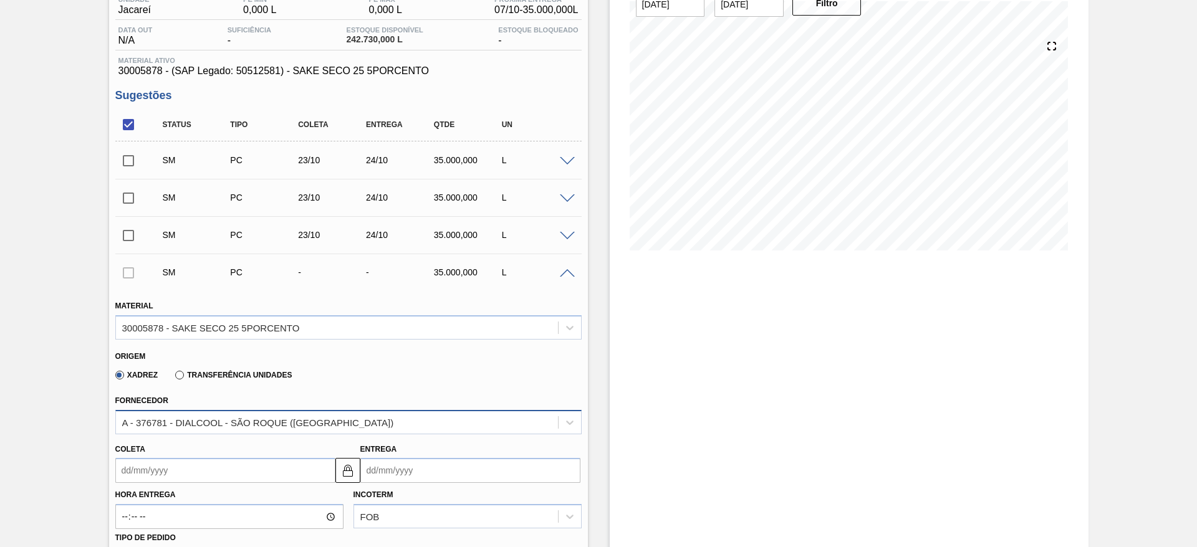
scroll to position [208, 0]
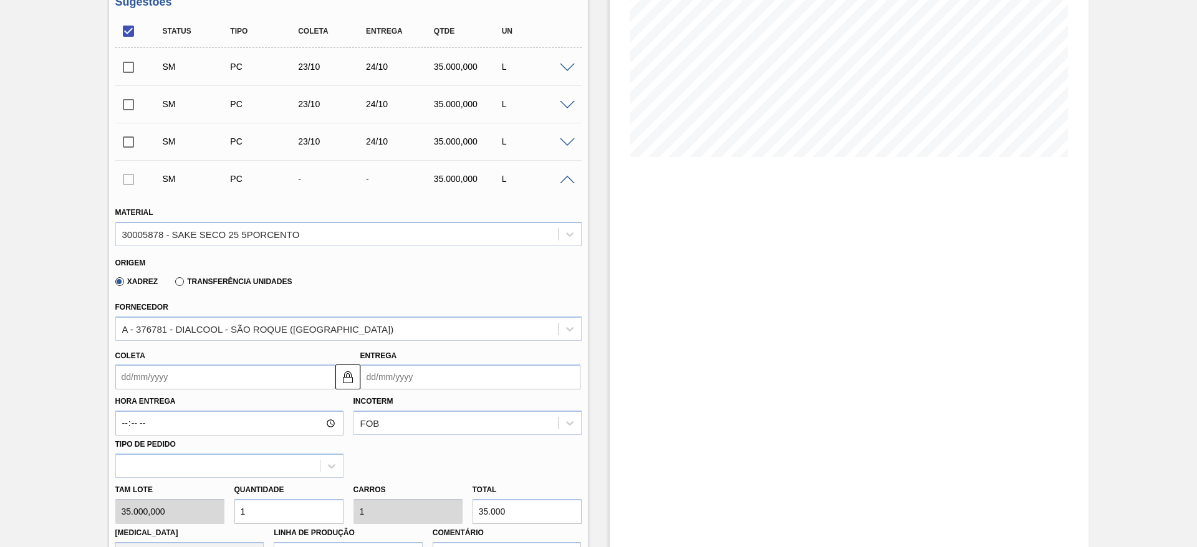
click at [182, 378] on input "Coleta" at bounding box center [225, 377] width 220 height 25
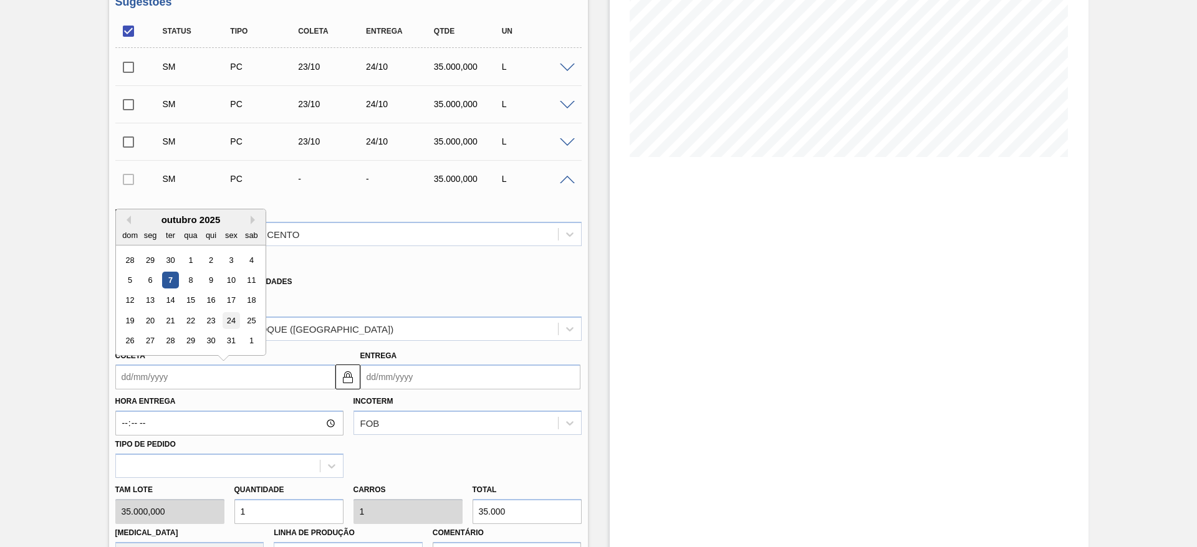
click at [230, 323] on div "24" at bounding box center [231, 320] width 17 height 17
type input "24/10/2025"
type input "25/10/2025"
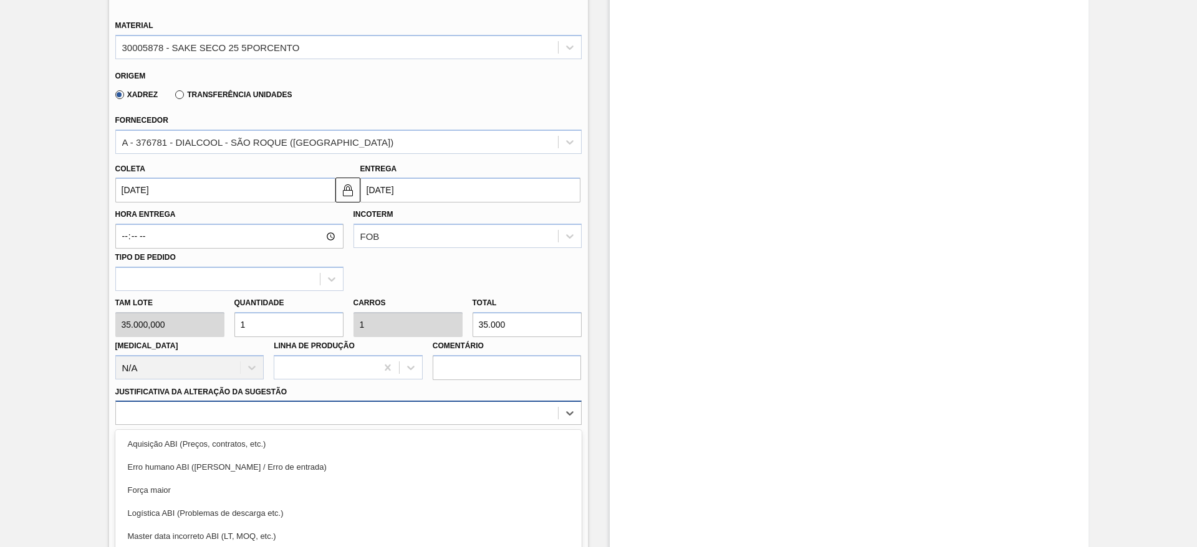
scroll to position [469, 0]
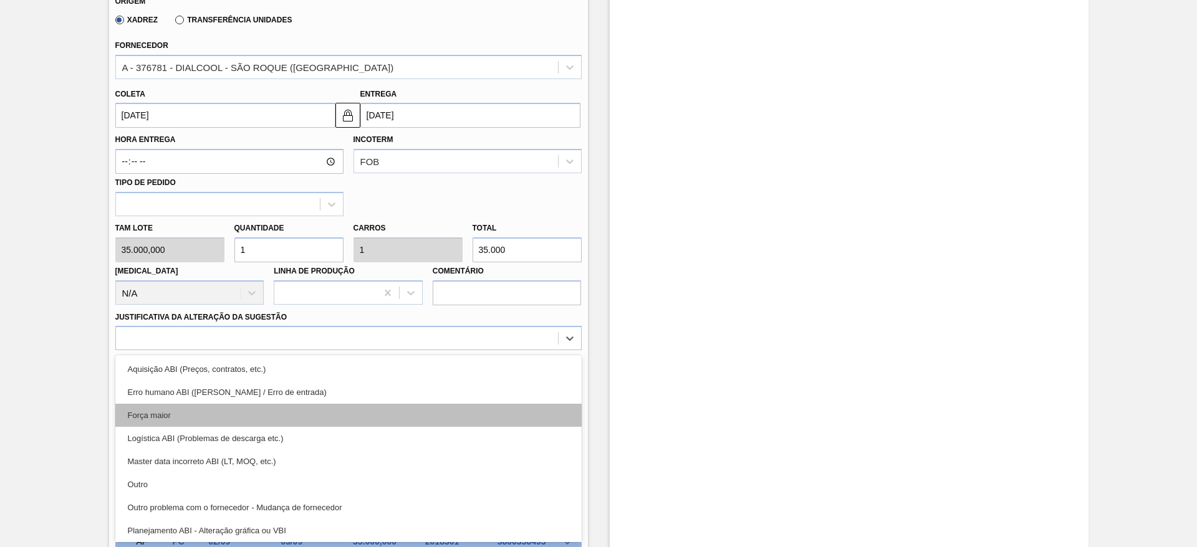
drag, startPoint x: 254, startPoint y: 415, endPoint x: 244, endPoint y: 424, distance: 13.7
click at [253, 350] on div "option Força maior focused, 3 of 18. 18 results available. Use Up and Down to c…" at bounding box center [348, 338] width 466 height 24
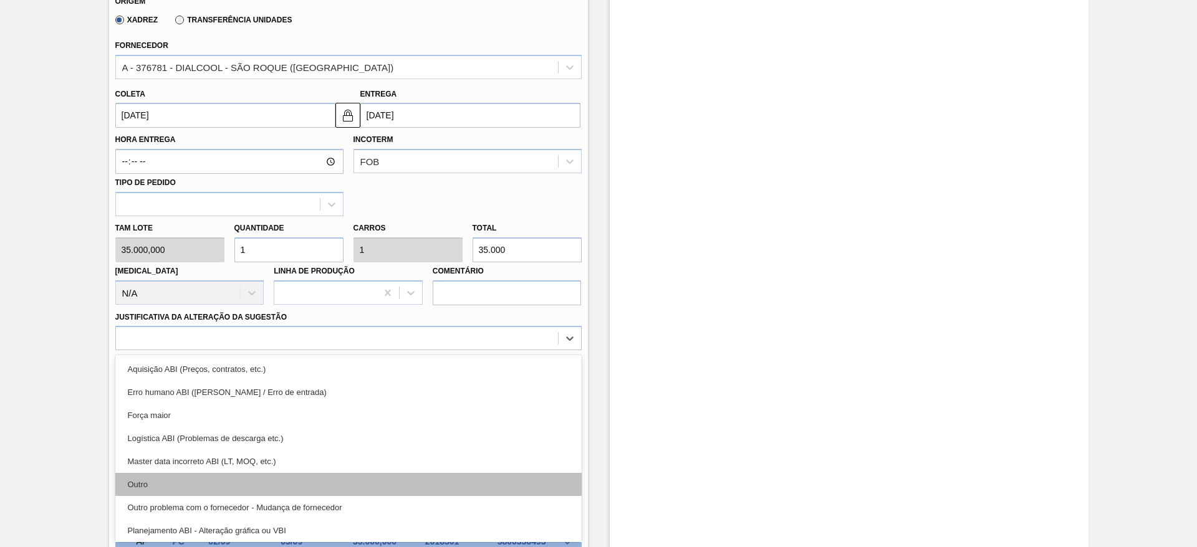
click at [219, 481] on div "Outro" at bounding box center [348, 484] width 466 height 23
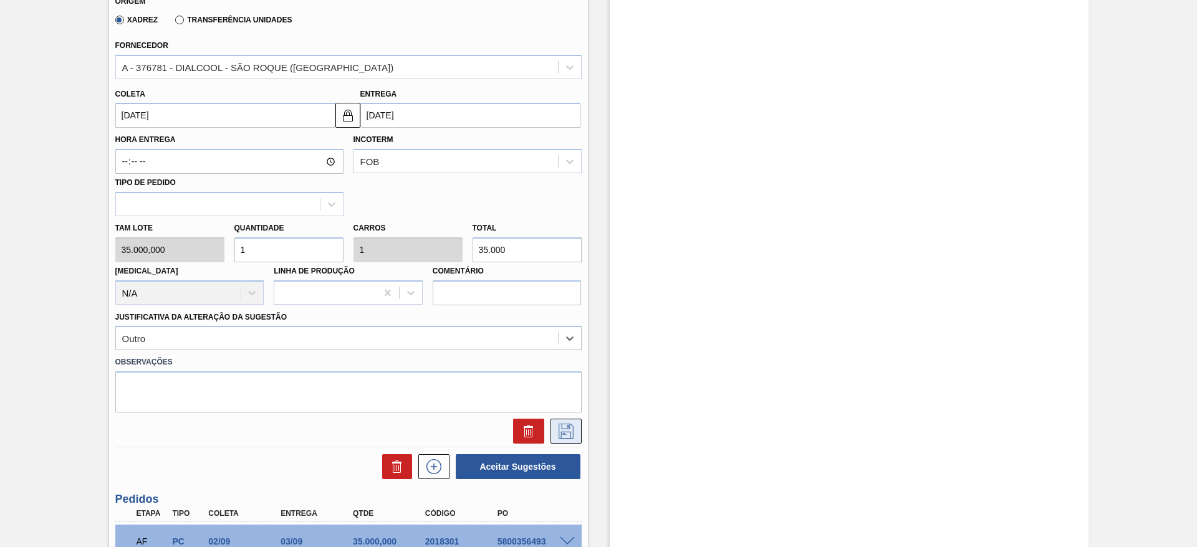
click at [565, 435] on icon at bounding box center [566, 431] width 20 height 15
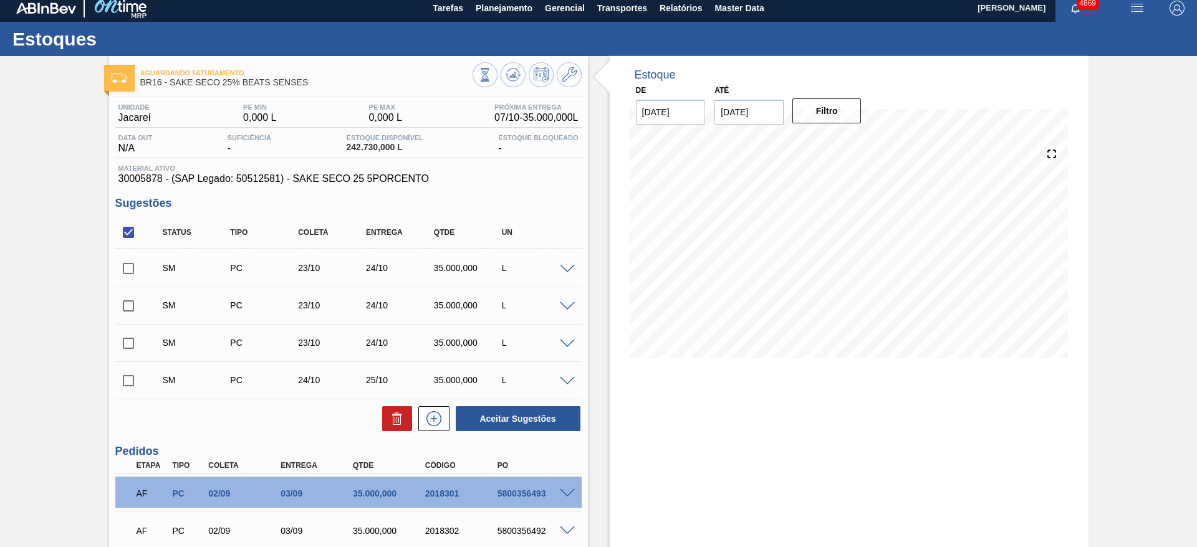
scroll to position [2, 0]
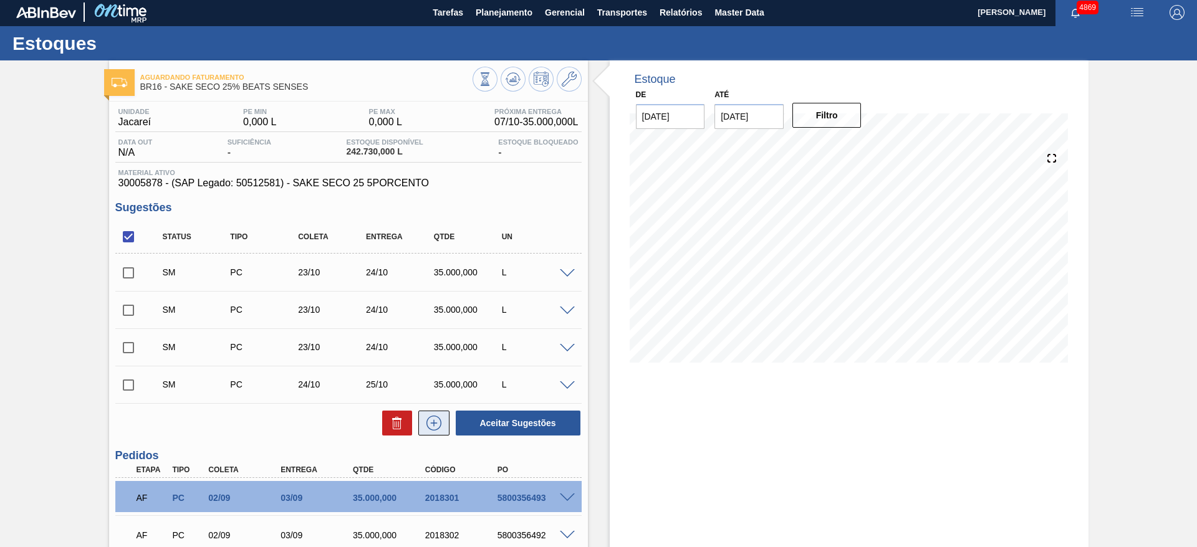
click at [438, 423] on icon at bounding box center [434, 423] width 20 height 15
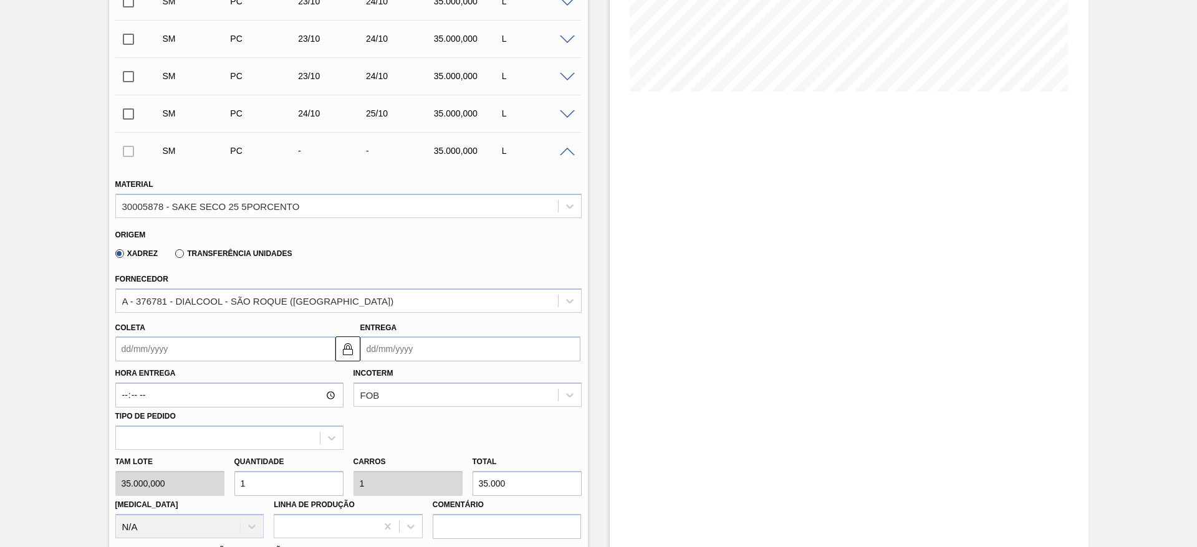
scroll to position [282, 0]
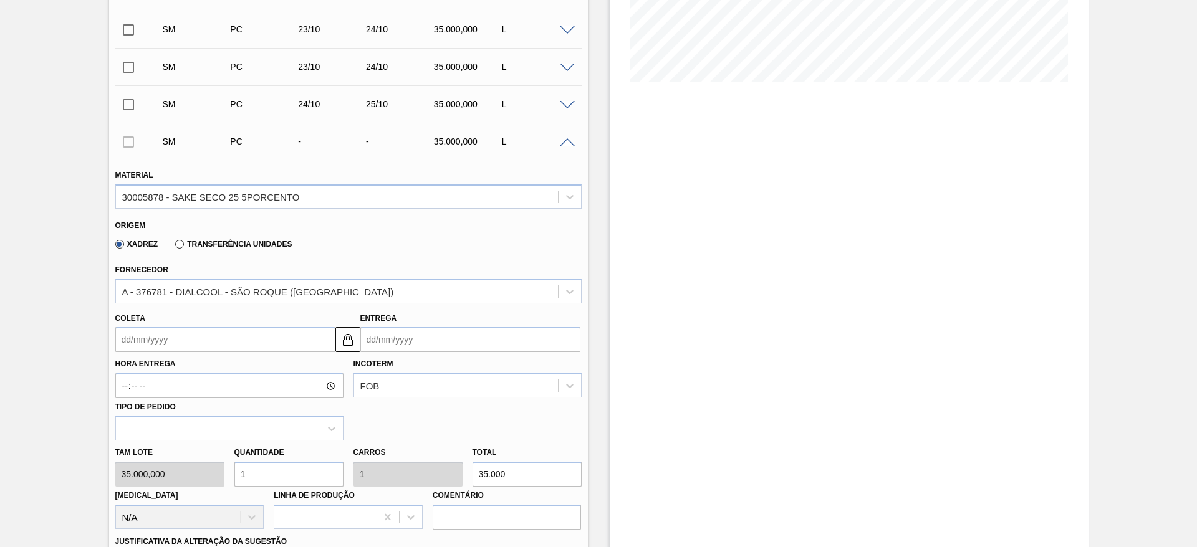
click at [161, 345] on input "Coleta" at bounding box center [225, 339] width 220 height 25
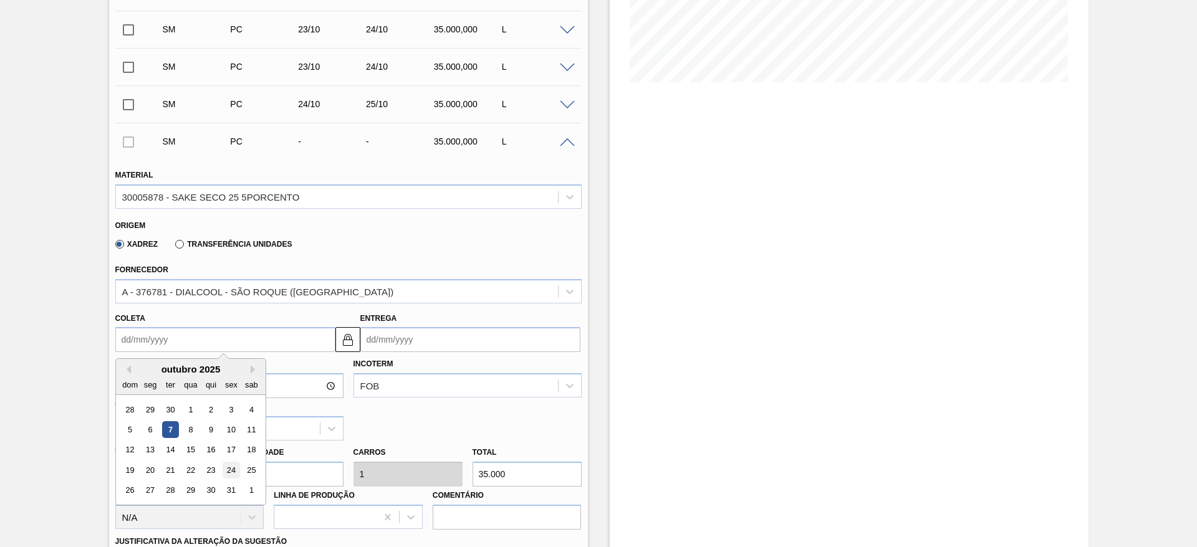
click at [234, 476] on div "24" at bounding box center [231, 470] width 17 height 17
type input "24/10/2025"
type input "25/10/2025"
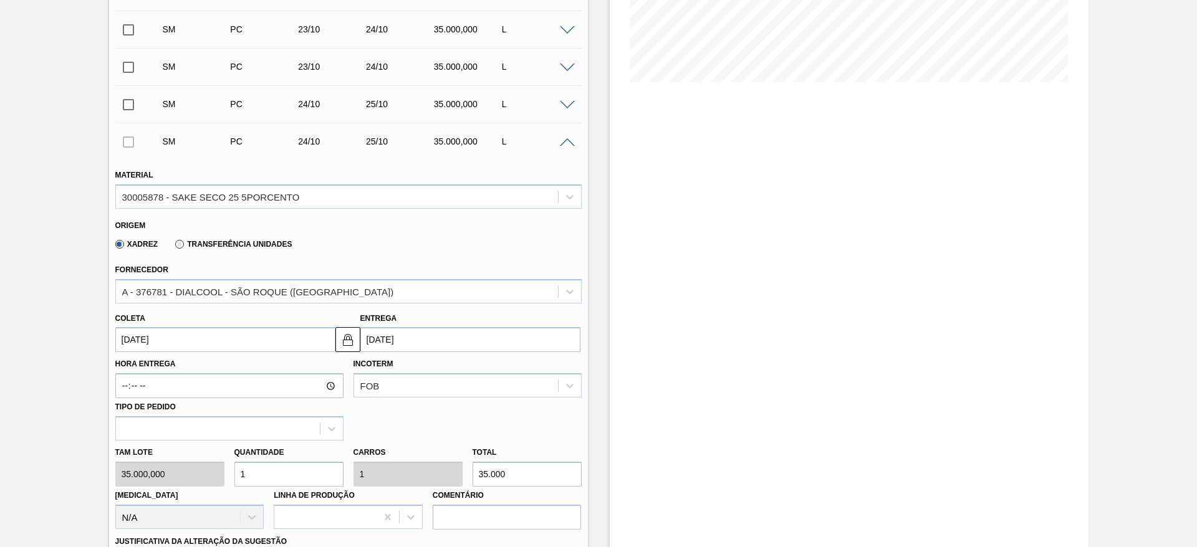
scroll to position [563, 0]
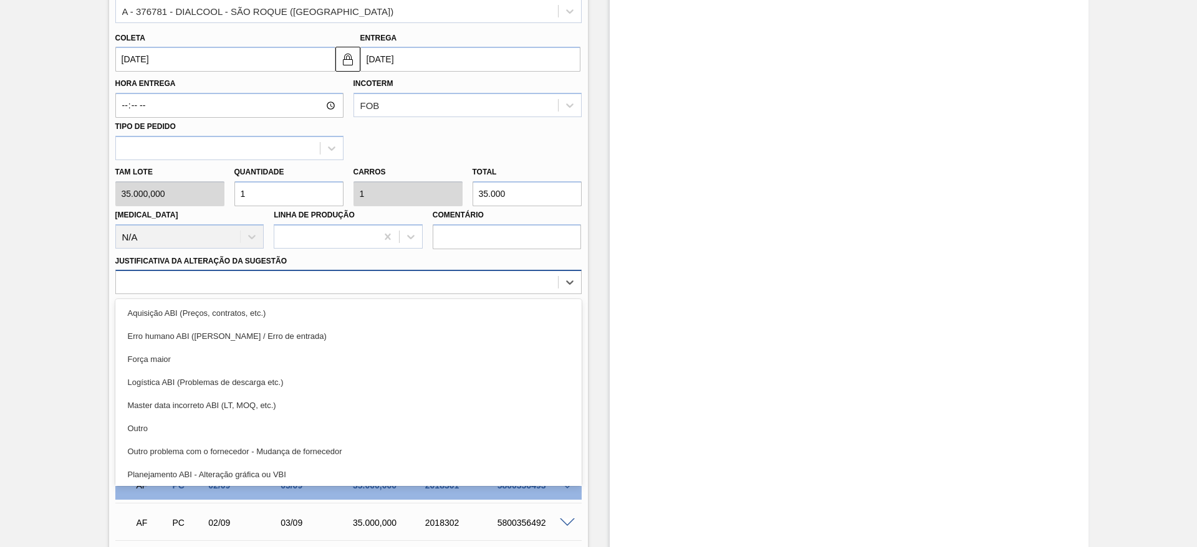
click at [281, 282] on div at bounding box center [337, 283] width 442 height 18
drag, startPoint x: 244, startPoint y: 426, endPoint x: 269, endPoint y: 427, distance: 25.6
click at [246, 427] on div "Outro" at bounding box center [348, 428] width 466 height 23
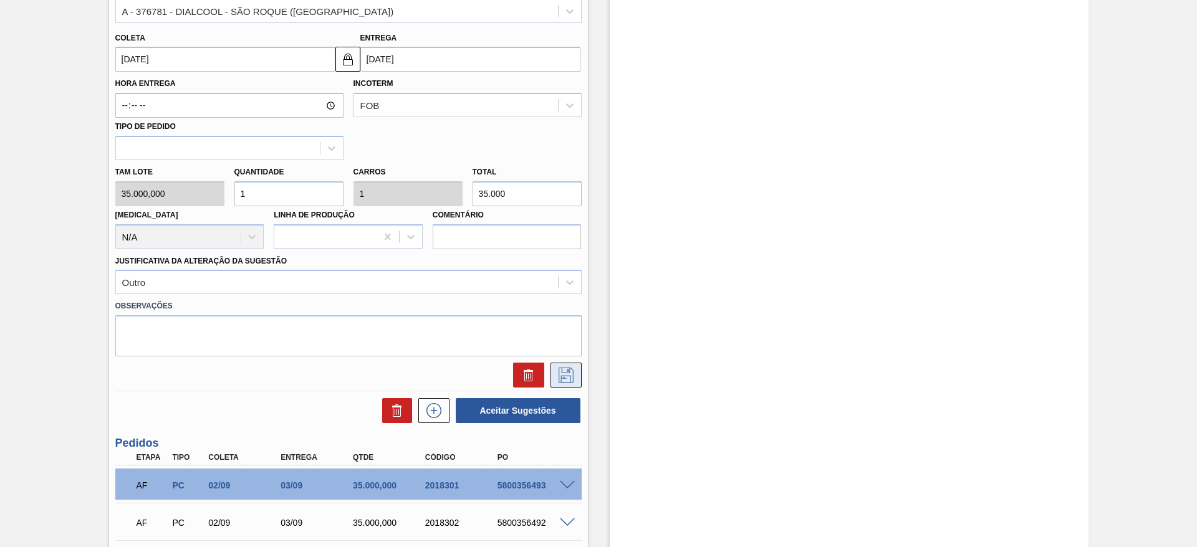
click at [566, 375] on icon at bounding box center [566, 375] width 20 height 15
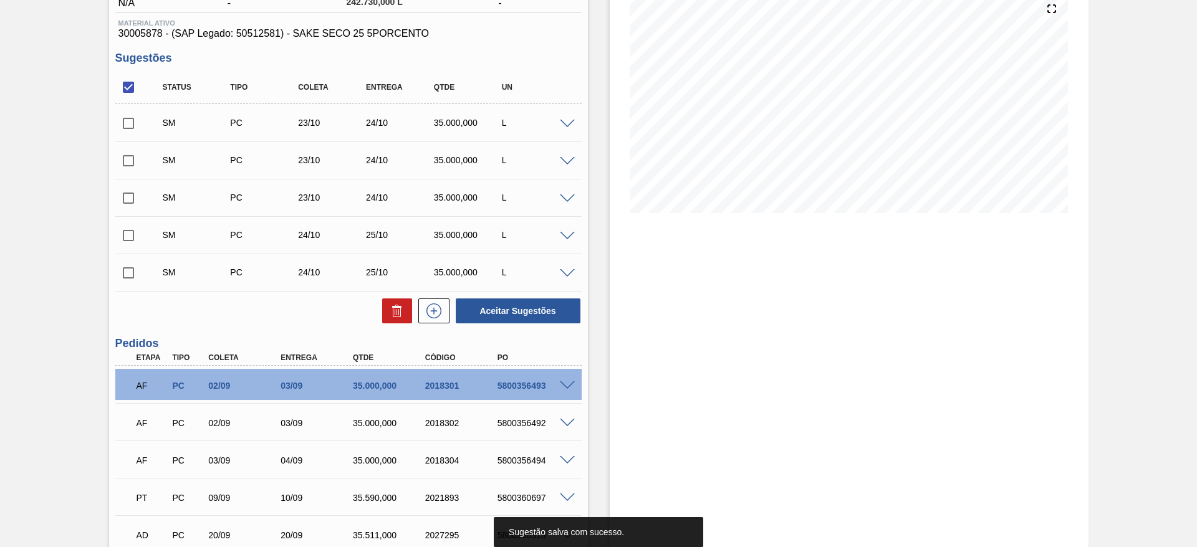
scroll to position [2, 0]
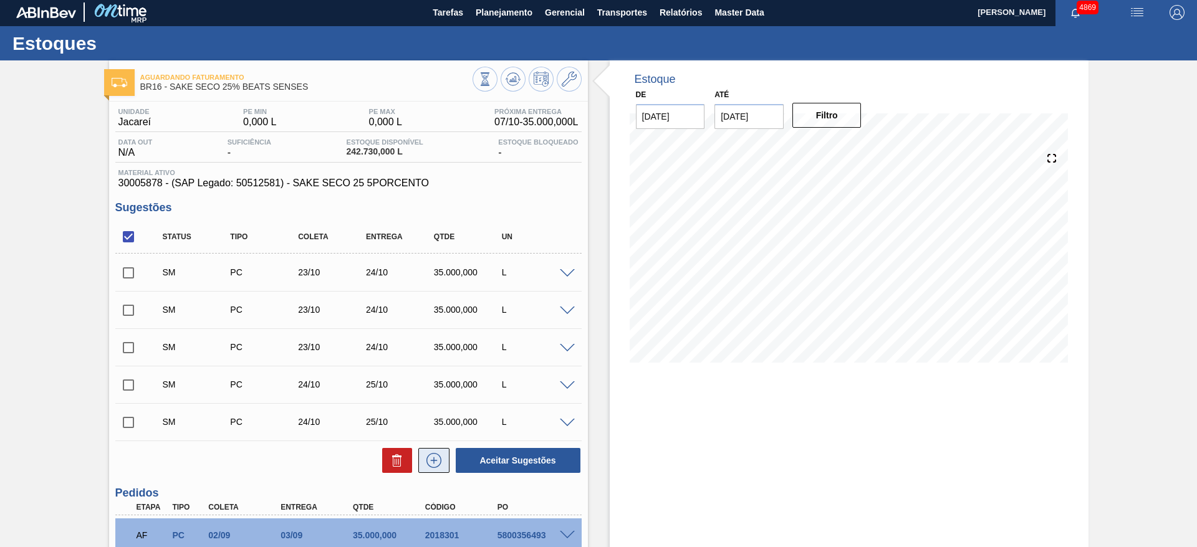
click at [433, 466] on icon at bounding box center [434, 460] width 20 height 15
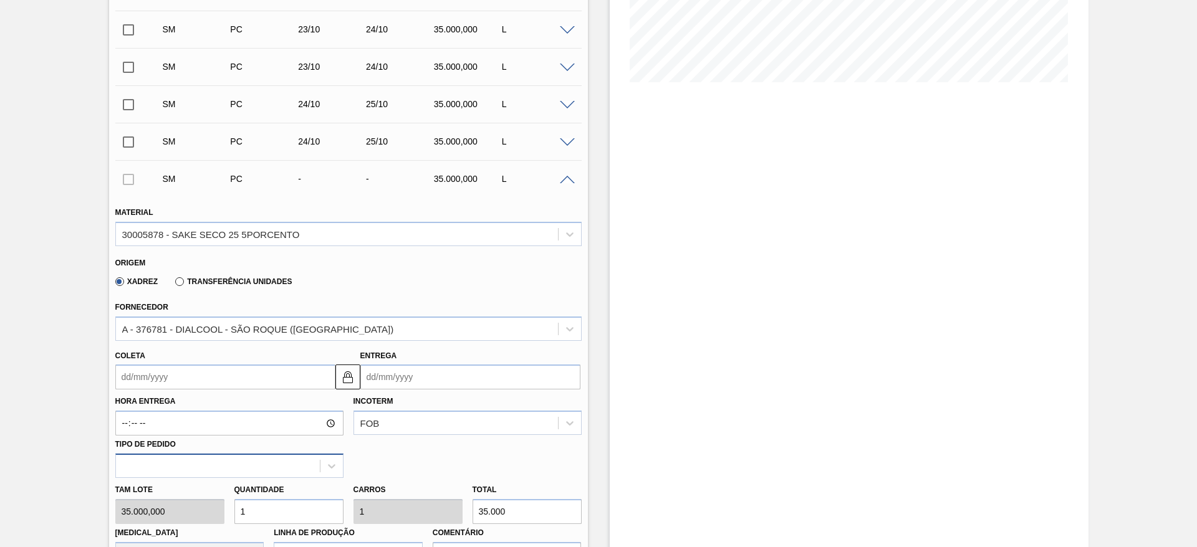
scroll to position [376, 0]
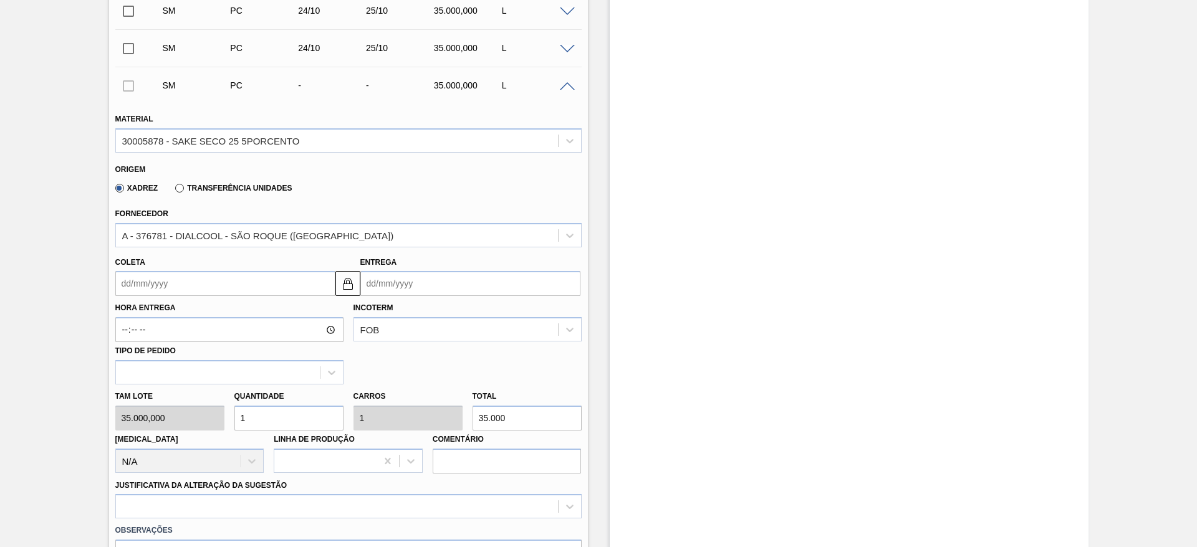
click at [271, 281] on input "Coleta" at bounding box center [225, 283] width 220 height 25
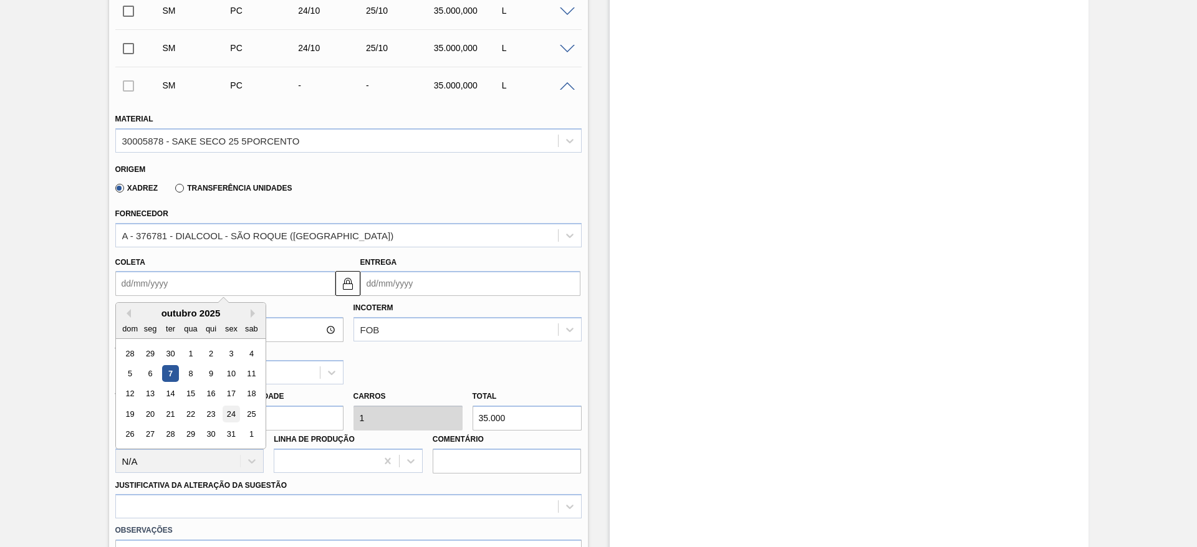
click at [228, 413] on div "24" at bounding box center [231, 414] width 17 height 17
type input "24/10/2025"
type input "25/10/2025"
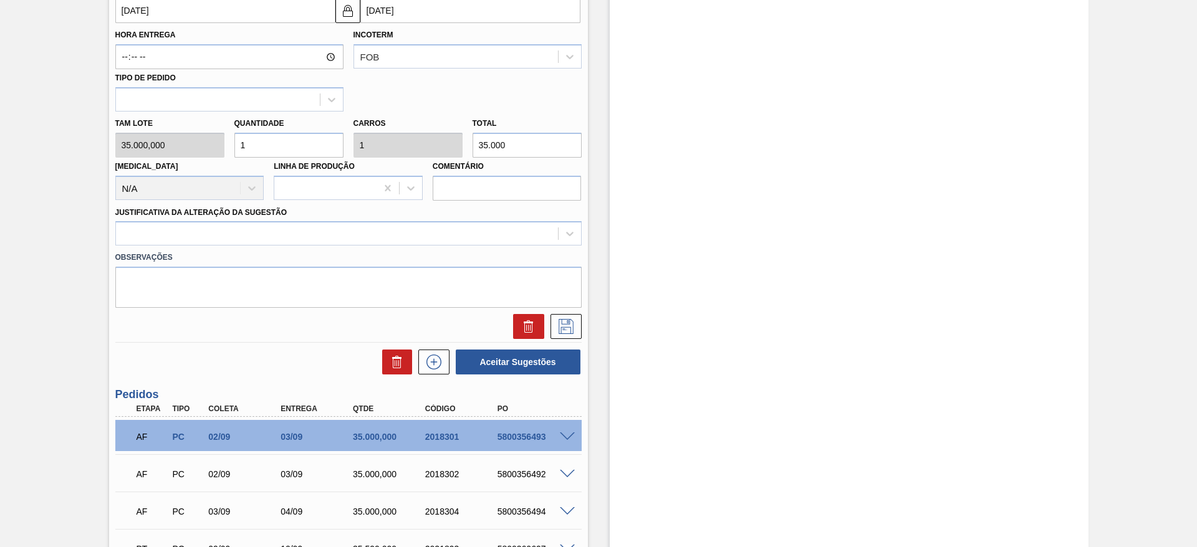
scroll to position [657, 0]
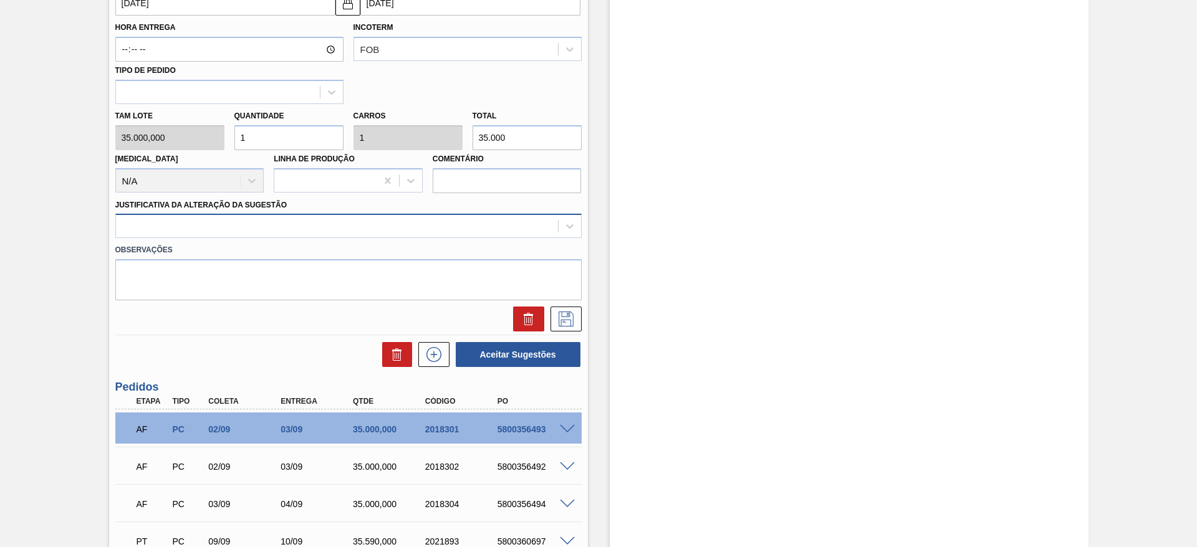
click at [244, 218] on div at bounding box center [337, 227] width 442 height 18
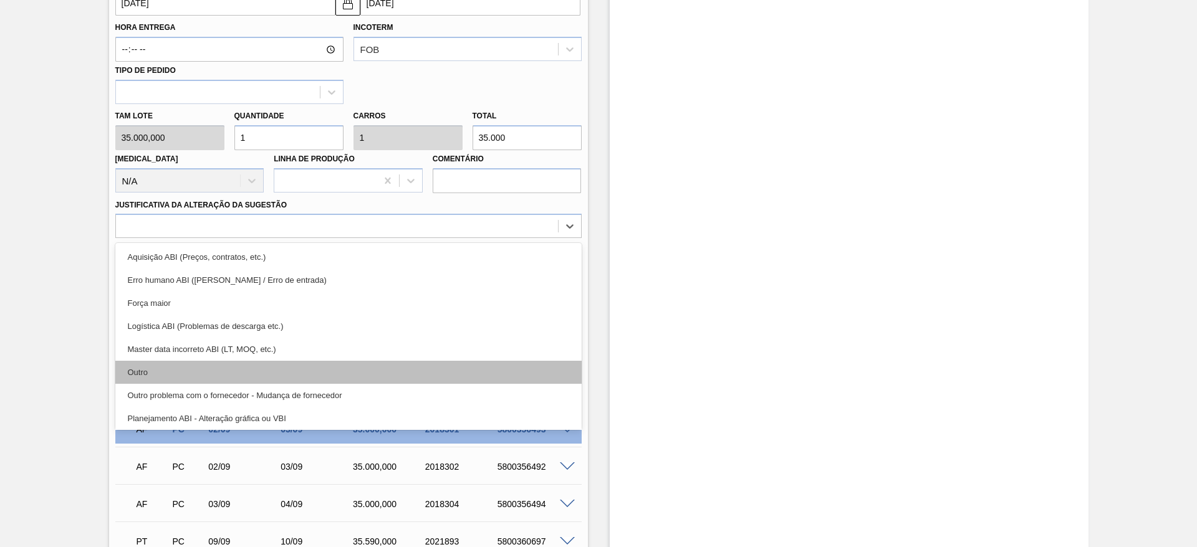
click at [205, 374] on div "Outro" at bounding box center [348, 372] width 466 height 23
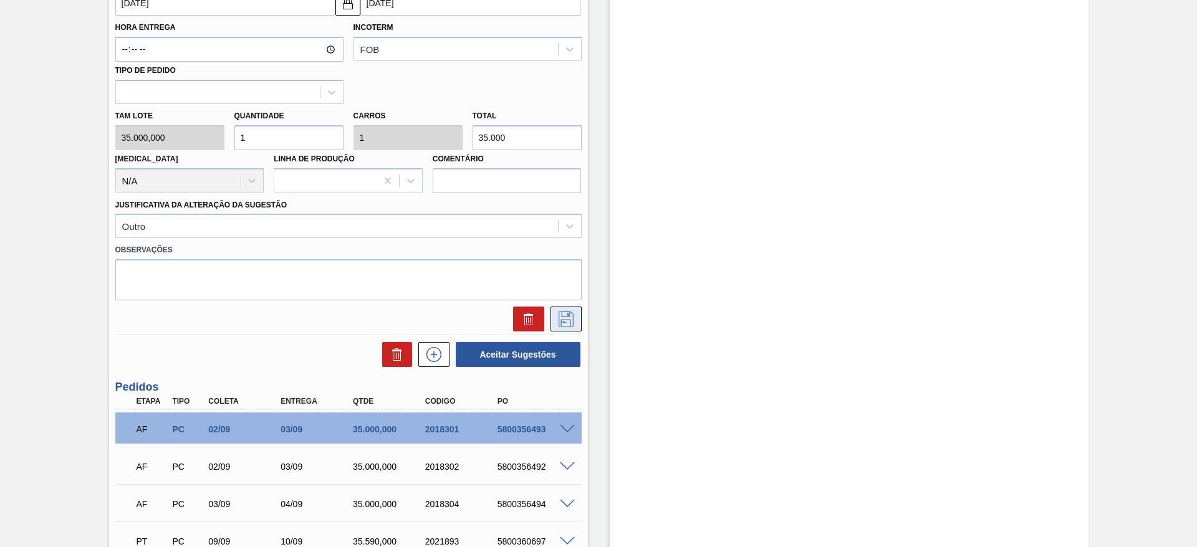
click at [561, 315] on icon at bounding box center [566, 319] width 20 height 15
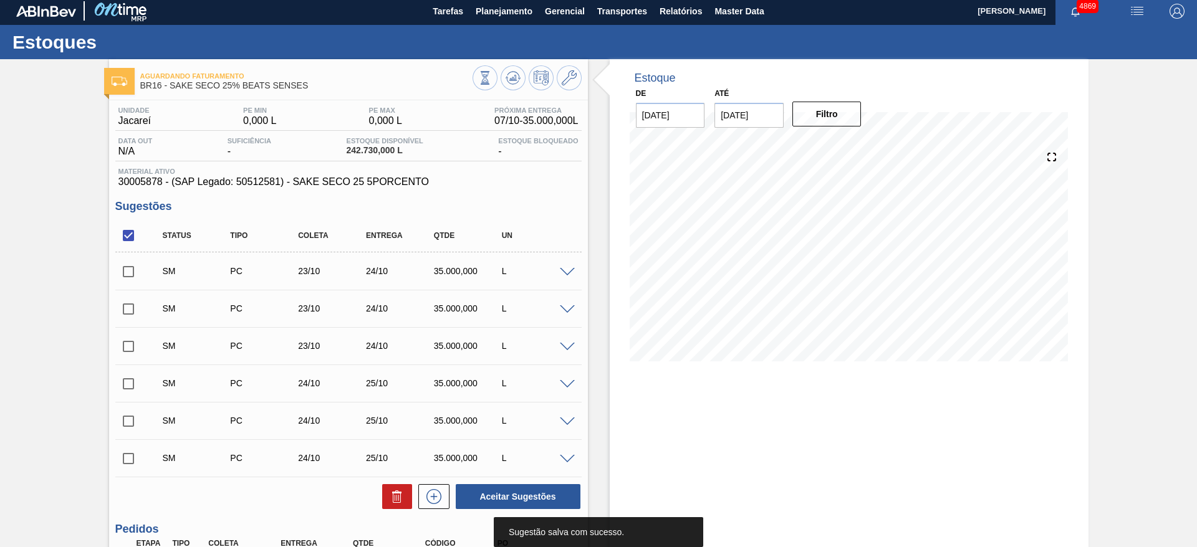
scroll to position [2, 0]
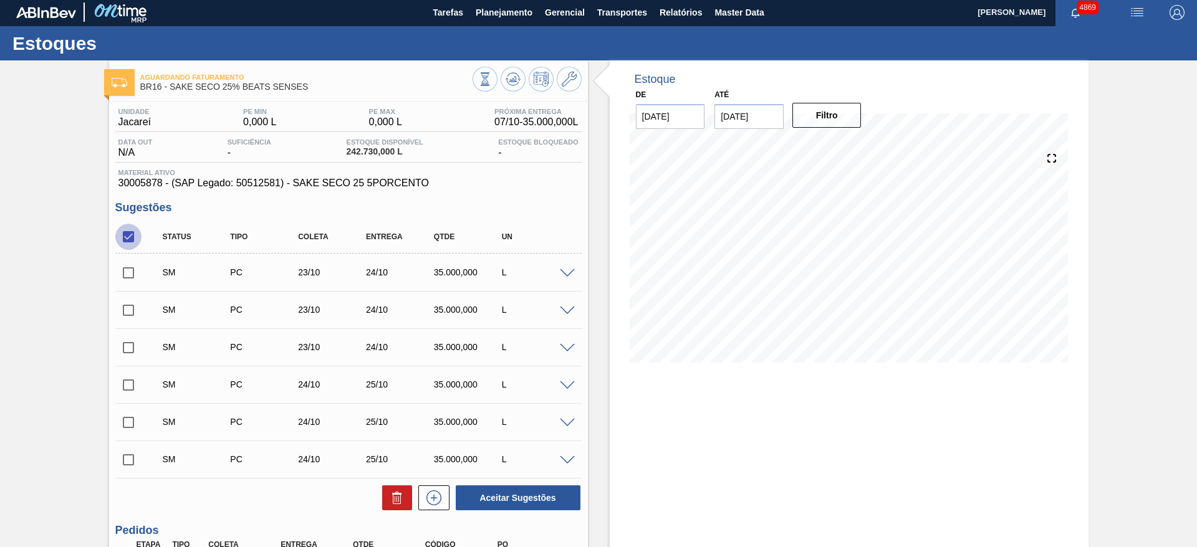
click at [126, 236] on input "checkbox" at bounding box center [128, 237] width 26 height 26
checkbox input "true"
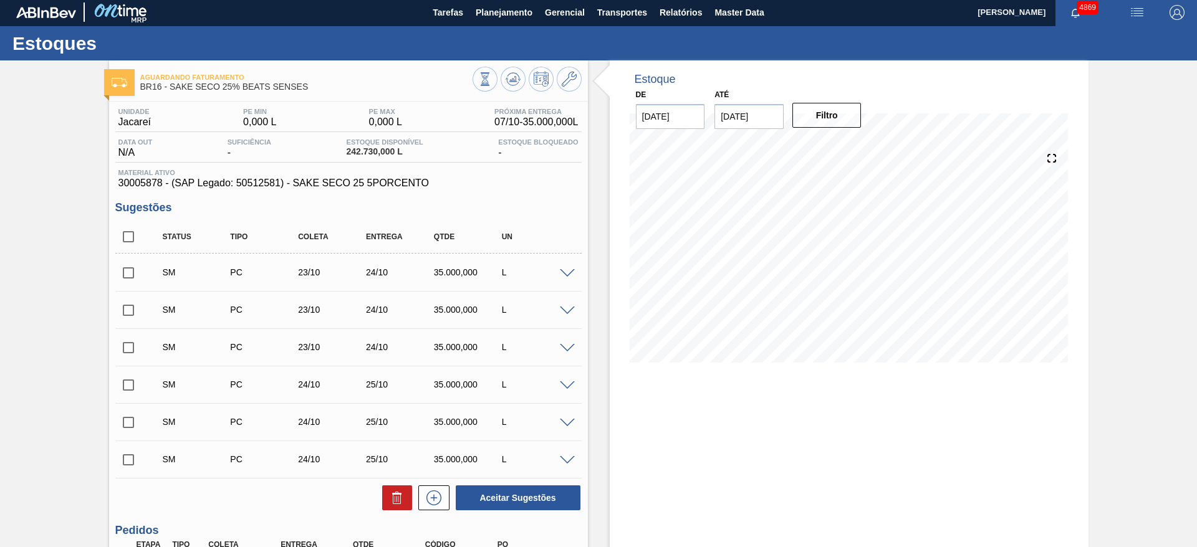
checkbox input "true"
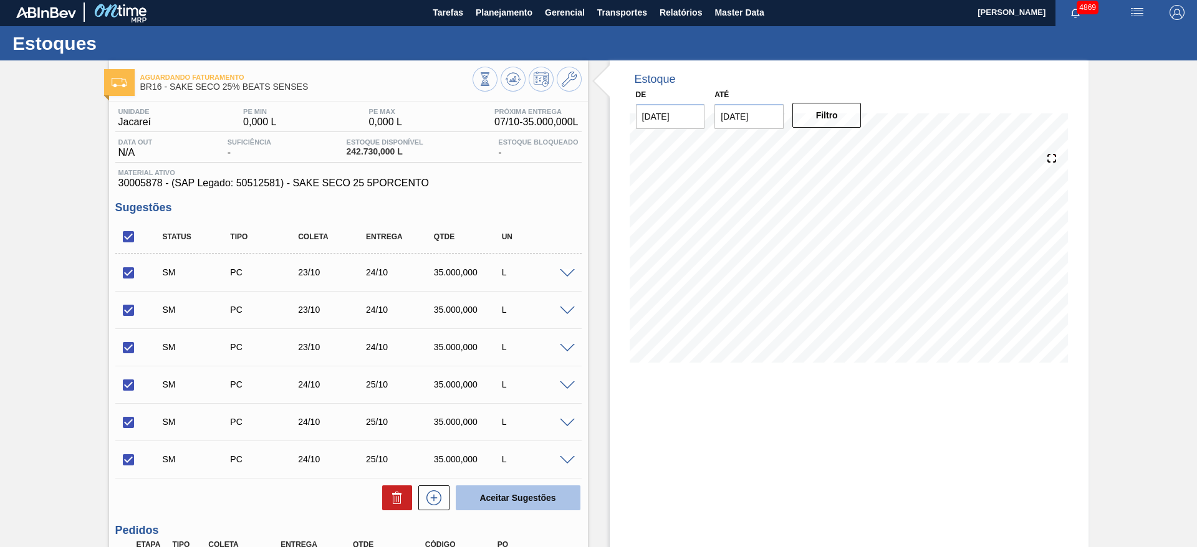
click at [498, 507] on button "Aceitar Sugestões" at bounding box center [518, 498] width 125 height 25
checkbox input "false"
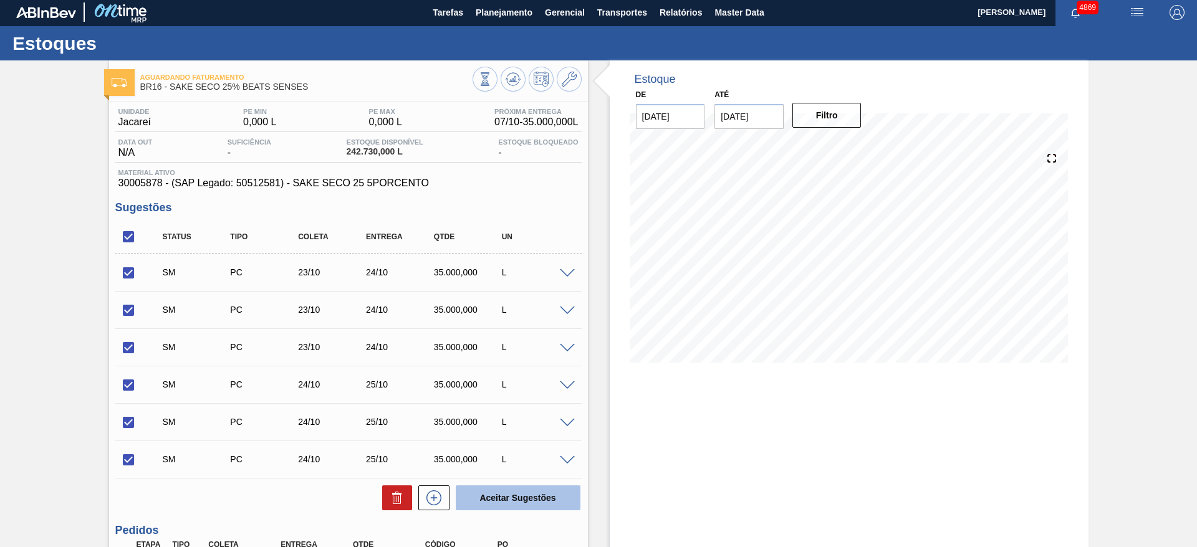
checkbox input "false"
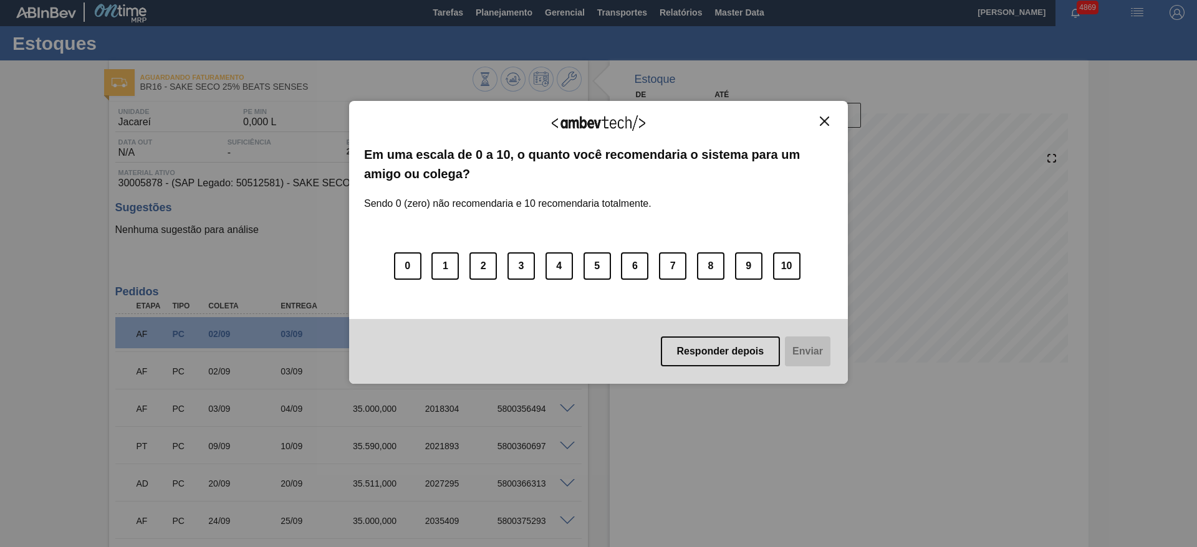
click at [820, 121] on img "Close" at bounding box center [824, 121] width 9 height 9
click at [828, 120] on img "Close" at bounding box center [824, 121] width 9 height 9
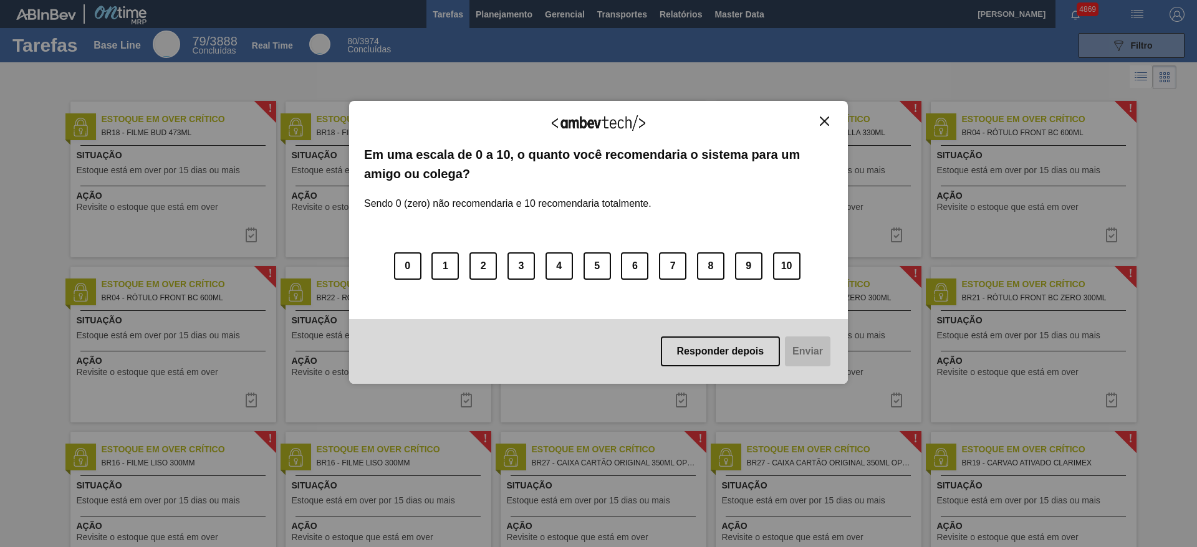
click at [825, 121] on img "Close" at bounding box center [824, 121] width 9 height 9
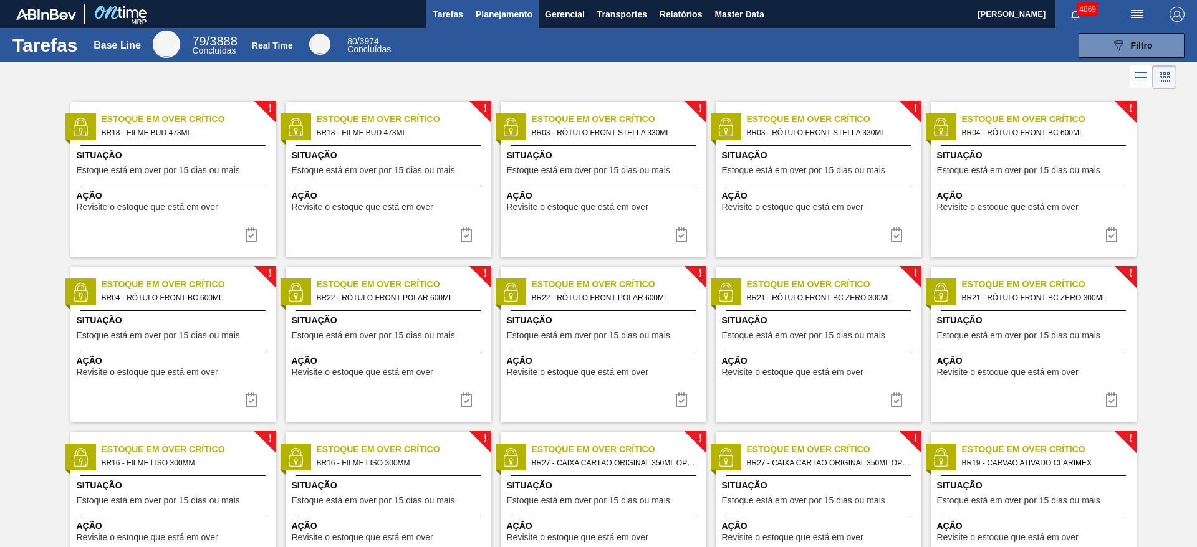
click at [503, 5] on button "Planejamento" at bounding box center [503, 14] width 69 height 28
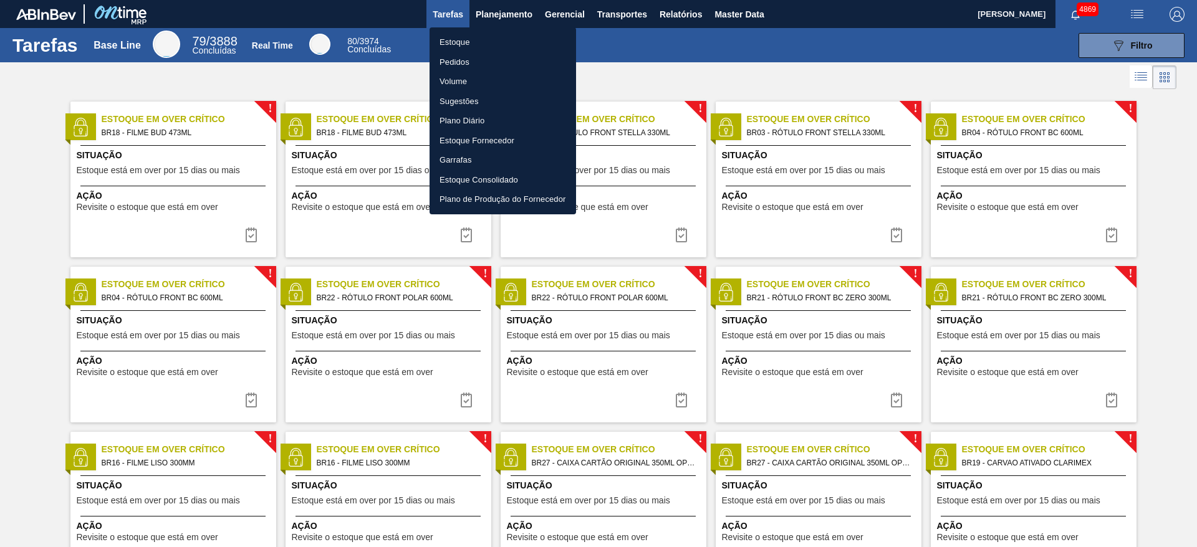
click at [502, 35] on li "Estoque" at bounding box center [503, 42] width 147 height 20
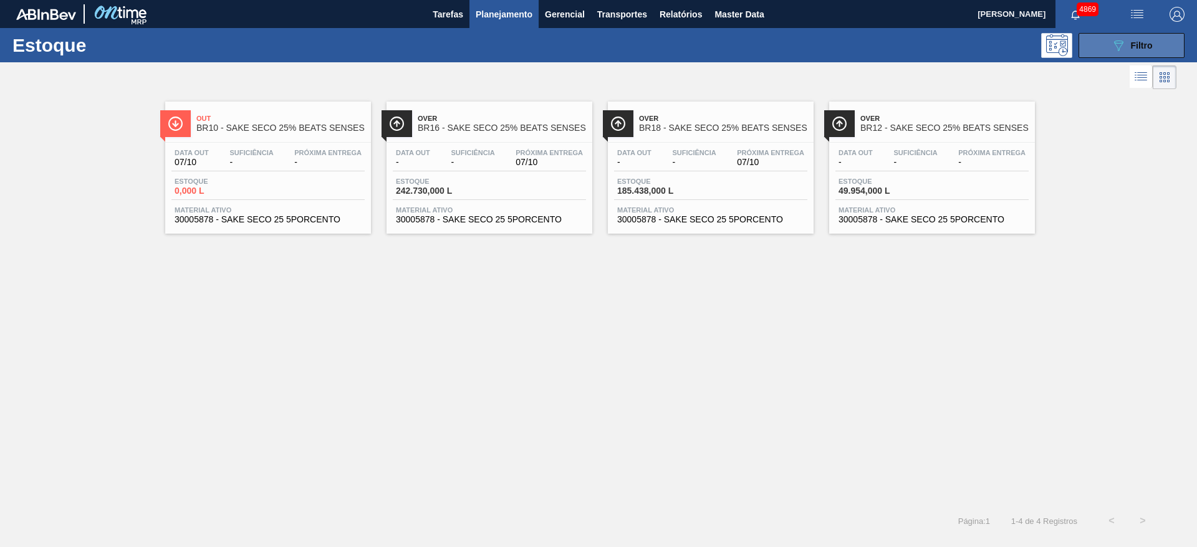
click at [1135, 35] on button "089F7B8B-B2A5-4AFE-B5C0-19BA573D28AC Filtro" at bounding box center [1132, 45] width 106 height 25
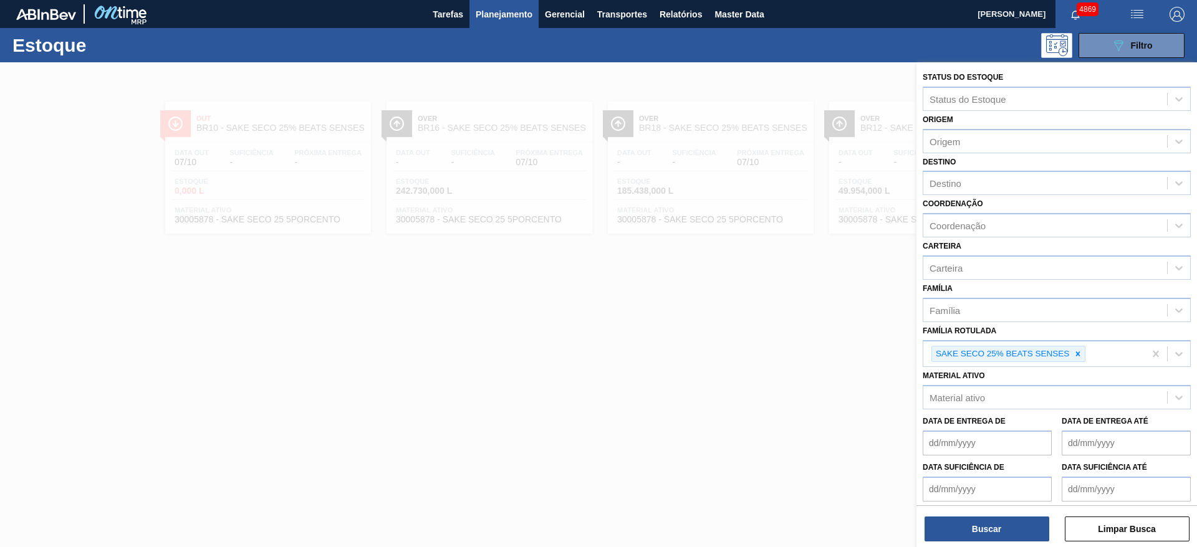
click at [854, 385] on div at bounding box center [598, 335] width 1197 height 547
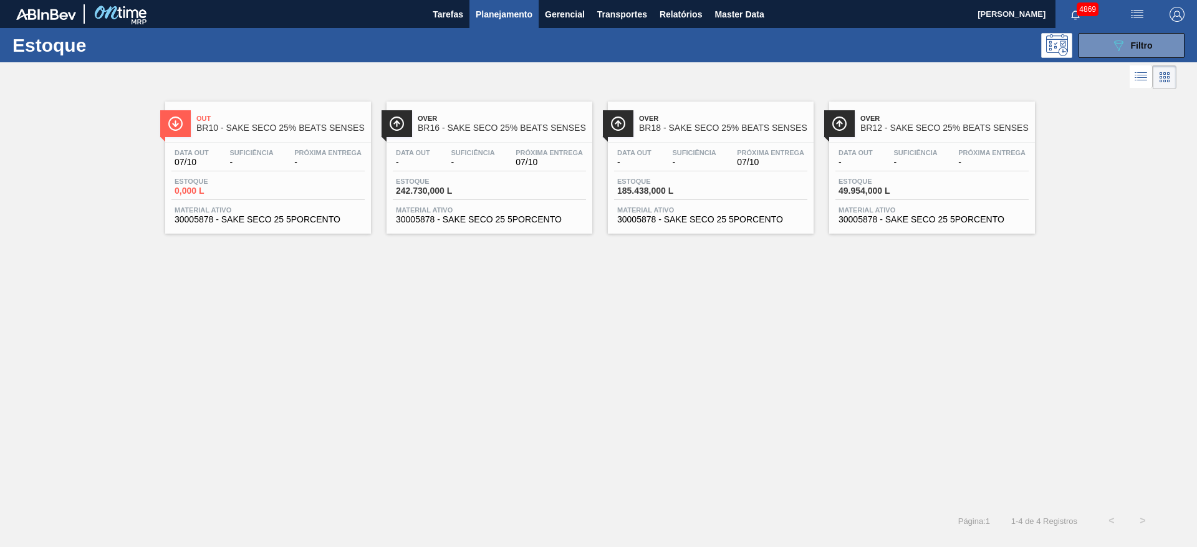
click at [501, 209] on span "Material ativo" at bounding box center [489, 209] width 187 height 7
click at [1140, 51] on div "089F7B8B-B2A5-4AFE-B5C0-19BA573D28AC Filtro" at bounding box center [1132, 45] width 42 height 15
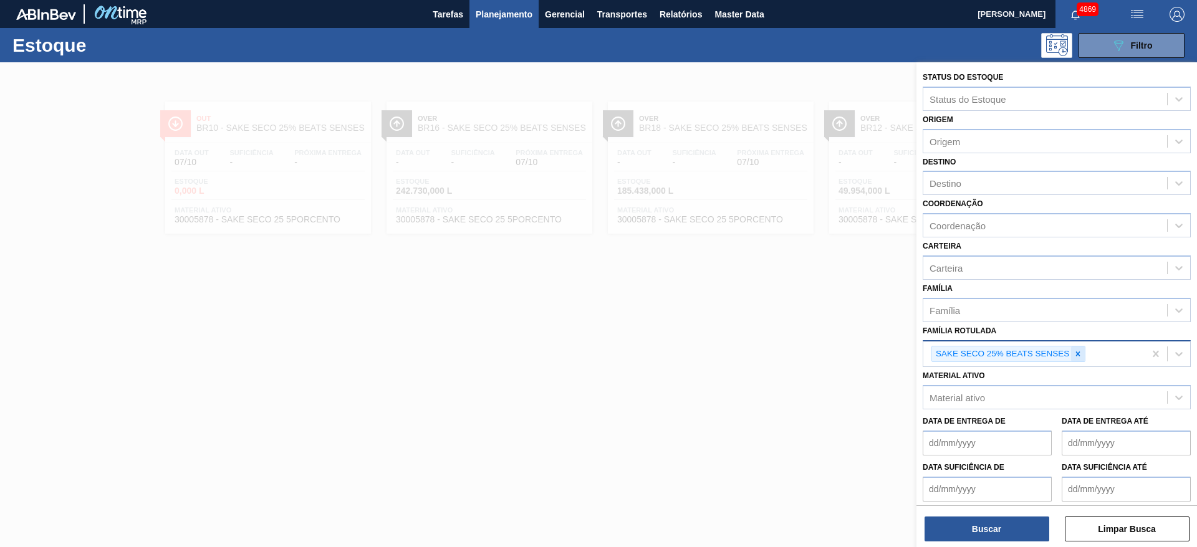
click at [1075, 354] on icon at bounding box center [1078, 354] width 9 height 9
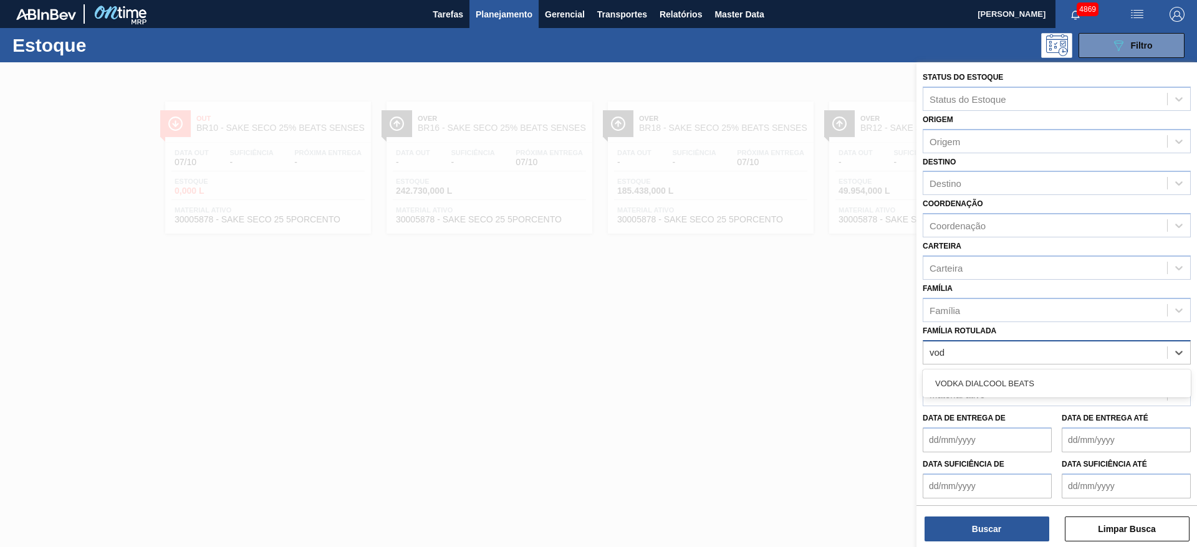
type Rotulada "vodk"
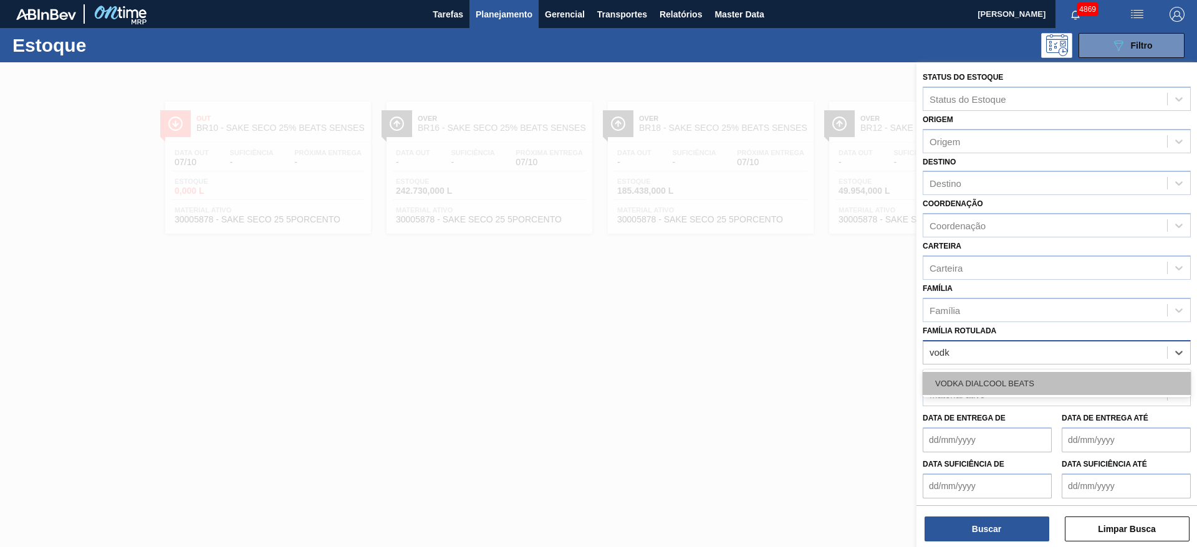
click at [1054, 387] on div "VODKA DIALCOOL BEATS" at bounding box center [1057, 383] width 268 height 23
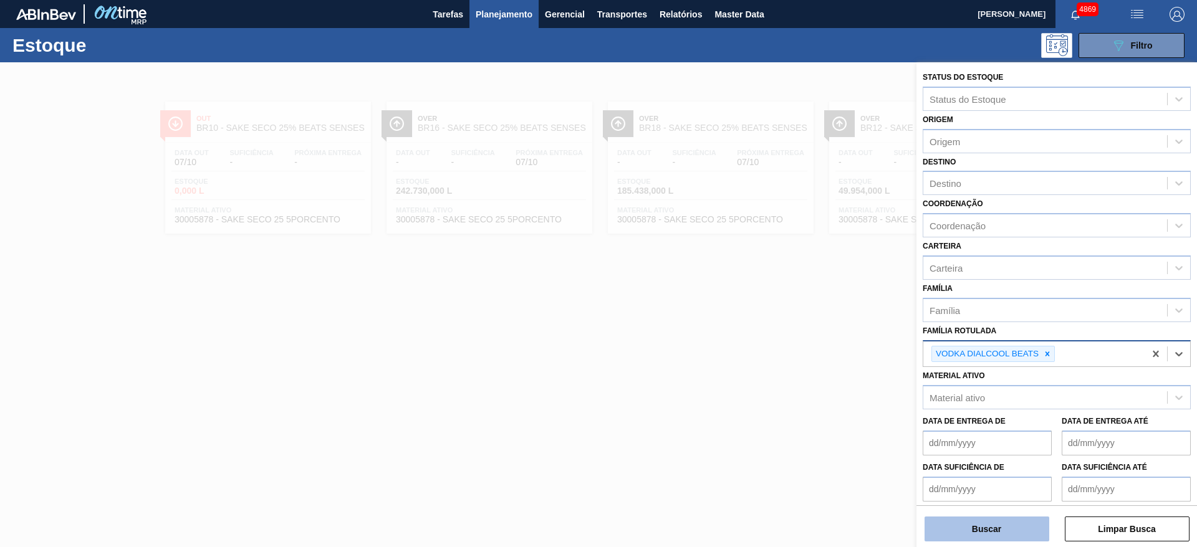
click at [1001, 536] on button "Buscar" at bounding box center [987, 529] width 125 height 25
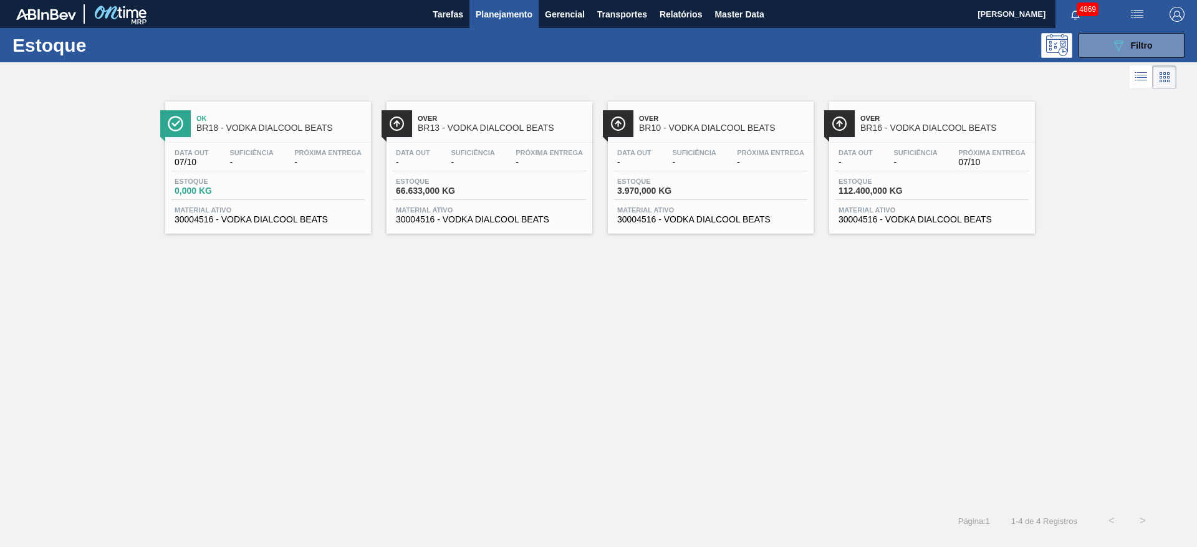
click at [875, 178] on span "Estoque" at bounding box center [882, 181] width 87 height 7
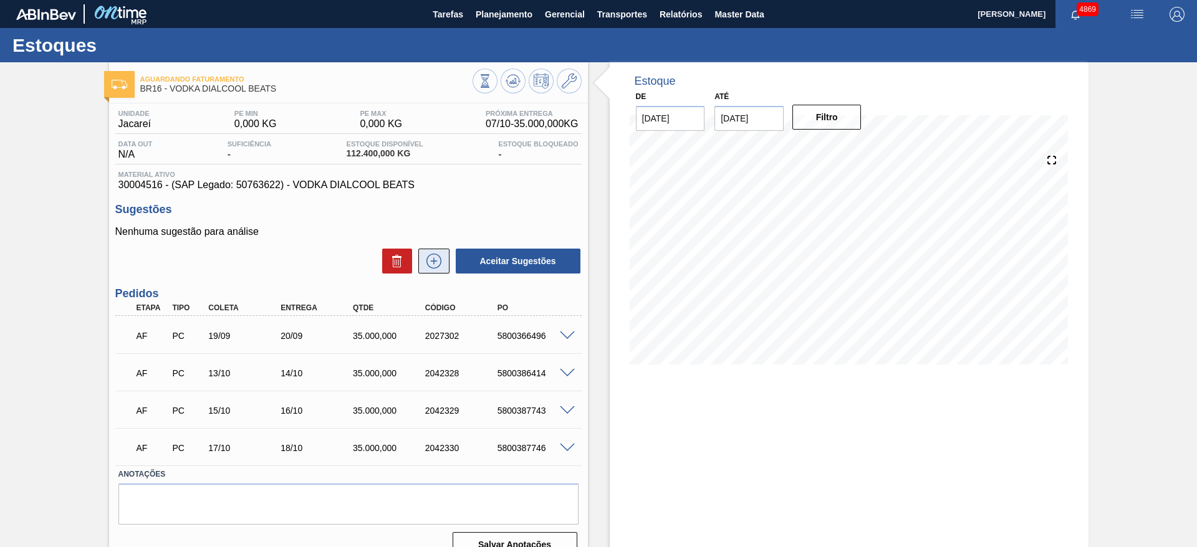
click at [430, 262] on icon at bounding box center [434, 261] width 20 height 15
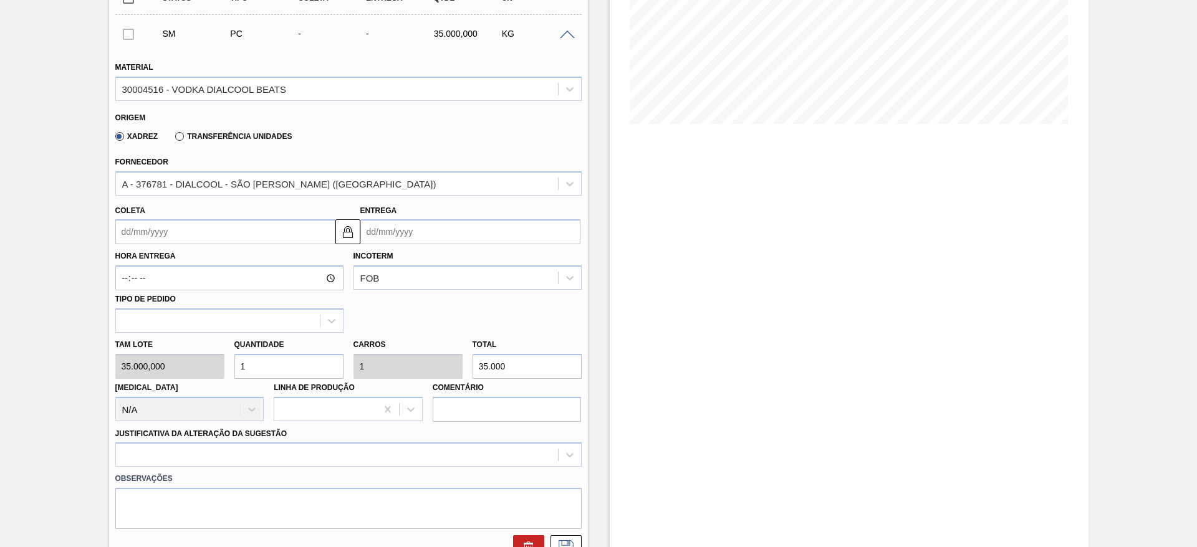
scroll to position [187, 0]
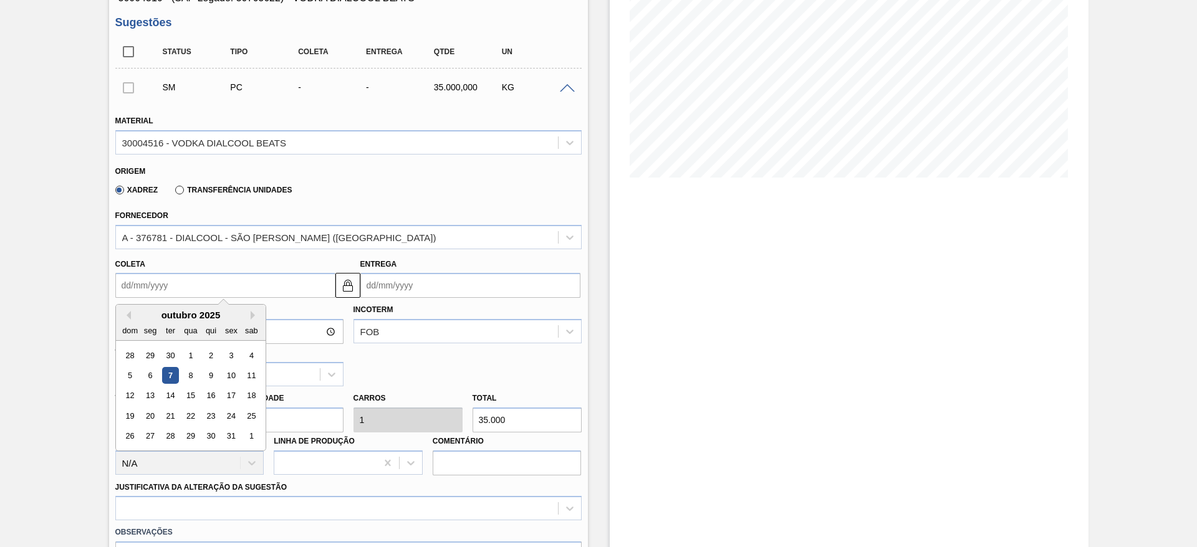
click at [318, 288] on input "Coleta" at bounding box center [225, 285] width 220 height 25
click at [227, 378] on div "10" at bounding box center [231, 375] width 17 height 17
type input "[DATE]"
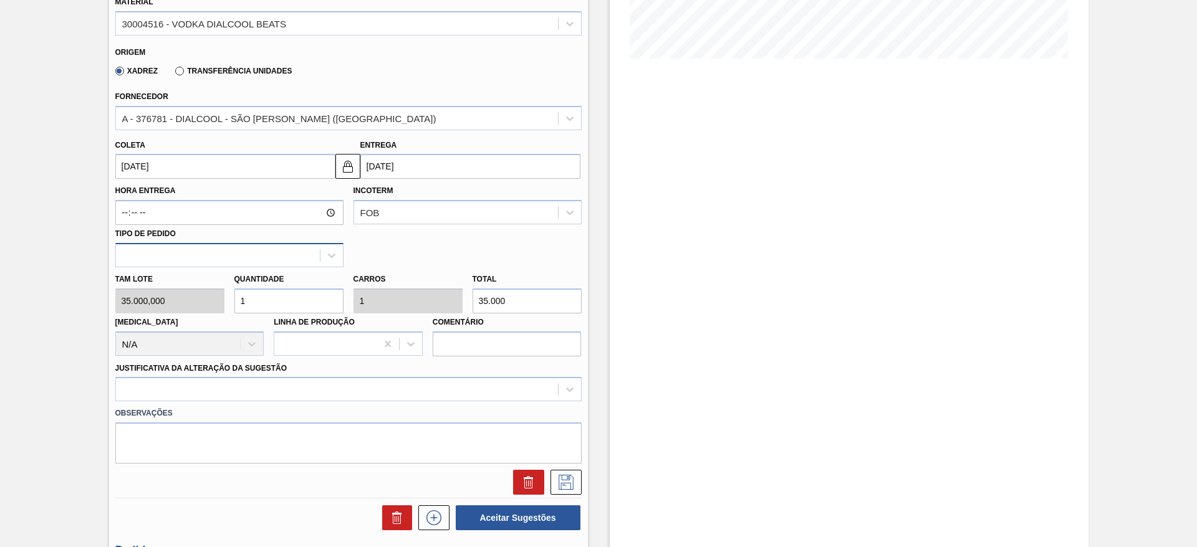
scroll to position [374, 0]
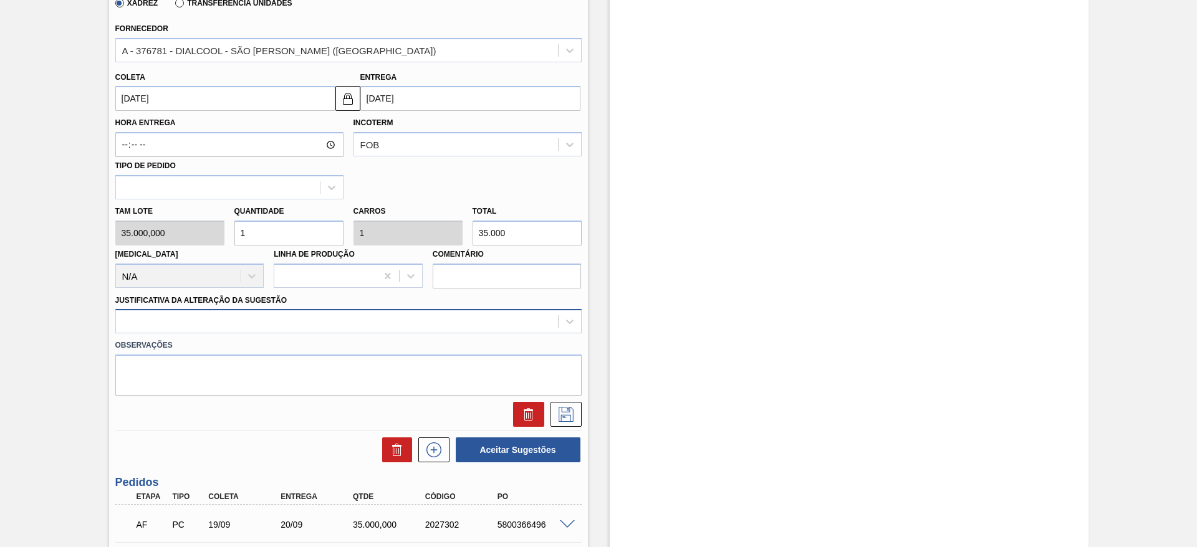
click at [294, 324] on div at bounding box center [337, 322] width 442 height 18
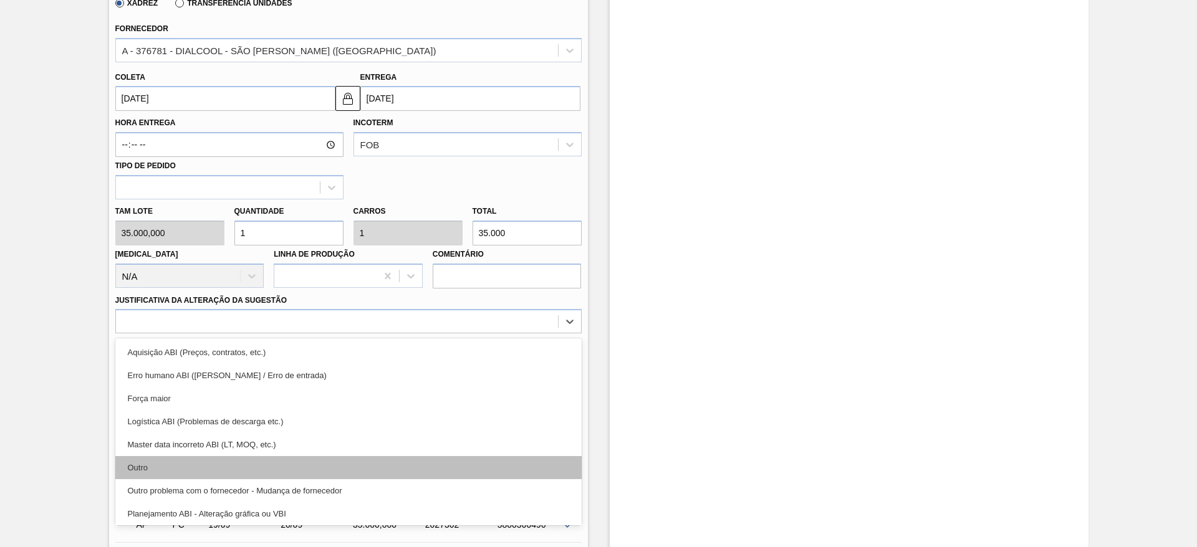
click at [272, 464] on div "Outro" at bounding box center [348, 467] width 466 height 23
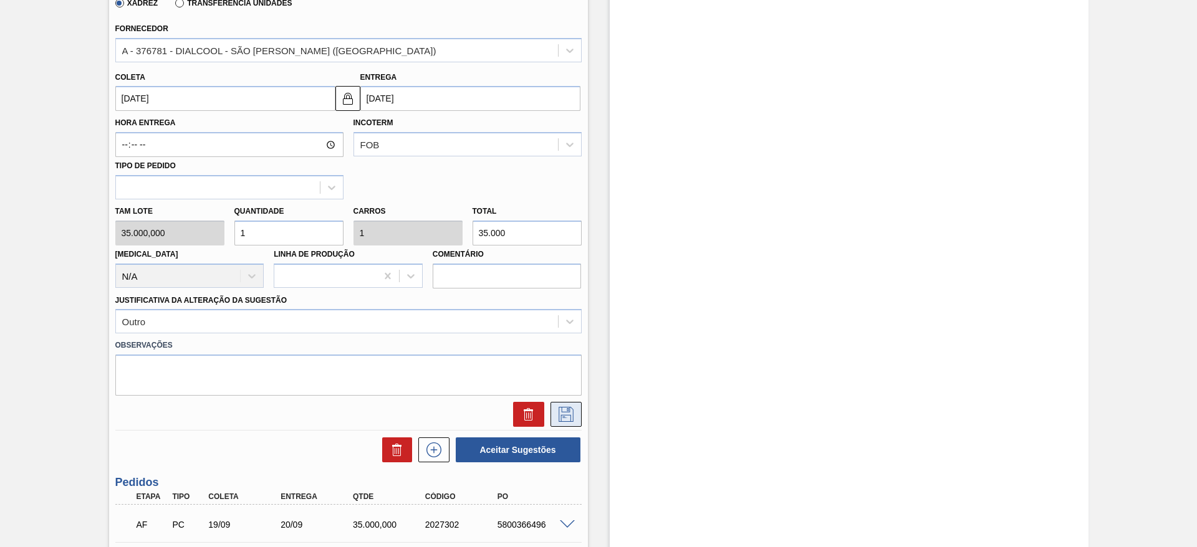
click at [570, 421] on icon at bounding box center [566, 414] width 15 height 15
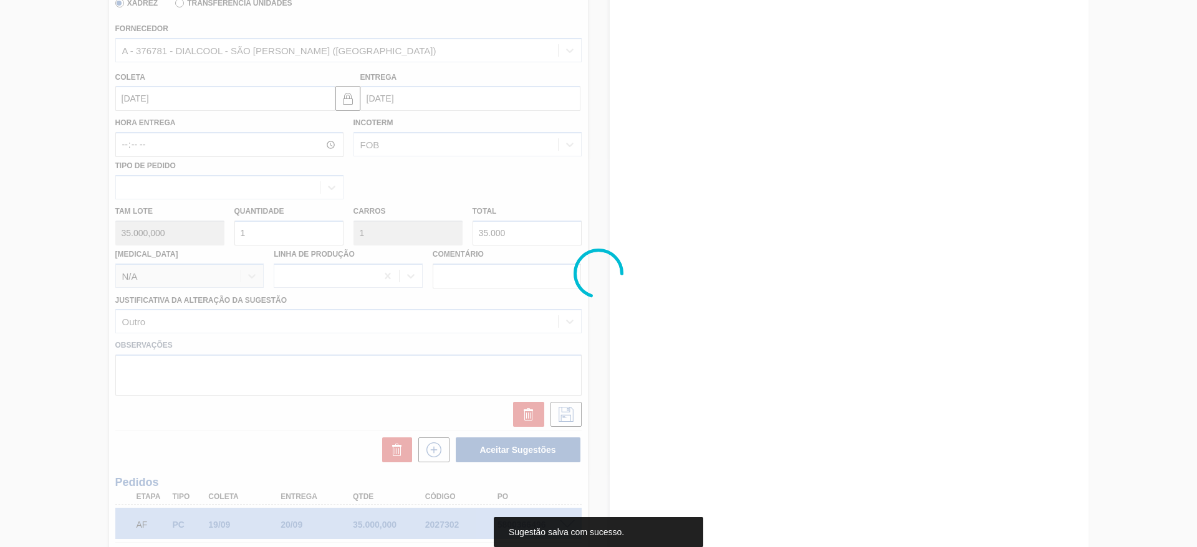
scroll to position [72, 0]
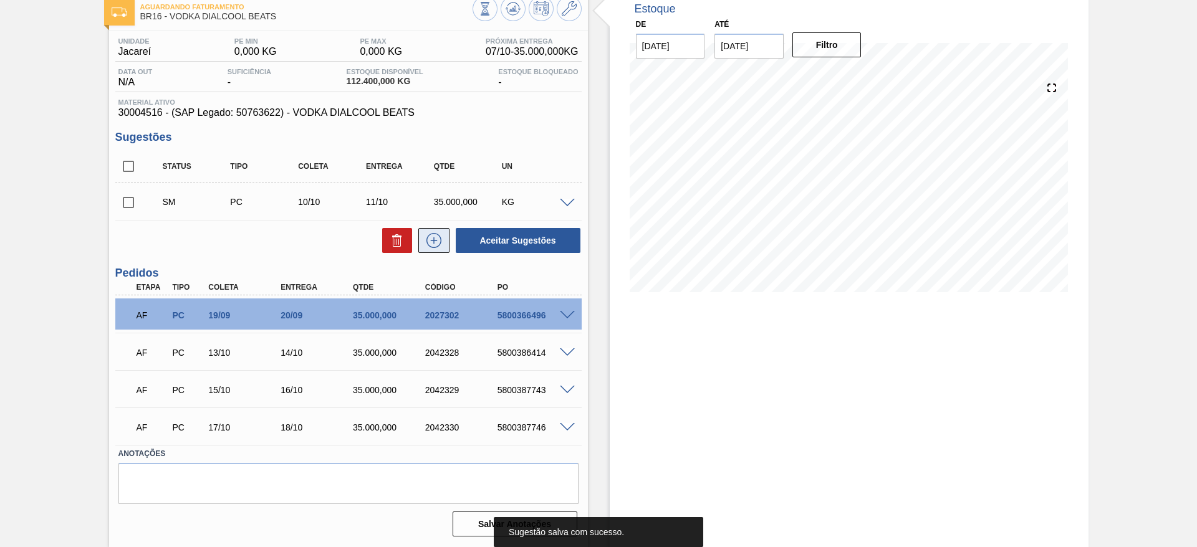
click at [437, 236] on icon at bounding box center [434, 240] width 20 height 15
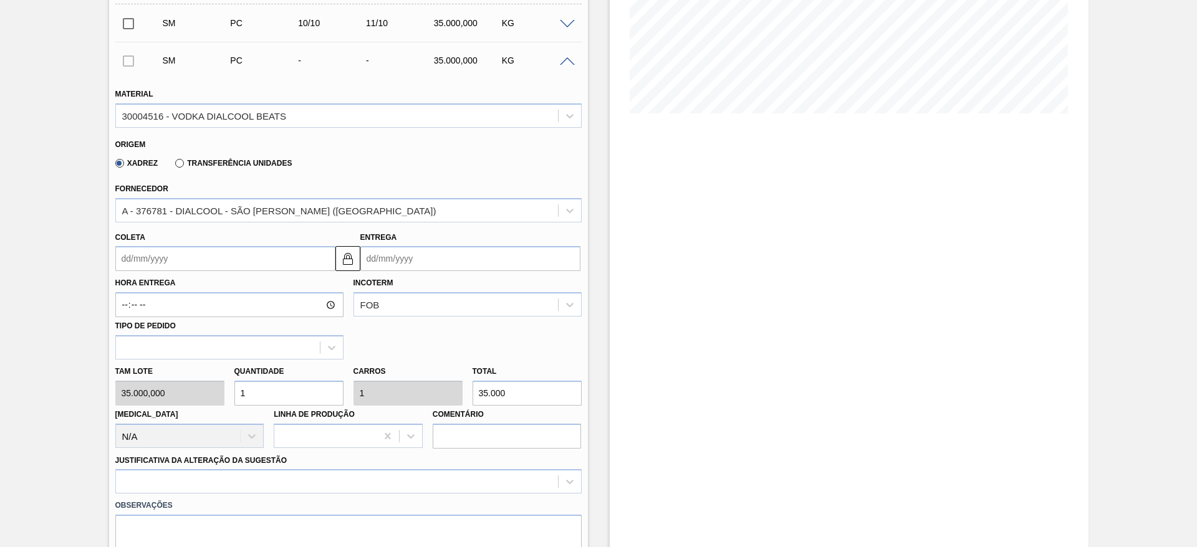
scroll to position [259, 0]
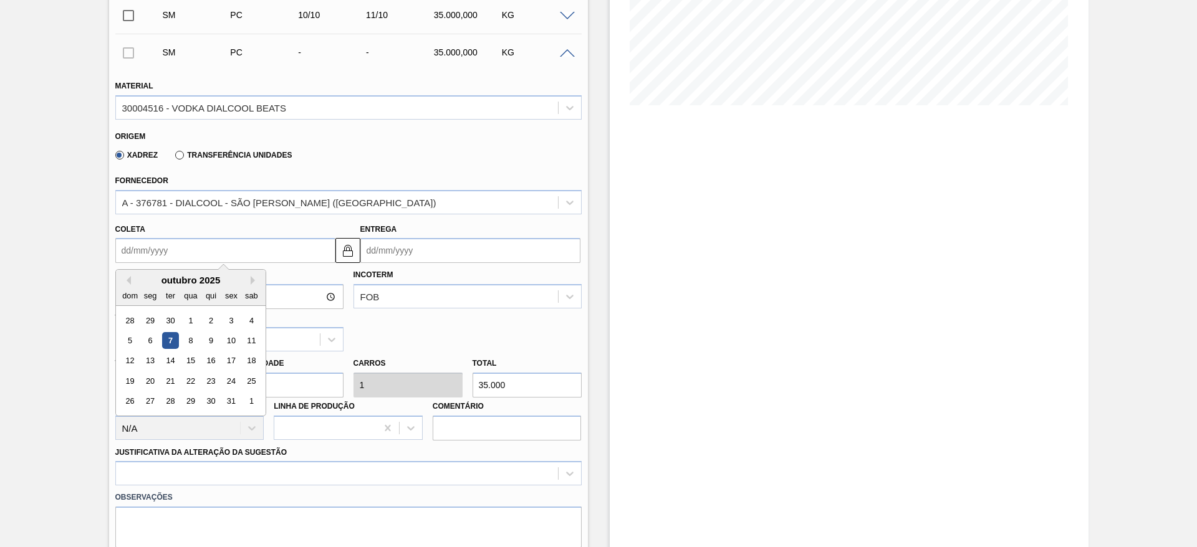
click at [294, 246] on input "Coleta" at bounding box center [225, 250] width 220 height 25
click at [147, 363] on div "13" at bounding box center [150, 361] width 17 height 17
type input "[DATE]"
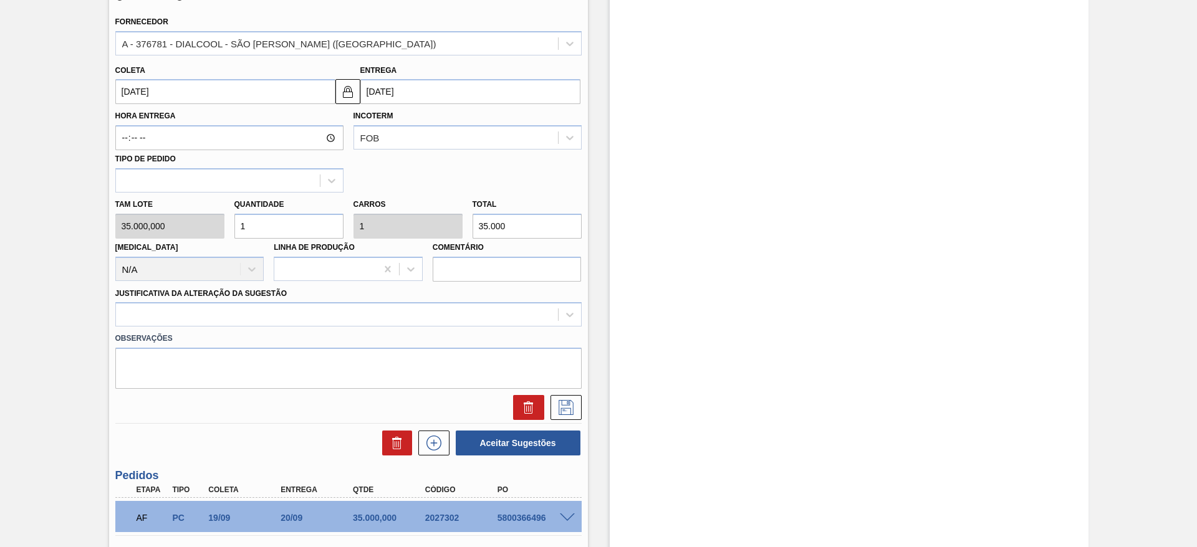
scroll to position [540, 0]
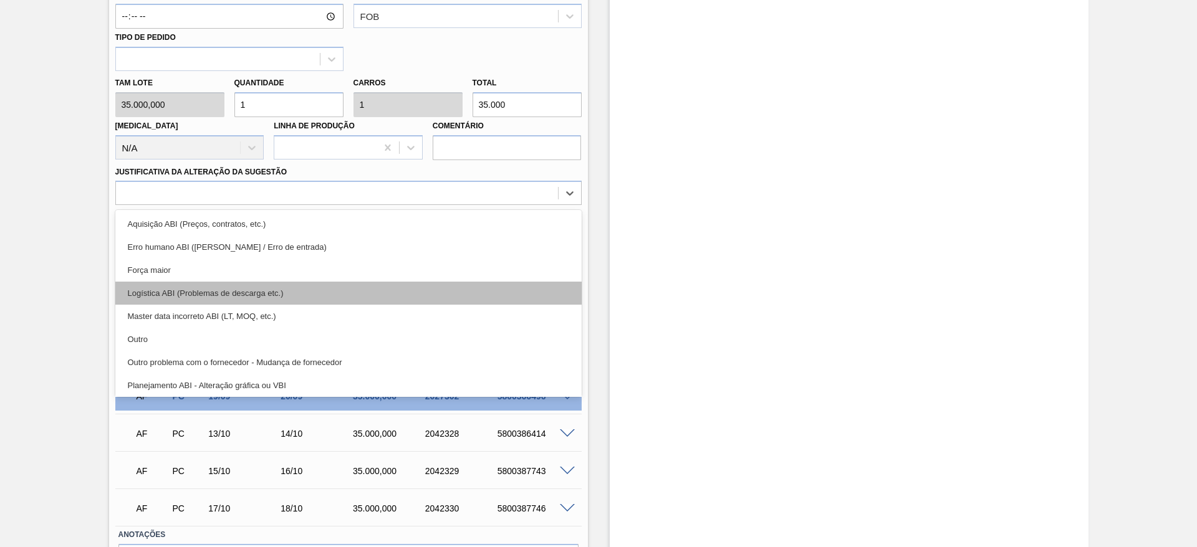
drag, startPoint x: 269, startPoint y: 188, endPoint x: 259, endPoint y: 284, distance: 95.8
click at [269, 190] on div at bounding box center [337, 194] width 442 height 18
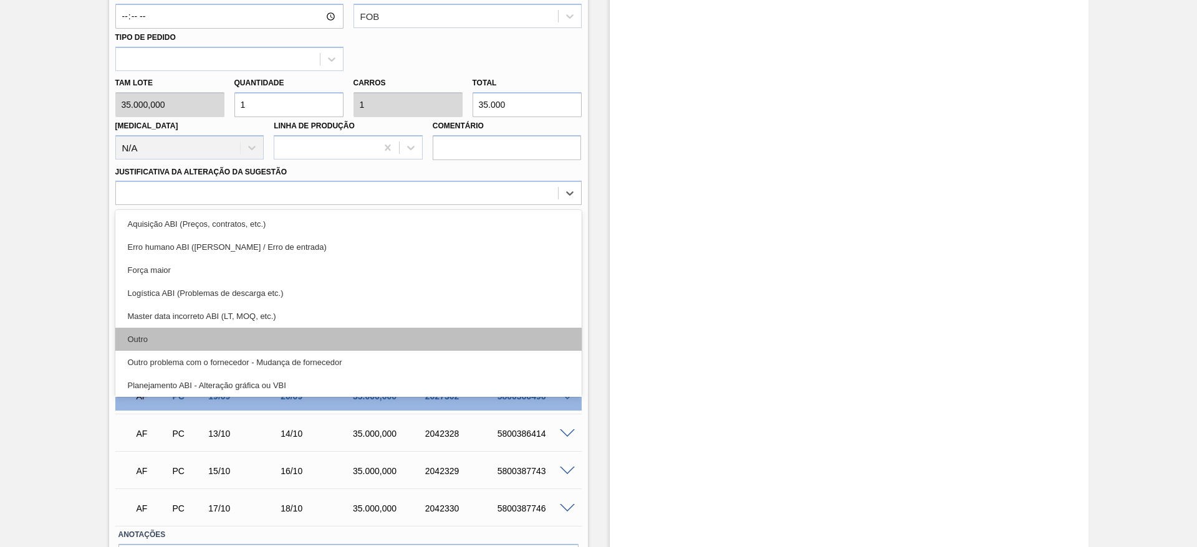
click at [251, 329] on div "Outro" at bounding box center [348, 339] width 466 height 23
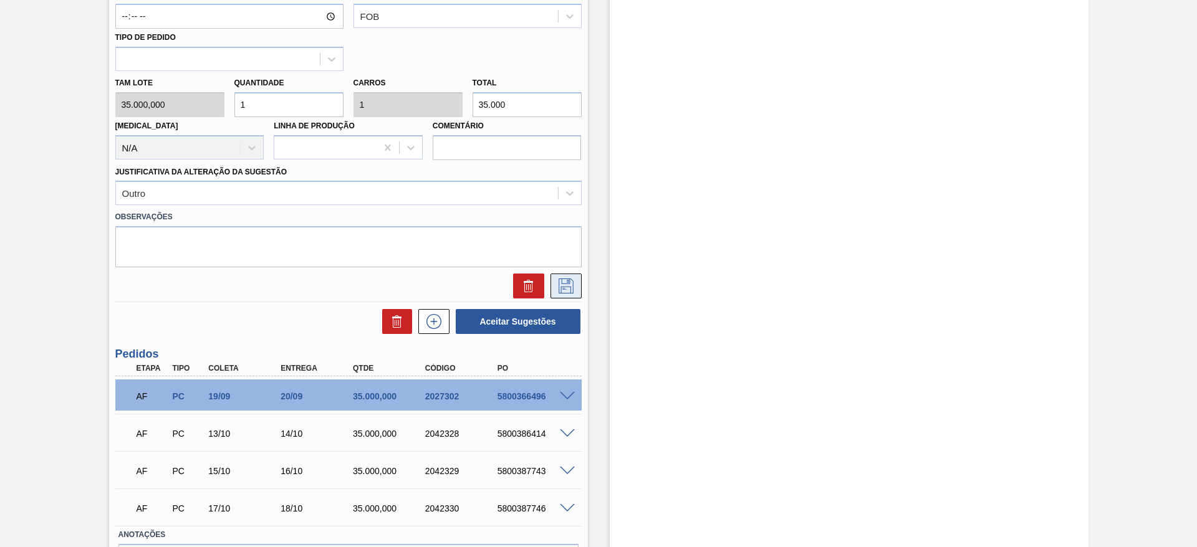
click at [557, 279] on icon at bounding box center [566, 286] width 20 height 15
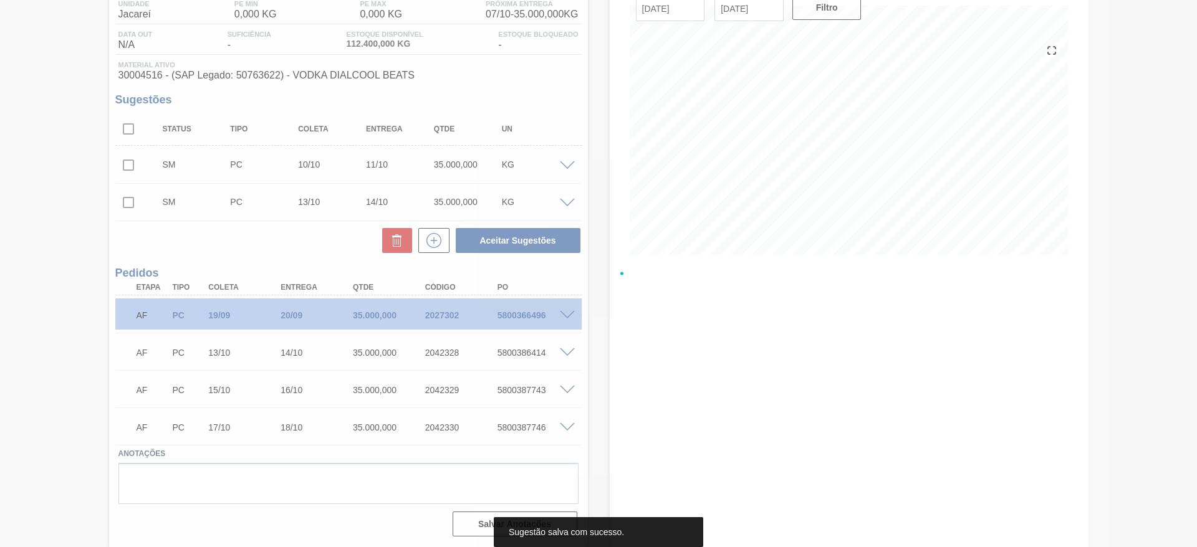
scroll to position [110, 0]
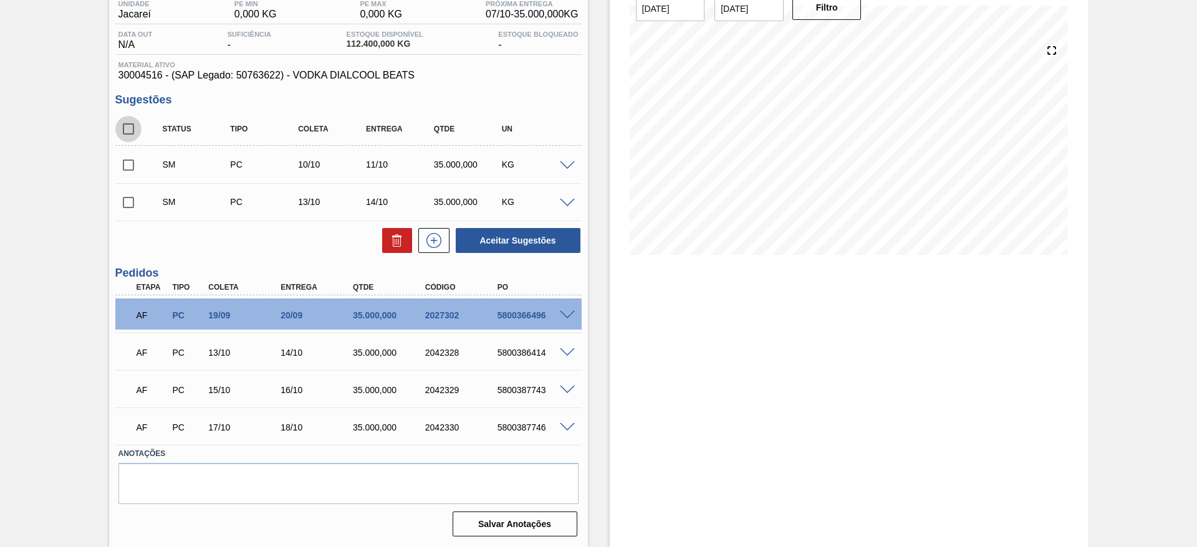
click at [125, 132] on input "checkbox" at bounding box center [128, 129] width 26 height 26
checkbox input "true"
click at [529, 236] on button "Aceitar Sugestões" at bounding box center [518, 240] width 125 height 25
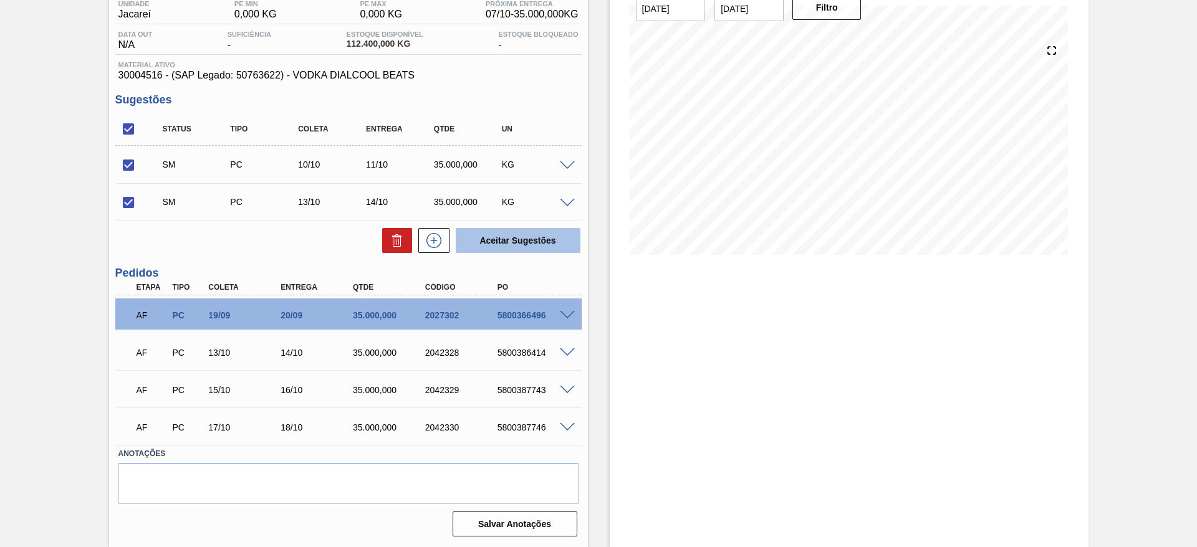
checkbox input "false"
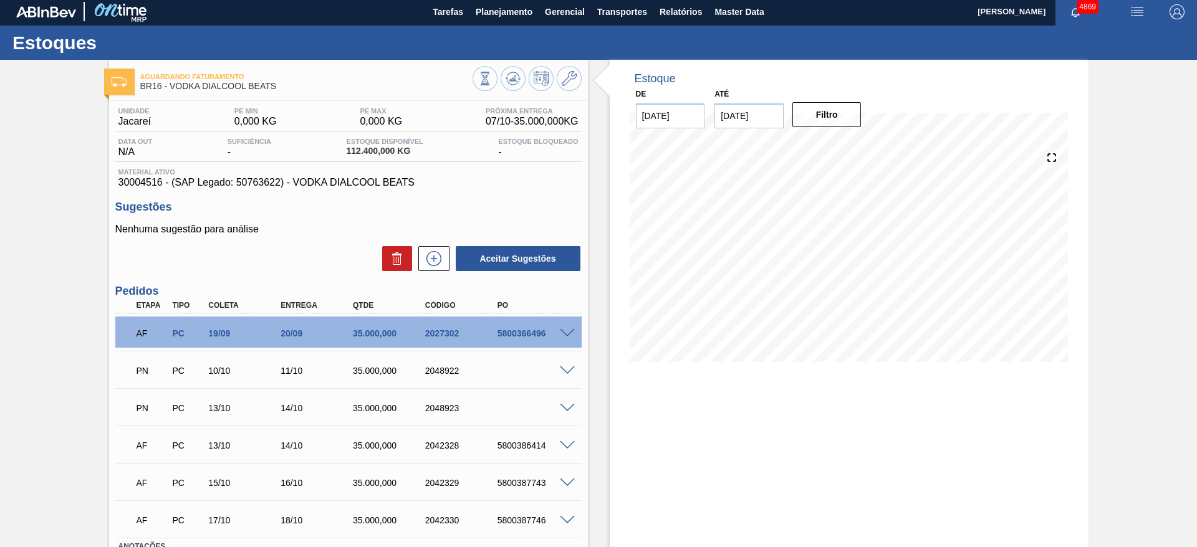
scroll to position [0, 0]
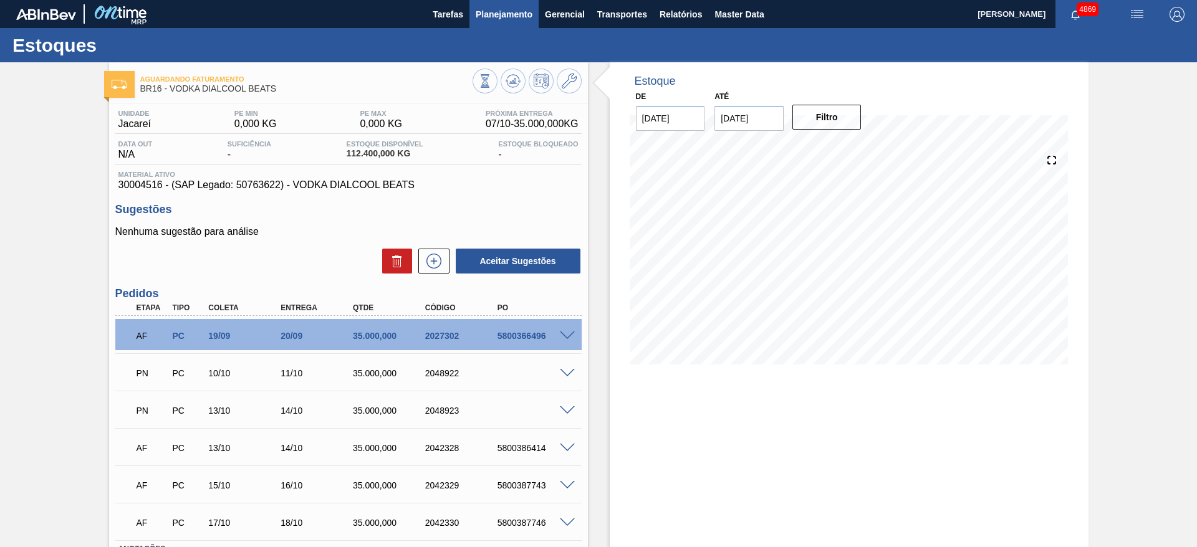
click at [521, 17] on span "Planejamento" at bounding box center [504, 14] width 57 height 15
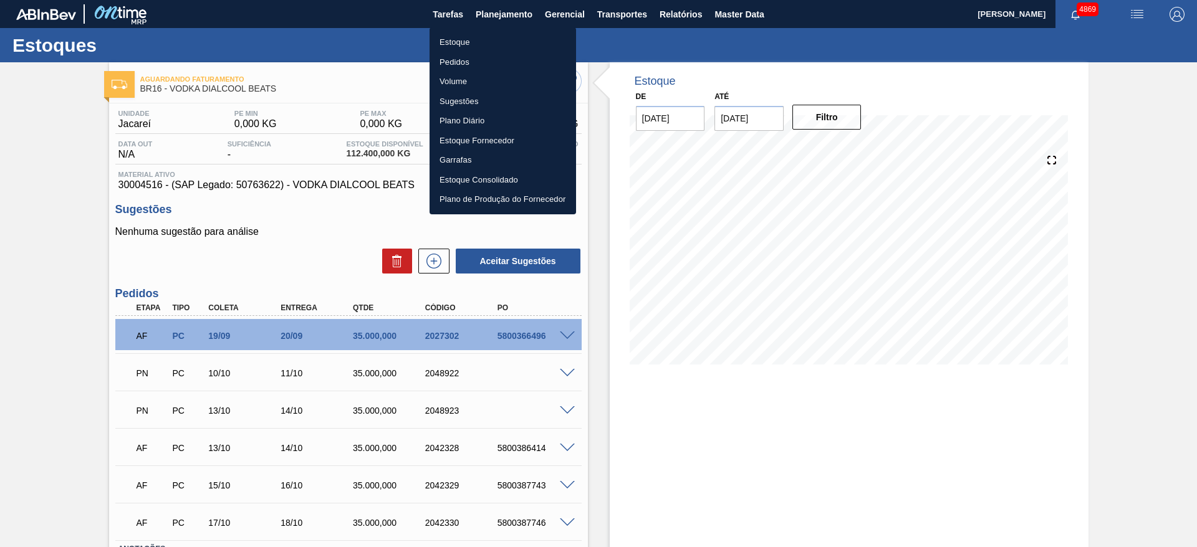
click at [591, 320] on div at bounding box center [598, 273] width 1197 height 547
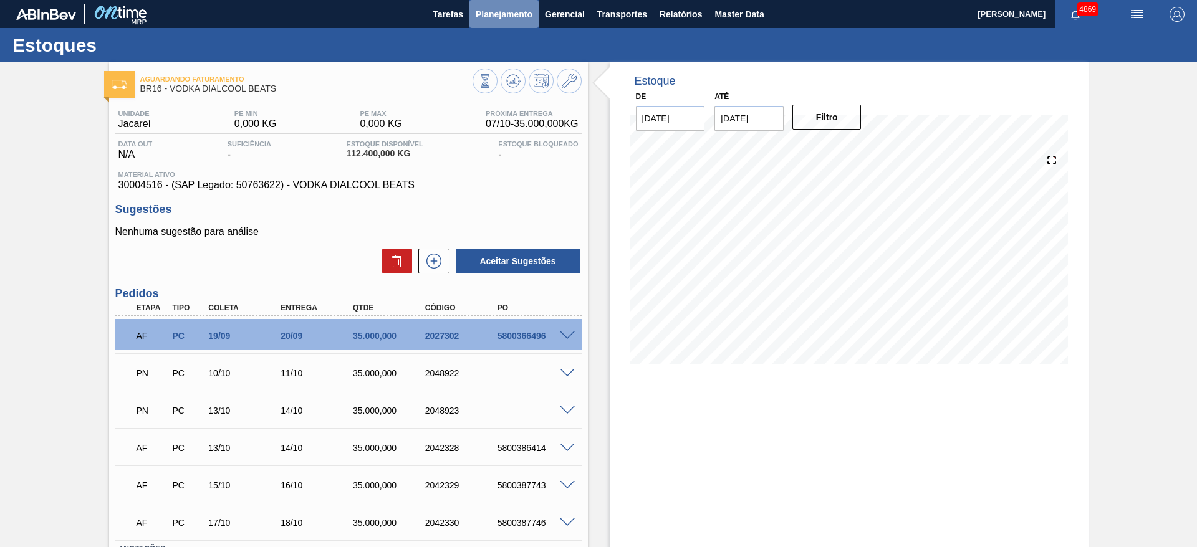
click at [480, 12] on span "Planejamento" at bounding box center [504, 14] width 57 height 15
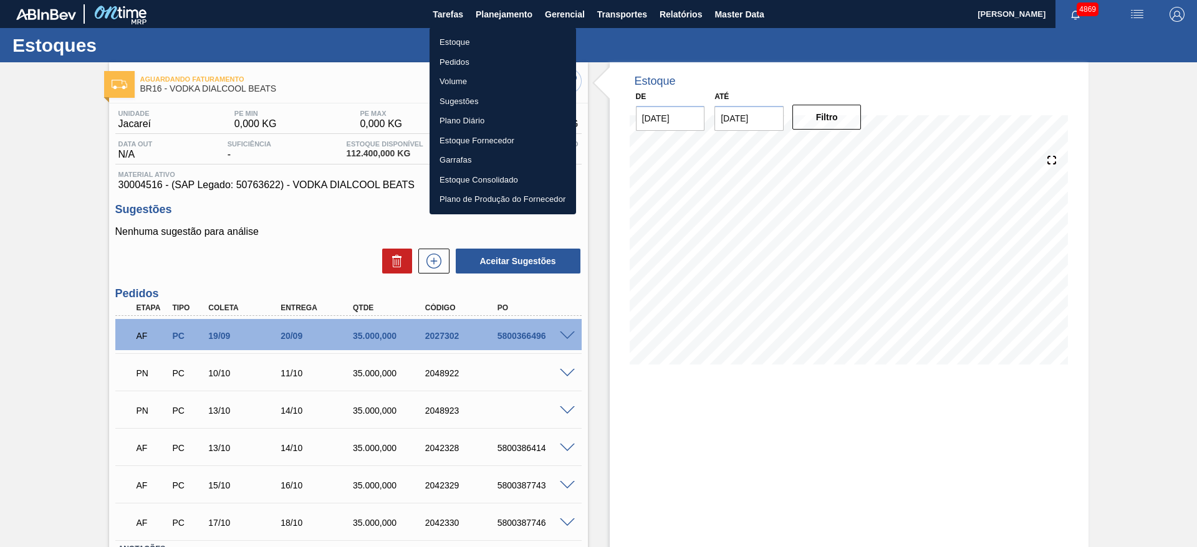
click at [462, 59] on li "Pedidos" at bounding box center [503, 62] width 147 height 20
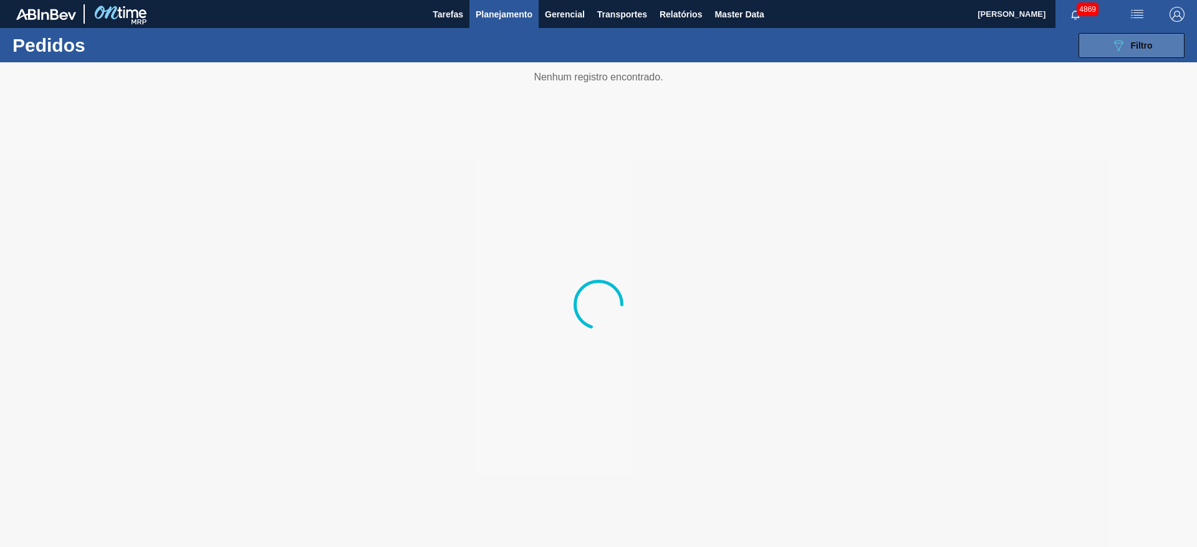
click at [1127, 39] on div "089F7B8B-B2A5-4AFE-B5C0-19BA573D28AC Filtro" at bounding box center [1132, 45] width 42 height 15
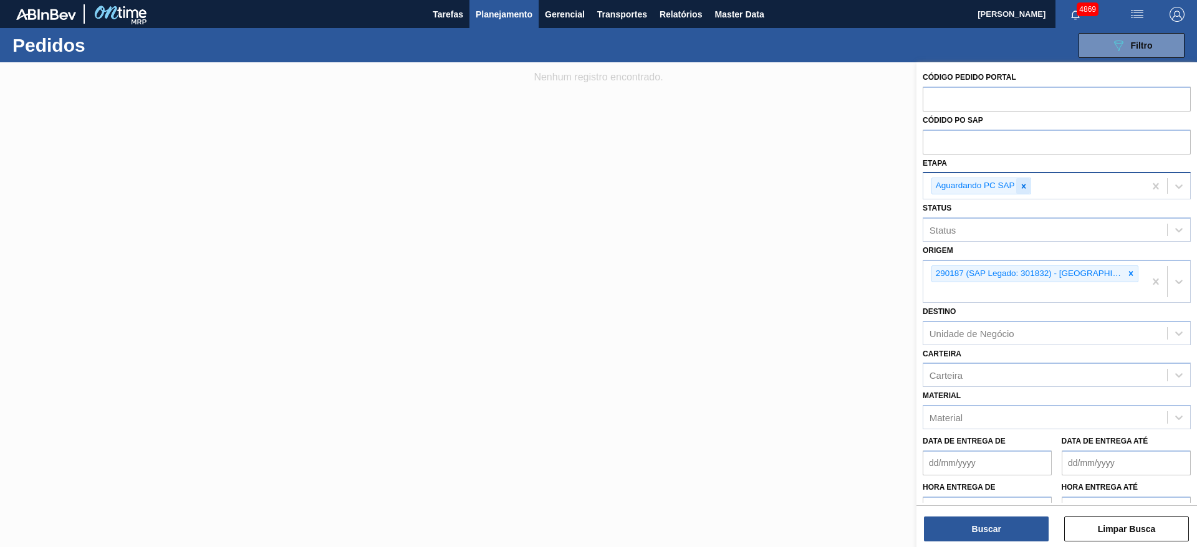
click at [1018, 181] on div at bounding box center [1024, 186] width 14 height 16
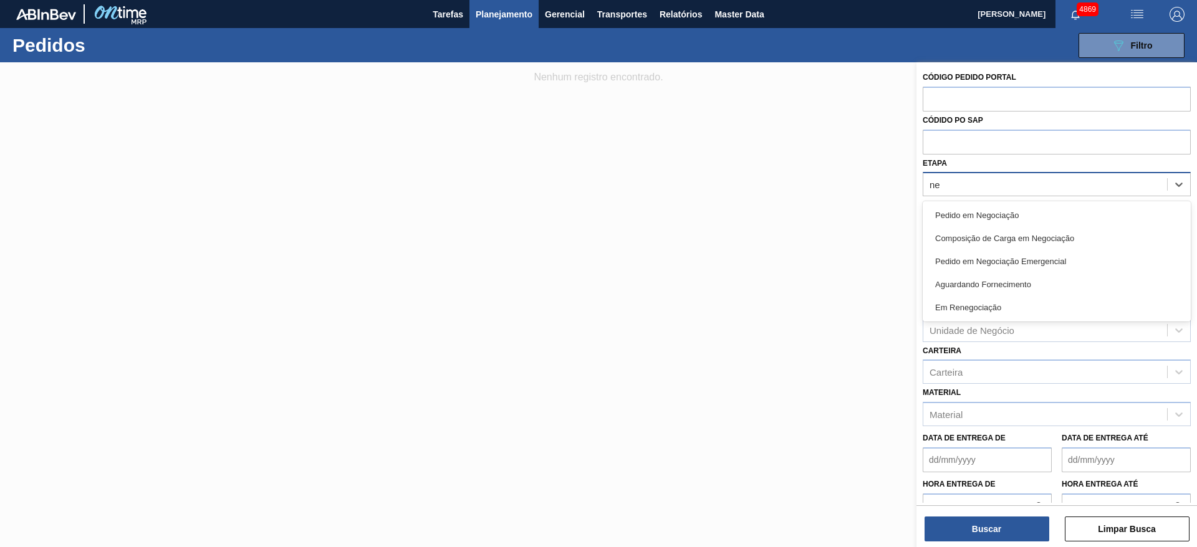
type input "neg"
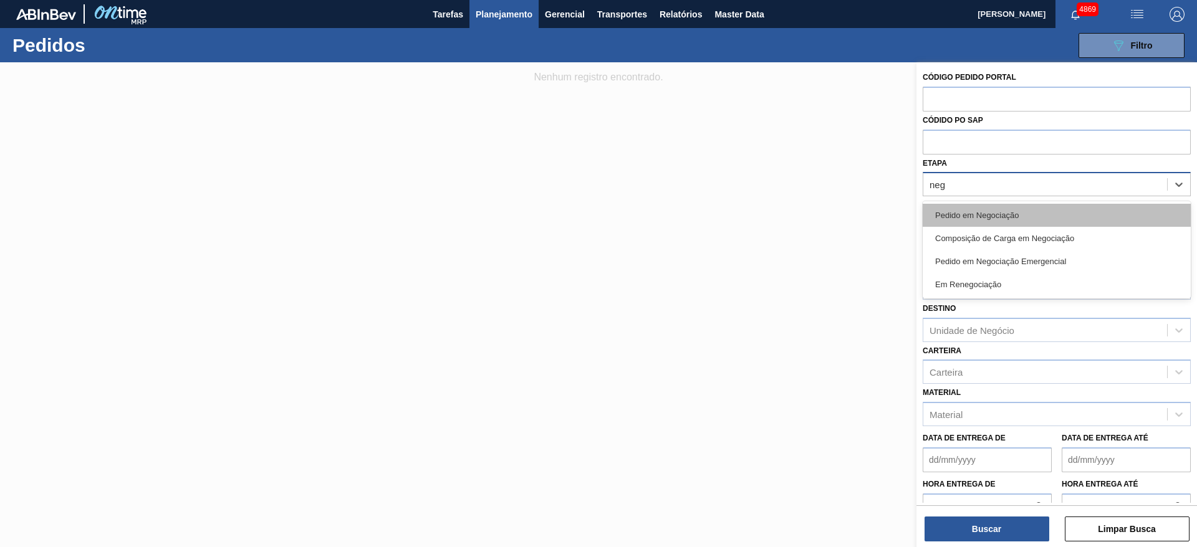
click at [987, 213] on div "Pedido em Negociação" at bounding box center [1057, 215] width 268 height 23
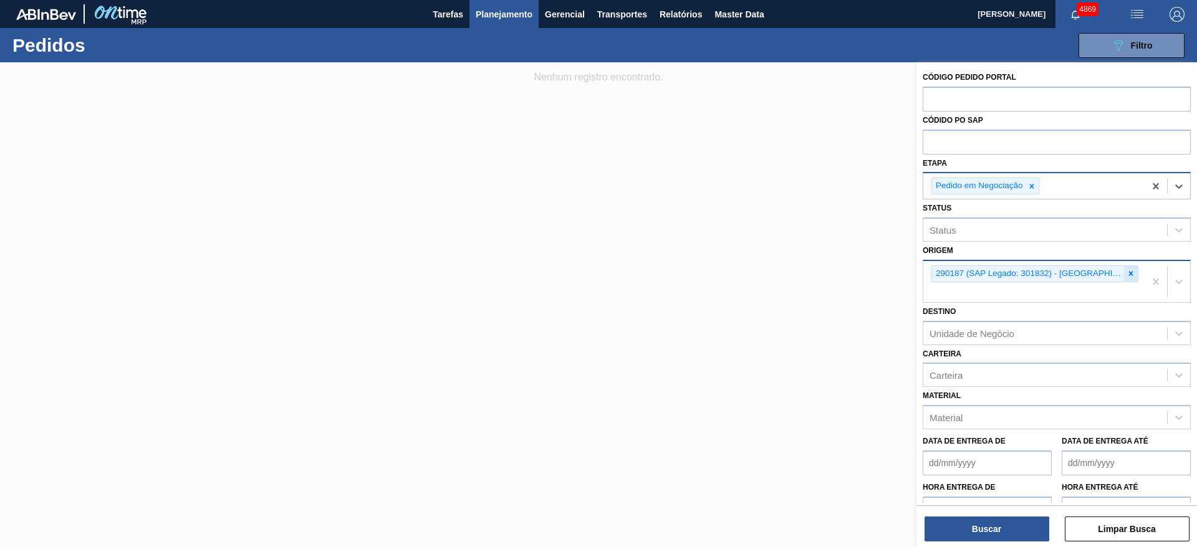
click at [1130, 274] on icon at bounding box center [1131, 274] width 4 height 4
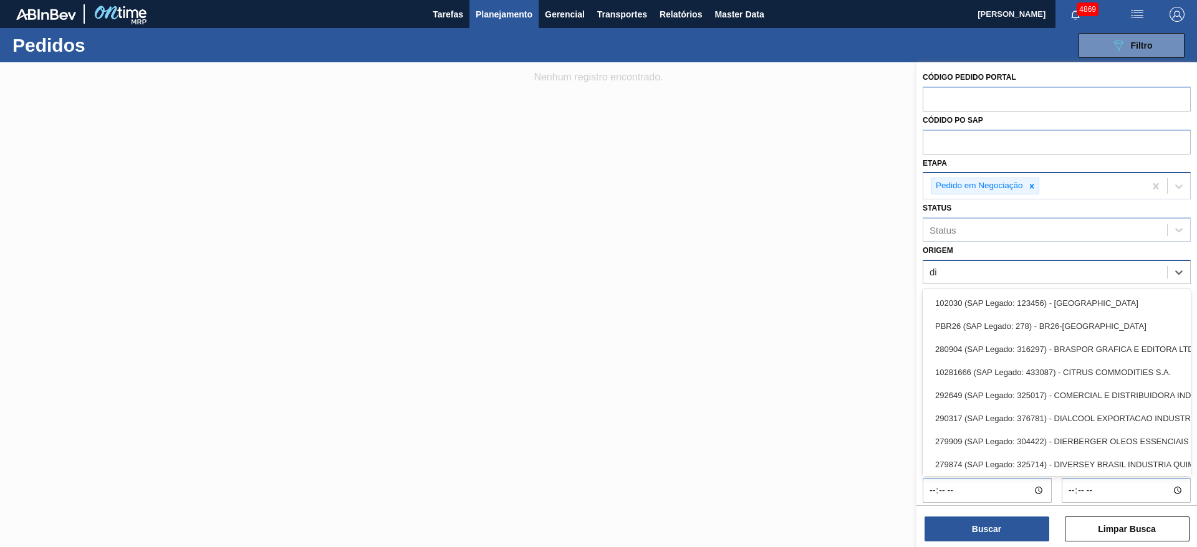
type input "dia"
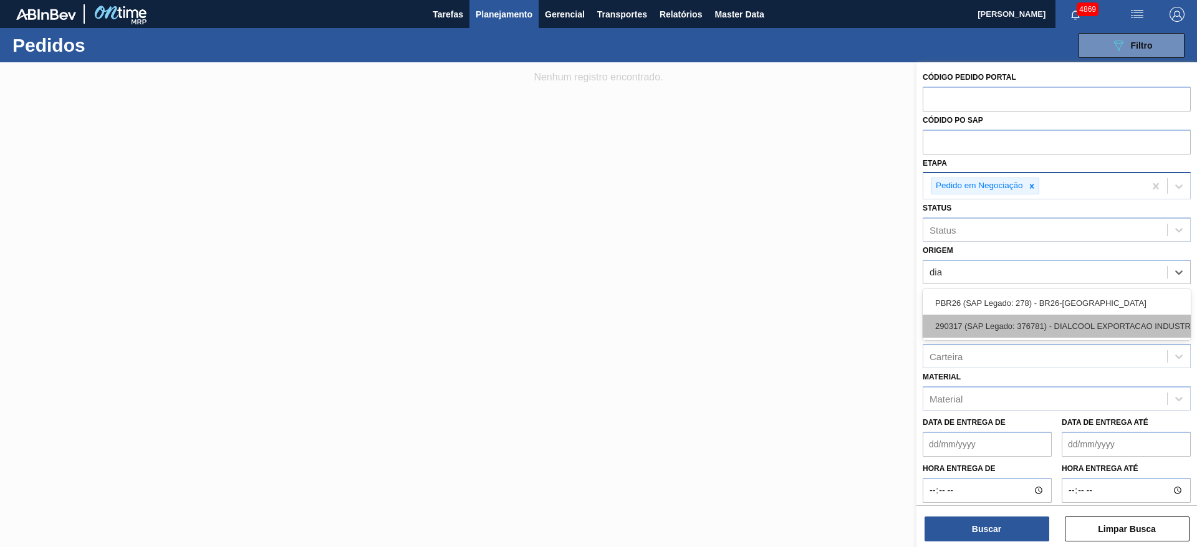
click at [1021, 325] on div "290317 (SAP Legado: 376781) - DIALCOOL EXPORTACAO INDUSTRIA E" at bounding box center [1057, 326] width 268 height 23
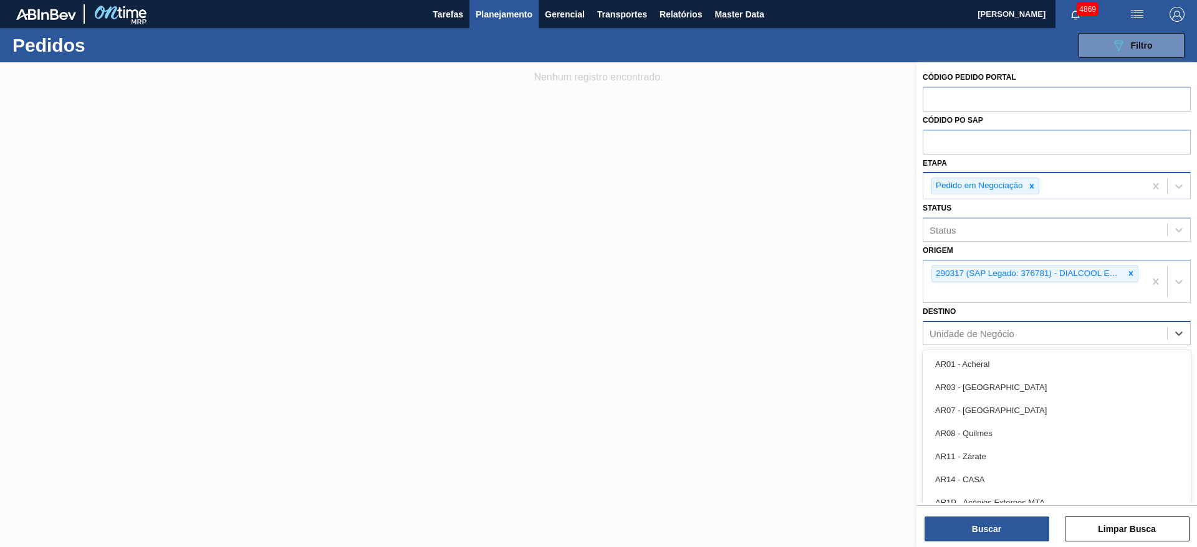
click at [1003, 340] on div "Unidade de Negócio" at bounding box center [1045, 333] width 244 height 18
type input "jac"
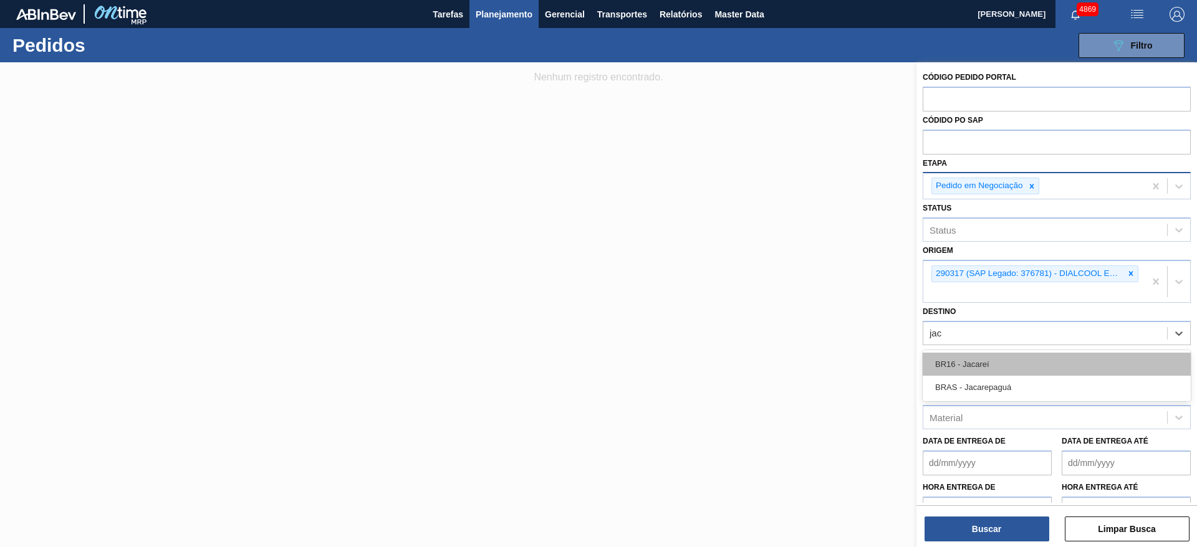
click at [991, 364] on div "BR16 - Jacareí" at bounding box center [1057, 364] width 268 height 23
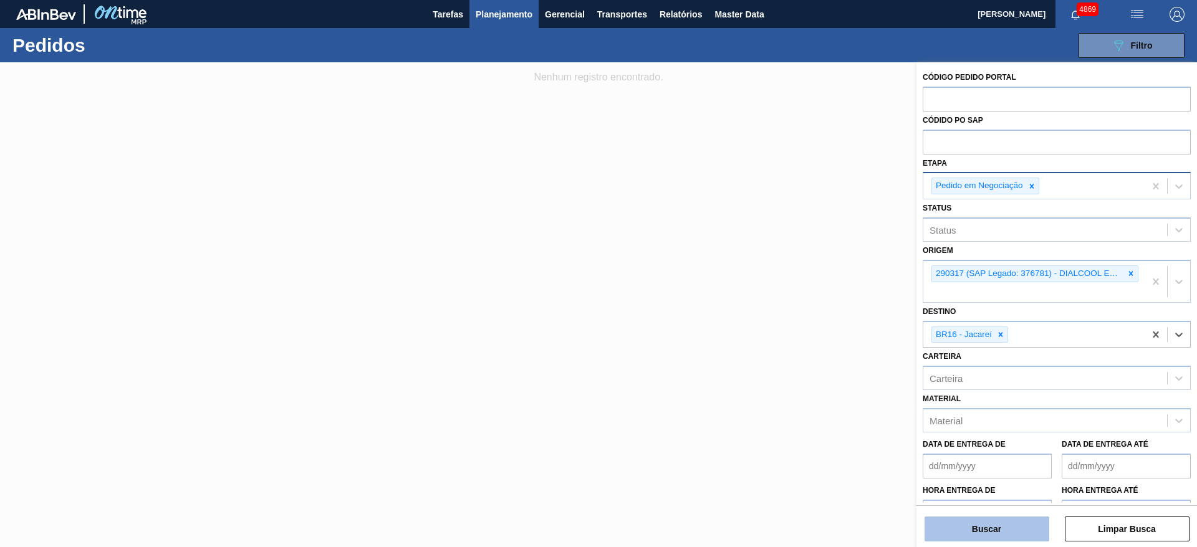
click at [988, 525] on button "Buscar" at bounding box center [987, 529] width 125 height 25
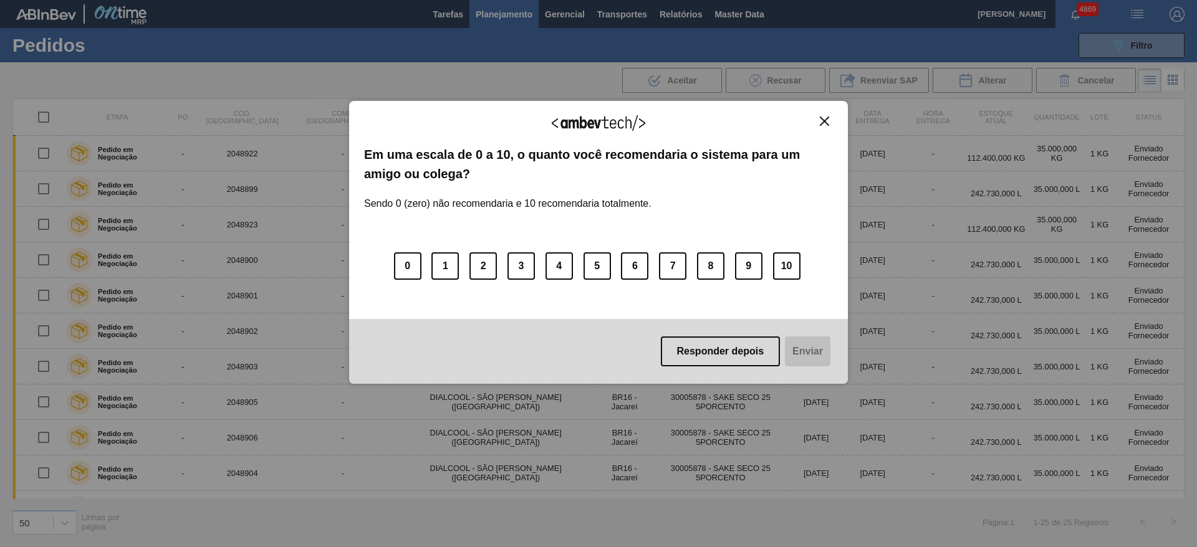
click at [822, 112] on div "Agradecemos seu feedback! Em uma escala de 0 a 10, o quanto você recomendaria o…" at bounding box center [598, 242] width 499 height 283
click at [822, 117] on img "Close" at bounding box center [824, 121] width 9 height 9
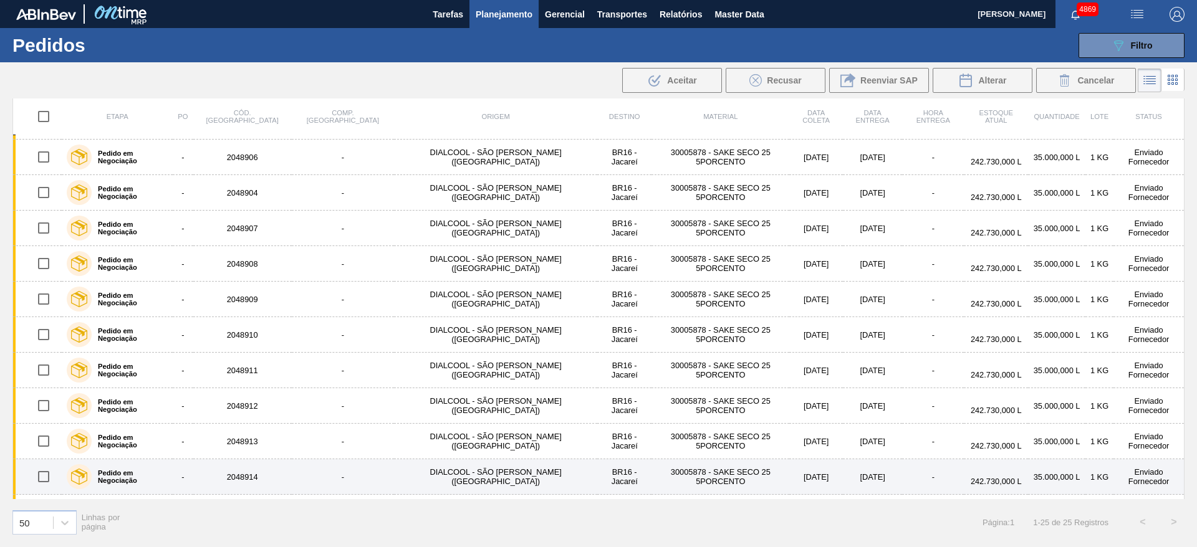
scroll to position [374, 0]
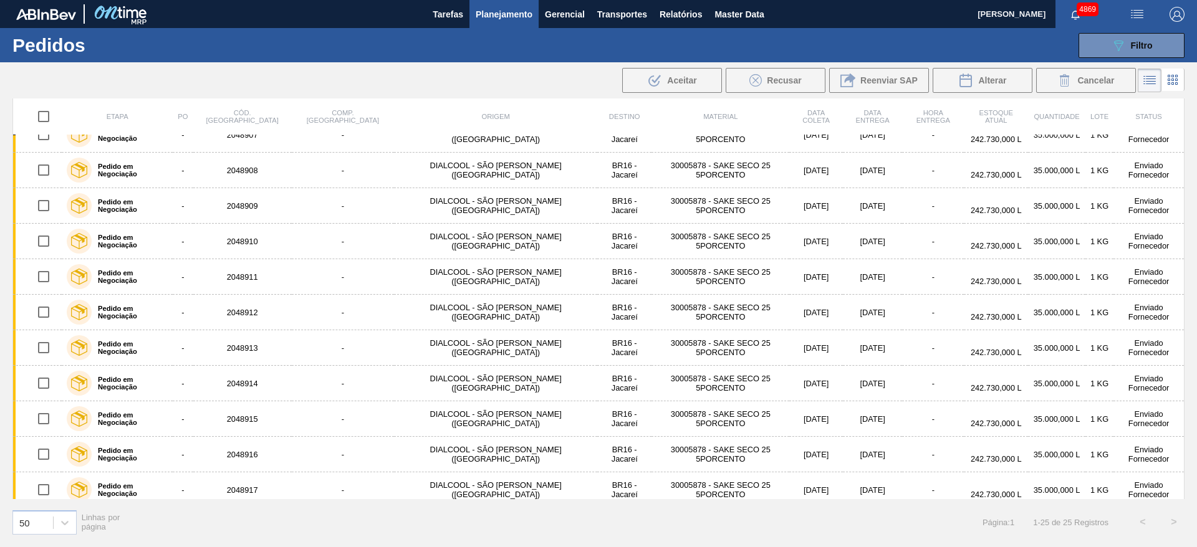
drag, startPoint x: 1185, startPoint y: 397, endPoint x: 1186, endPoint y: 406, distance: 9.4
click at [1186, 406] on div "Etapa PO Cód. Pedido Comp. Carga Origem Destino Material Data coleta Data Entre…" at bounding box center [598, 322] width 1197 height 447
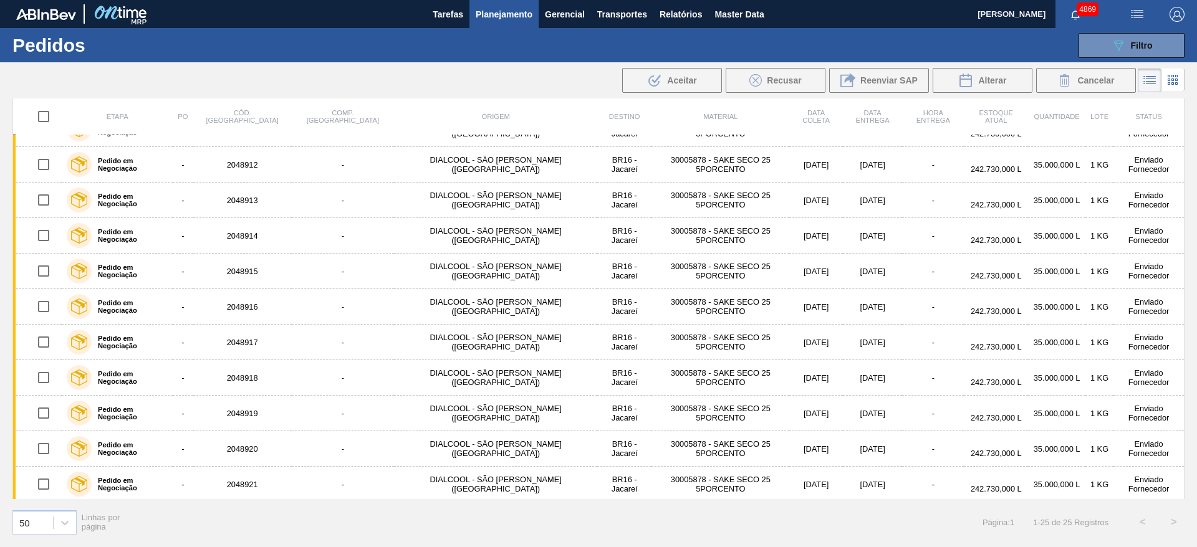
scroll to position [525, 0]
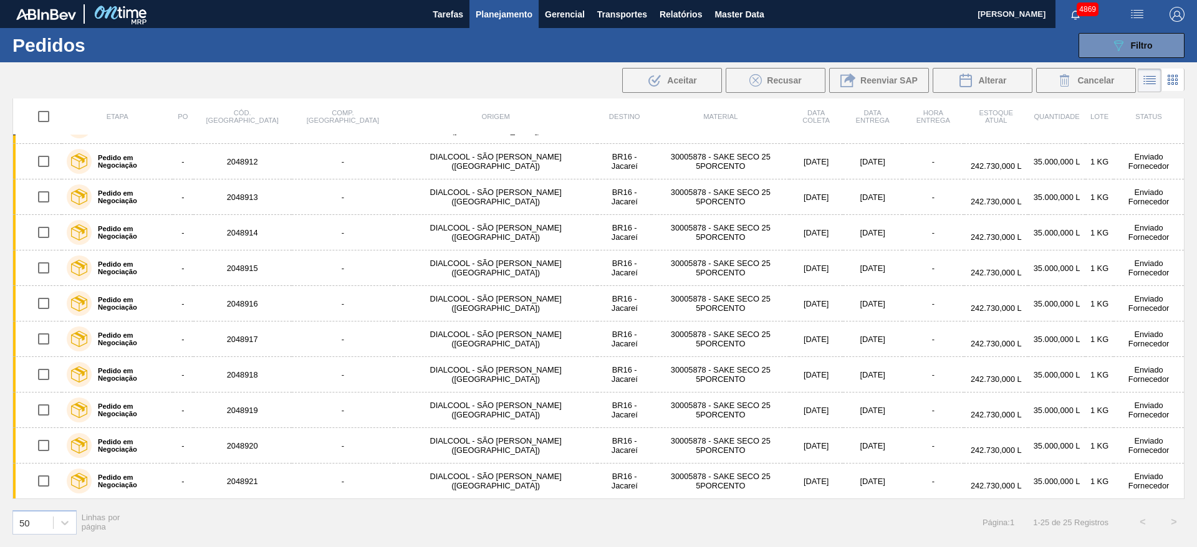
click at [517, 17] on span "Planejamento" at bounding box center [504, 14] width 57 height 15
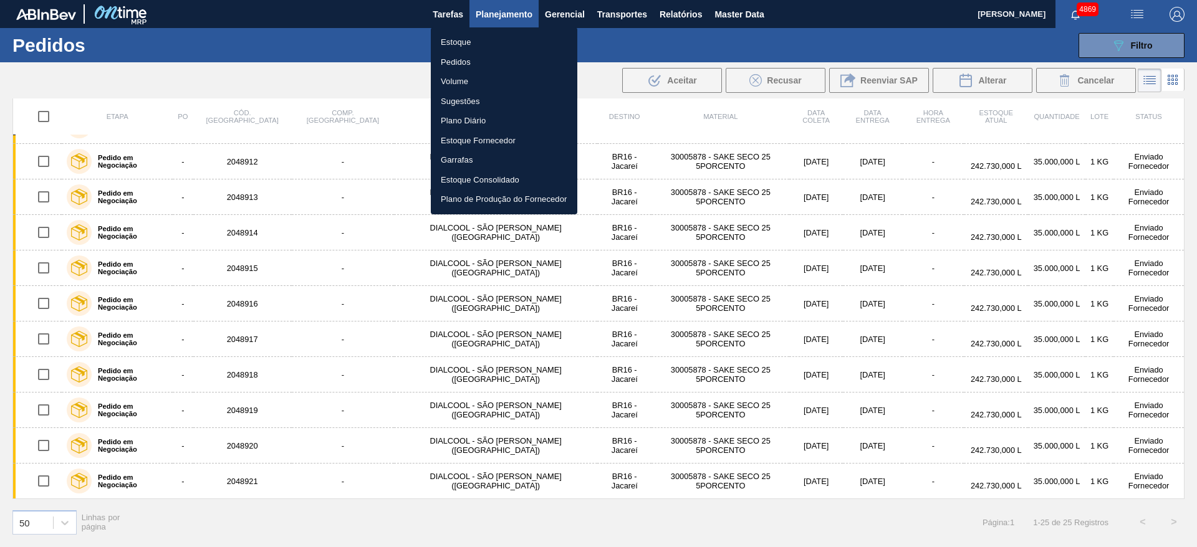
click at [478, 39] on li "Estoque" at bounding box center [504, 42] width 147 height 20
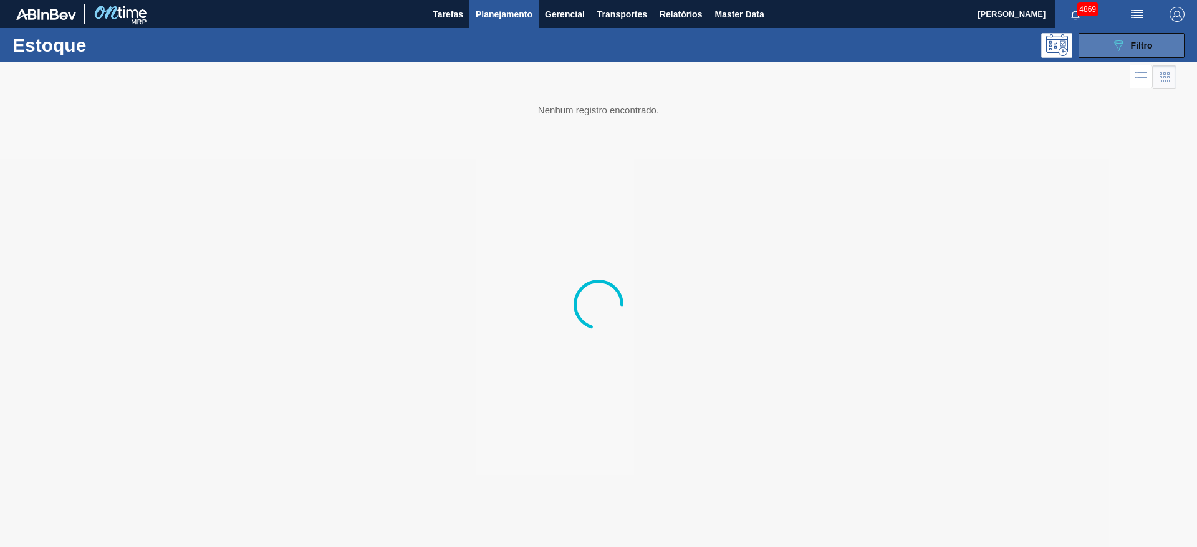
click at [1105, 47] on button "089F7B8B-B2A5-4AFE-B5C0-19BA573D28AC Filtro" at bounding box center [1132, 45] width 106 height 25
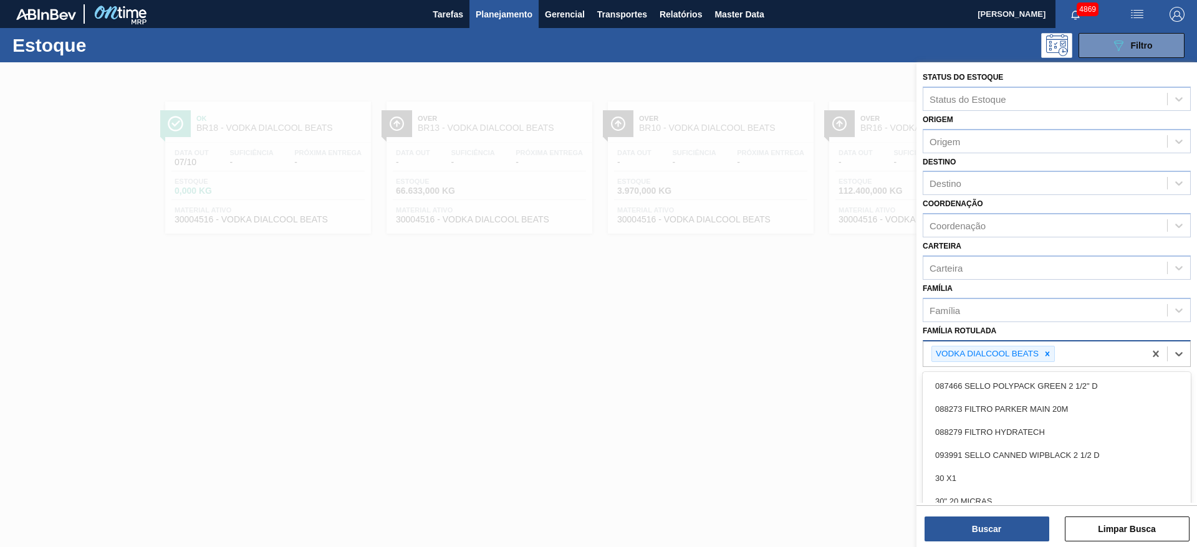
click at [1066, 357] on div "VODKA DIALCOOL BEATS" at bounding box center [1033, 355] width 221 height 26
type Rotulada "sake"
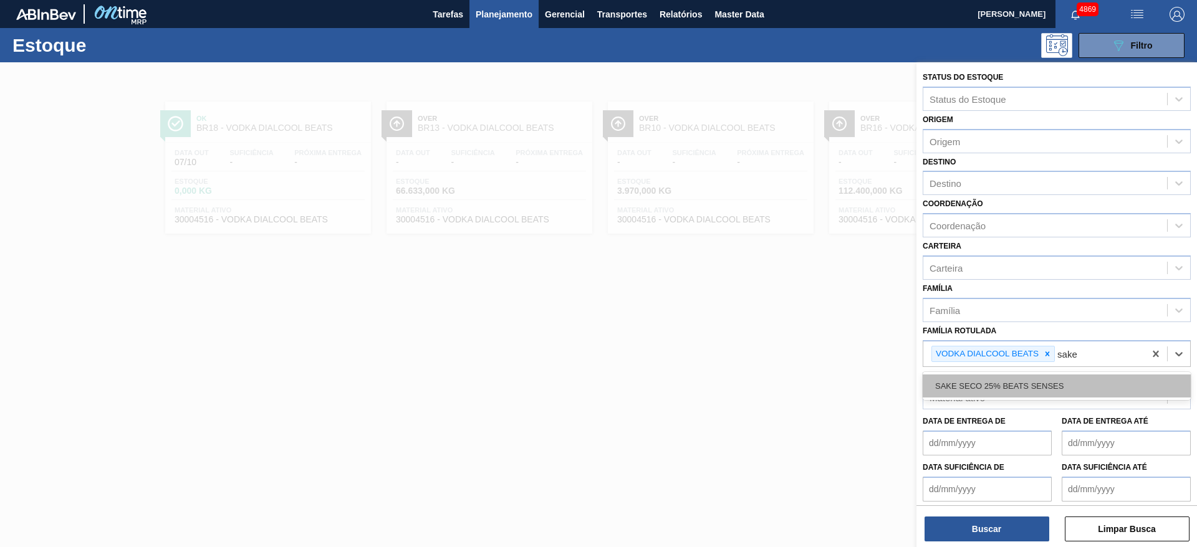
click at [1043, 385] on div "SAKE SECO 25% BEATS SENSES" at bounding box center [1057, 386] width 268 height 23
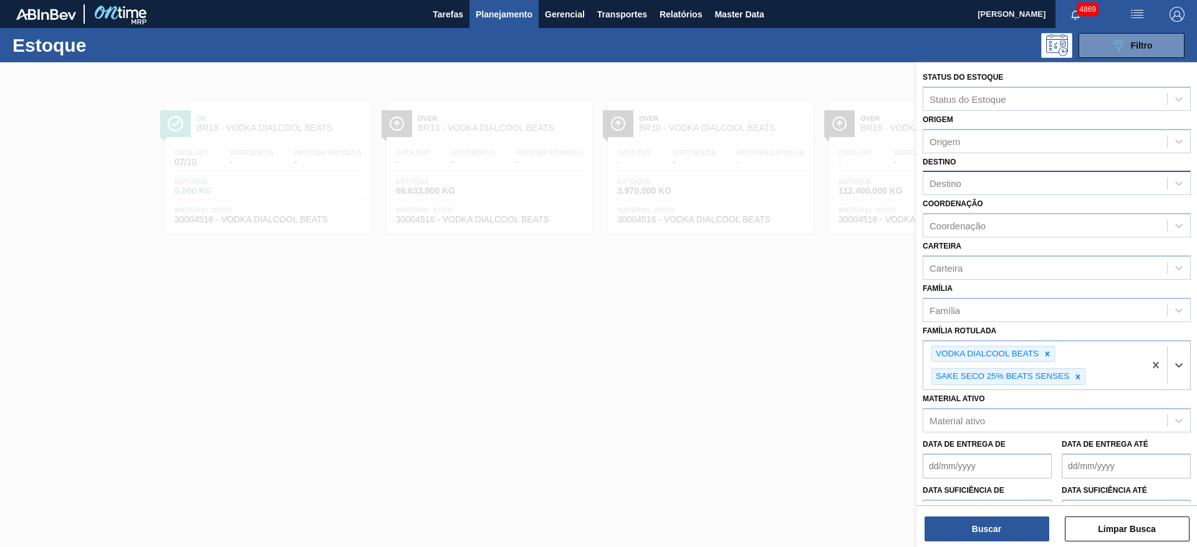
click at [938, 181] on div "Destino" at bounding box center [946, 183] width 32 height 11
type input "jaca"
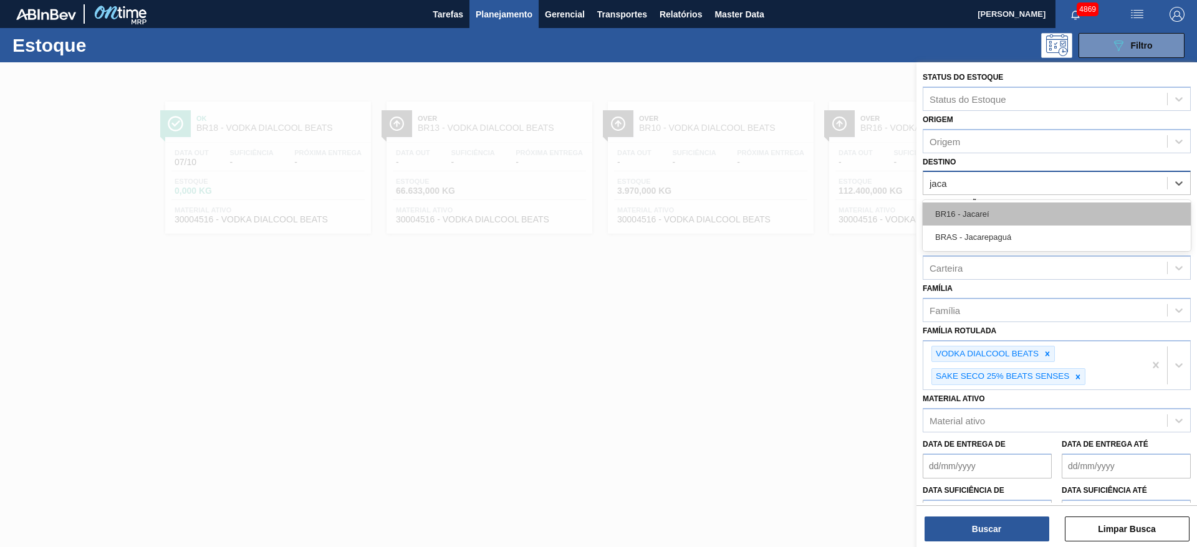
click at [951, 209] on div "BR16 - Jacareí" at bounding box center [1057, 214] width 268 height 23
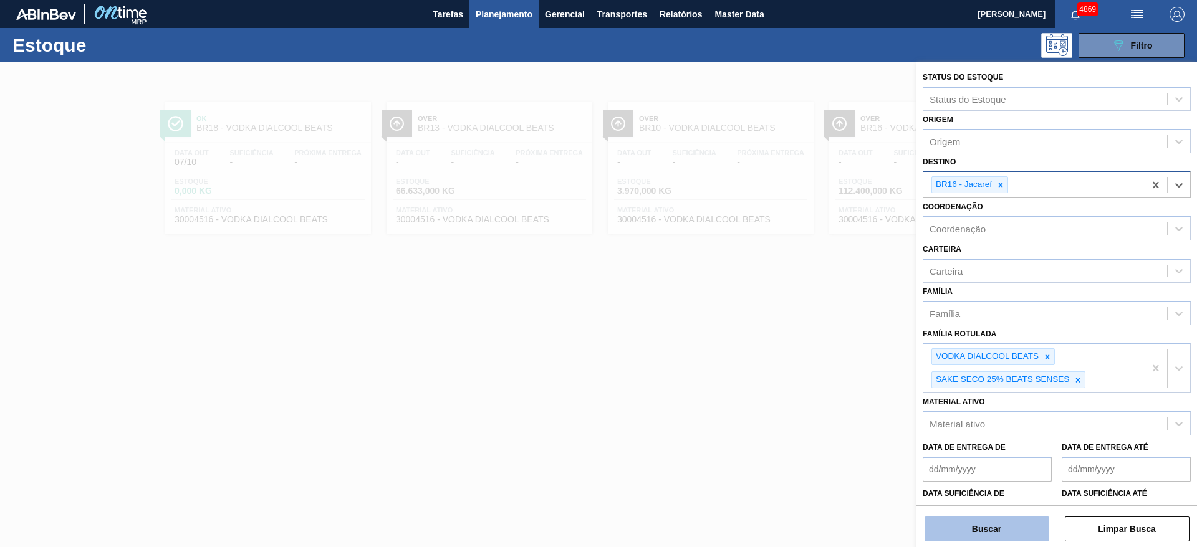
click at [1028, 529] on button "Buscar" at bounding box center [987, 529] width 125 height 25
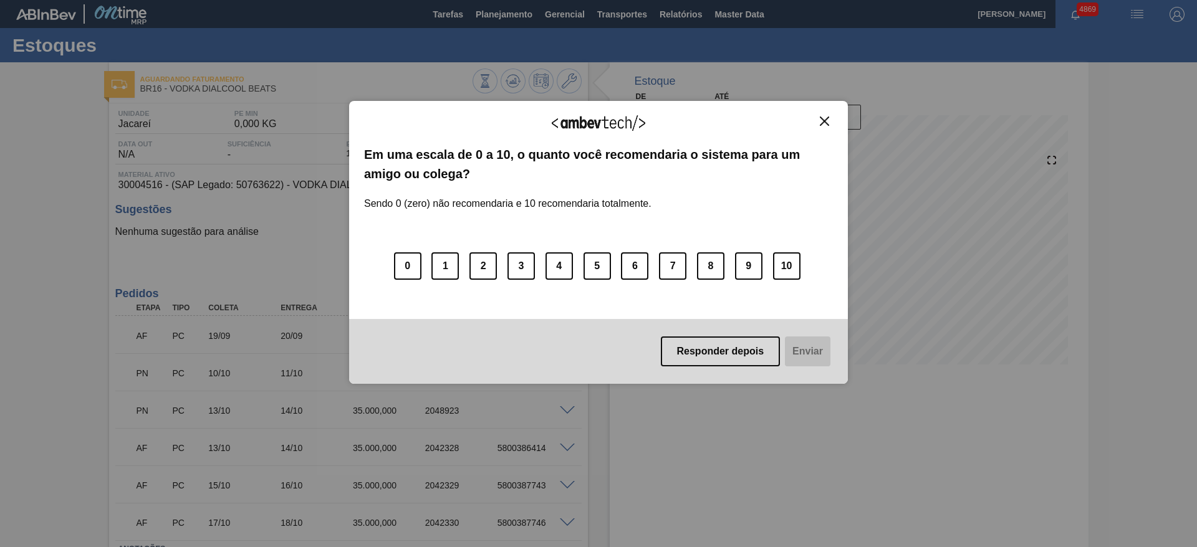
click at [824, 123] on img "Close" at bounding box center [824, 121] width 9 height 9
click at [825, 125] on img "Close" at bounding box center [824, 121] width 9 height 9
click at [826, 120] on img "Close" at bounding box center [824, 121] width 9 height 9
click at [822, 123] on img "Close" at bounding box center [824, 121] width 9 height 9
click at [819, 120] on button "Close" at bounding box center [824, 121] width 17 height 11
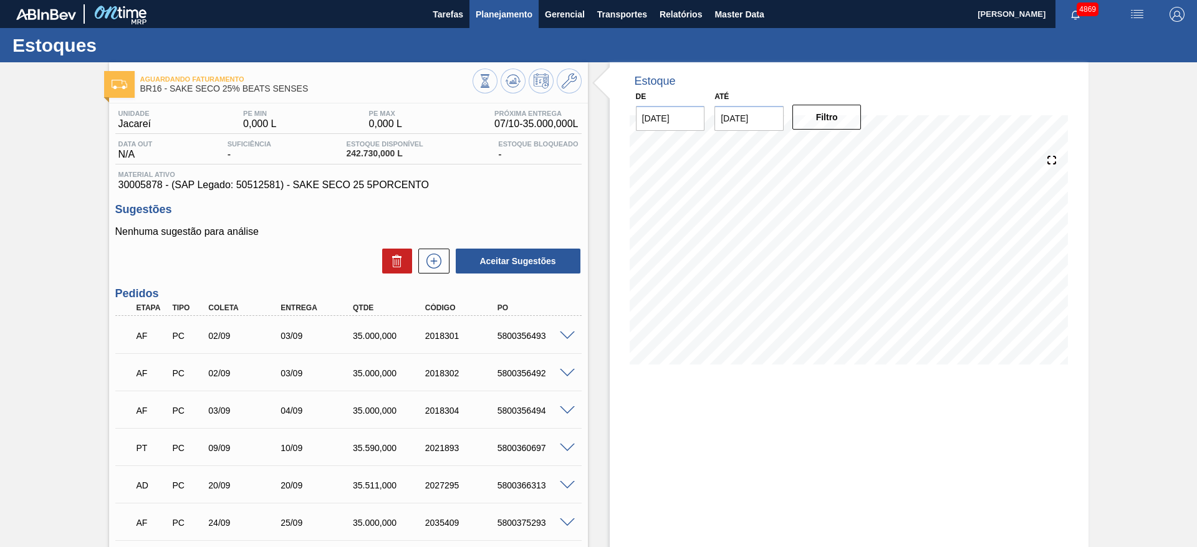
click at [516, 6] on button "Planejamento" at bounding box center [503, 14] width 69 height 28
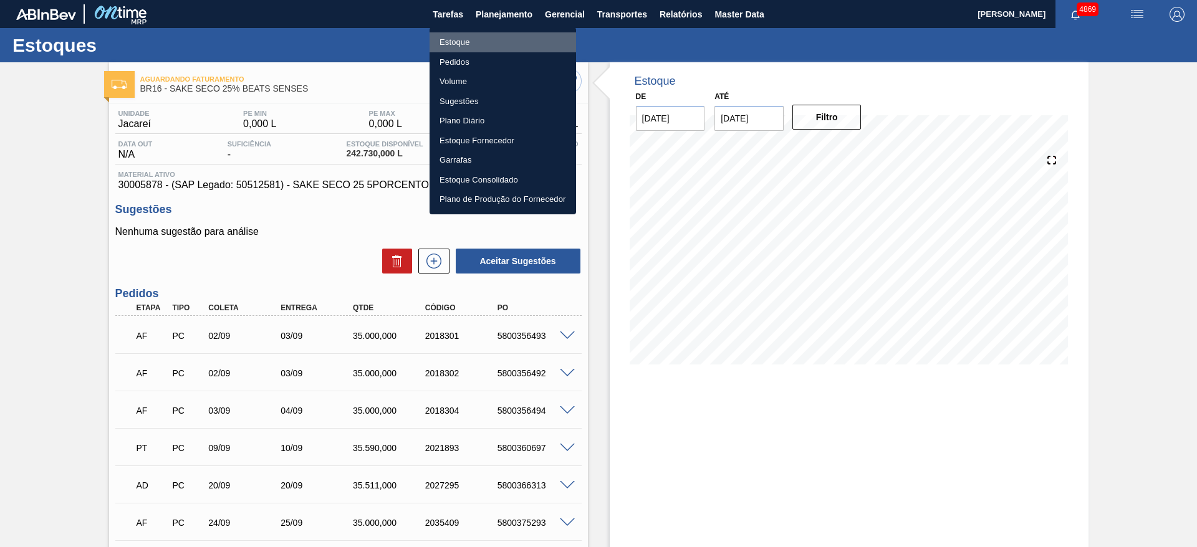
click at [470, 44] on li "Estoque" at bounding box center [503, 42] width 147 height 20
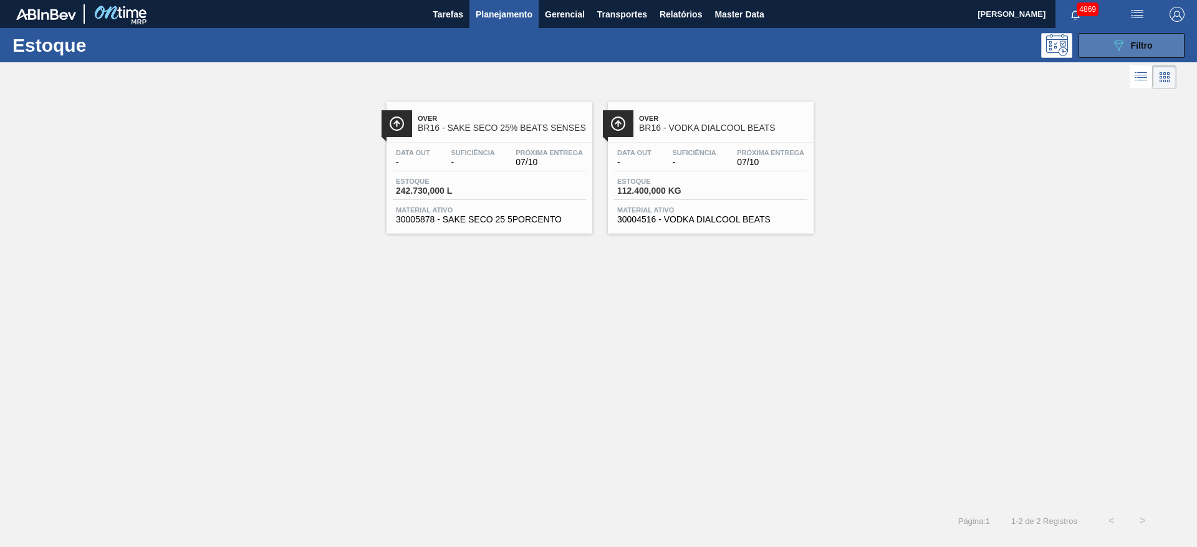
click at [1165, 46] on button "089F7B8B-B2A5-4AFE-B5C0-19BA573D28AC Filtro" at bounding box center [1132, 45] width 106 height 25
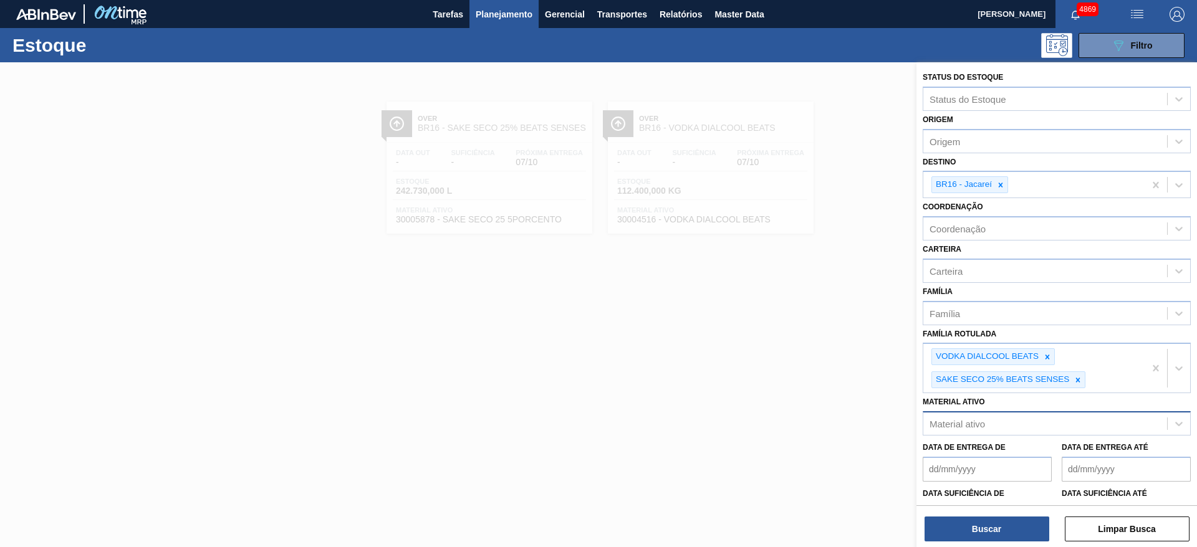
drag, startPoint x: 998, startPoint y: 181, endPoint x: 1143, endPoint y: 422, distance: 280.8
click at [998, 182] on icon at bounding box center [1000, 185] width 9 height 9
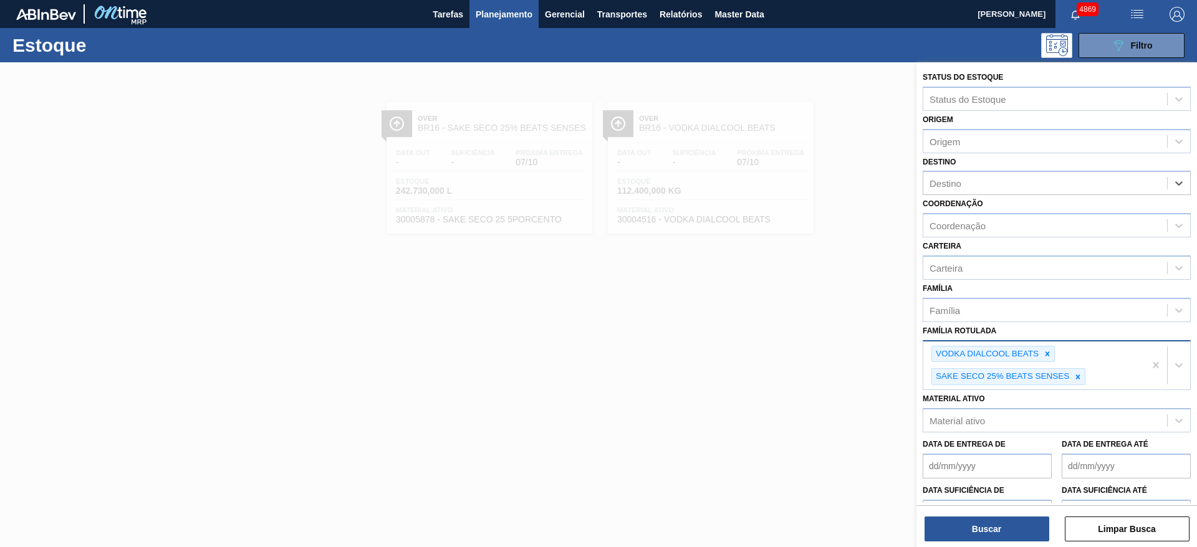
drag, startPoint x: 1075, startPoint y: 377, endPoint x: 1059, endPoint y: 368, distance: 18.4
click at [1059, 368] on div "SAKE SECO 25% BEATS SENSES" at bounding box center [1008, 376] width 154 height 17
click at [1048, 352] on icon at bounding box center [1047, 354] width 9 height 9
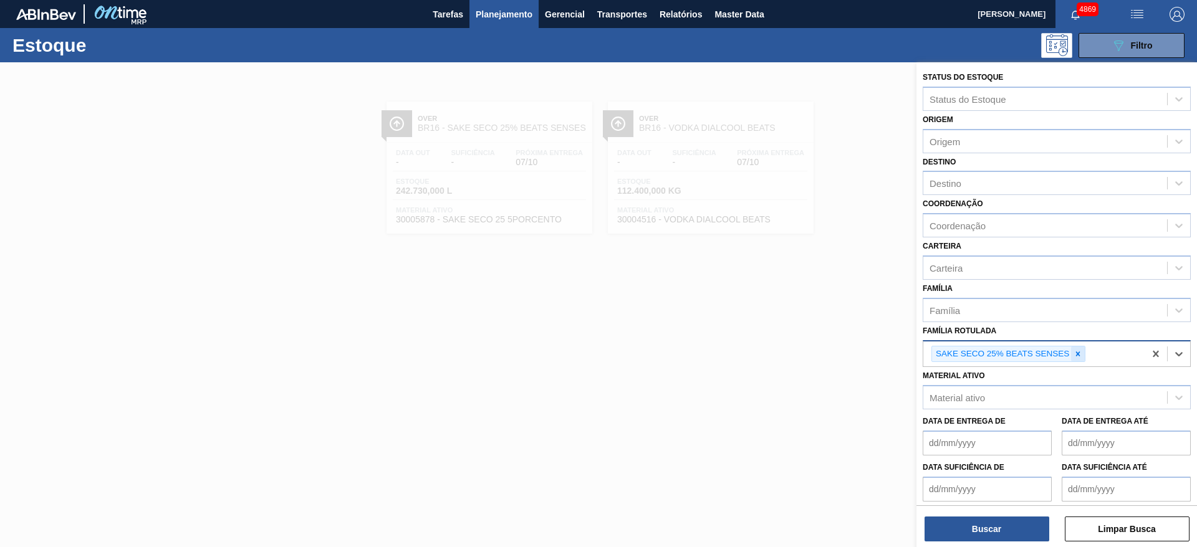
click at [1080, 355] on icon at bounding box center [1078, 354] width 9 height 9
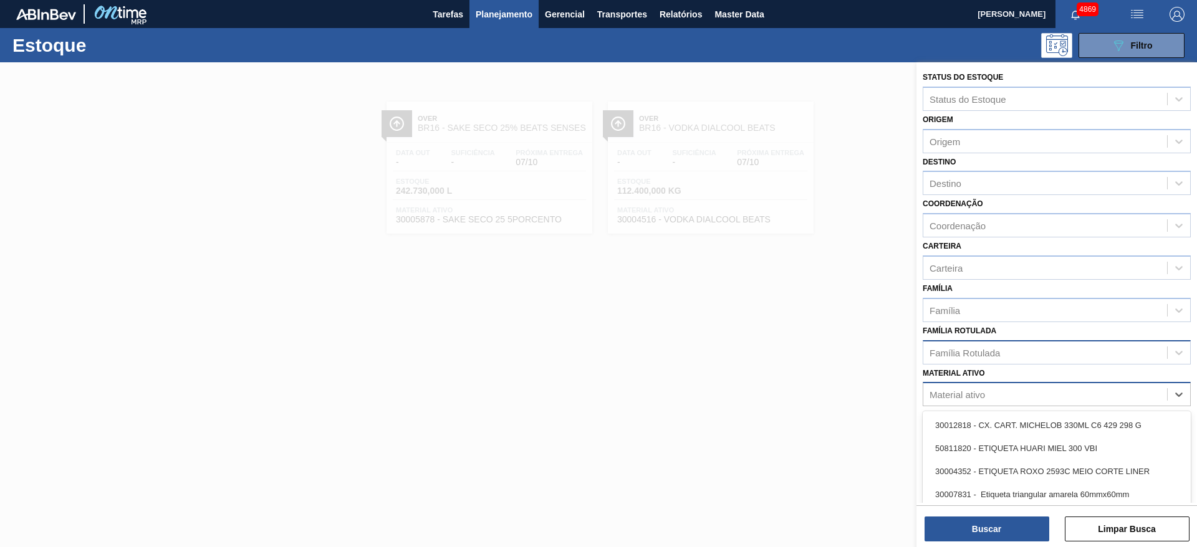
click at [1046, 396] on div "Material ativo" at bounding box center [1045, 395] width 244 height 18
paste ativo "30009503"
type ativo "30009503"
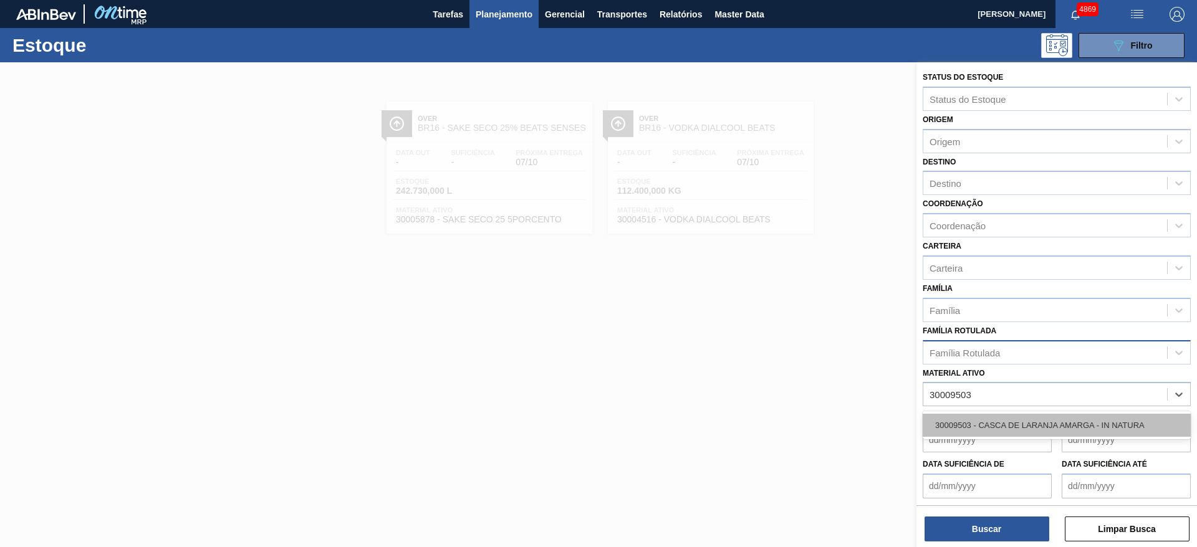
click at [1032, 431] on div "30009503 - CASCA DE LARANJA AMARGA - IN NATURA" at bounding box center [1057, 425] width 268 height 23
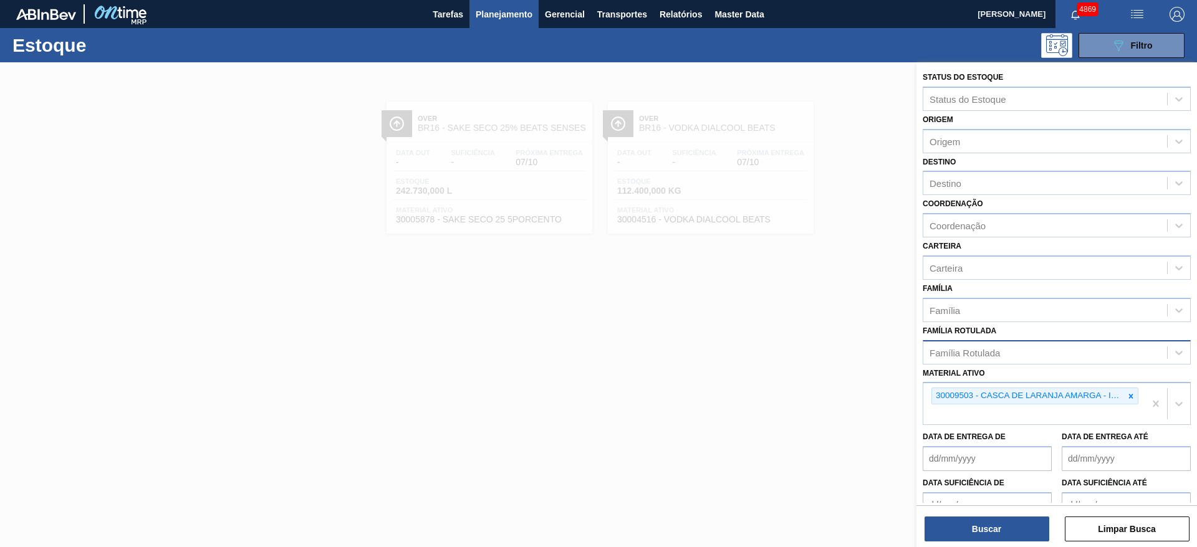
click at [998, 516] on div "Buscar Limpar Busca" at bounding box center [1057, 523] width 281 height 35
click at [998, 524] on button "Buscar" at bounding box center [987, 529] width 125 height 25
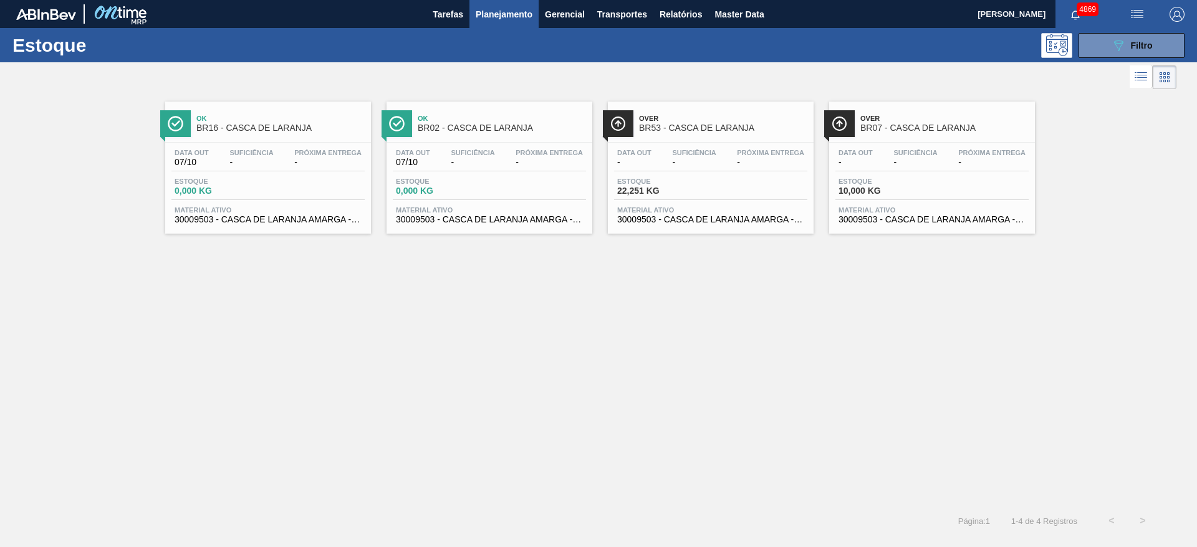
click at [666, 180] on span "Estoque" at bounding box center [660, 181] width 87 height 7
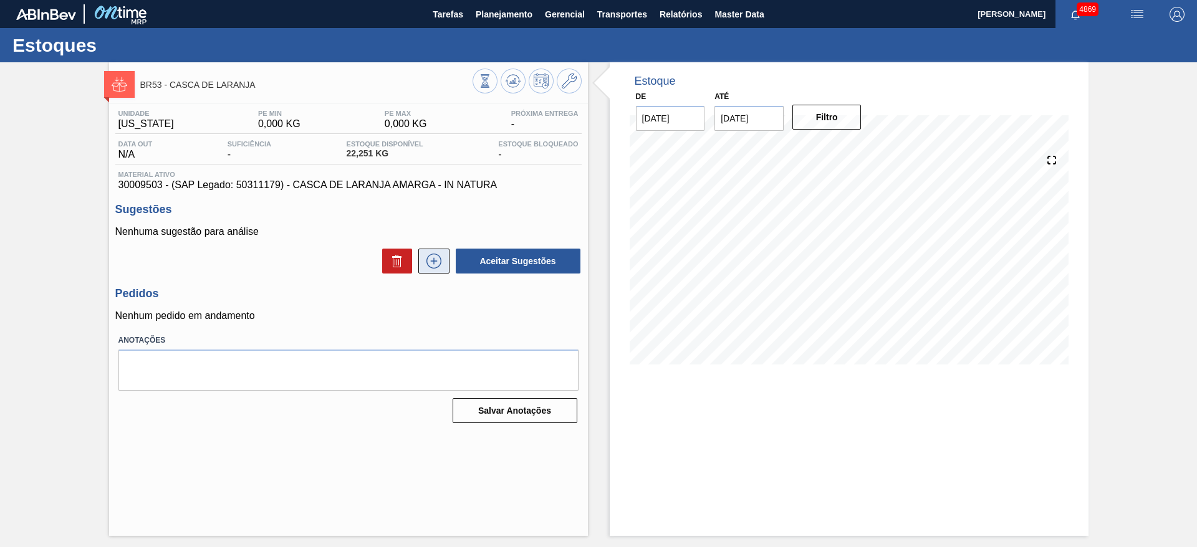
click at [430, 267] on icon at bounding box center [433, 261] width 15 height 15
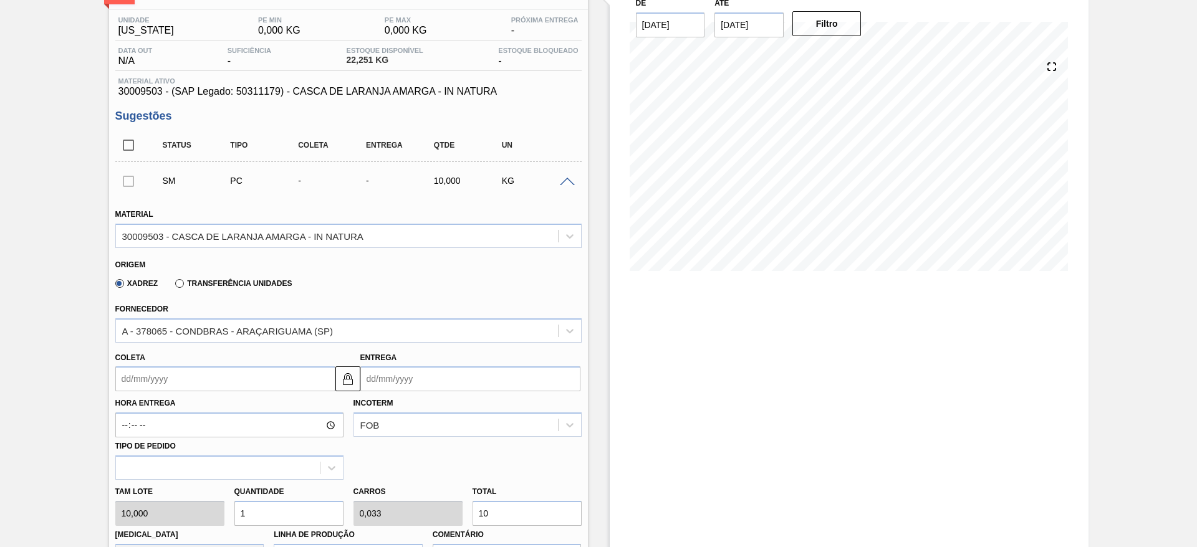
scroll to position [281, 0]
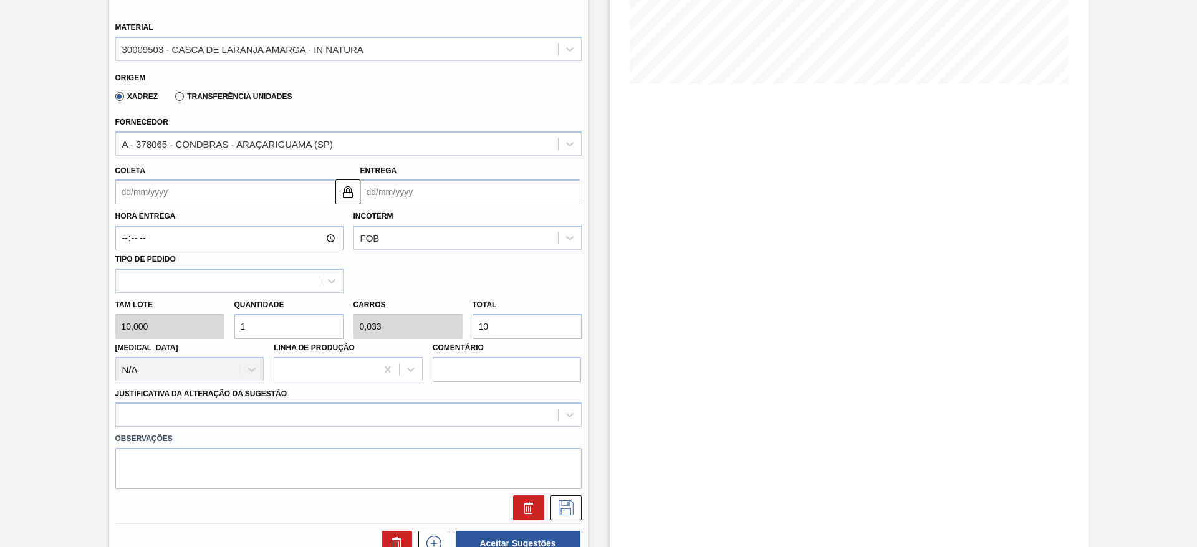
click at [385, 204] on input "Entrega" at bounding box center [470, 192] width 220 height 25
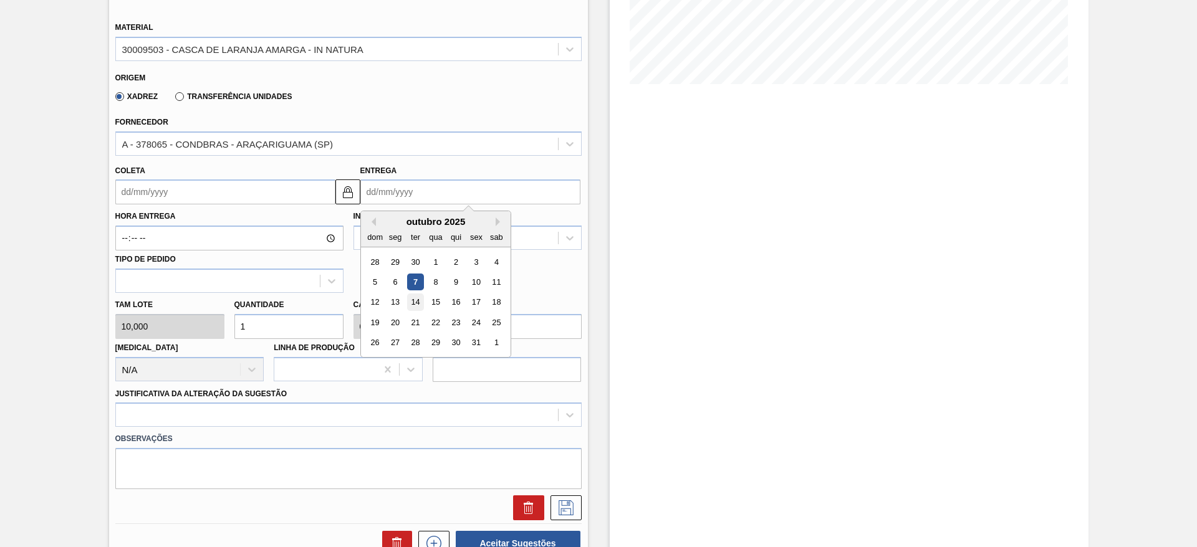
click at [413, 299] on div "14" at bounding box center [415, 302] width 17 height 17
type input "09/10/2025"
type input "[DATE]"
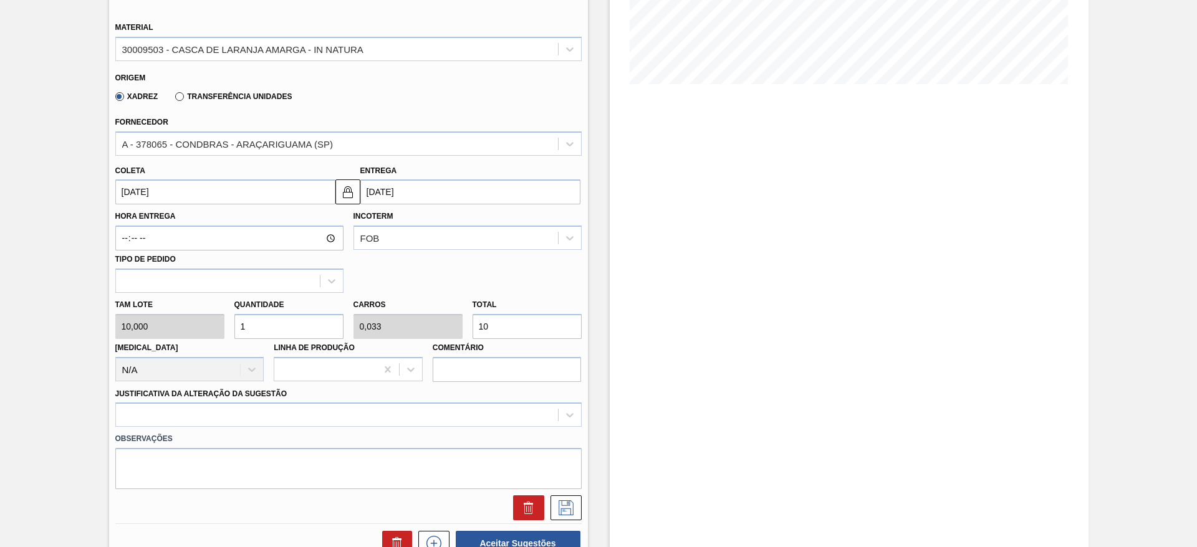
click at [461, 317] on div "Tam lote 10,000 Quantidade 1 Carros 0,033 Total 10 Doca N/A Linha de Produção C…" at bounding box center [348, 337] width 476 height 89
type input "0,4"
type input "0,013"
type input "4"
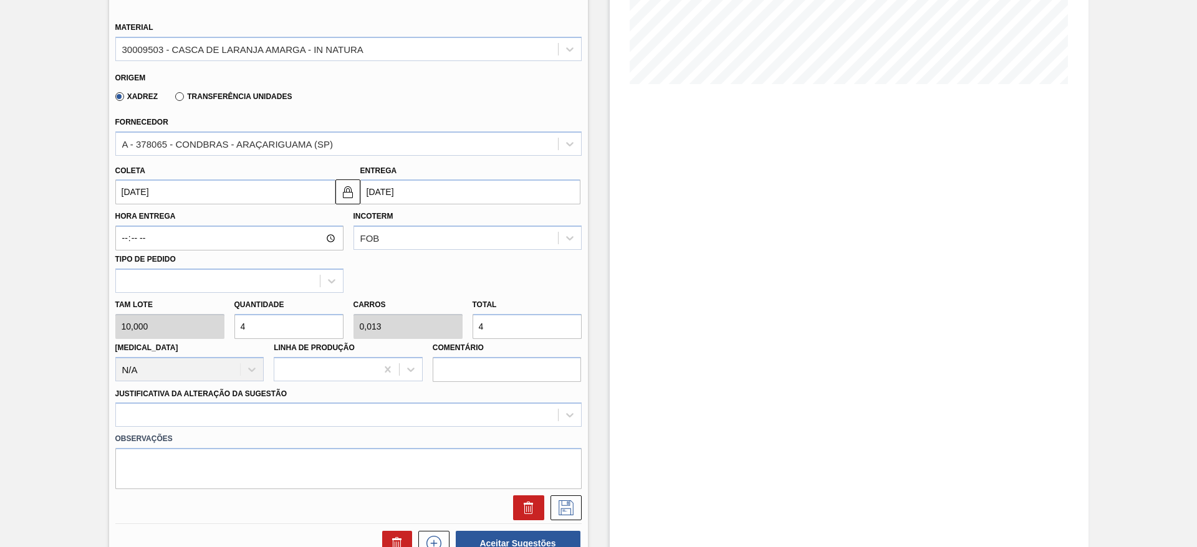
type input "0,133"
type input "40"
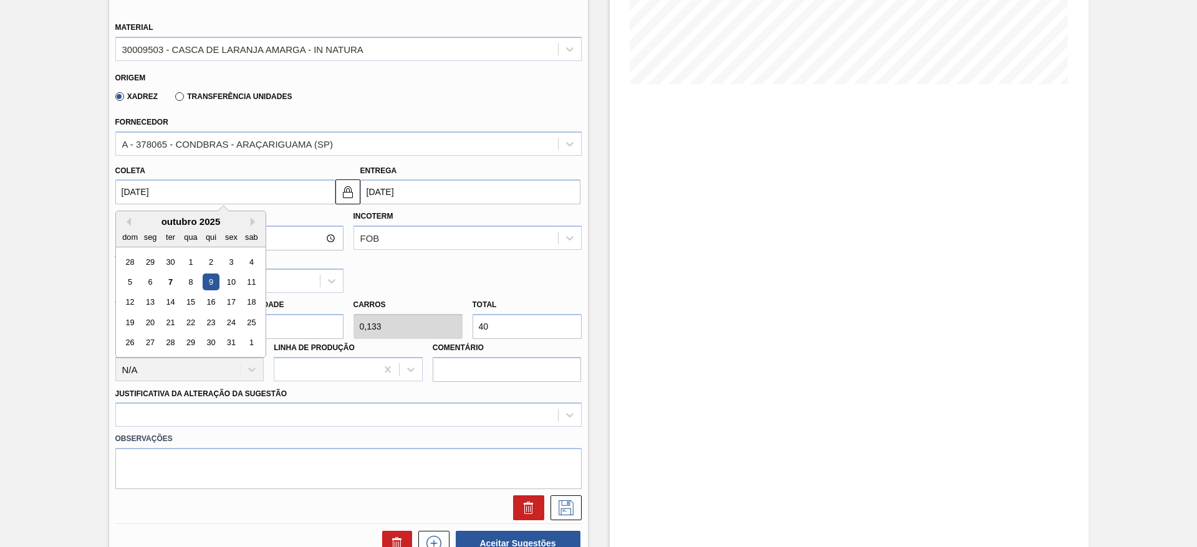
click at [302, 186] on input "09/10/2025" at bounding box center [225, 192] width 220 height 25
click at [347, 194] on img at bounding box center [347, 192] width 15 height 15
click at [294, 195] on input "09/10/2025" at bounding box center [225, 192] width 220 height 25
click at [148, 299] on div "13" at bounding box center [150, 302] width 17 height 17
type input "[DATE]"
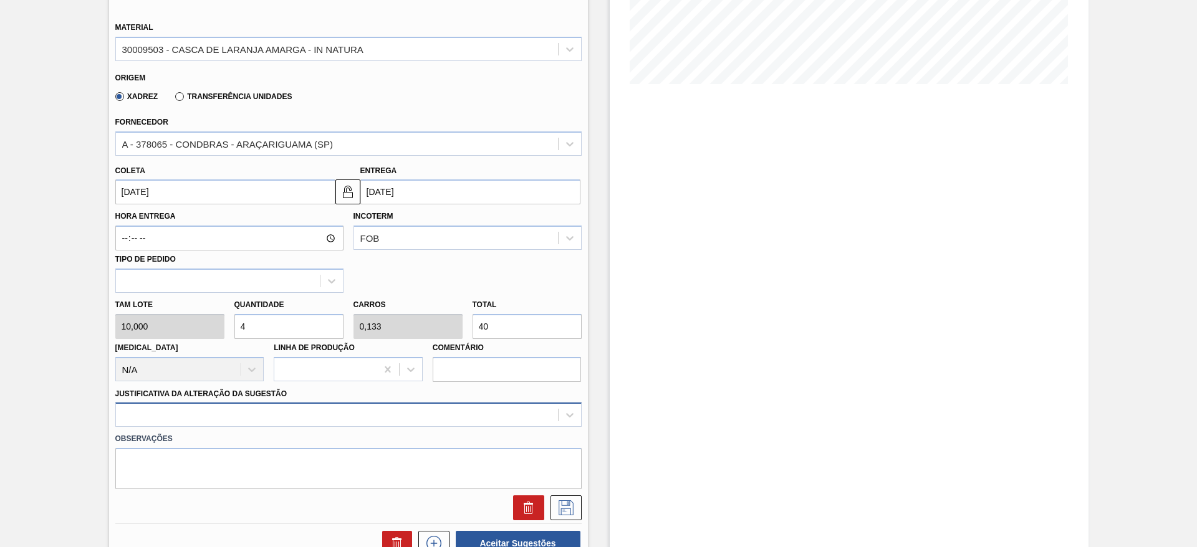
click at [163, 415] on div at bounding box center [348, 415] width 466 height 24
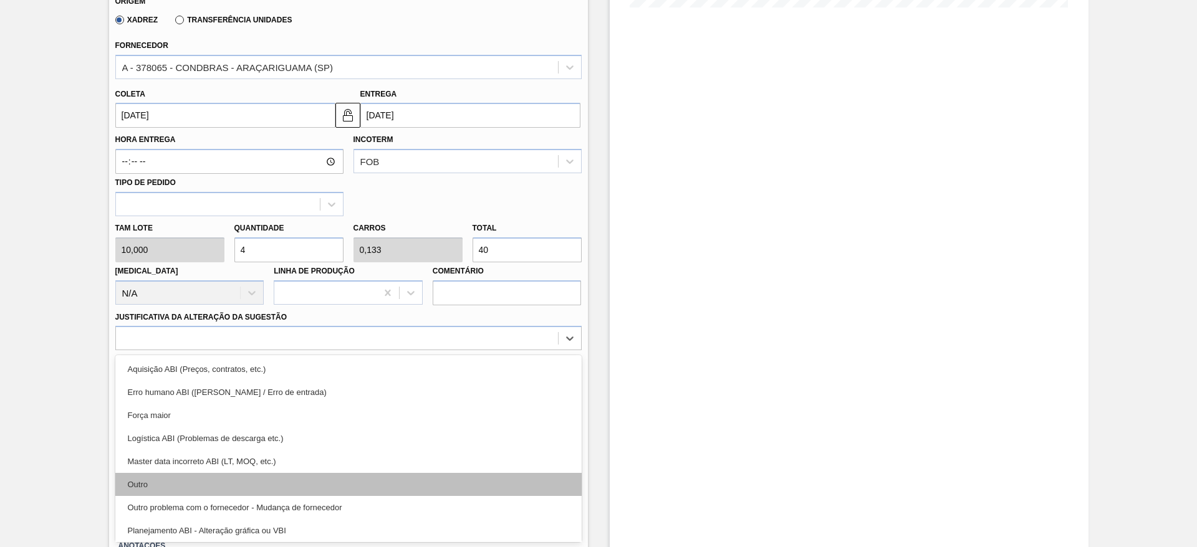
click at [168, 484] on div "Outro" at bounding box center [348, 484] width 466 height 23
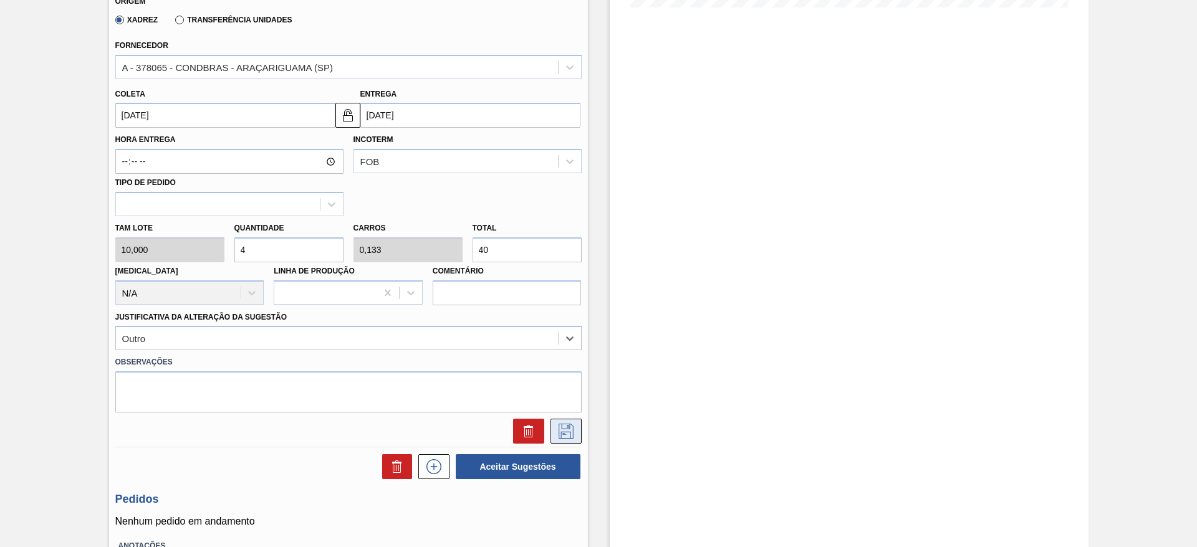
click at [565, 433] on icon at bounding box center [566, 431] width 20 height 15
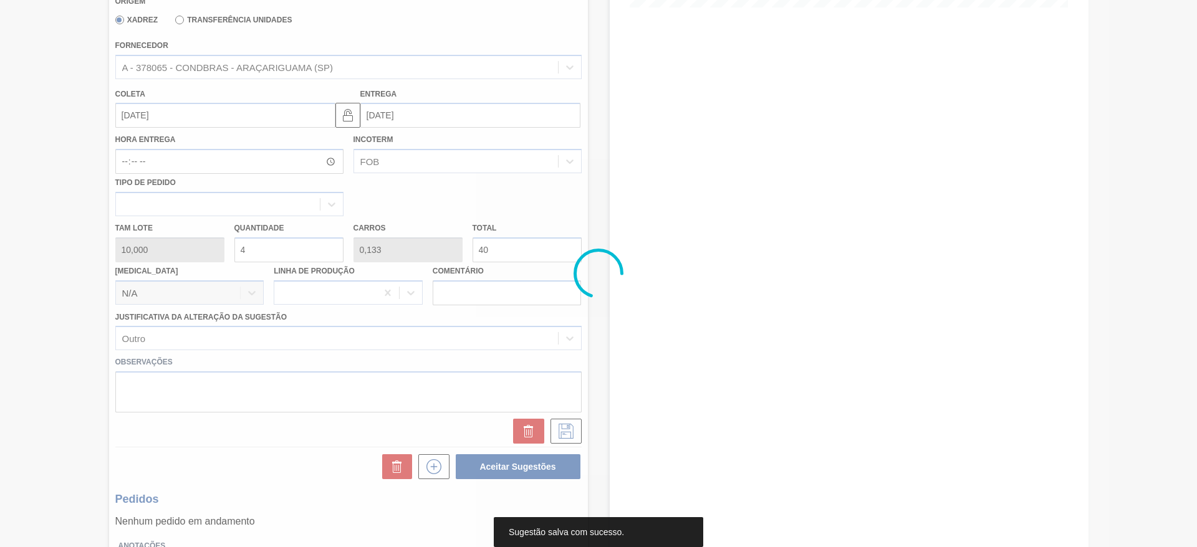
scroll to position [0, 0]
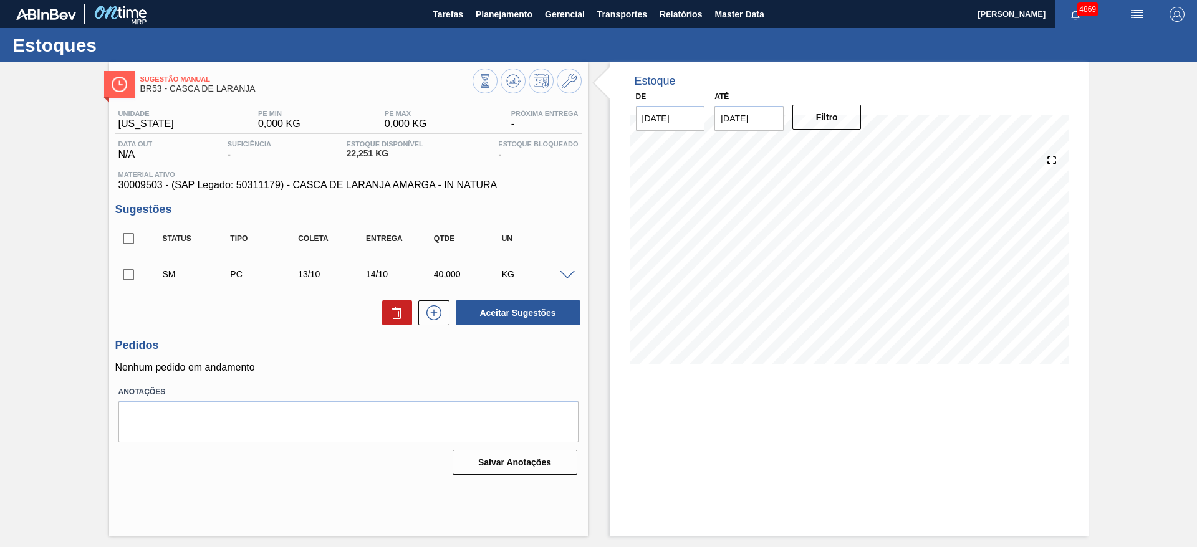
click at [128, 284] on input "checkbox" at bounding box center [128, 275] width 26 height 26
click at [514, 310] on button "Aceitar Sugestões" at bounding box center [518, 313] width 125 height 25
checkbox input "false"
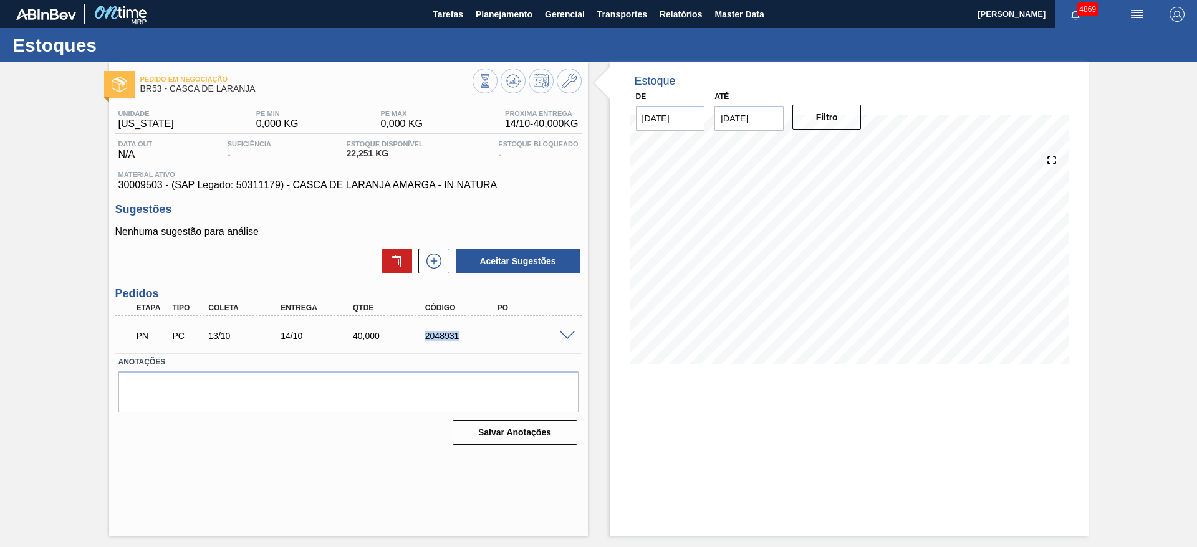
drag, startPoint x: 411, startPoint y: 332, endPoint x: 473, endPoint y: 340, distance: 63.0
click at [473, 340] on div "PN PC 13/10 14/10 40,000 2048931" at bounding box center [344, 334] width 433 height 25
copy div "2048931"
click at [573, 85] on icon at bounding box center [569, 81] width 15 height 15
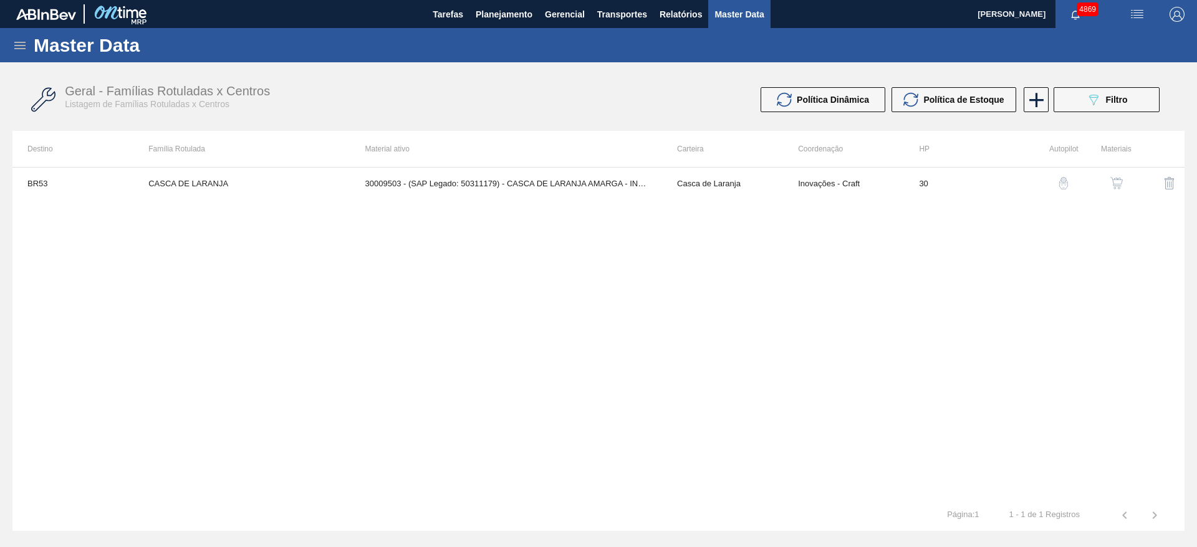
click at [1119, 180] on img "button" at bounding box center [1116, 183] width 12 height 12
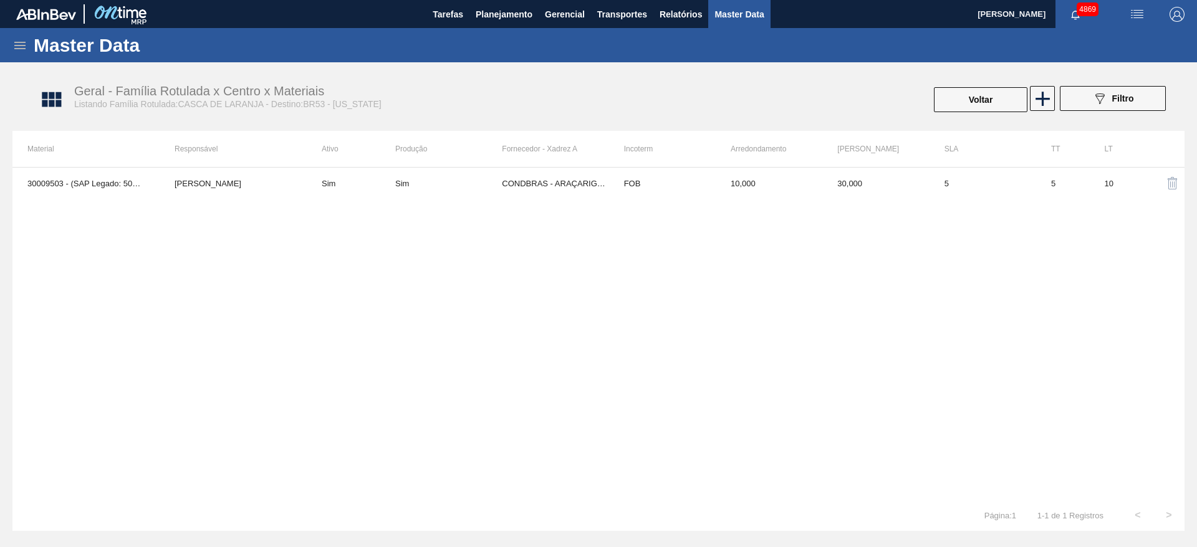
click at [705, 240] on div "30009503 - (SAP Legado: 50311179) - CASCA DE LARANJA AMARGA - IN NATURA JULIA S…" at bounding box center [598, 333] width 1172 height 333
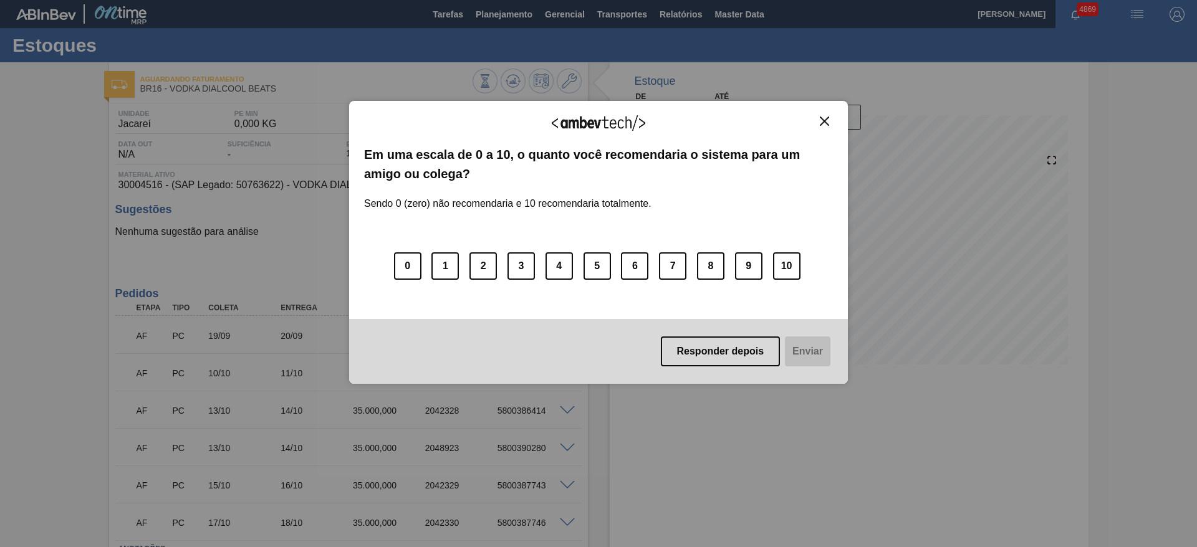
click at [825, 117] on img "Close" at bounding box center [824, 121] width 9 height 9
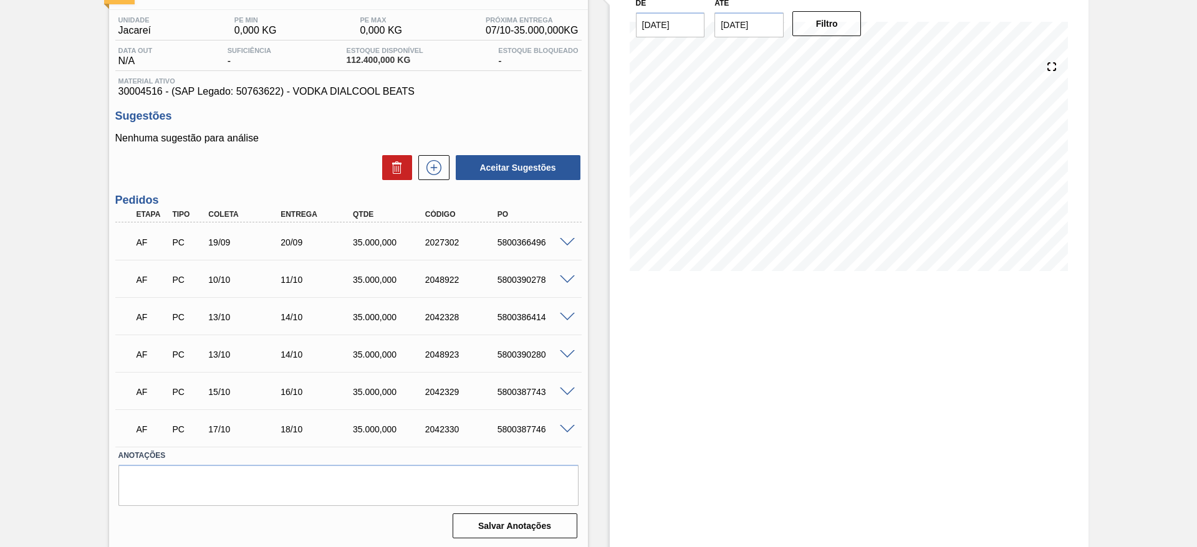
scroll to position [95, 0]
drag, startPoint x: 497, startPoint y: 277, endPoint x: 584, endPoint y: 276, distance: 87.3
click at [584, 276] on div "Unidade Jacareí PE MIN 0,000 KG PE MAX 0,000 KG Próxima Entrega 07/10 - 35.000,…" at bounding box center [348, 274] width 479 height 533
copy div "5800390278"
